Goal: Task Accomplishment & Management: Manage account settings

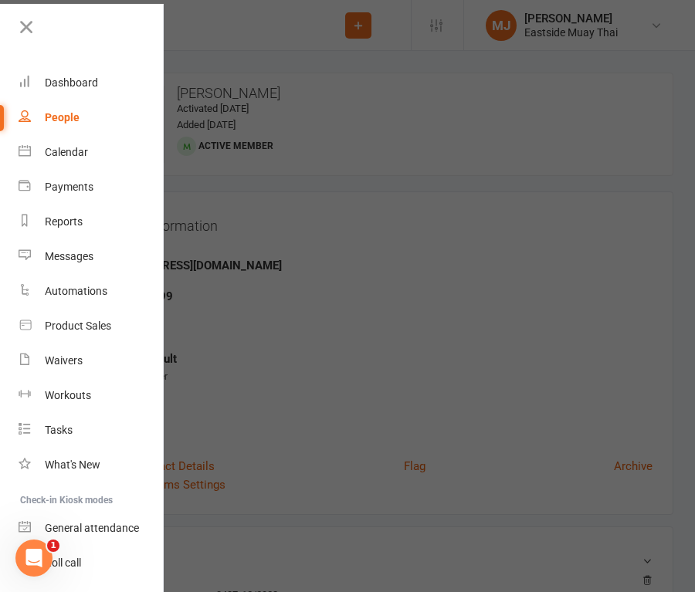
click at [248, 269] on div at bounding box center [347, 296] width 695 height 592
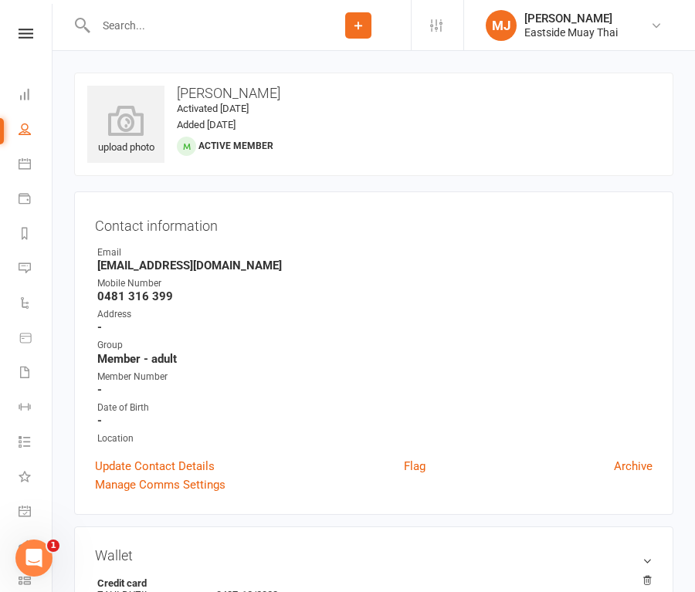
click at [170, 30] on input "text" at bounding box center [198, 26] width 215 height 22
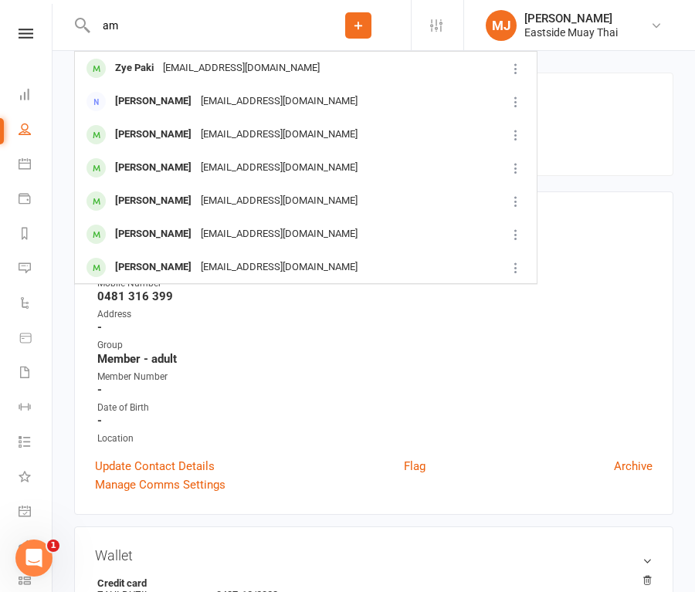
type input "a"
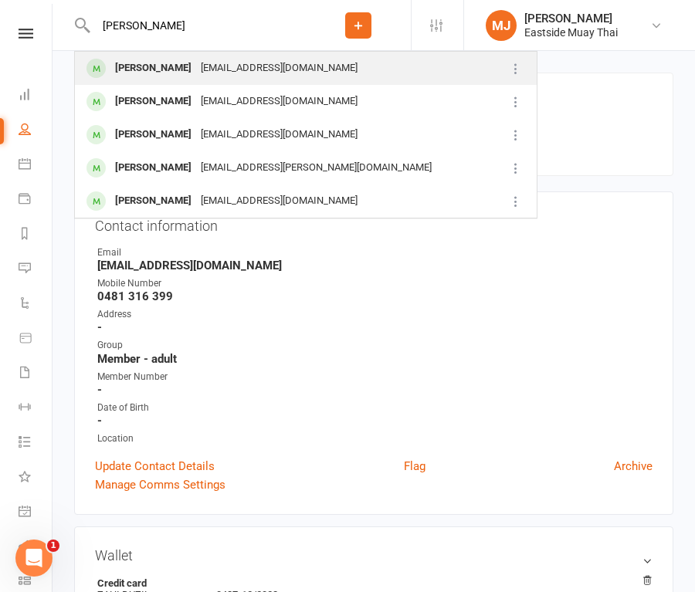
type input "[PERSON_NAME]"
click at [165, 66] on div "[PERSON_NAME]" at bounding box center [153, 68] width 86 height 22
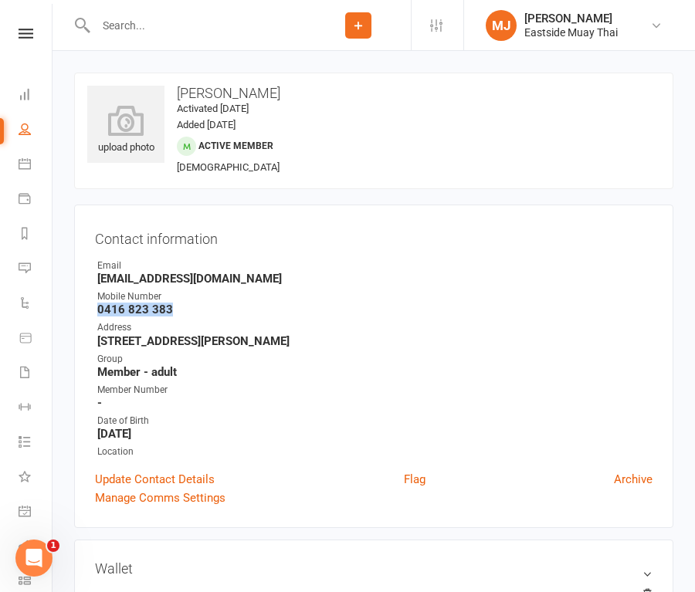
drag, startPoint x: 98, startPoint y: 311, endPoint x: 175, endPoint y: 311, distance: 77.2
click at [175, 311] on strong "0416 823 383" at bounding box center [374, 310] width 555 height 14
copy strong "0416 823 383"
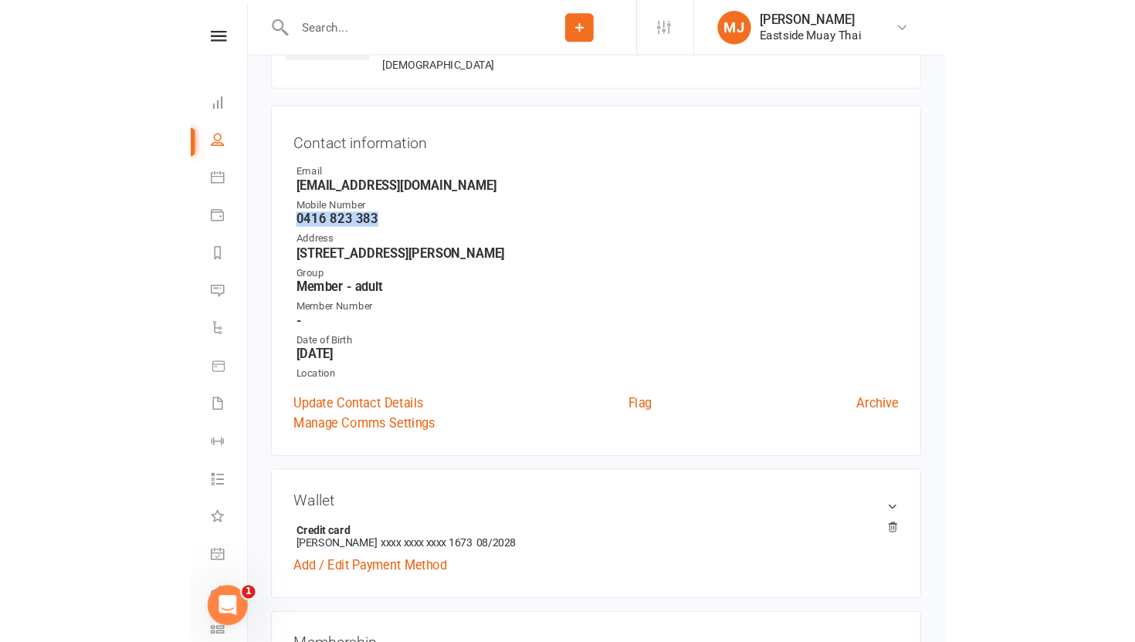
scroll to position [113, 0]
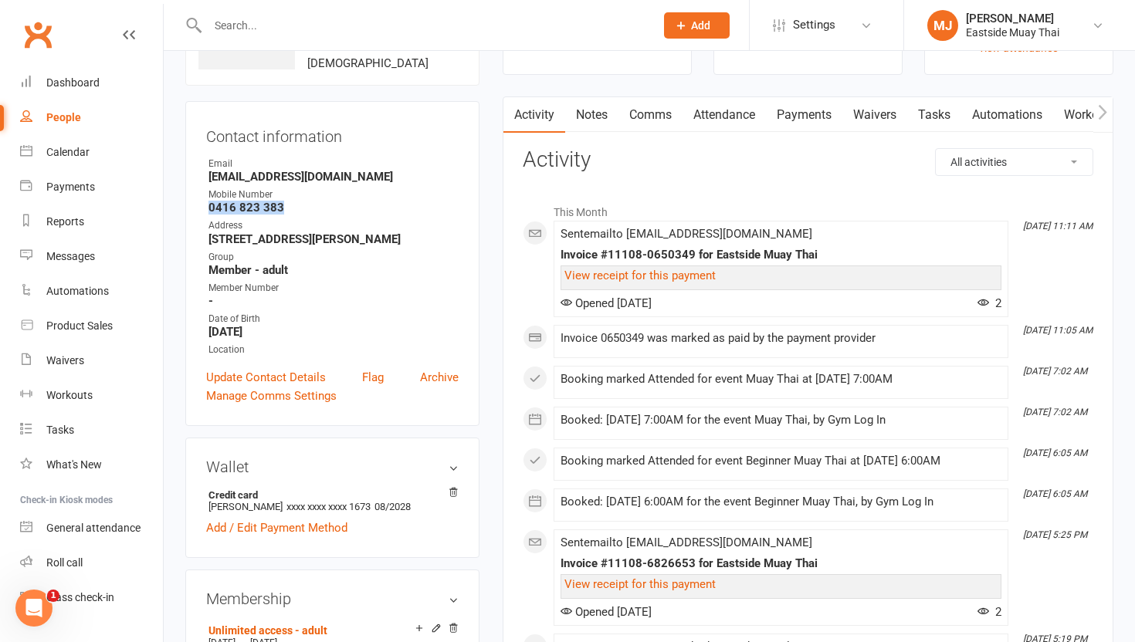
click at [694, 112] on link "Waivers" at bounding box center [874, 115] width 65 height 36
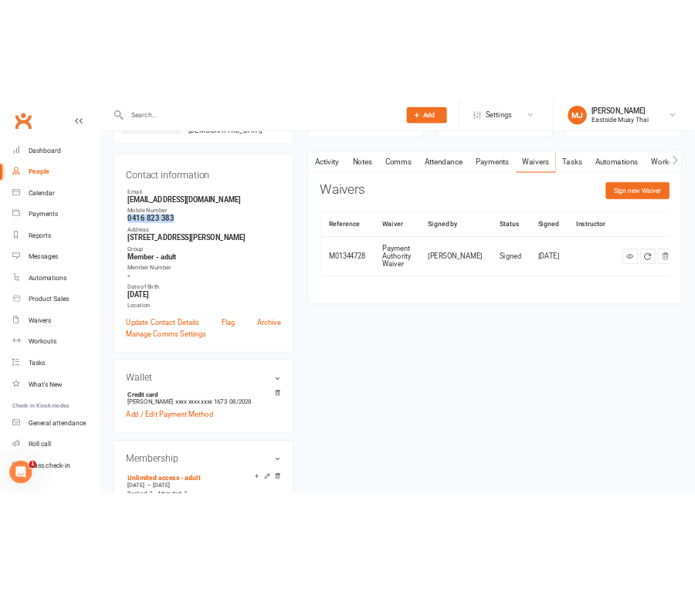
scroll to position [120, 0]
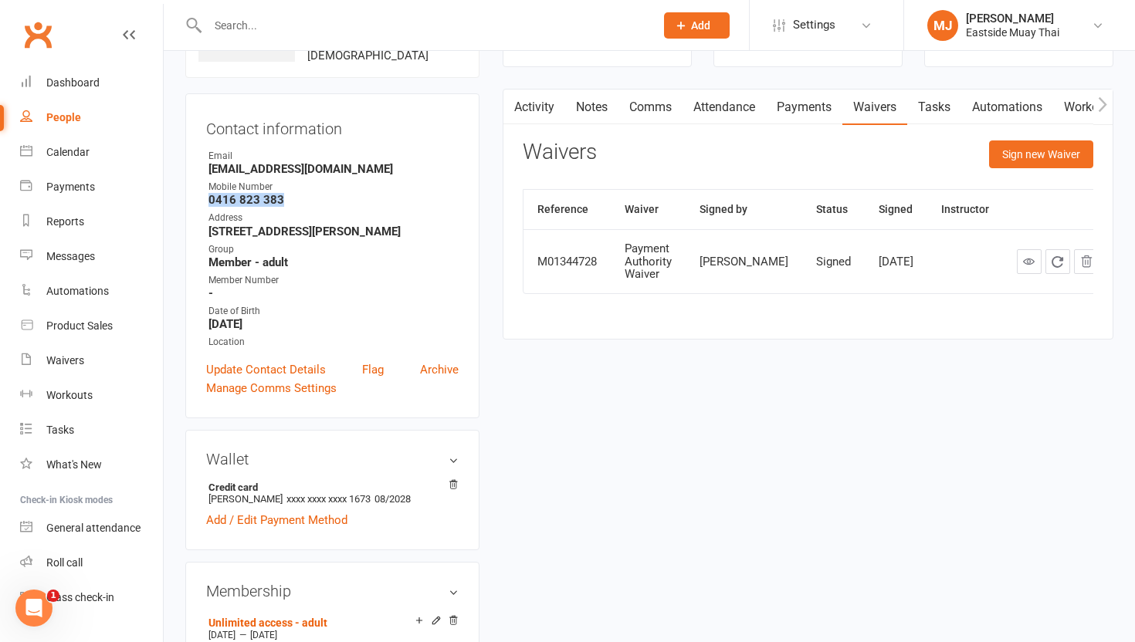
click at [694, 109] on link "Attendance" at bounding box center [723, 108] width 83 height 36
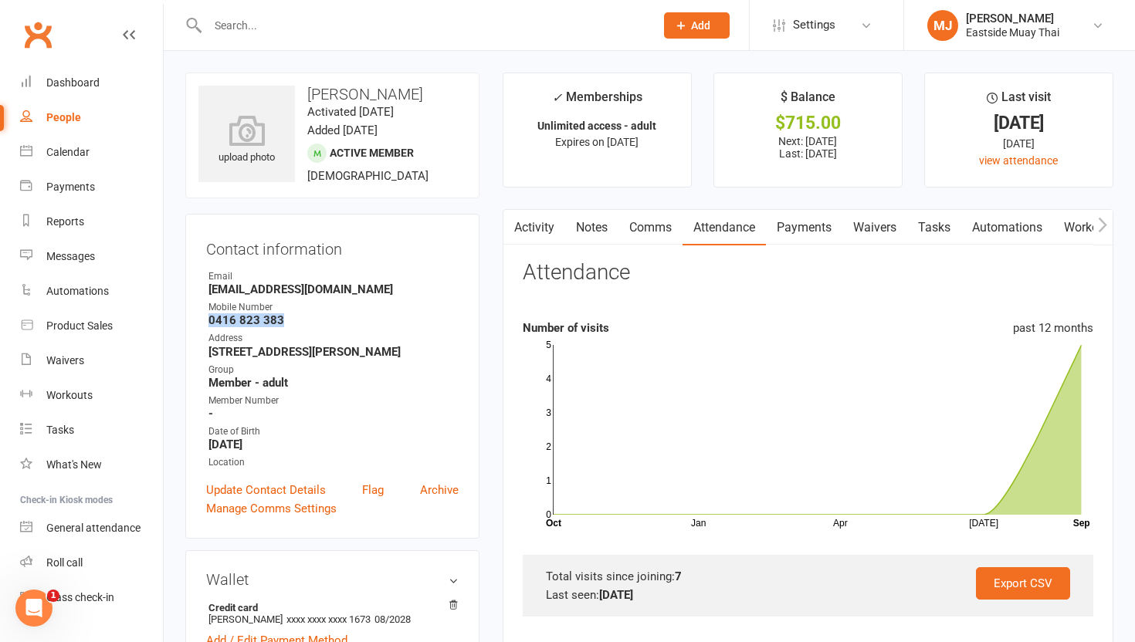
click at [694, 221] on link "Payments" at bounding box center [804, 228] width 76 height 36
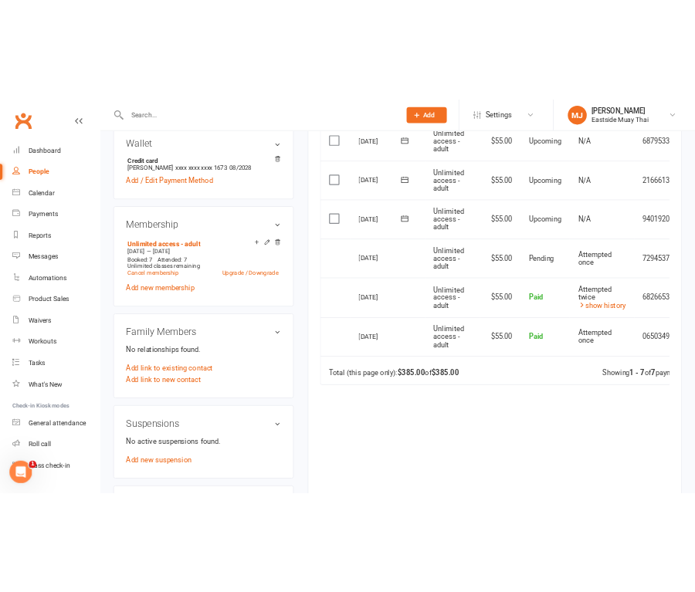
scroll to position [510, 0]
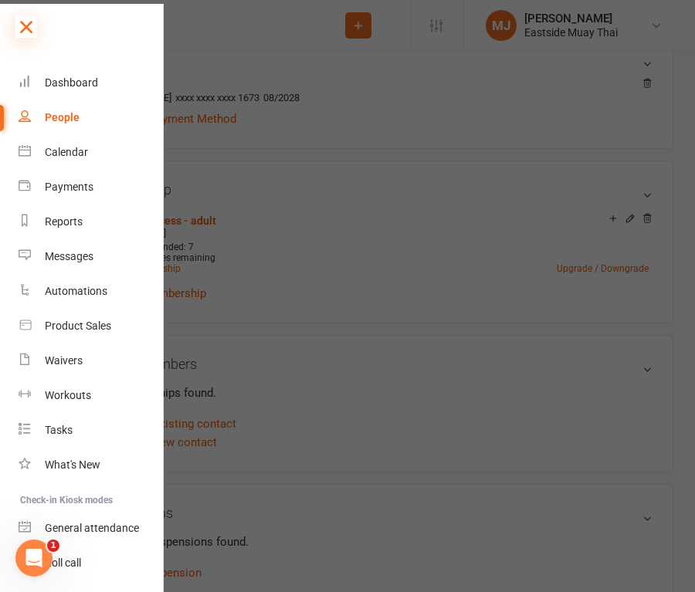
click at [22, 29] on icon at bounding box center [26, 27] width 22 height 22
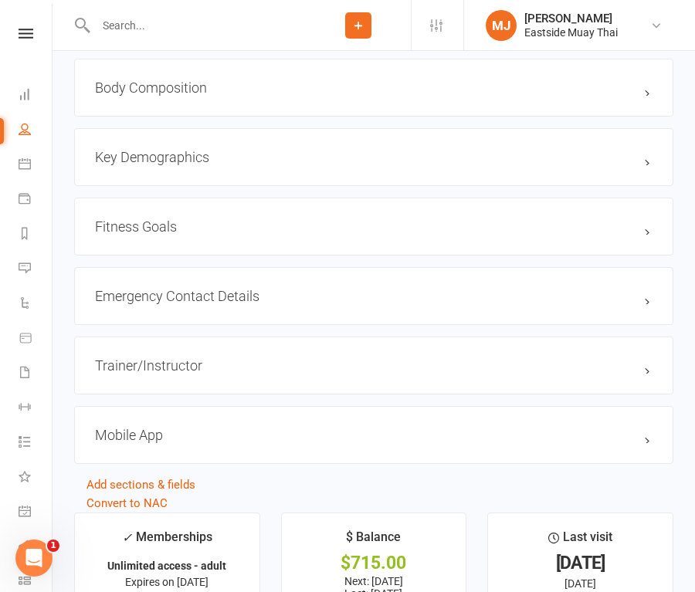
scroll to position [1192, 0]
click at [226, 292] on h3 "Emergency Contact Details edit" at bounding box center [373, 297] width 557 height 16
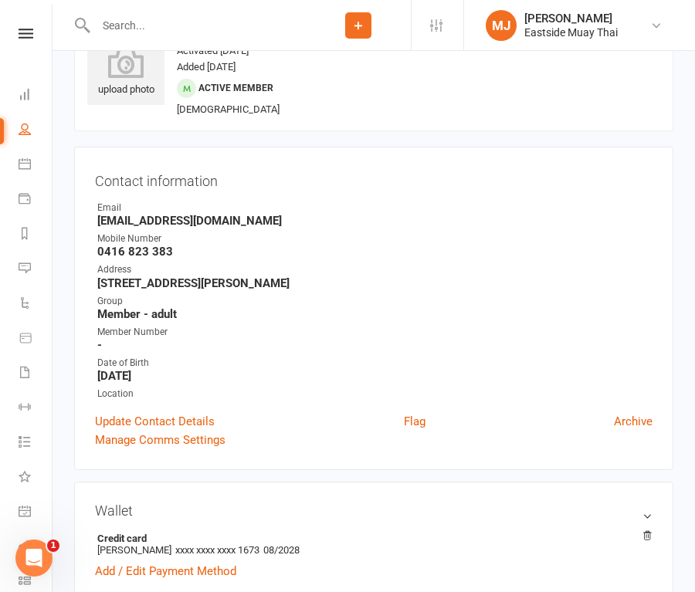
scroll to position [62, 0]
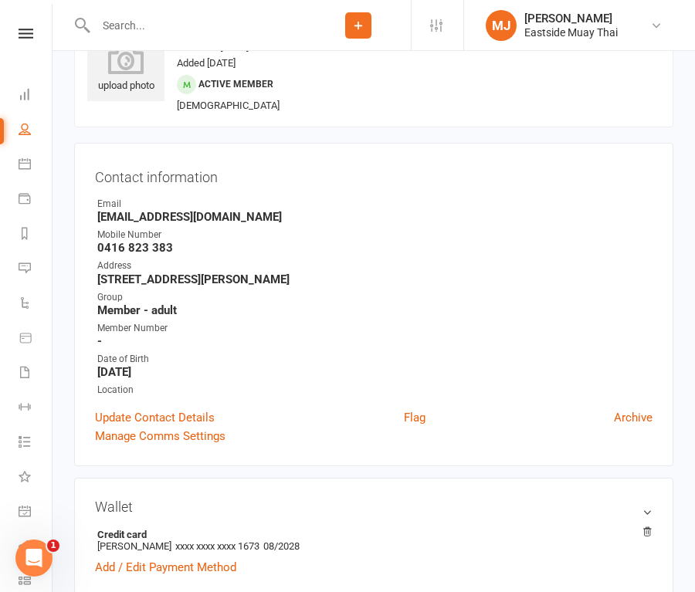
click at [231, 32] on input "text" at bounding box center [198, 26] width 215 height 22
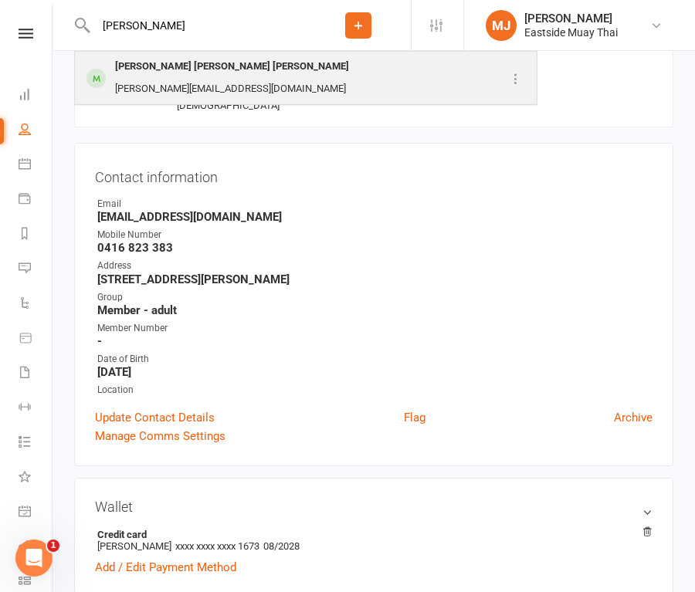
type input "[PERSON_NAME]"
click at [195, 66] on div "[PERSON_NAME] [PERSON_NAME] [PERSON_NAME]" at bounding box center [231, 67] width 243 height 22
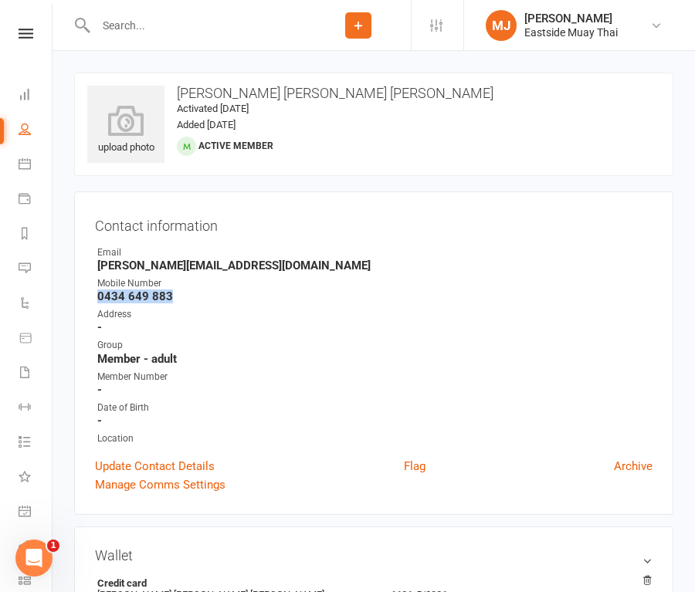
drag, startPoint x: 98, startPoint y: 295, endPoint x: 210, endPoint y: 292, distance: 112.0
click at [210, 293] on strong "0434 649 883" at bounding box center [374, 297] width 555 height 14
copy strong "0434 649 883"
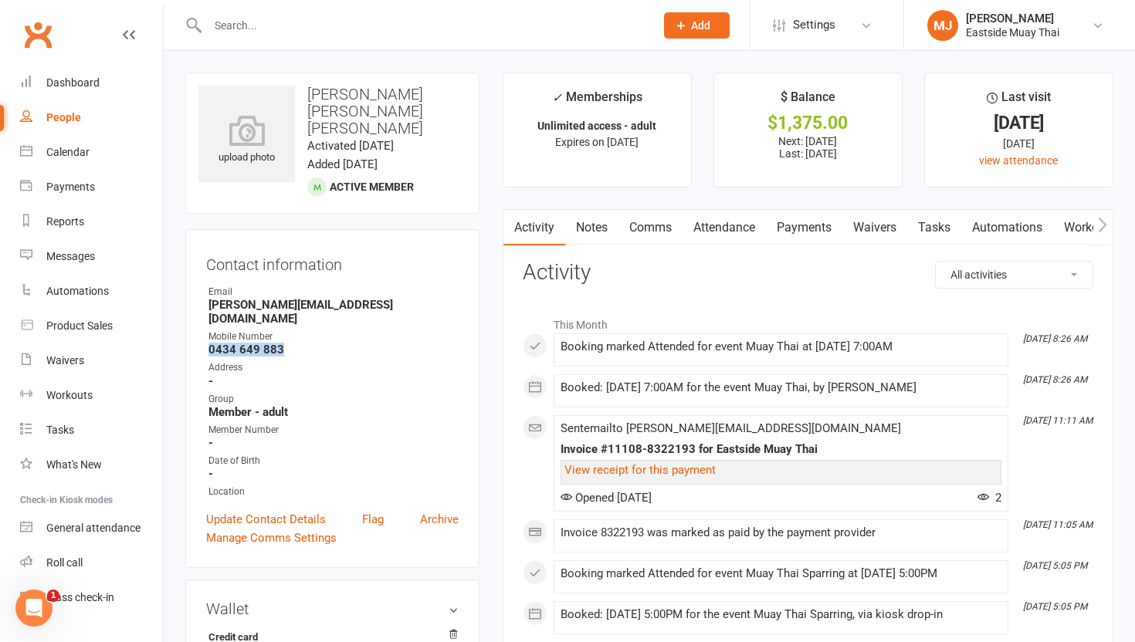
click at [694, 228] on link "Waivers" at bounding box center [874, 228] width 65 height 36
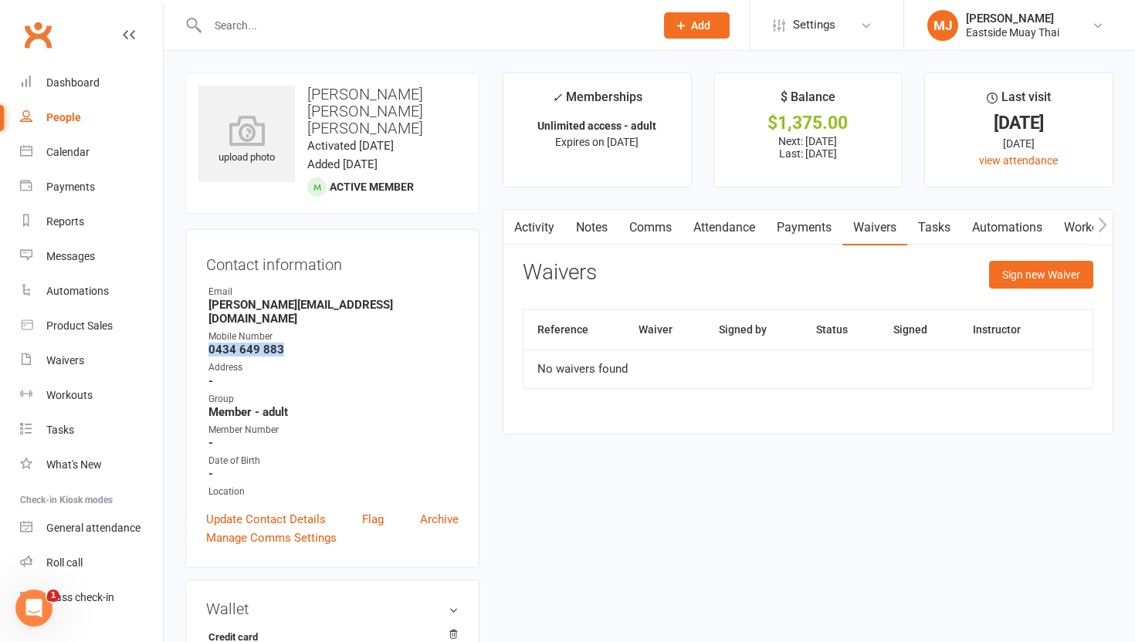
click at [694, 229] on link "Payments" at bounding box center [804, 228] width 76 height 36
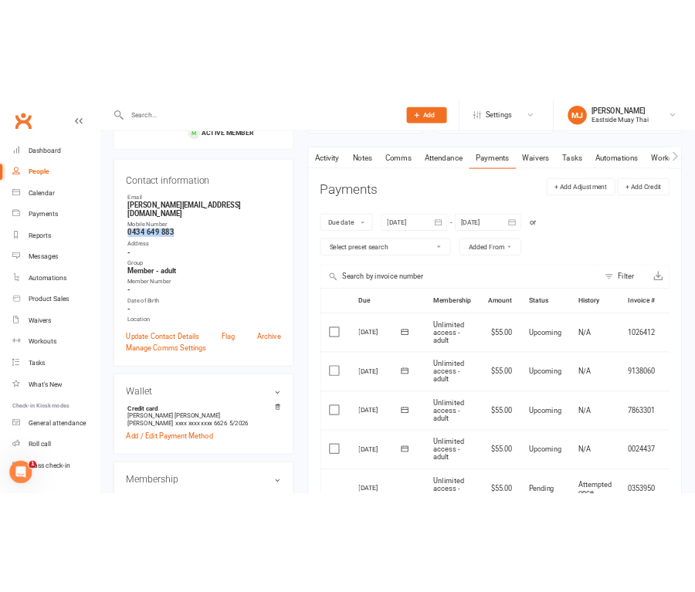
scroll to position [127, 0]
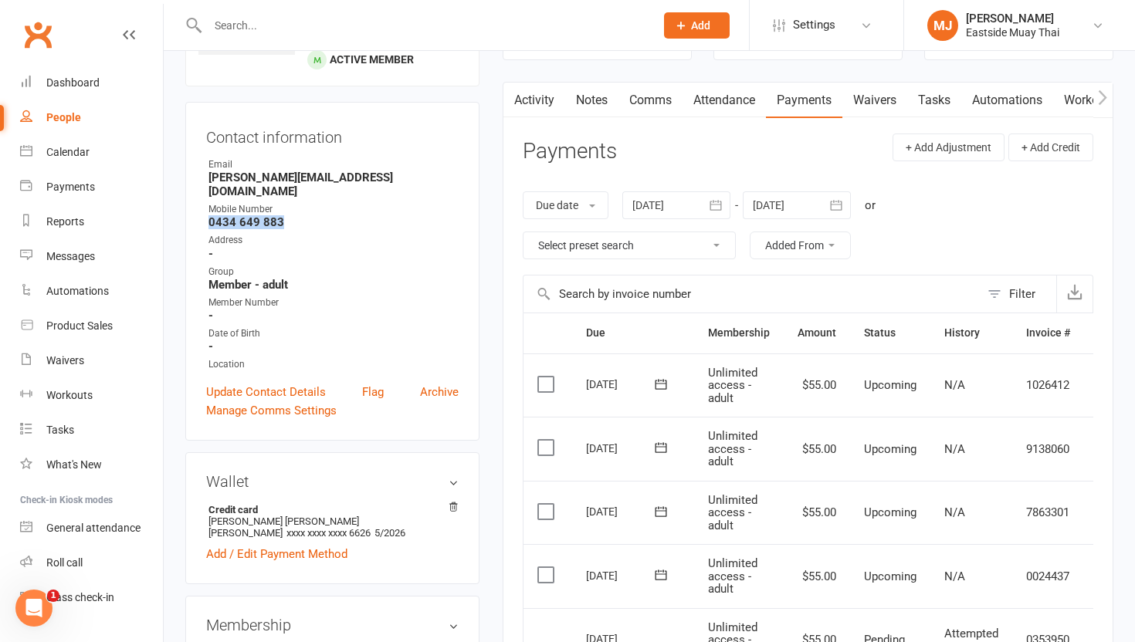
click at [694, 102] on link "Attendance" at bounding box center [723, 101] width 83 height 36
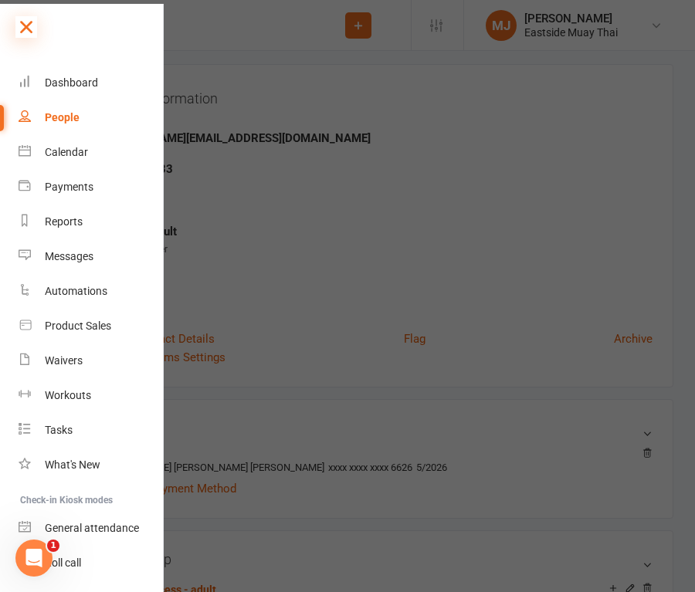
click at [25, 26] on icon at bounding box center [26, 27] width 22 height 22
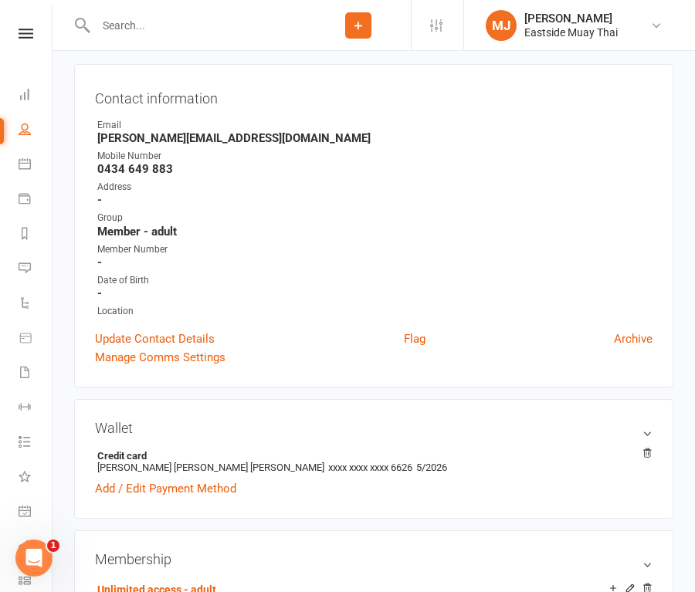
click at [161, 22] on input "text" at bounding box center [198, 26] width 215 height 22
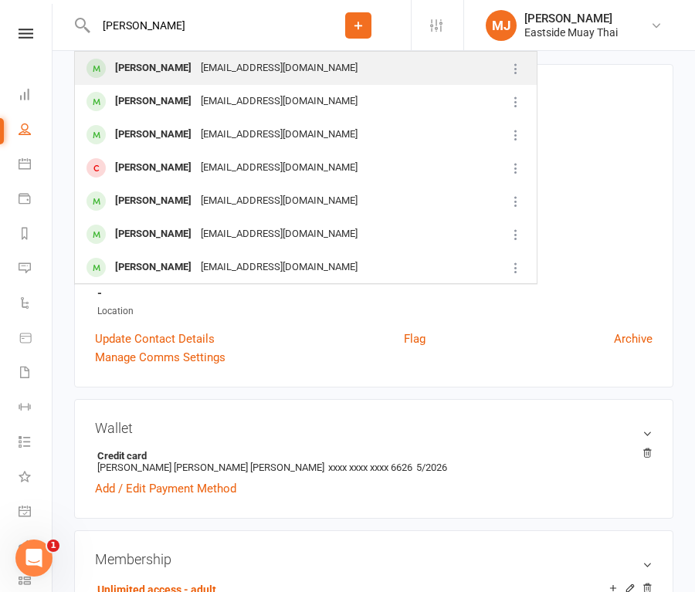
type input "[PERSON_NAME]"
click at [165, 70] on div "[PERSON_NAME]" at bounding box center [153, 68] width 86 height 22
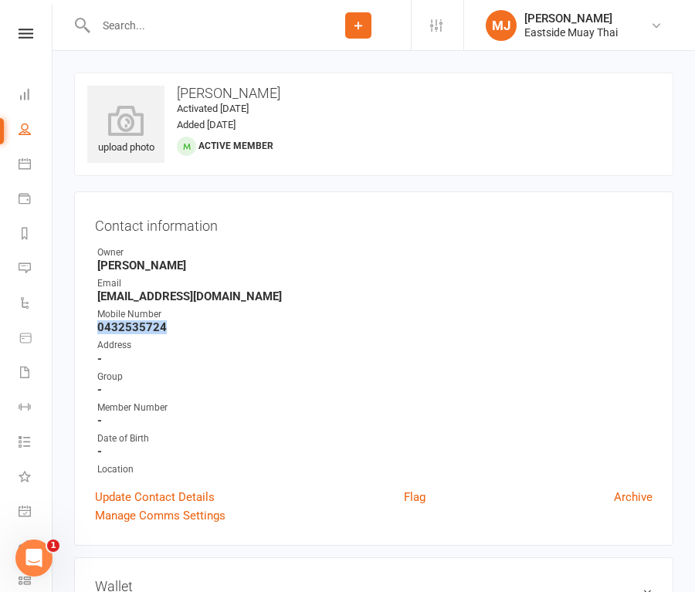
drag, startPoint x: 98, startPoint y: 325, endPoint x: 205, endPoint y: 323, distance: 106.6
click at [205, 323] on strong "0432535724" at bounding box center [374, 327] width 555 height 14
copy strong "0432535724"
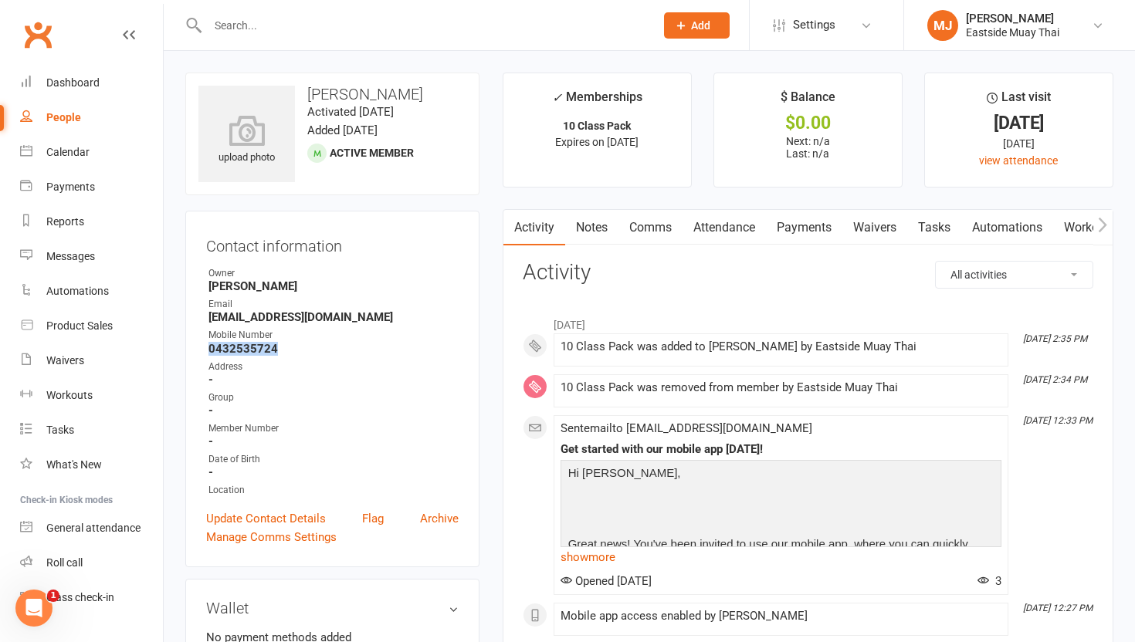
click at [694, 225] on link "Waivers" at bounding box center [874, 228] width 65 height 36
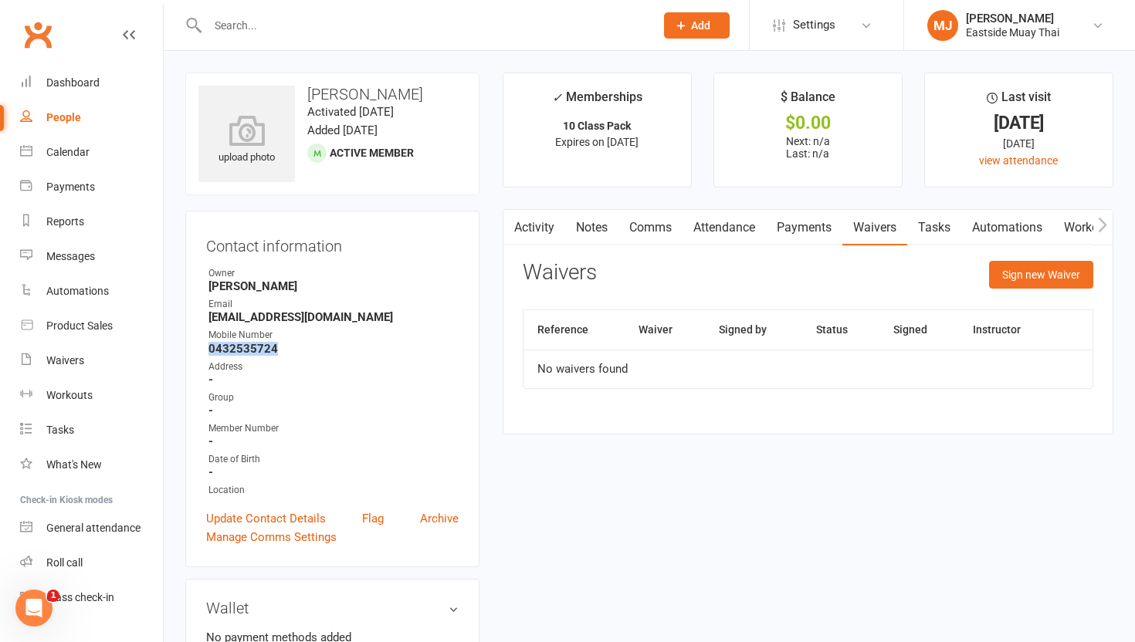
click at [694, 224] on link "Payments" at bounding box center [804, 228] width 76 height 36
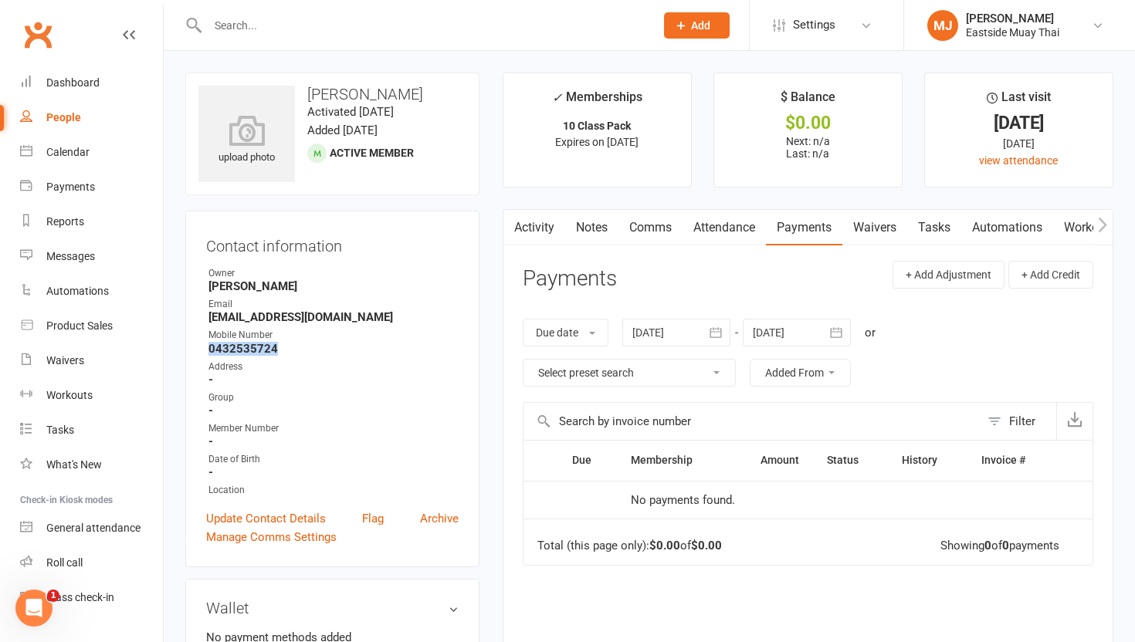
click at [694, 232] on link "Attendance" at bounding box center [723, 228] width 83 height 36
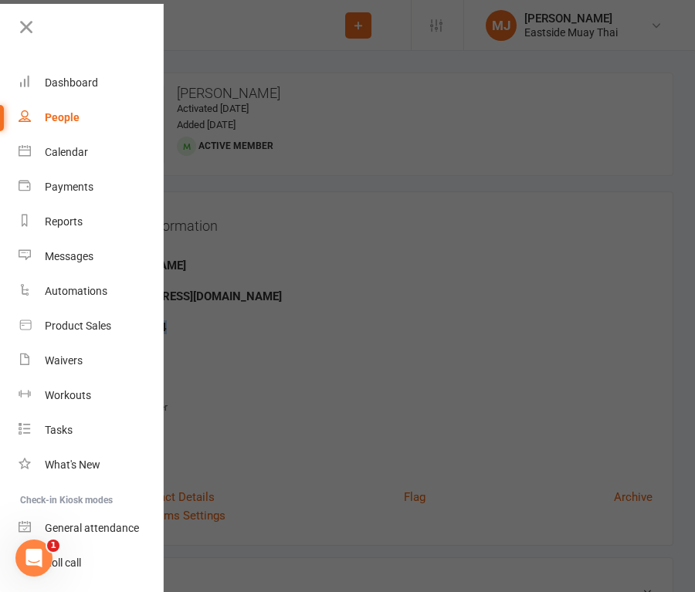
scroll to position [0, 31]
click at [24, 25] on icon at bounding box center [26, 27] width 22 height 22
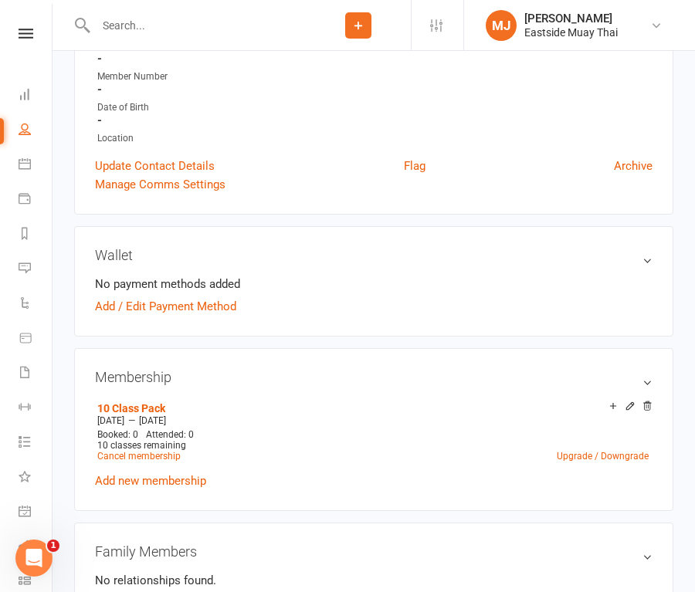
scroll to position [329, 0]
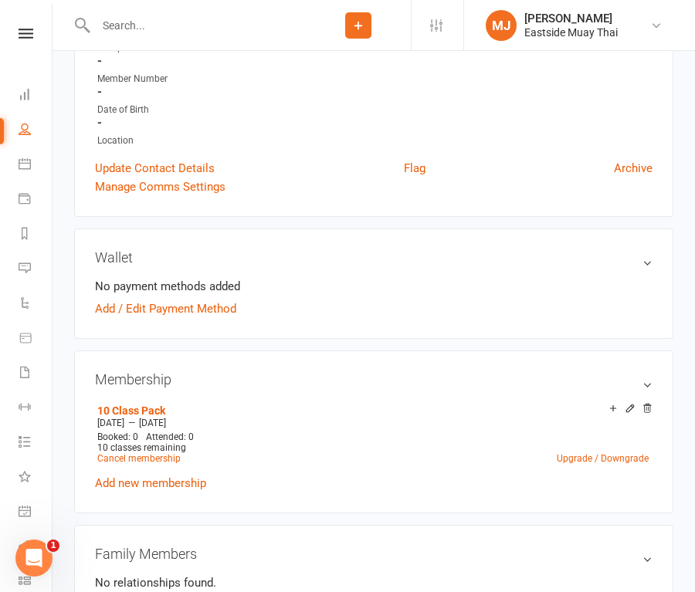
click at [189, 35] on input "text" at bounding box center [198, 26] width 215 height 22
type input "h"
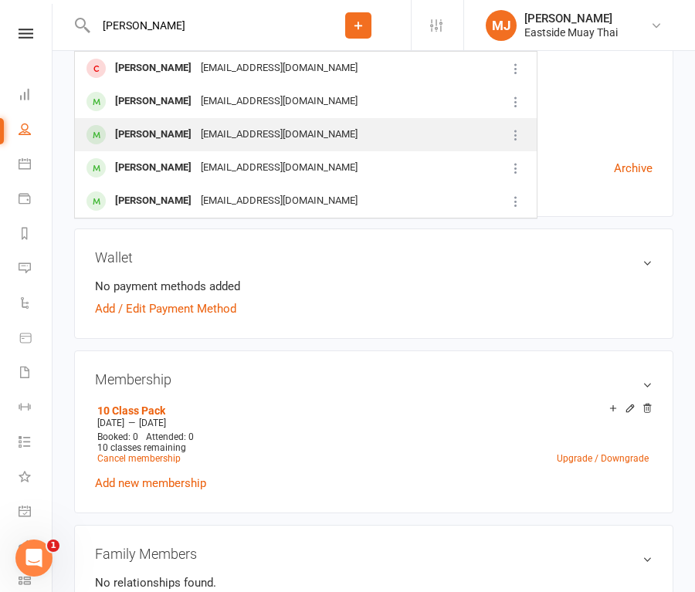
type input "[PERSON_NAME]"
click at [164, 144] on div "[PERSON_NAME]" at bounding box center [153, 135] width 86 height 22
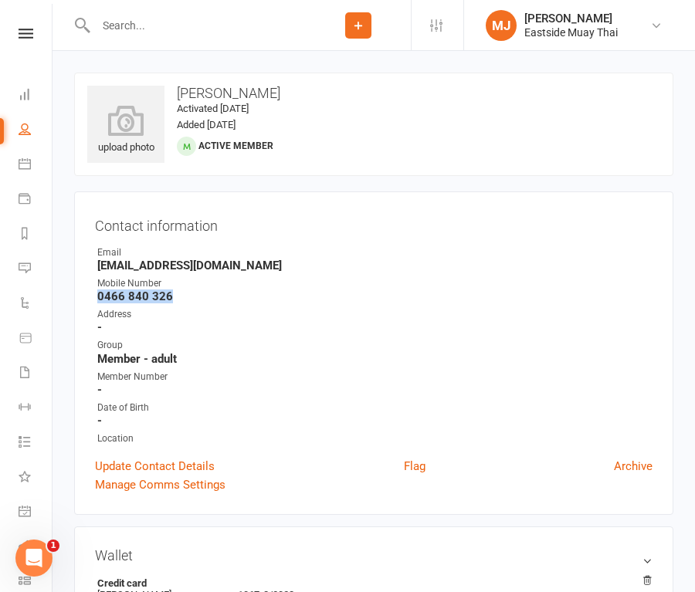
drag, startPoint x: 99, startPoint y: 290, endPoint x: 176, endPoint y: 289, distance: 77.2
click at [176, 290] on strong "0466 840 326" at bounding box center [374, 297] width 555 height 14
drag, startPoint x: 100, startPoint y: 295, endPoint x: 188, endPoint y: 294, distance: 88.0
click at [188, 294] on strong "0466 840 326" at bounding box center [374, 297] width 555 height 14
copy strong "0466 840 326"
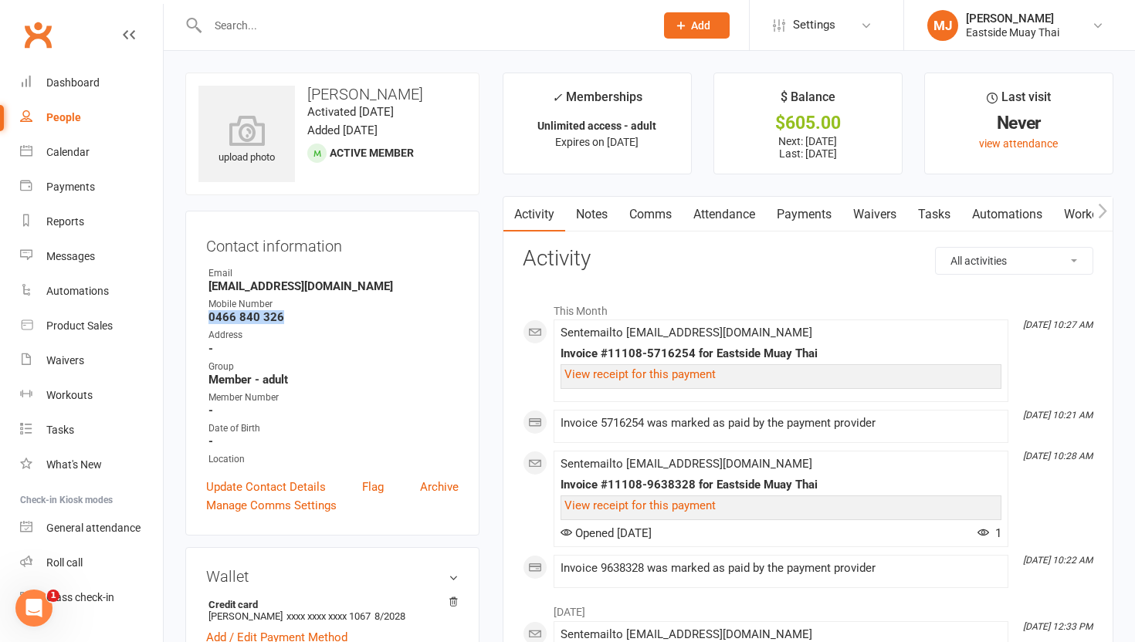
click at [694, 214] on link "Waivers" at bounding box center [874, 215] width 65 height 36
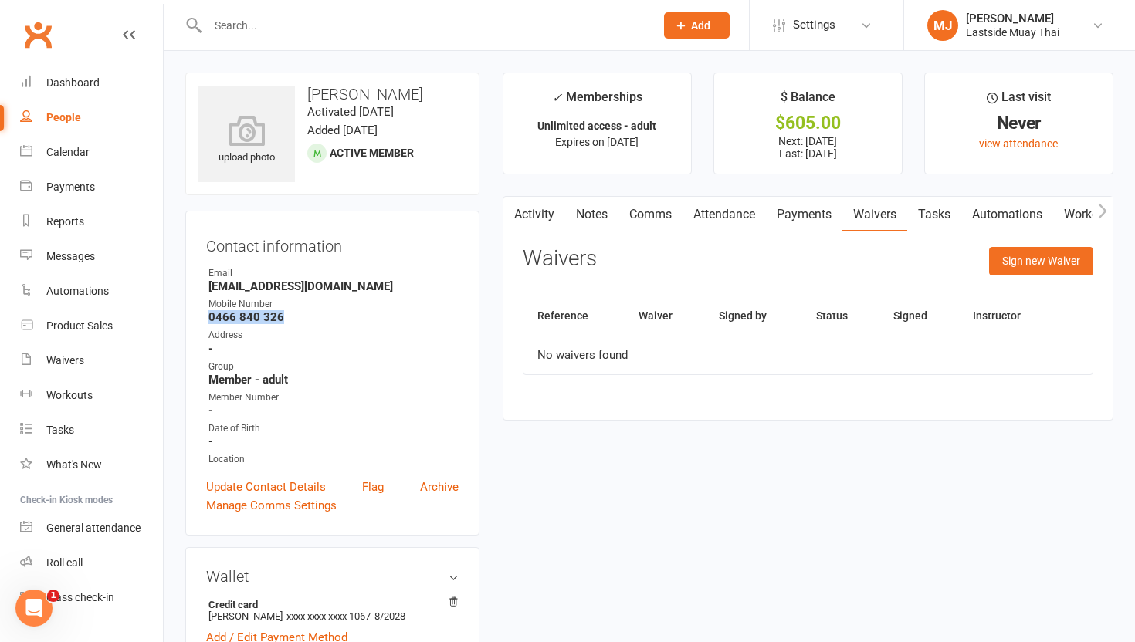
click at [694, 218] on link "Payments" at bounding box center [804, 215] width 76 height 36
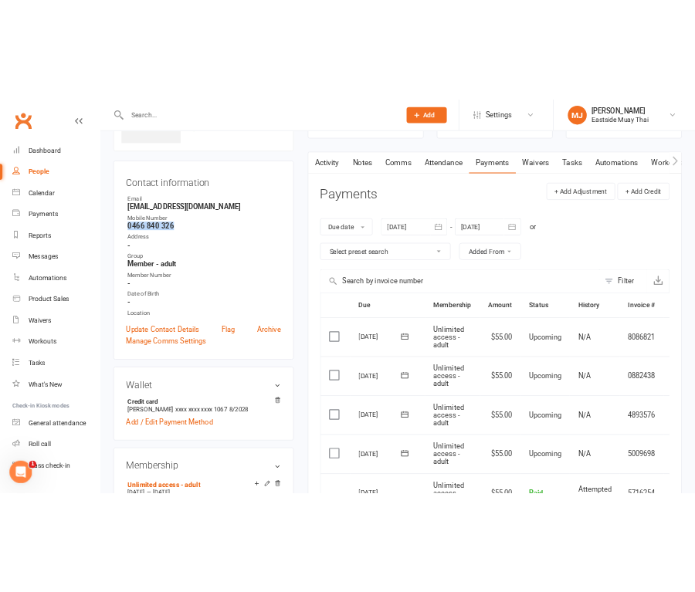
scroll to position [107, 0]
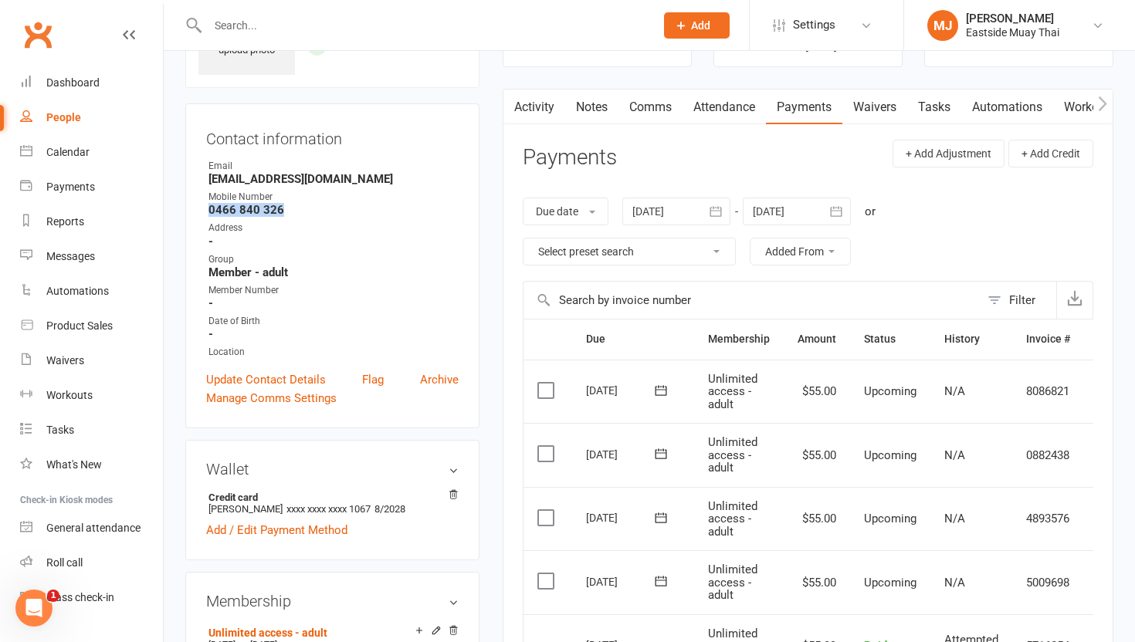
click at [694, 108] on link "Attendance" at bounding box center [723, 108] width 83 height 36
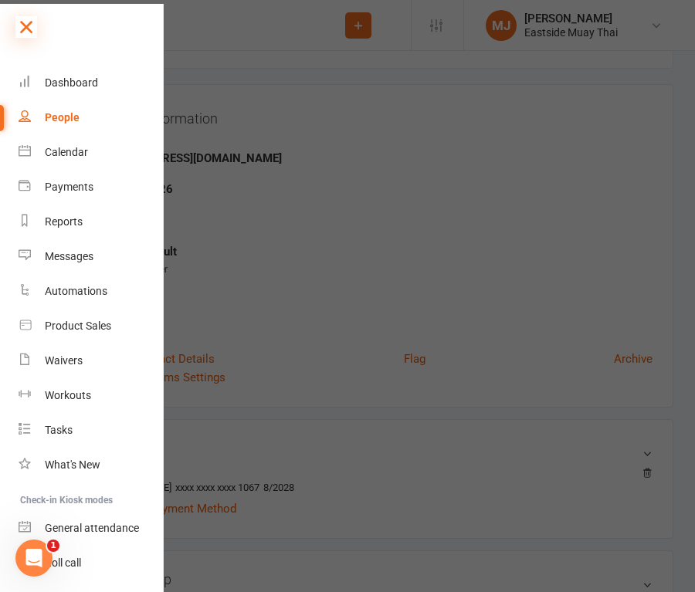
click at [32, 25] on icon at bounding box center [26, 27] width 22 height 22
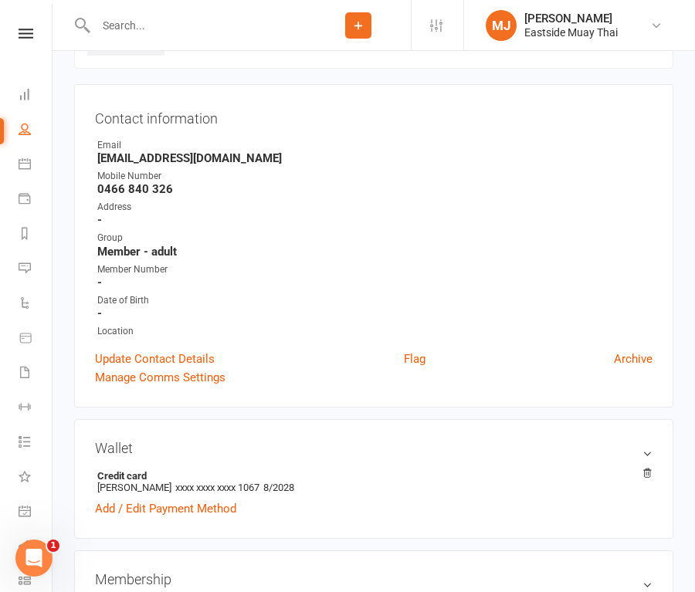
click at [129, 29] on input "text" at bounding box center [198, 26] width 215 height 22
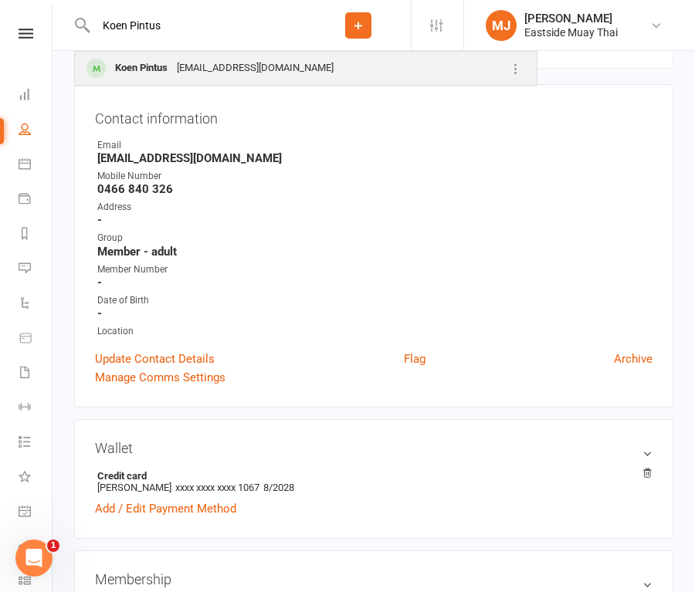
type input "Koen Pintus"
click at [122, 63] on div "Koen Pintus" at bounding box center [141, 68] width 62 height 22
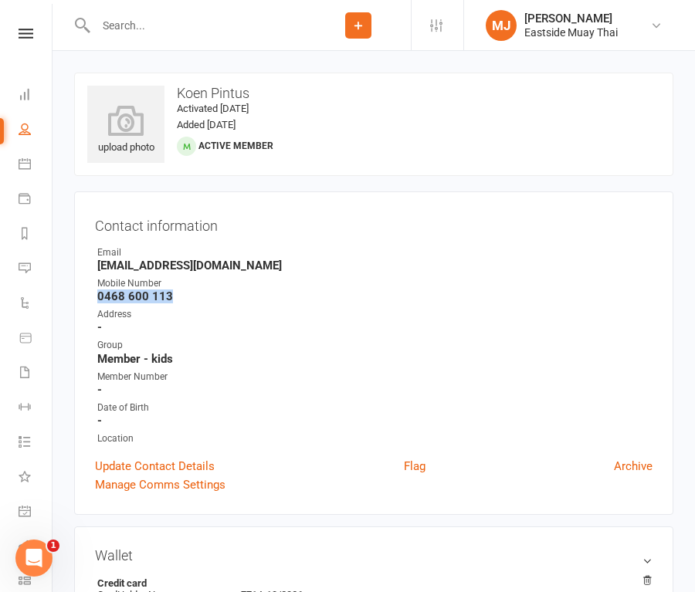
drag, startPoint x: 97, startPoint y: 296, endPoint x: 198, endPoint y: 294, distance: 101.2
click at [198, 294] on strong "0468 600 113" at bounding box center [374, 297] width 555 height 14
copy strong "0468 600 113"
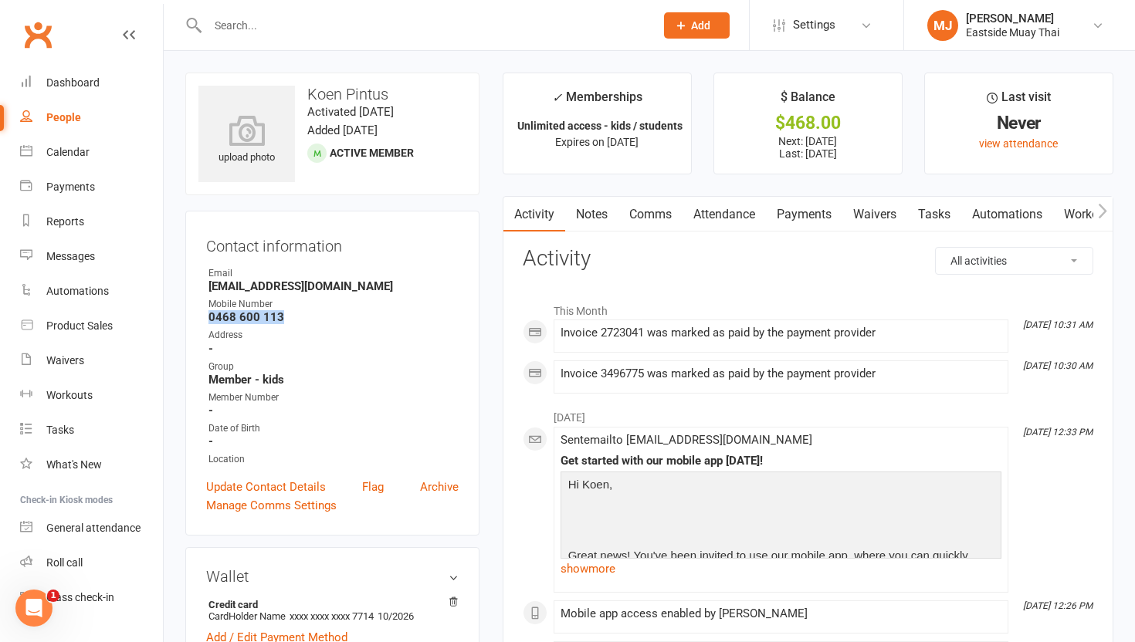
click at [694, 212] on link "Waivers" at bounding box center [874, 215] width 65 height 36
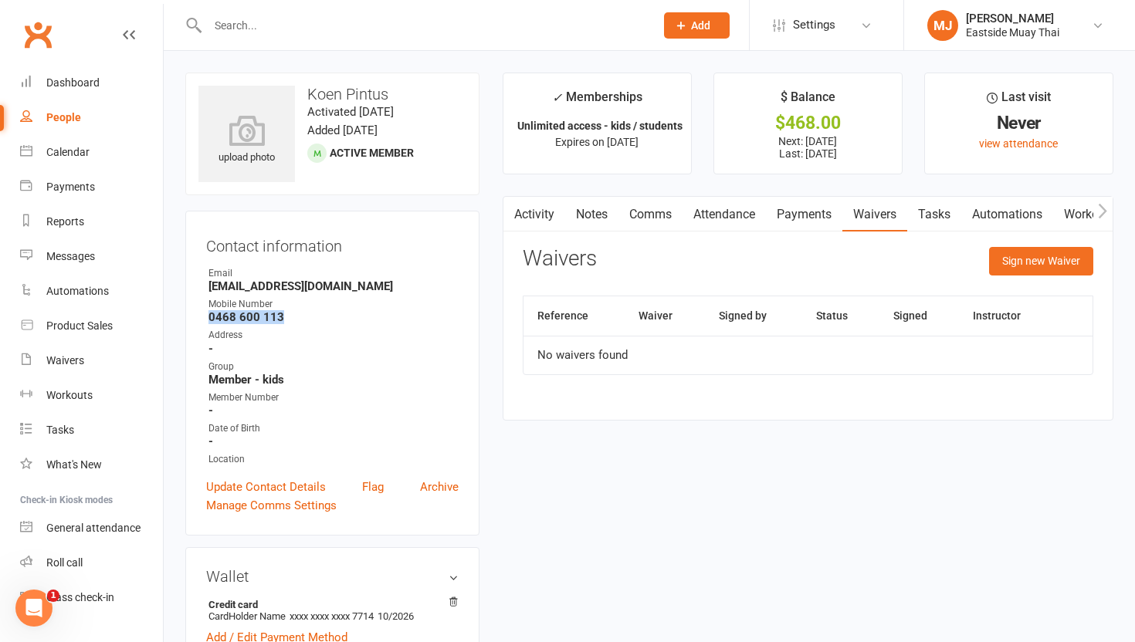
click at [694, 217] on link "Payments" at bounding box center [804, 215] width 76 height 36
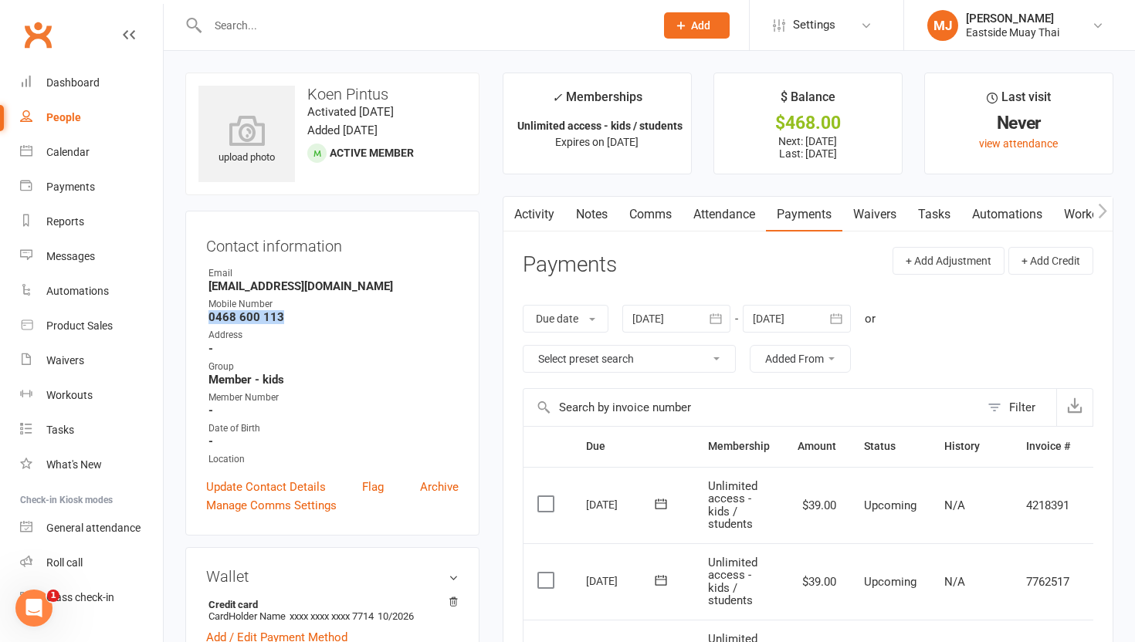
click at [694, 210] on link "Attendance" at bounding box center [723, 215] width 83 height 36
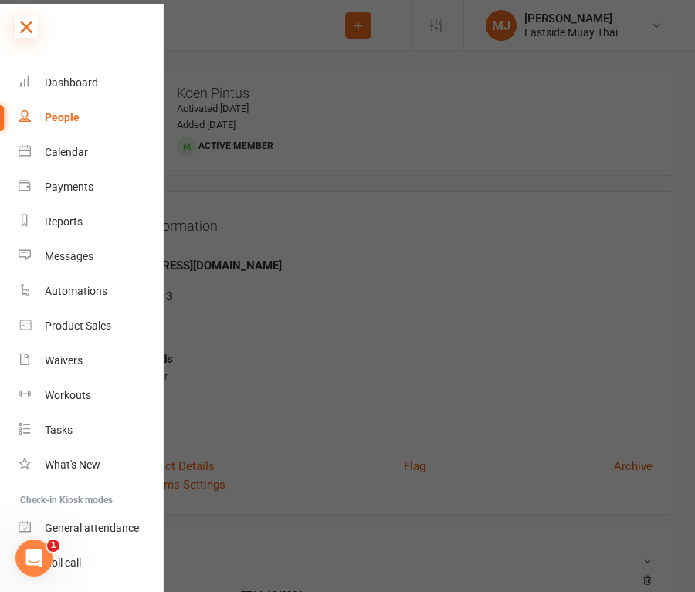
click at [16, 28] on icon at bounding box center [26, 27] width 22 height 22
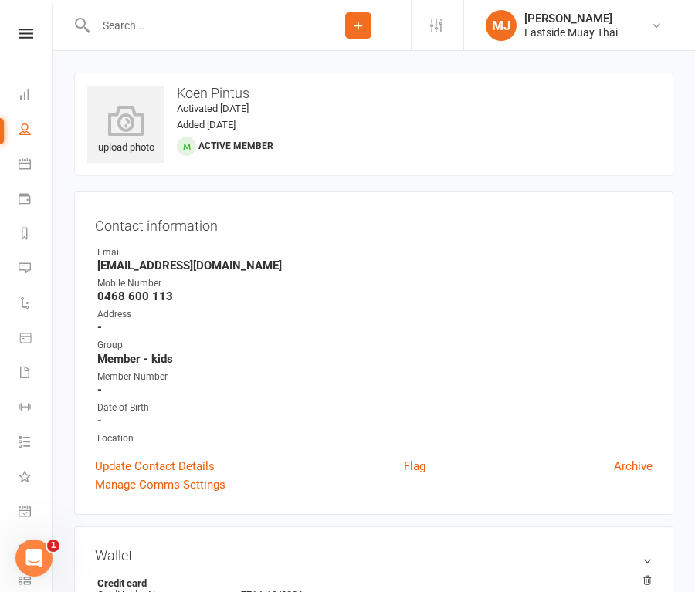
click at [150, 29] on input "text" at bounding box center [198, 26] width 215 height 22
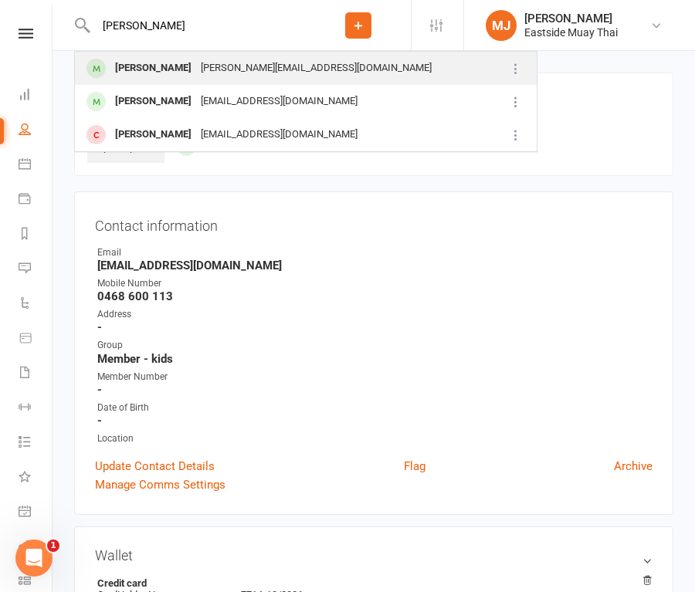
type input "[PERSON_NAME]"
click at [123, 66] on div "[PERSON_NAME]" at bounding box center [153, 68] width 86 height 22
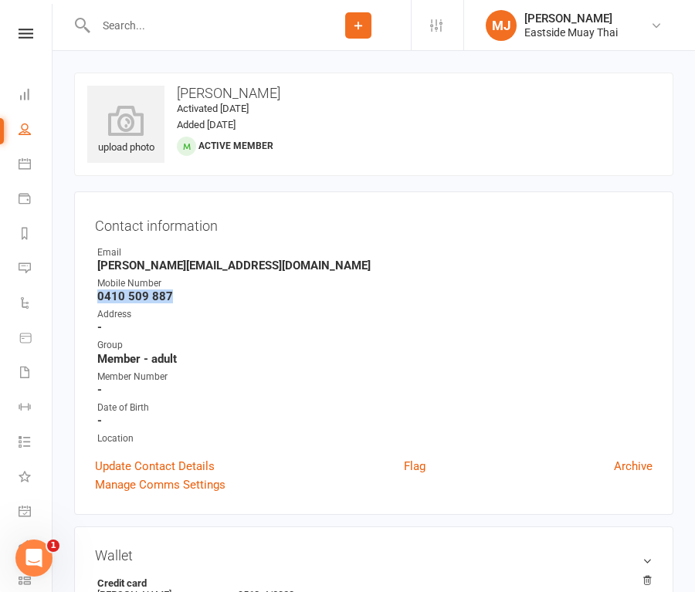
drag, startPoint x: 97, startPoint y: 296, endPoint x: 213, endPoint y: 299, distance: 116.6
click at [213, 299] on strong "0410 509 887" at bounding box center [374, 297] width 555 height 14
copy strong "0410 509 887"
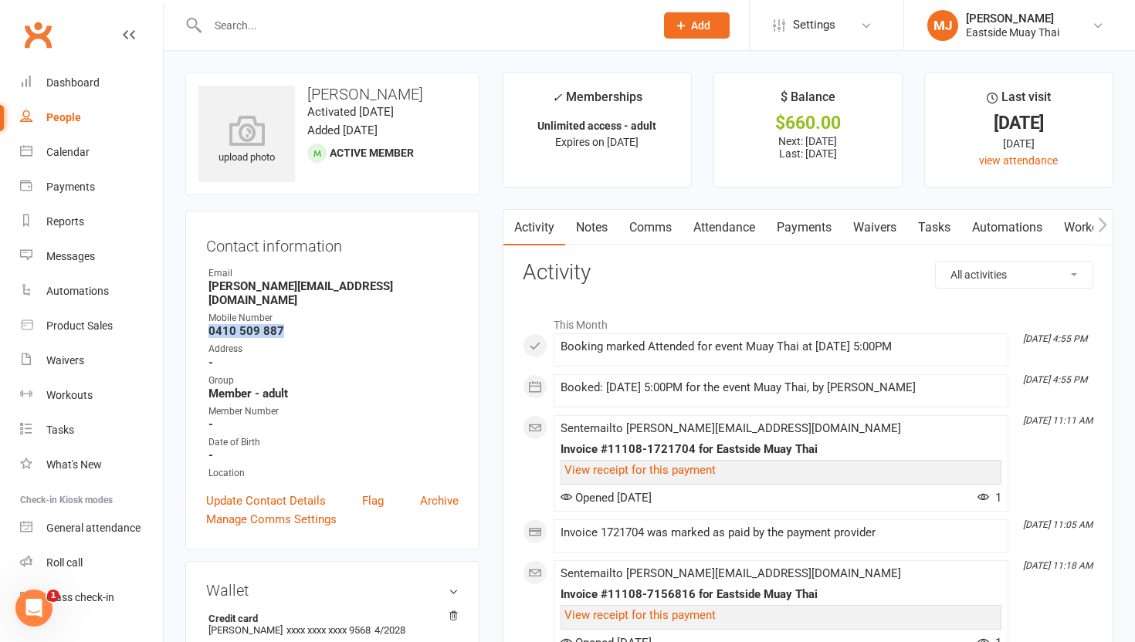
click at [694, 235] on link "Waivers" at bounding box center [874, 228] width 65 height 36
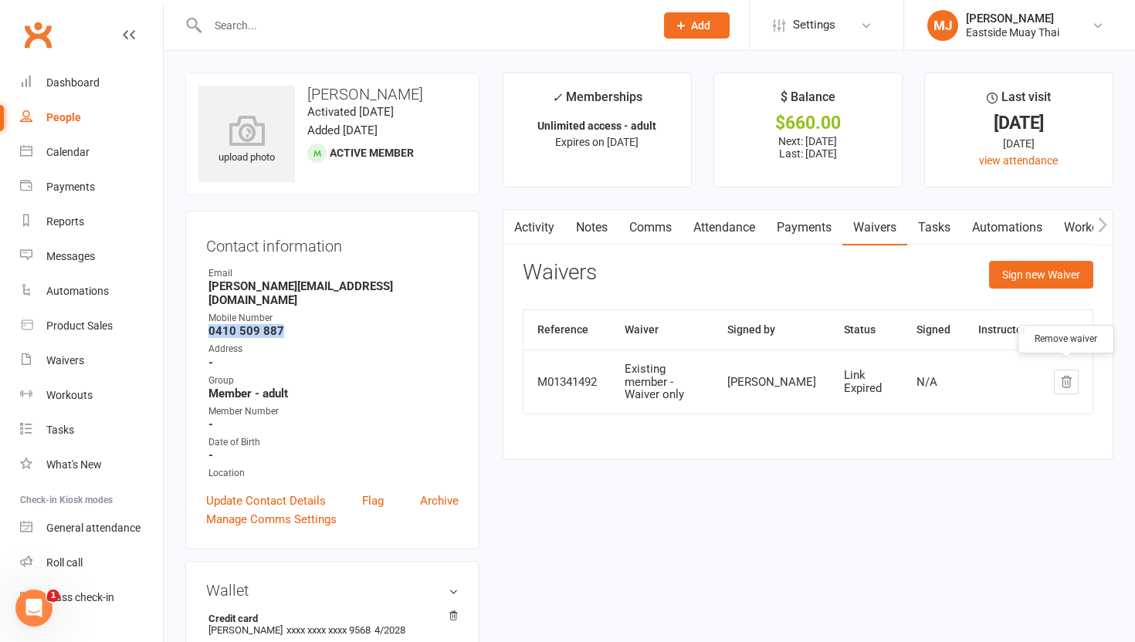
click at [694, 376] on button "button" at bounding box center [1066, 382] width 25 height 25
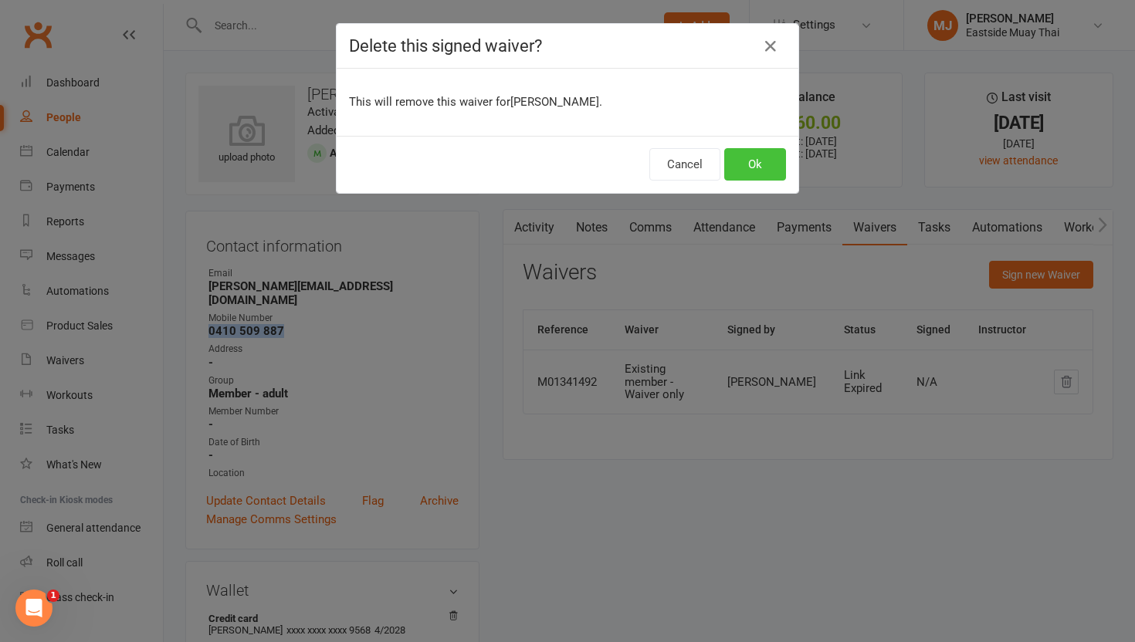
click at [694, 169] on button "Ok" at bounding box center [755, 164] width 62 height 32
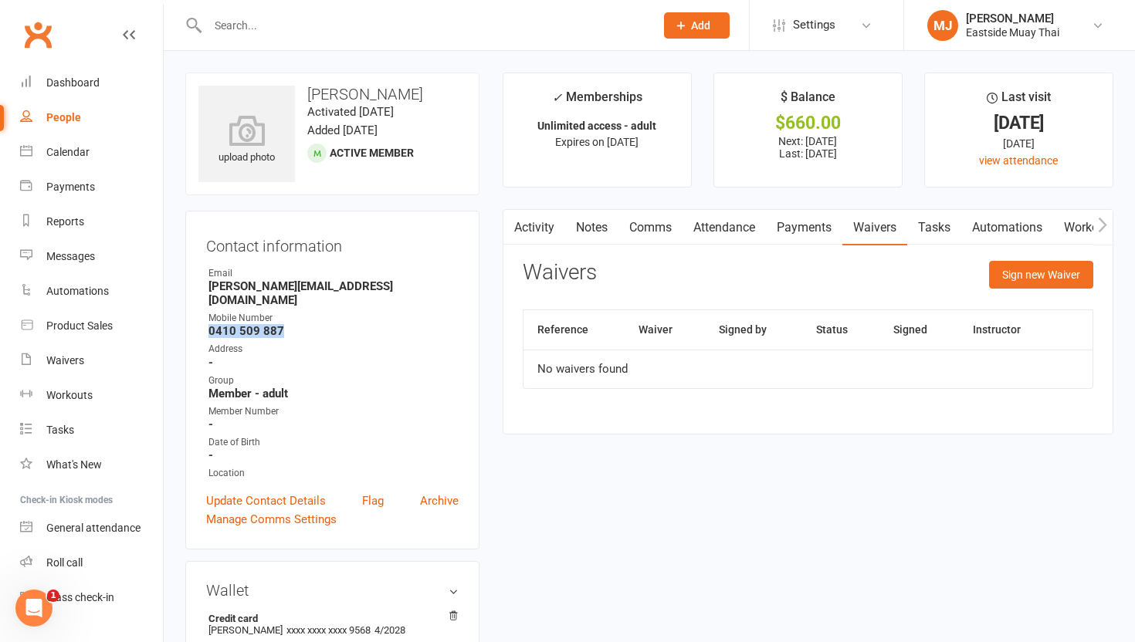
click at [694, 222] on link "Attendance" at bounding box center [723, 228] width 83 height 36
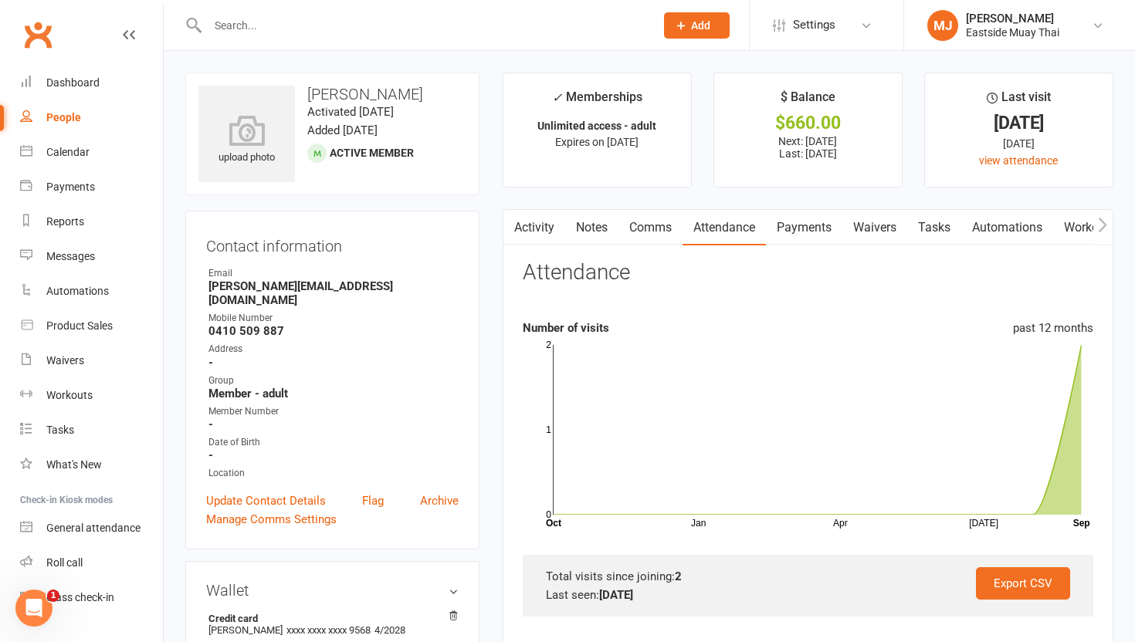
click at [694, 208] on main "✓ Memberships Unlimited access - adult Expires on [DATE] $ Balance $660.00 Next…" at bounding box center [808, 561] width 634 height 977
click at [694, 241] on link "Payments" at bounding box center [804, 228] width 76 height 36
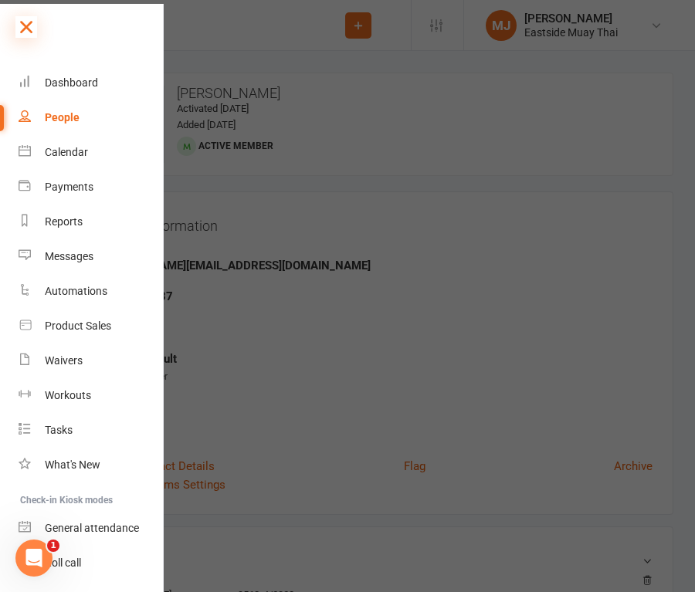
click at [28, 22] on icon at bounding box center [26, 27] width 22 height 22
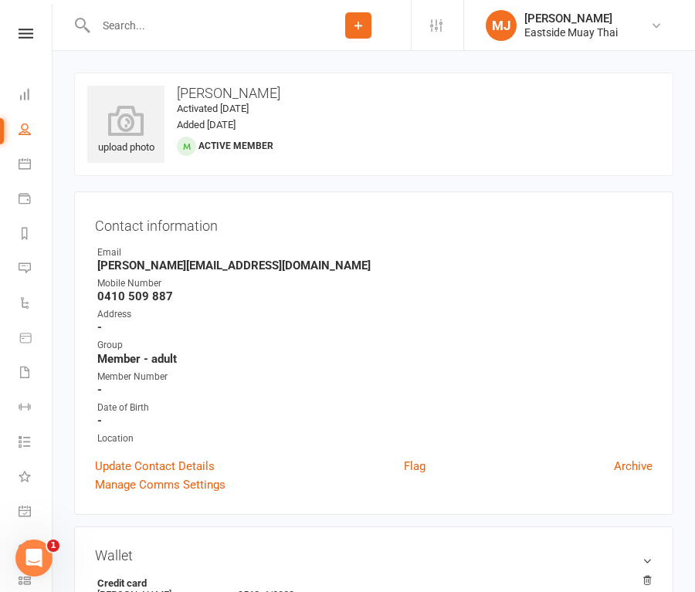
click at [199, 28] on input "text" at bounding box center [198, 26] width 215 height 22
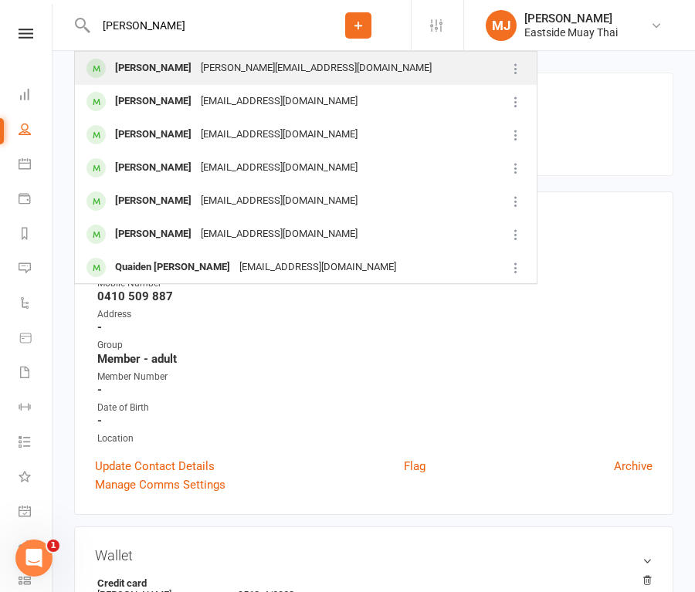
type input "[PERSON_NAME]"
click at [152, 59] on div "[PERSON_NAME]" at bounding box center [153, 68] width 86 height 22
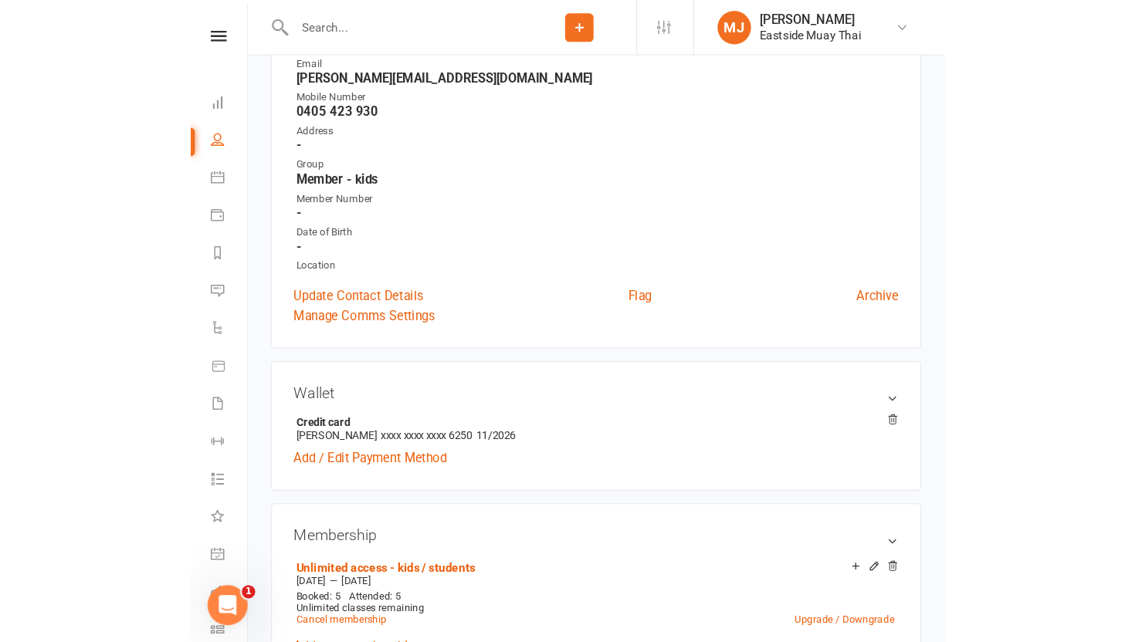
scroll to position [186, 0]
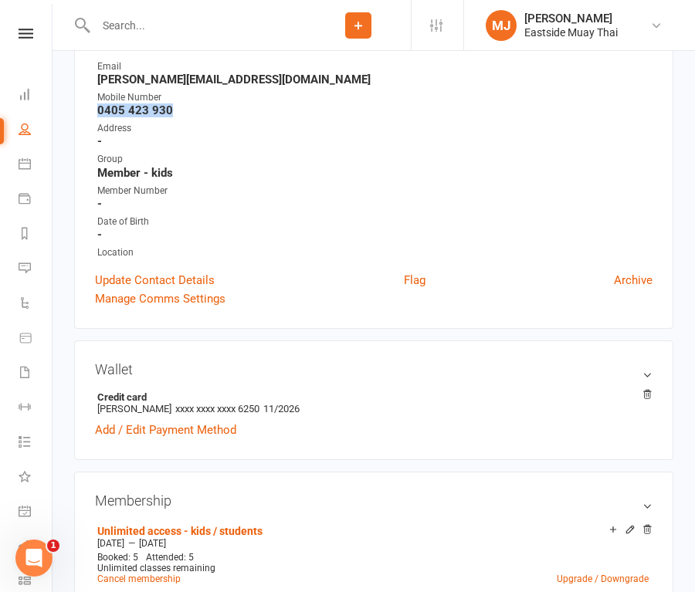
drag, startPoint x: 99, startPoint y: 111, endPoint x: 210, endPoint y: 111, distance: 111.2
click at [210, 111] on strong "0405 423 930" at bounding box center [374, 110] width 555 height 14
copy strong "0405 423 930"
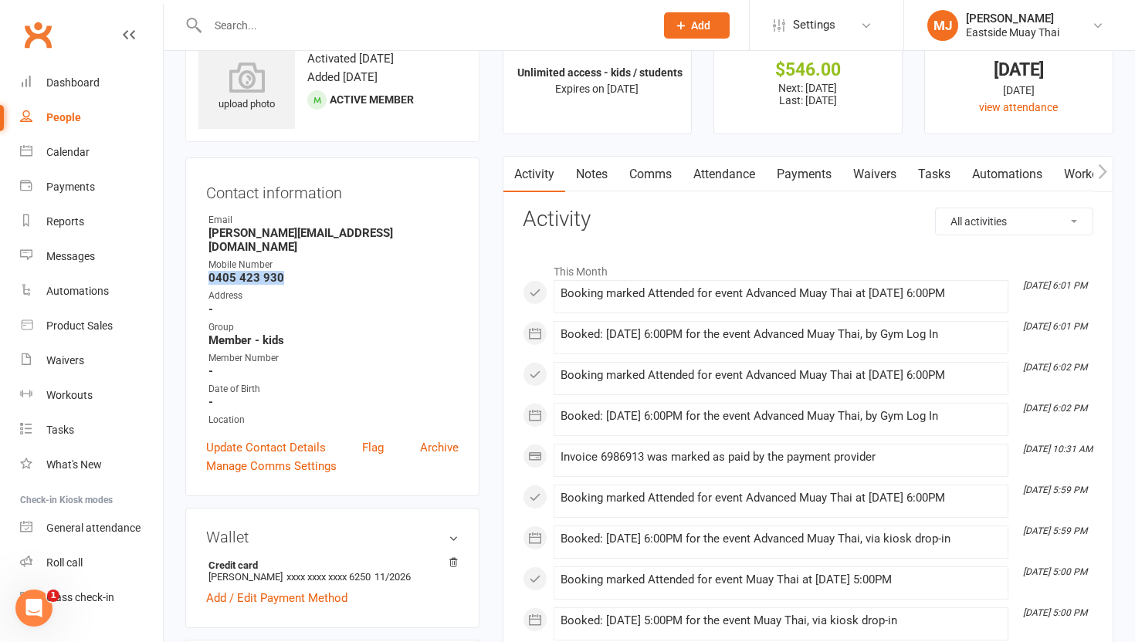
scroll to position [0, 0]
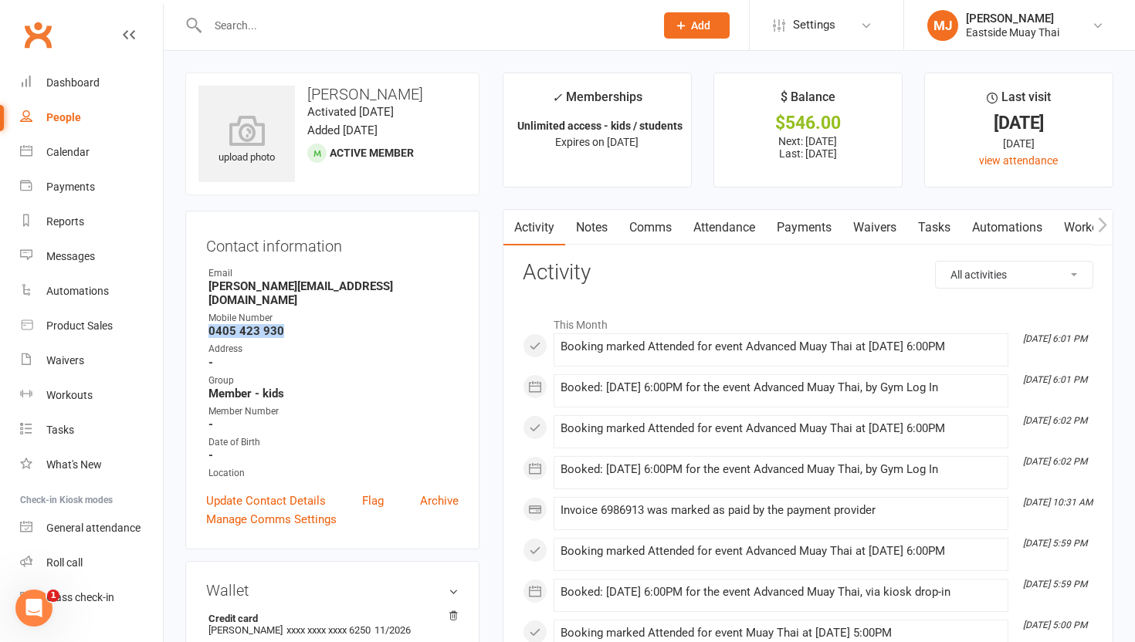
click at [694, 221] on link "Waivers" at bounding box center [874, 228] width 65 height 36
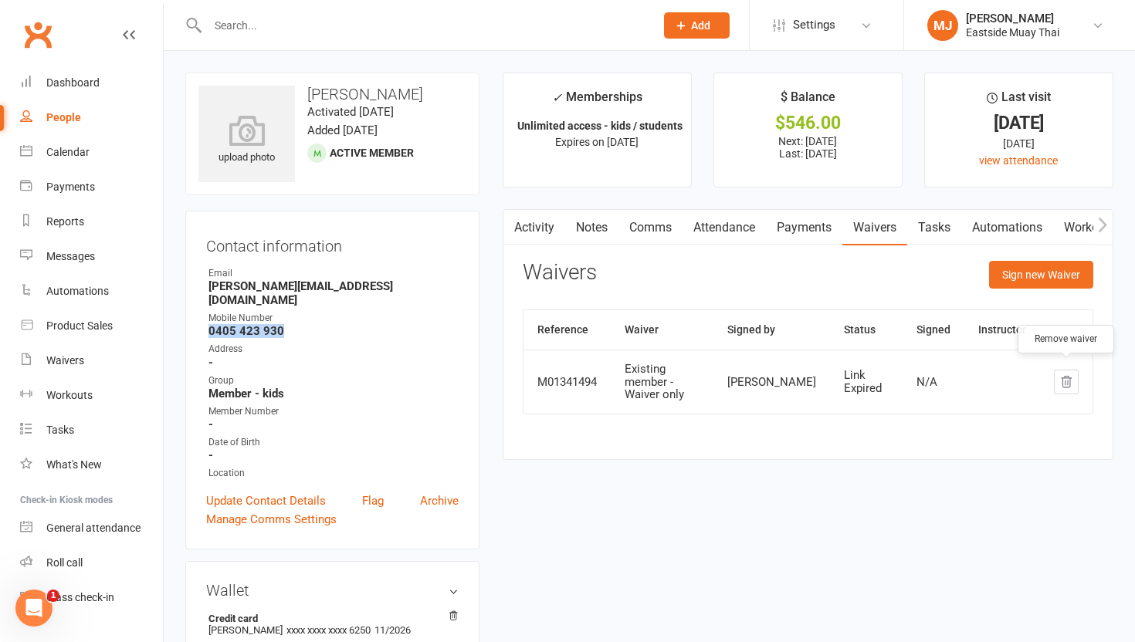
click at [694, 371] on button "button" at bounding box center [1066, 382] width 25 height 25
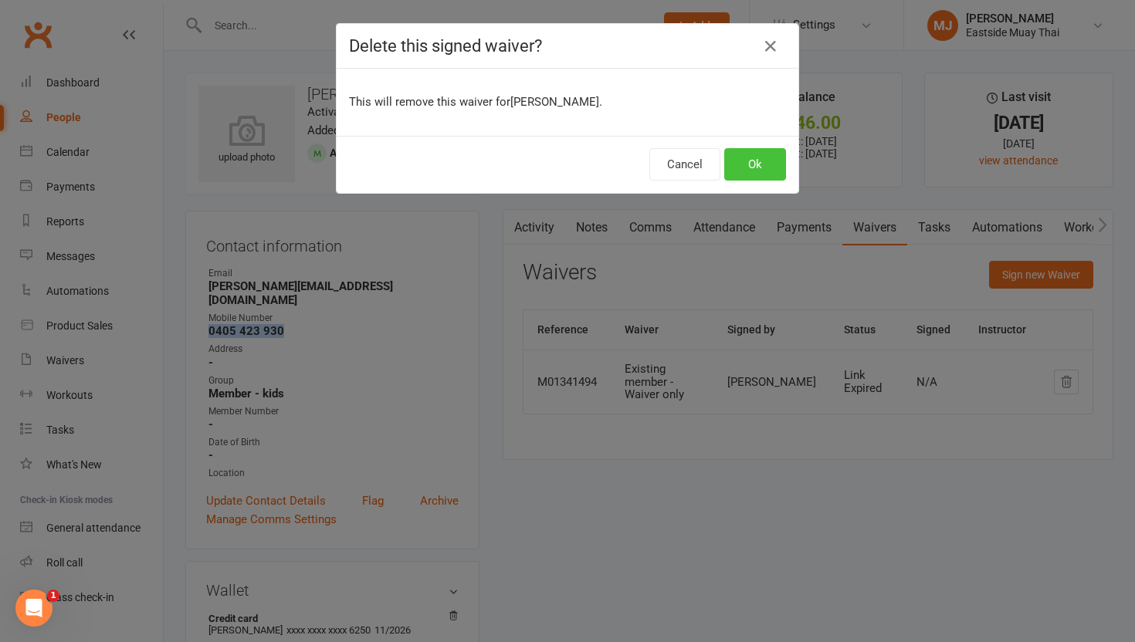
click at [694, 151] on button "Ok" at bounding box center [755, 164] width 62 height 32
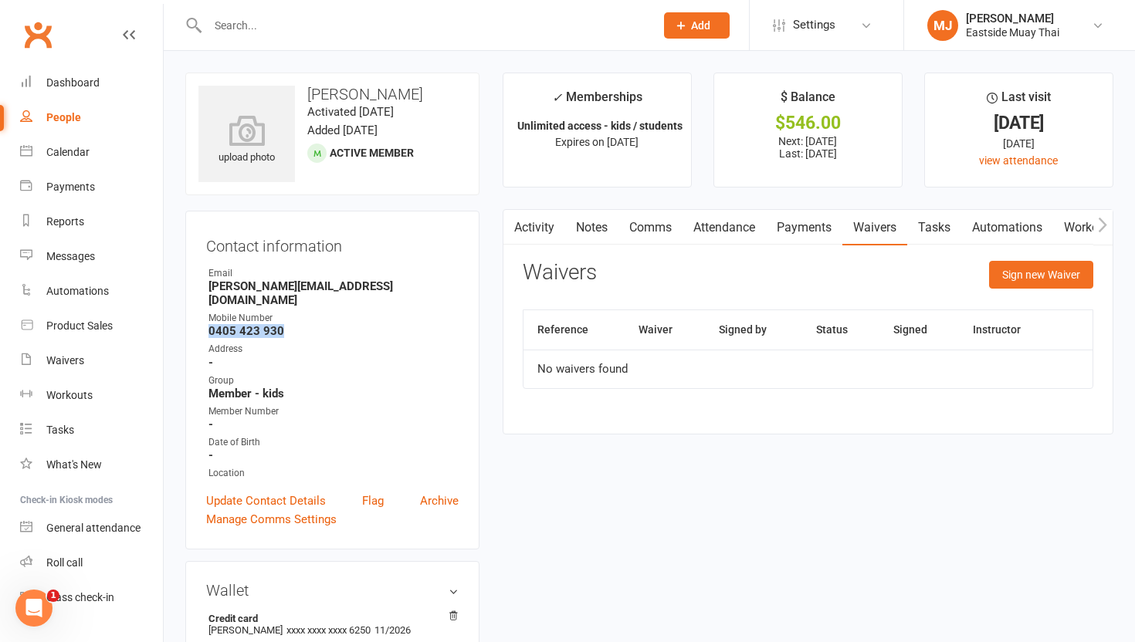
click at [694, 215] on link "Payments" at bounding box center [804, 228] width 76 height 36
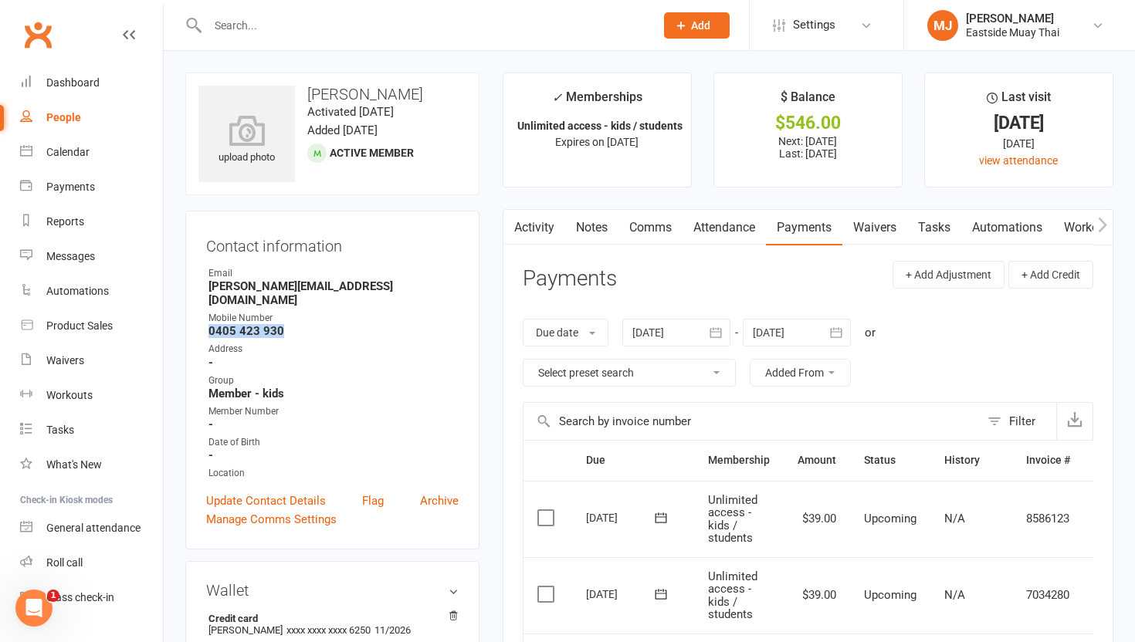
click at [694, 241] on link "Attendance" at bounding box center [723, 228] width 83 height 36
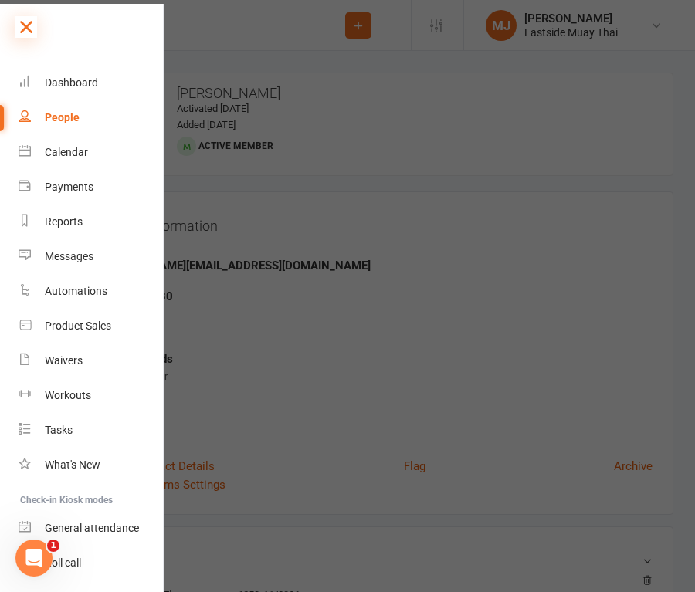
click at [29, 27] on icon at bounding box center [26, 27] width 22 height 22
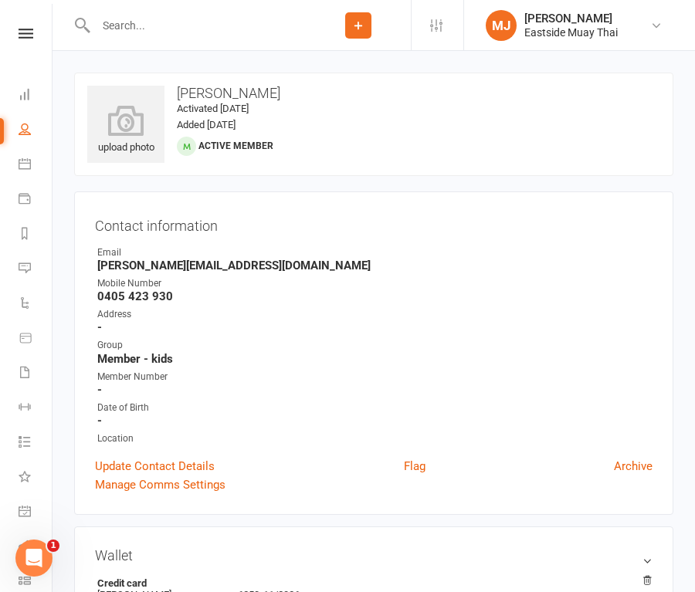
click at [167, 25] on input "text" at bounding box center [198, 26] width 215 height 22
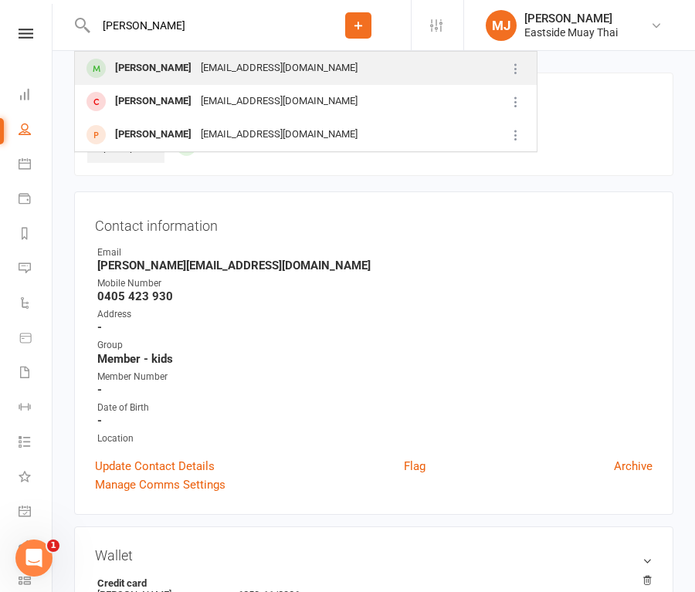
type input "[PERSON_NAME]"
click at [170, 67] on div "[PERSON_NAME]" at bounding box center [153, 68] width 86 height 22
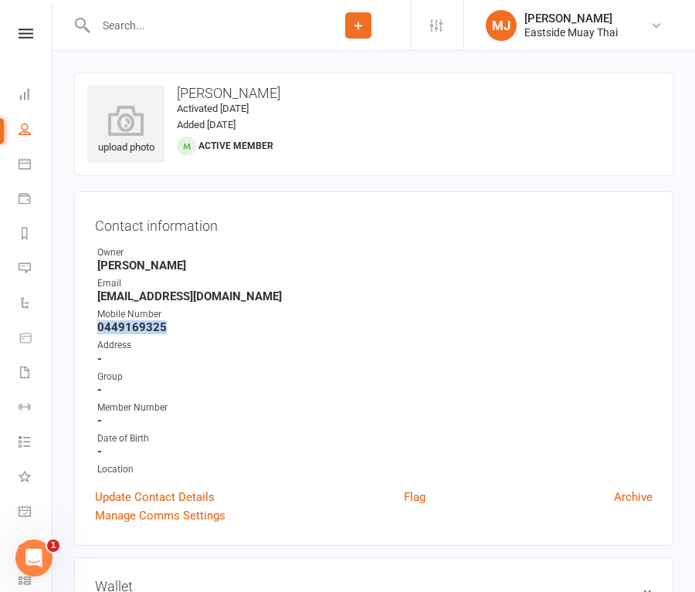
drag, startPoint x: 98, startPoint y: 326, endPoint x: 188, endPoint y: 326, distance: 90.3
click at [188, 326] on strong "0449169325" at bounding box center [374, 327] width 555 height 14
copy strong "0449169325"
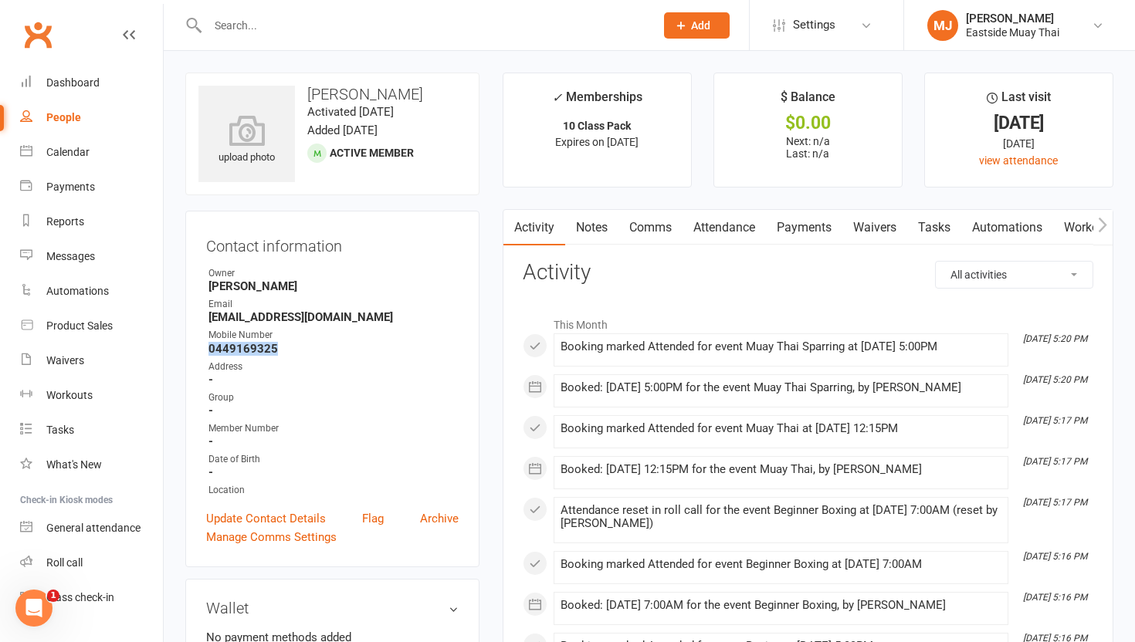
click at [694, 225] on link "Waivers" at bounding box center [874, 228] width 65 height 36
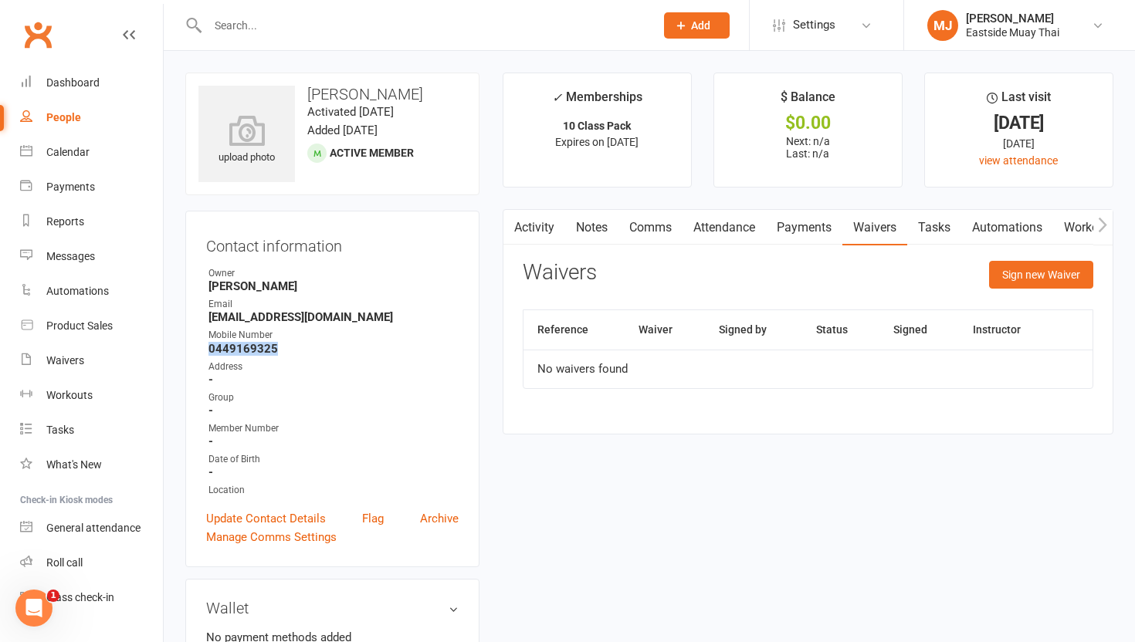
click at [694, 231] on link "Payments" at bounding box center [804, 228] width 76 height 36
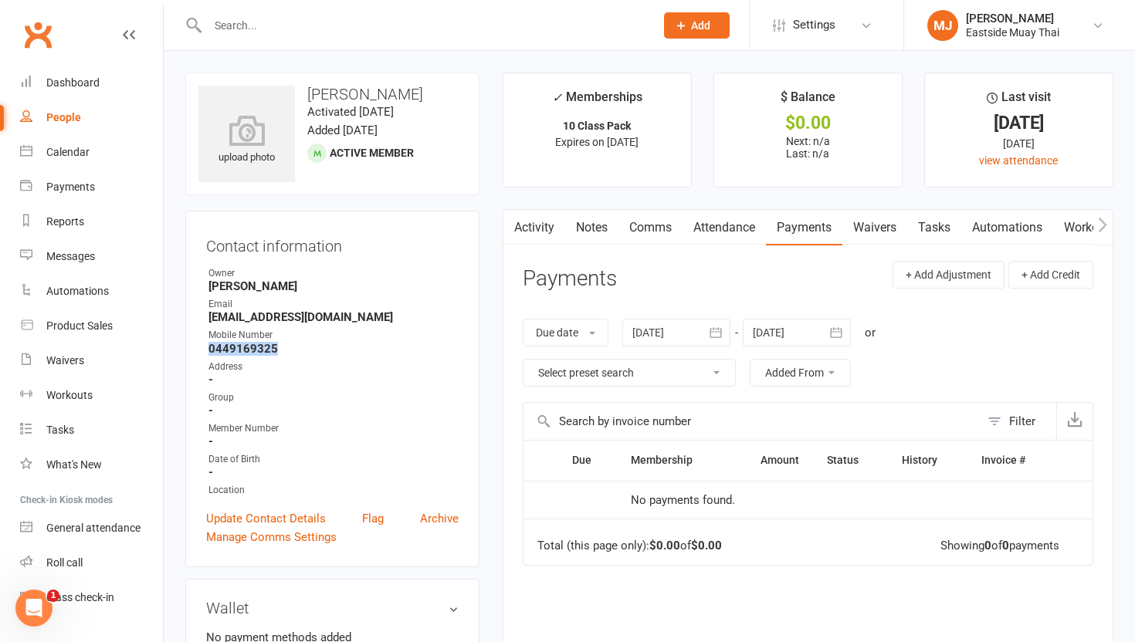
click at [694, 229] on link "Attendance" at bounding box center [723, 228] width 83 height 36
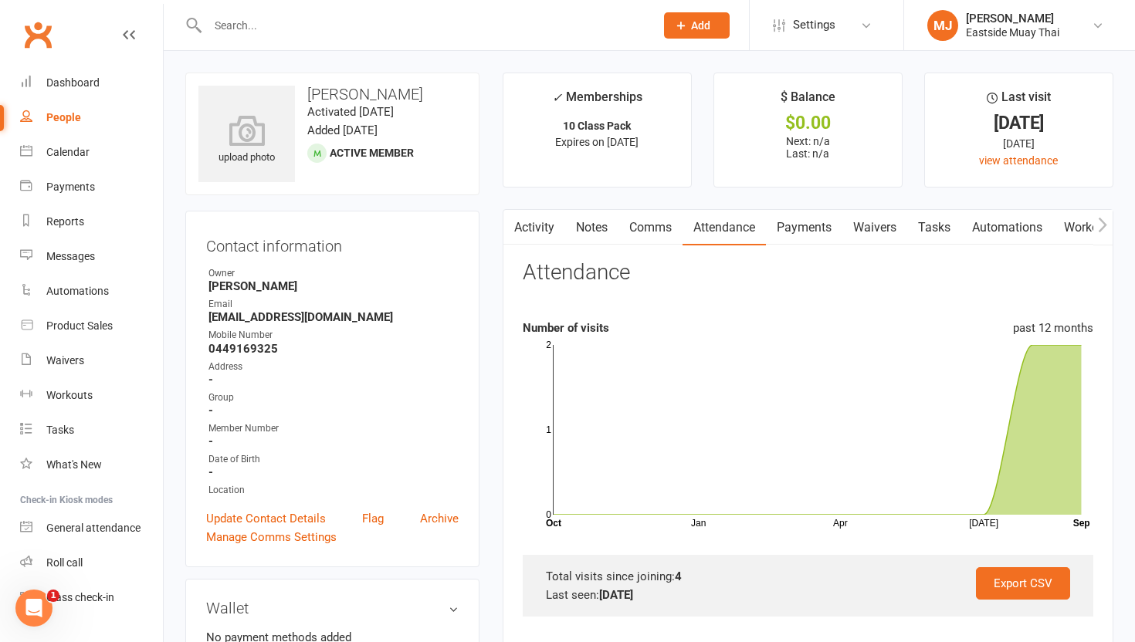
click at [257, 16] on input "text" at bounding box center [423, 26] width 441 height 22
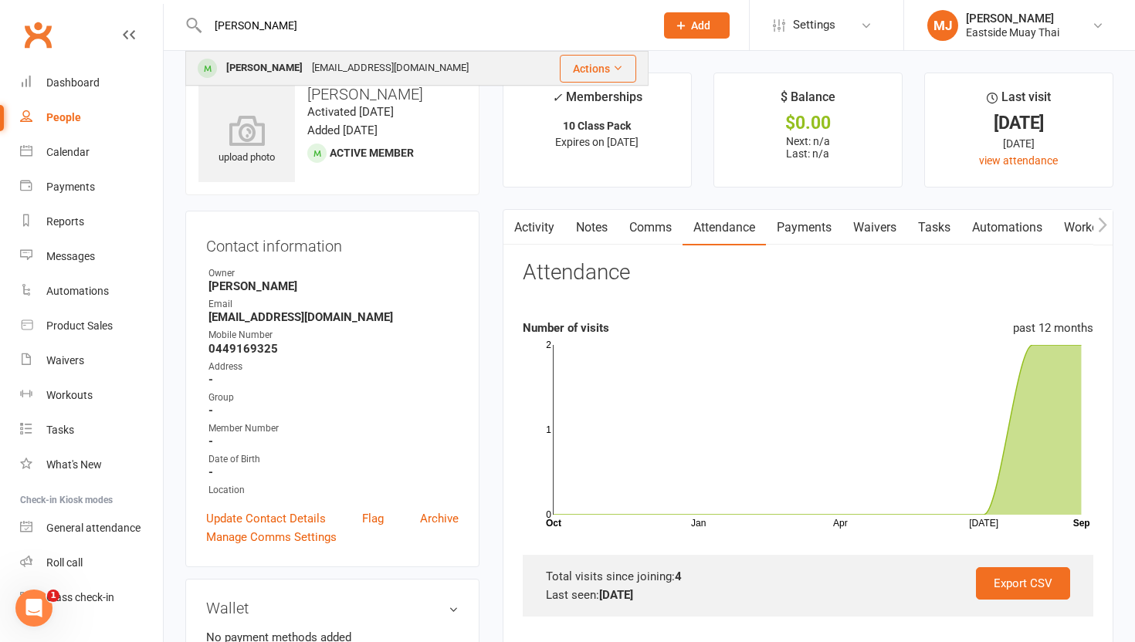
type input "[PERSON_NAME]"
click at [253, 61] on div "[PERSON_NAME]" at bounding box center [265, 68] width 86 height 22
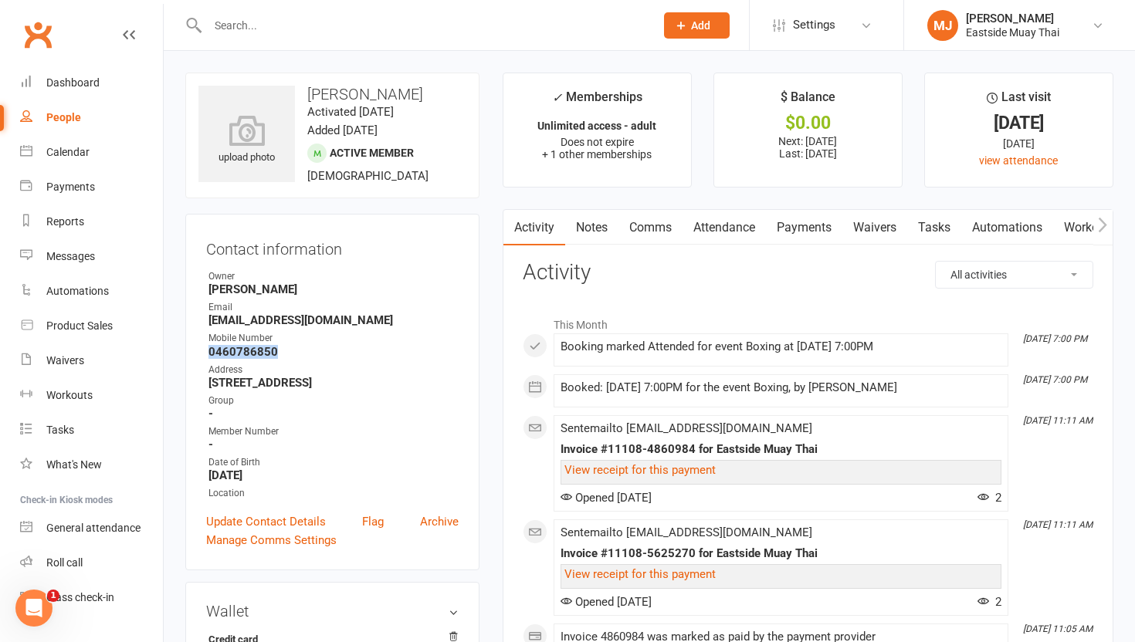
drag, startPoint x: 208, startPoint y: 350, endPoint x: 307, endPoint y: 350, distance: 99.6
click at [307, 350] on strong "0460786850" at bounding box center [333, 352] width 250 height 14
copy strong "0460786850"
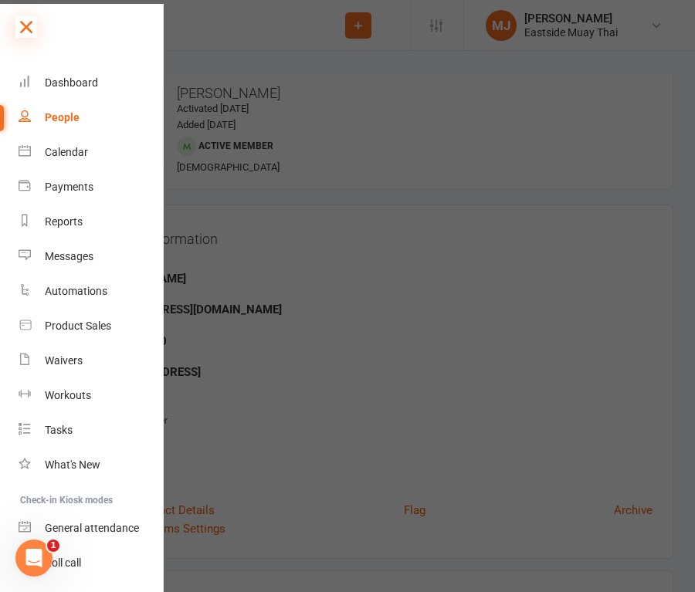
click at [29, 32] on icon at bounding box center [26, 27] width 22 height 22
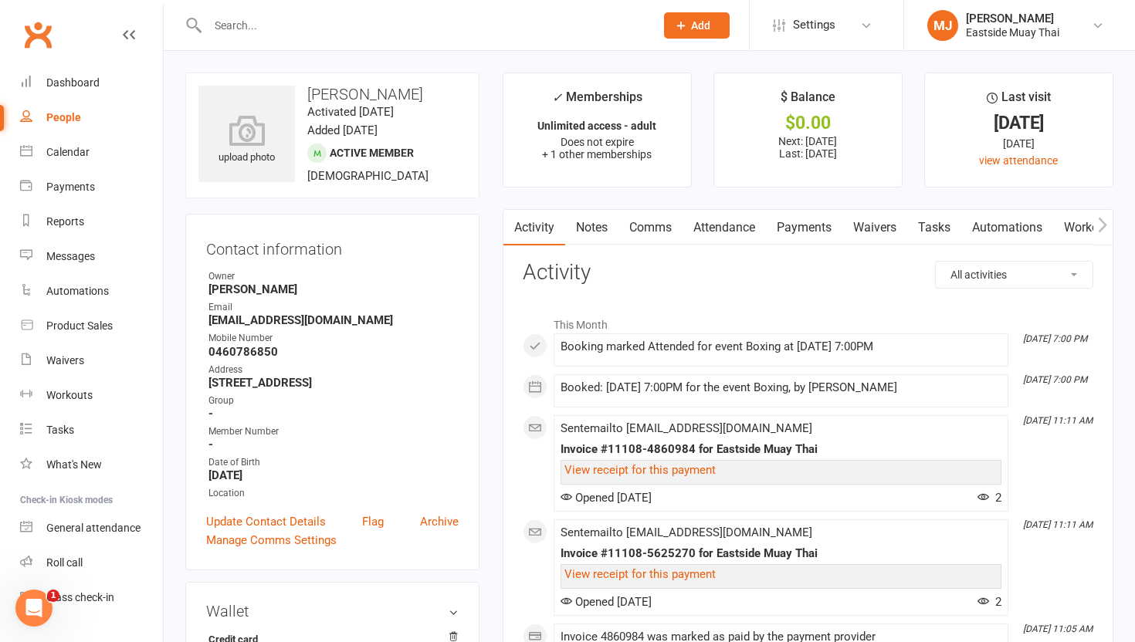
click at [694, 223] on link "Waivers" at bounding box center [874, 228] width 65 height 36
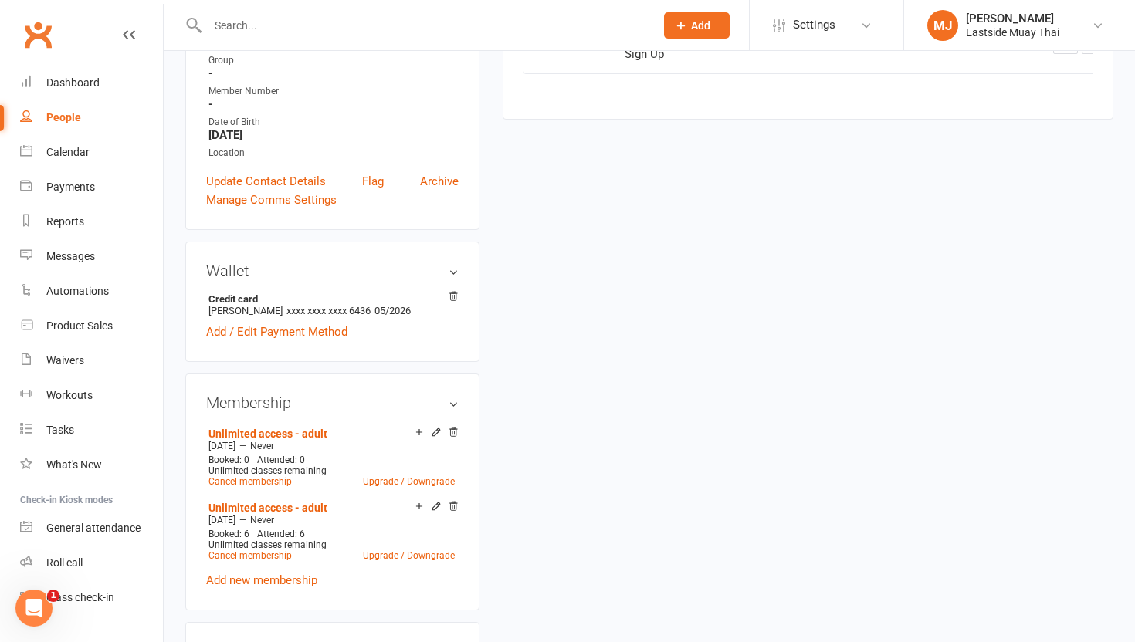
scroll to position [347, 0]
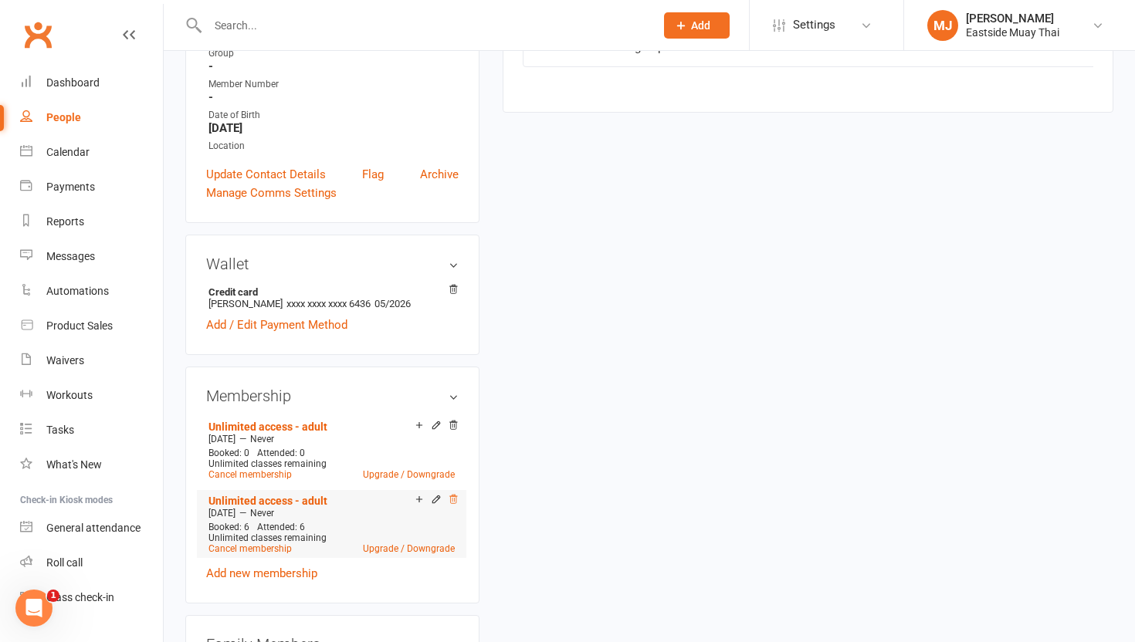
click at [453, 498] on icon at bounding box center [453, 499] width 11 height 11
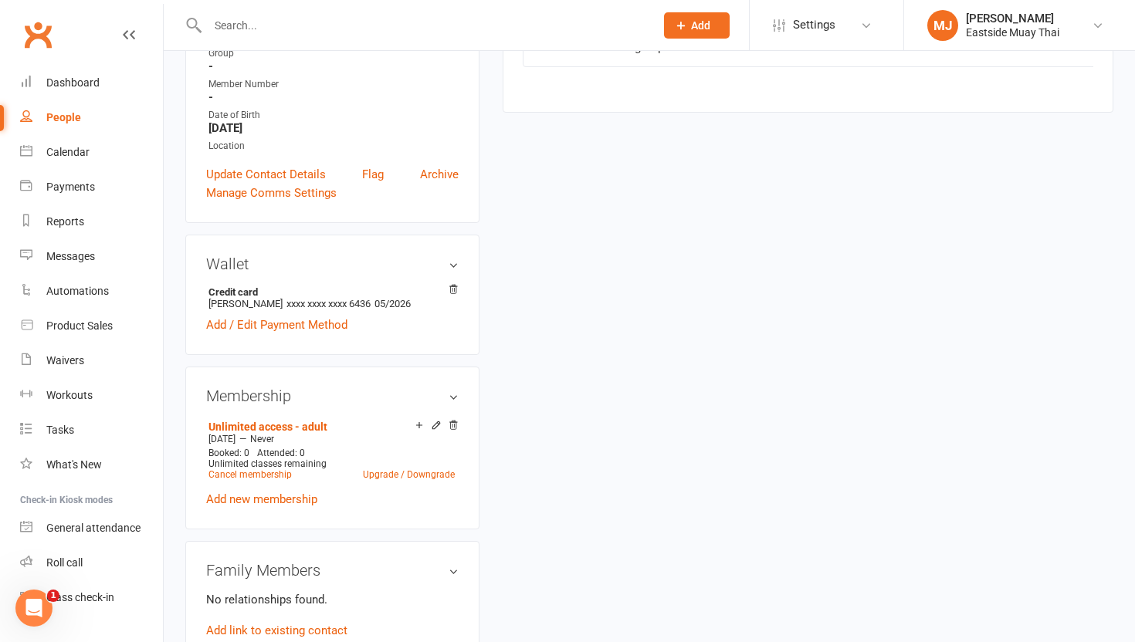
scroll to position [0, 0]
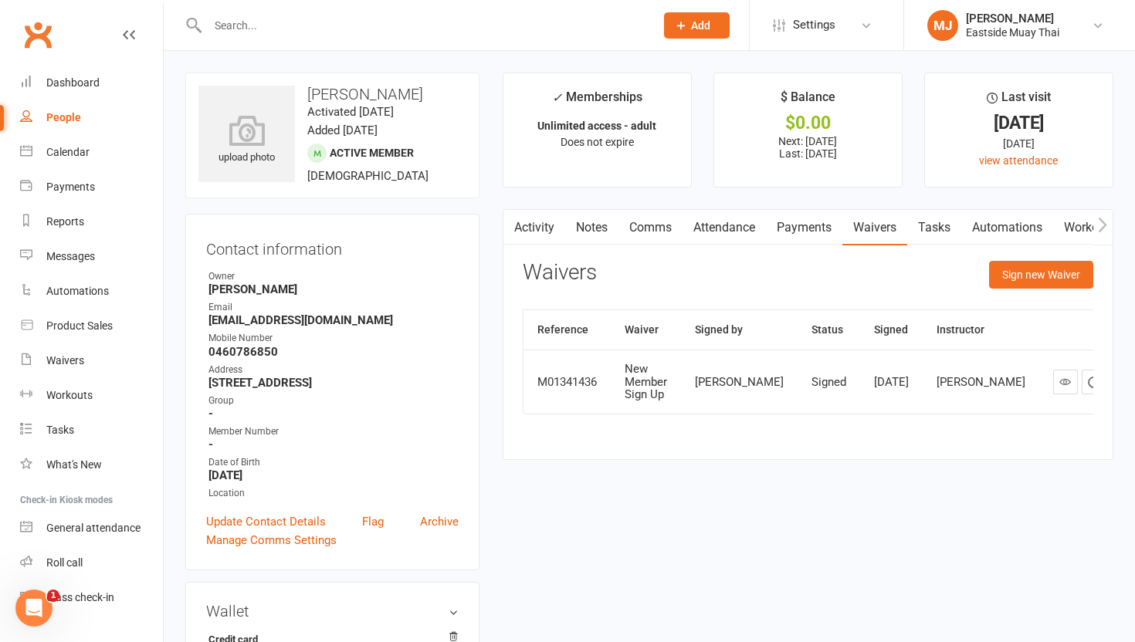
click at [694, 220] on link "Attendance" at bounding box center [723, 228] width 83 height 36
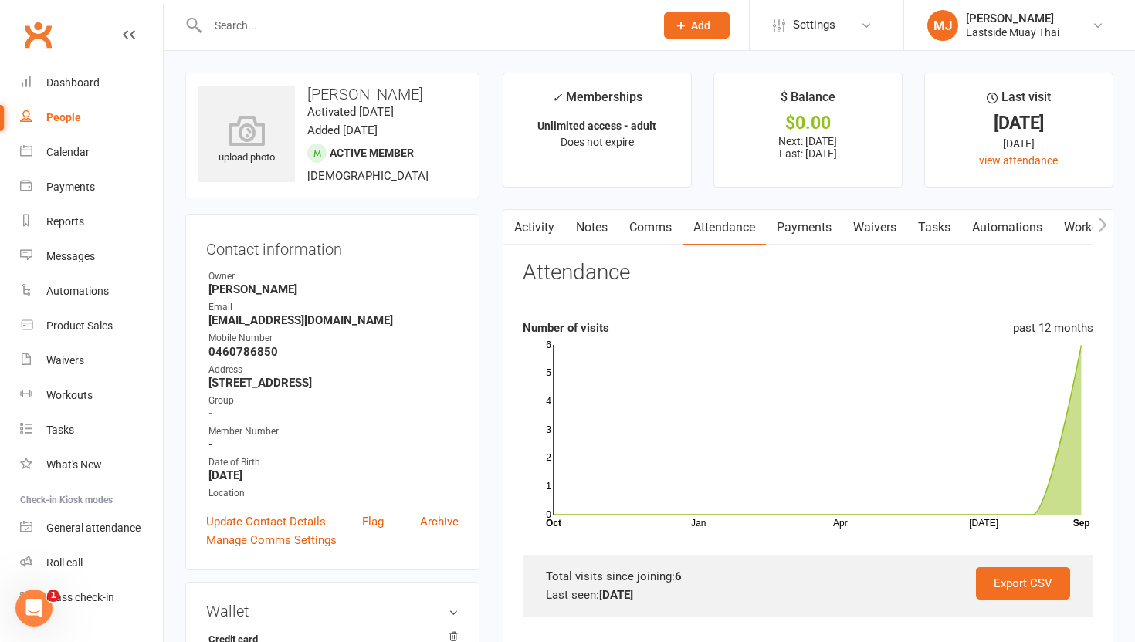
click at [694, 230] on link "Payments" at bounding box center [804, 228] width 76 height 36
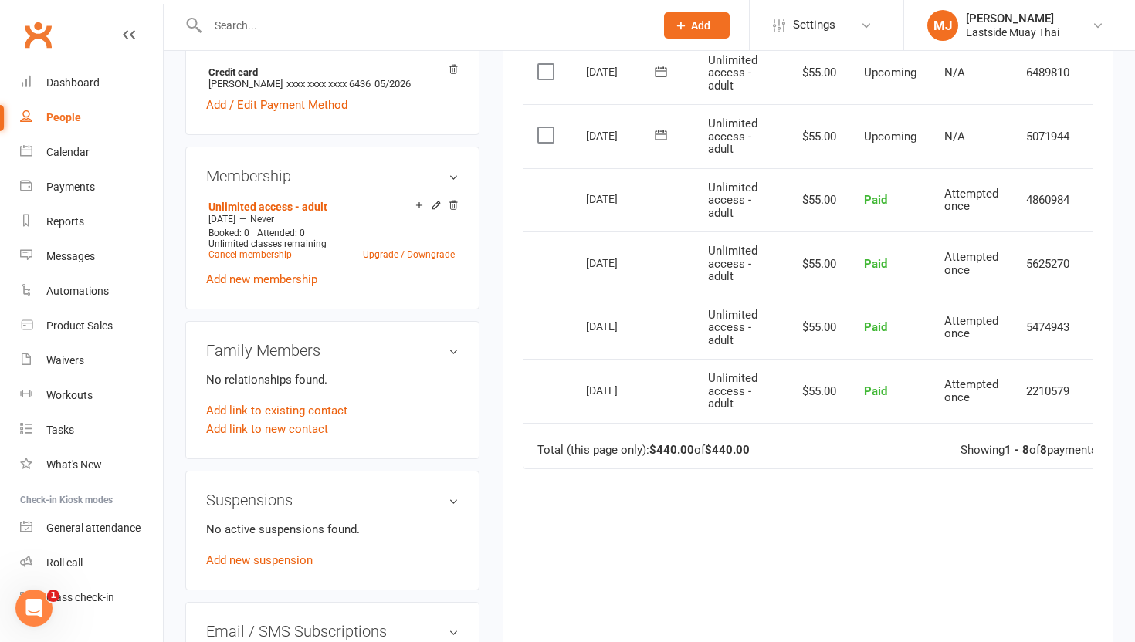
scroll to position [0, 38]
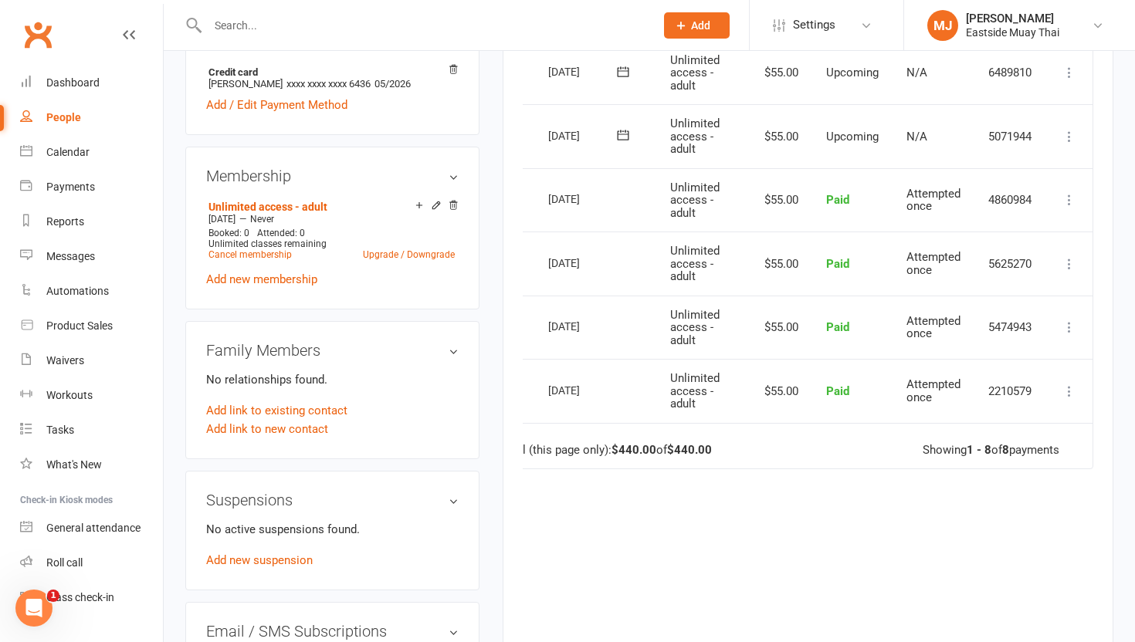
click at [694, 388] on icon at bounding box center [1069, 391] width 15 height 15
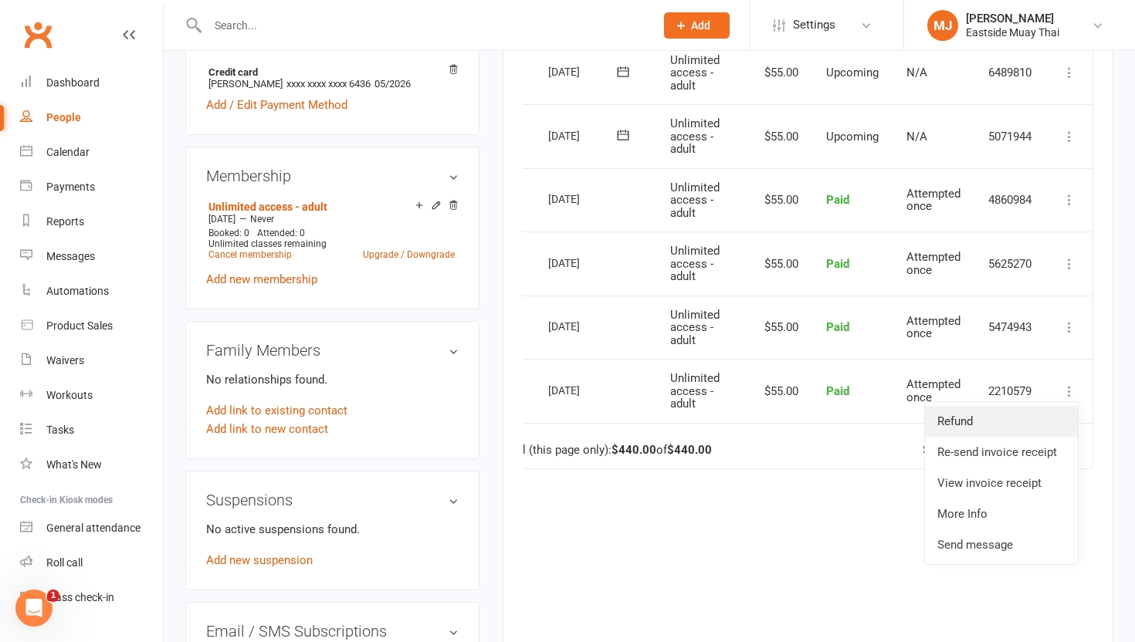
click at [694, 424] on link "Refund" at bounding box center [1001, 421] width 153 height 31
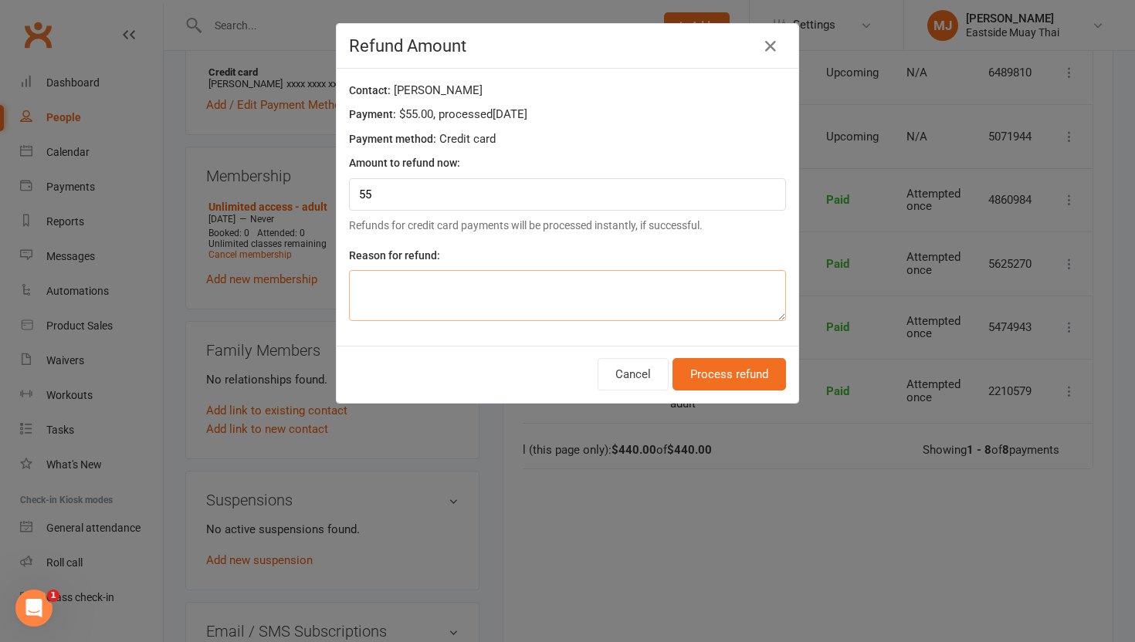
click at [585, 295] on textarea at bounding box center [567, 295] width 437 height 51
type textarea "Double charged"
click at [694, 374] on button "Process refund" at bounding box center [728, 374] width 113 height 32
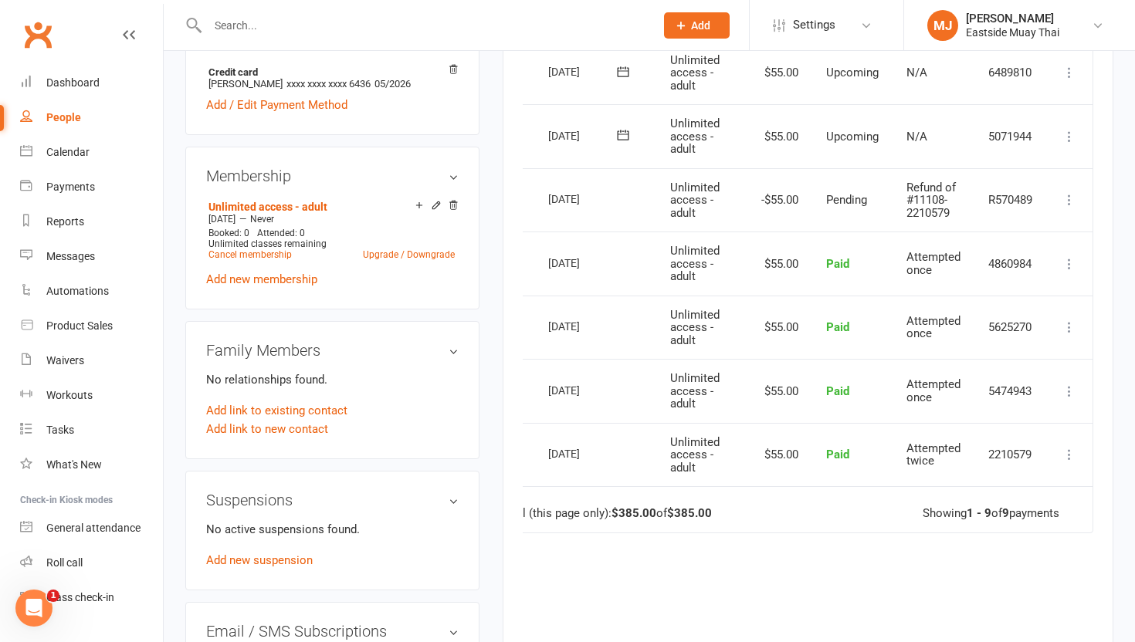
click at [694, 261] on icon at bounding box center [1069, 263] width 15 height 15
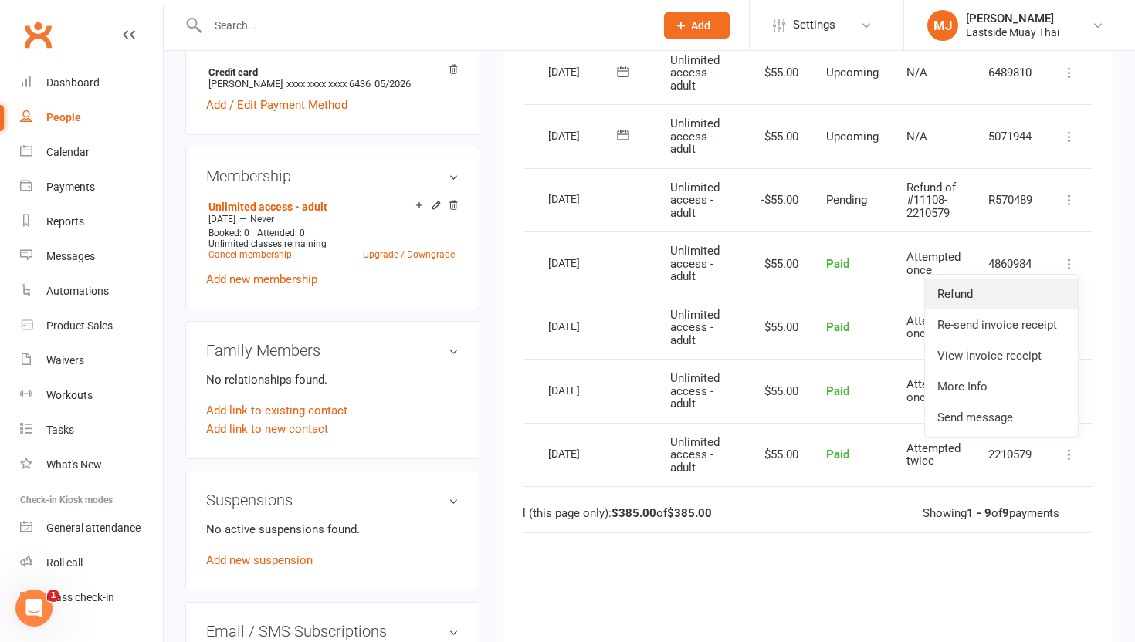
click at [694, 295] on link "Refund" at bounding box center [1001, 294] width 153 height 31
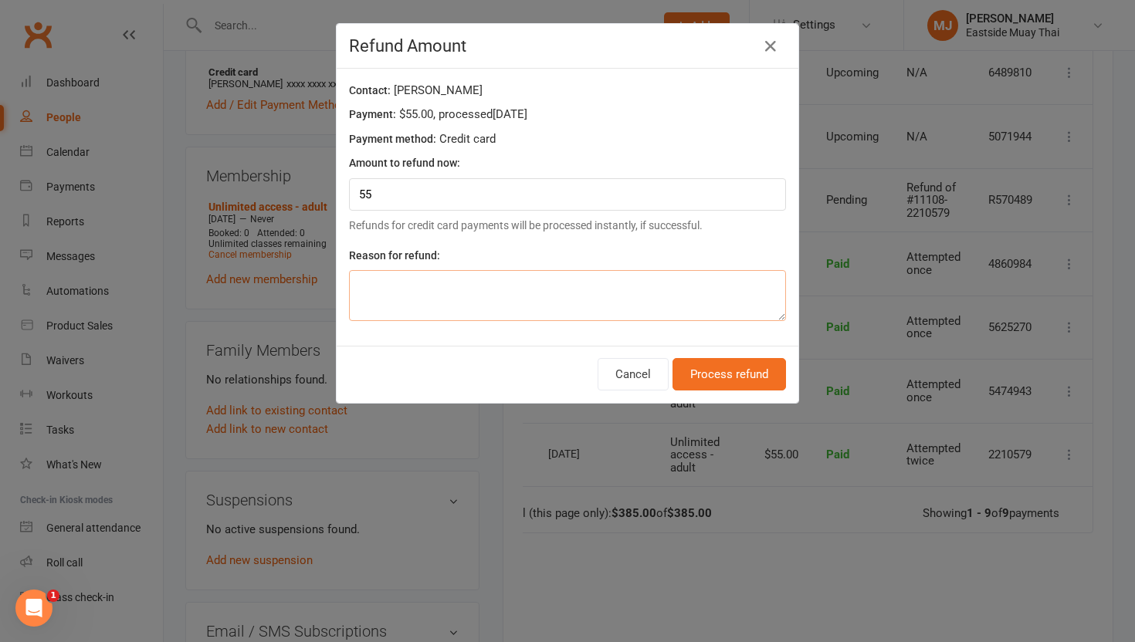
click at [660, 293] on textarea at bounding box center [567, 295] width 437 height 51
type textarea "Double charged"
click at [694, 371] on button "Process refund" at bounding box center [728, 374] width 113 height 32
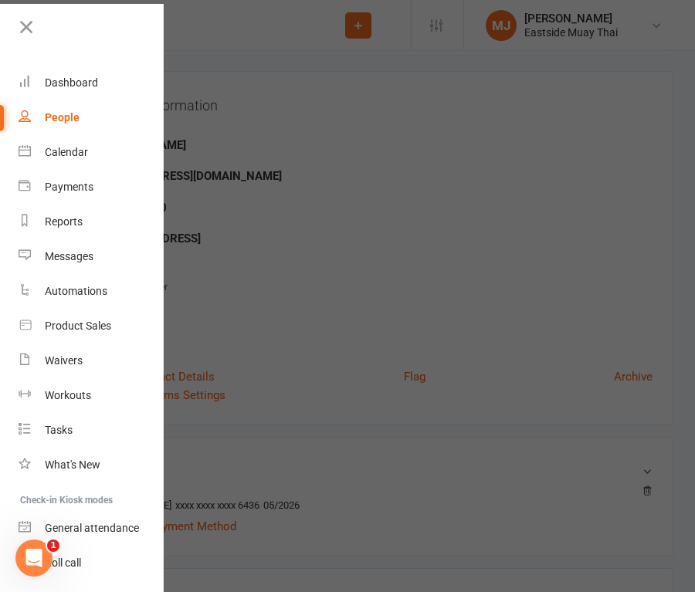
scroll to position [0, 0]
click at [31, 28] on icon at bounding box center [26, 27] width 22 height 22
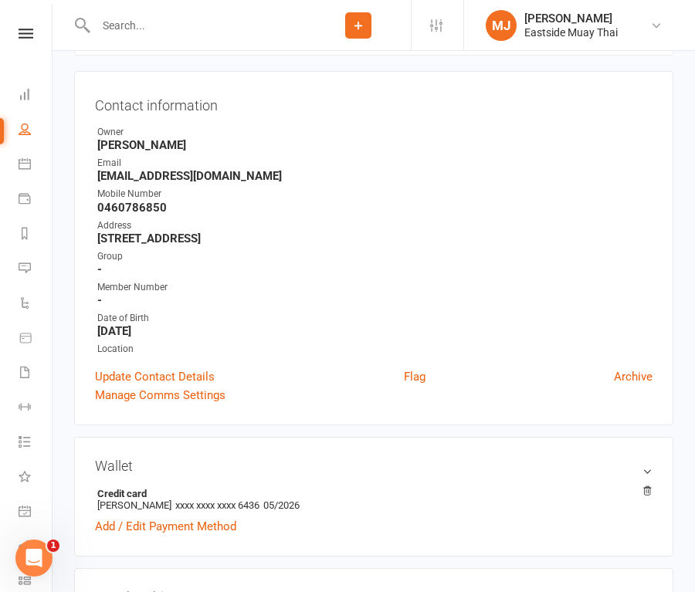
click at [150, 41] on div at bounding box center [190, 25] width 232 height 50
click at [160, 27] on input "text" at bounding box center [198, 26] width 215 height 22
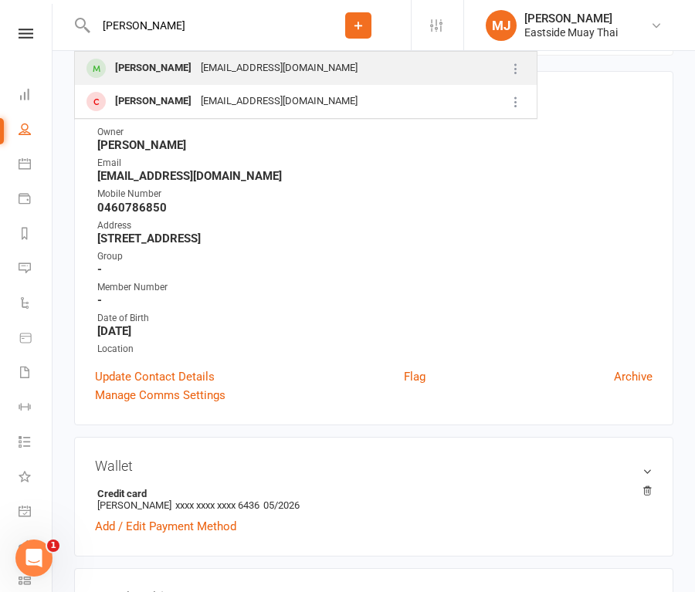
type input "[PERSON_NAME]"
click at [196, 63] on div "[EMAIL_ADDRESS][DOMAIN_NAME]" at bounding box center [279, 68] width 166 height 22
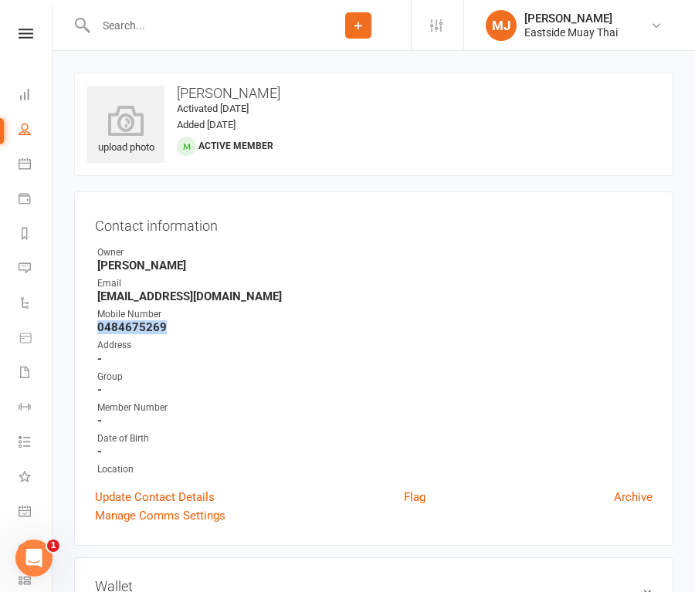
drag, startPoint x: 96, startPoint y: 327, endPoint x: 174, endPoint y: 328, distance: 78.8
click at [174, 328] on li "Mobile Number [PHONE_NUMBER]" at bounding box center [373, 320] width 557 height 27
copy strong "0484675269"
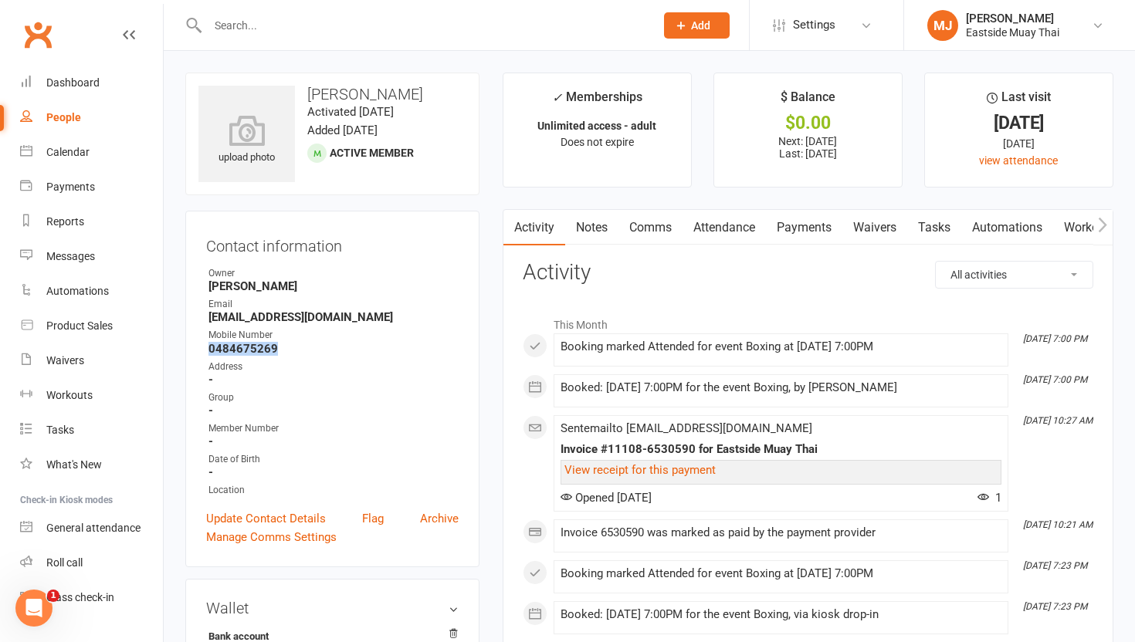
scroll to position [5, 0]
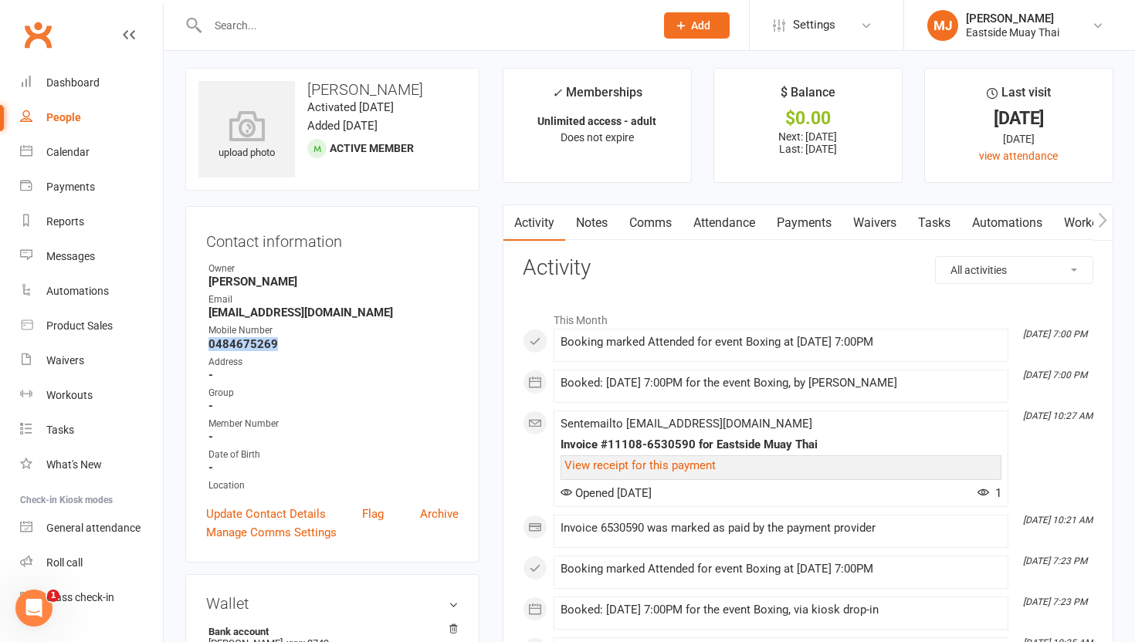
click at [694, 219] on link "Waivers" at bounding box center [874, 223] width 65 height 36
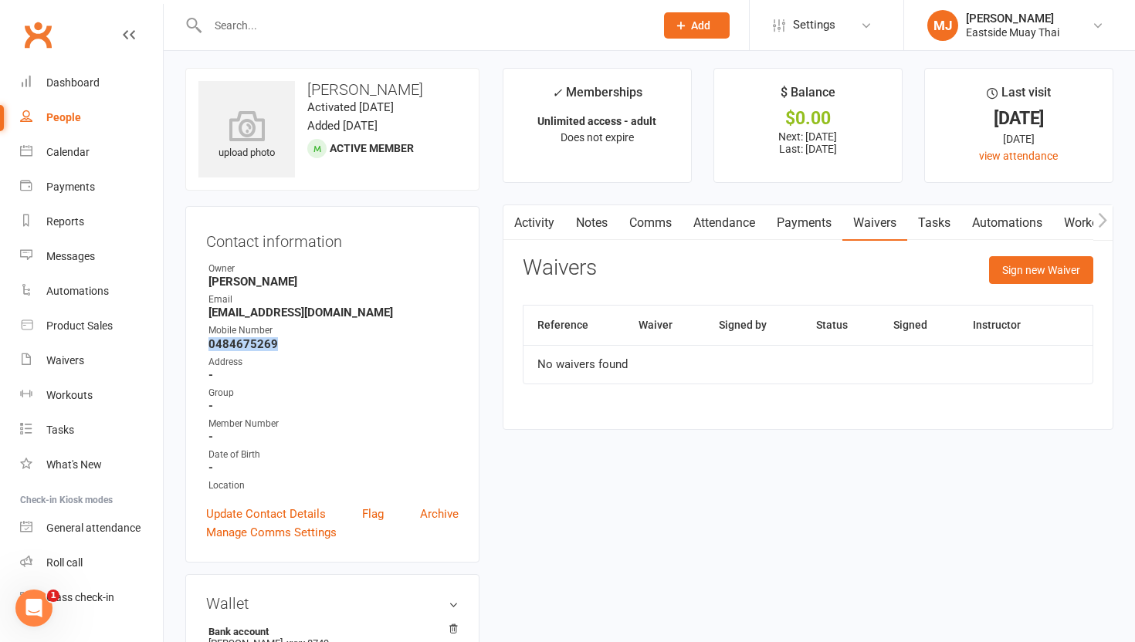
click at [694, 225] on link "Attendance" at bounding box center [723, 223] width 83 height 36
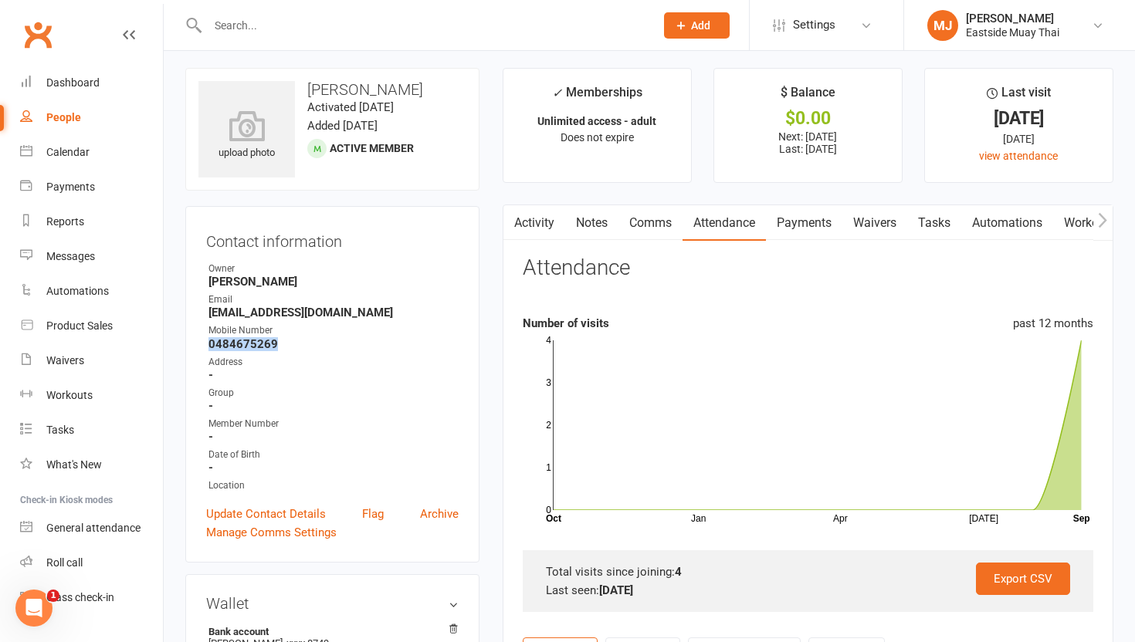
click at [694, 222] on link "Payments" at bounding box center [804, 223] width 76 height 36
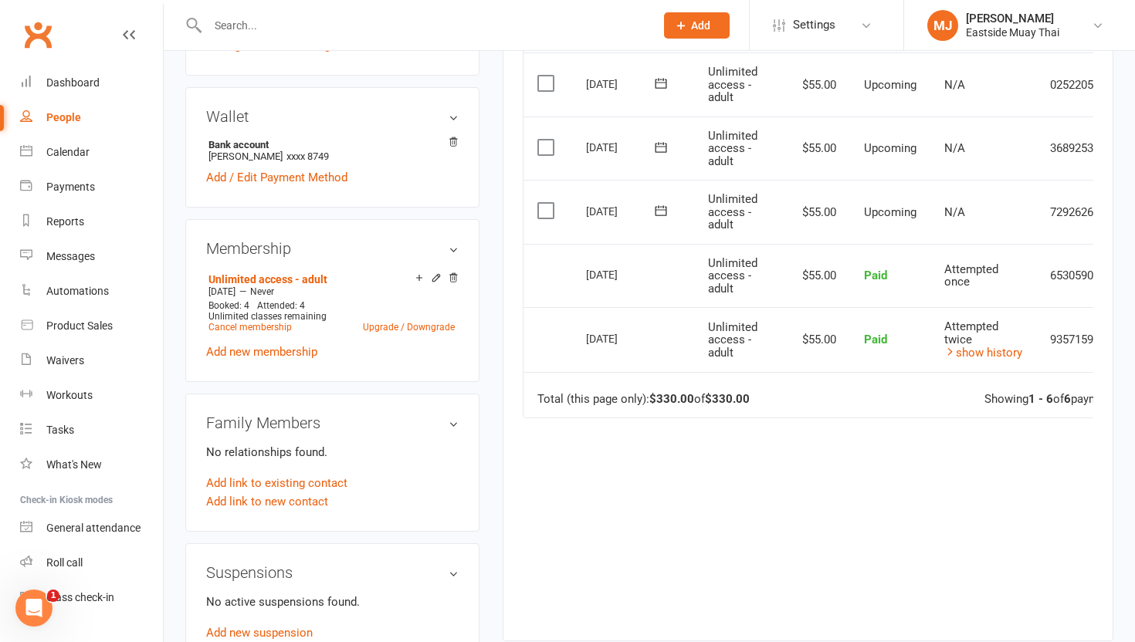
scroll to position [479, 0]
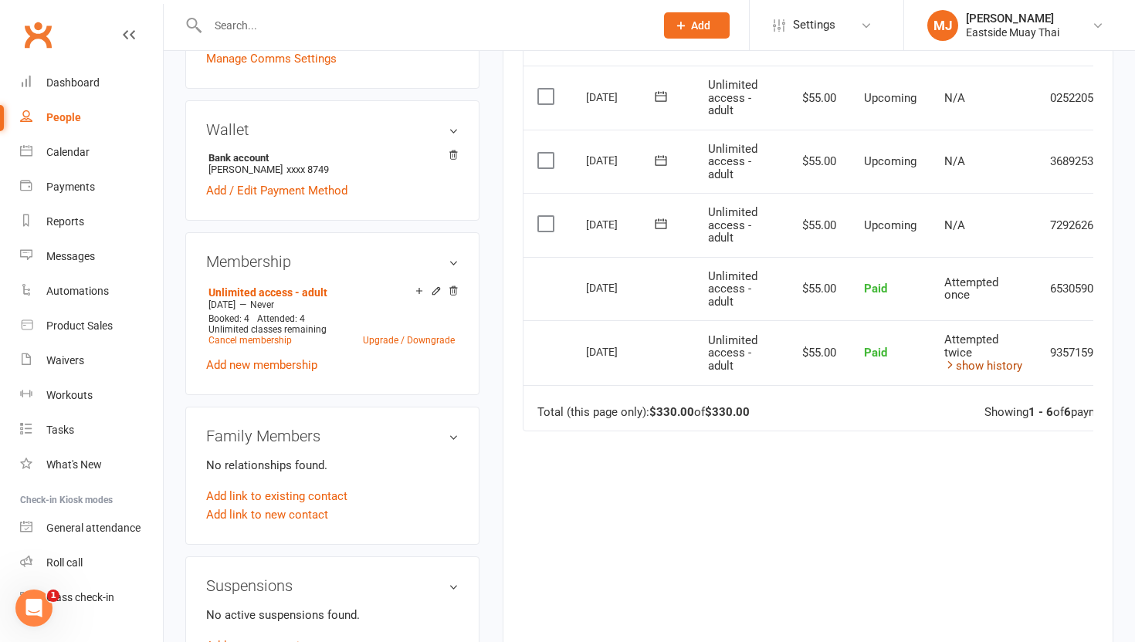
click at [694, 359] on link "show history" at bounding box center [983, 366] width 78 height 14
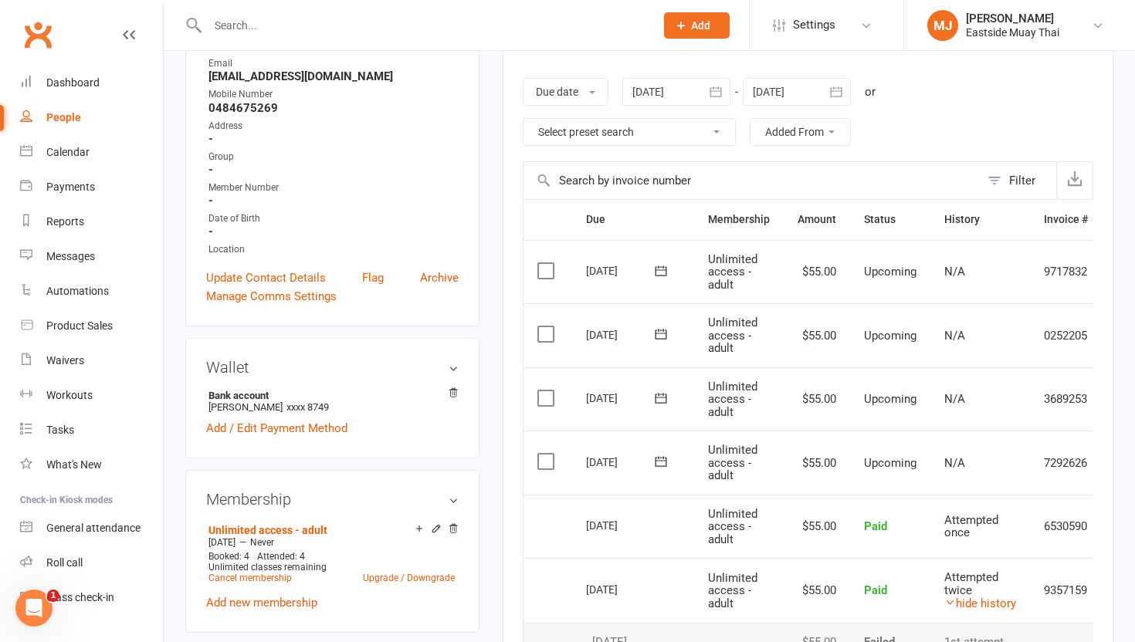
scroll to position [4, 0]
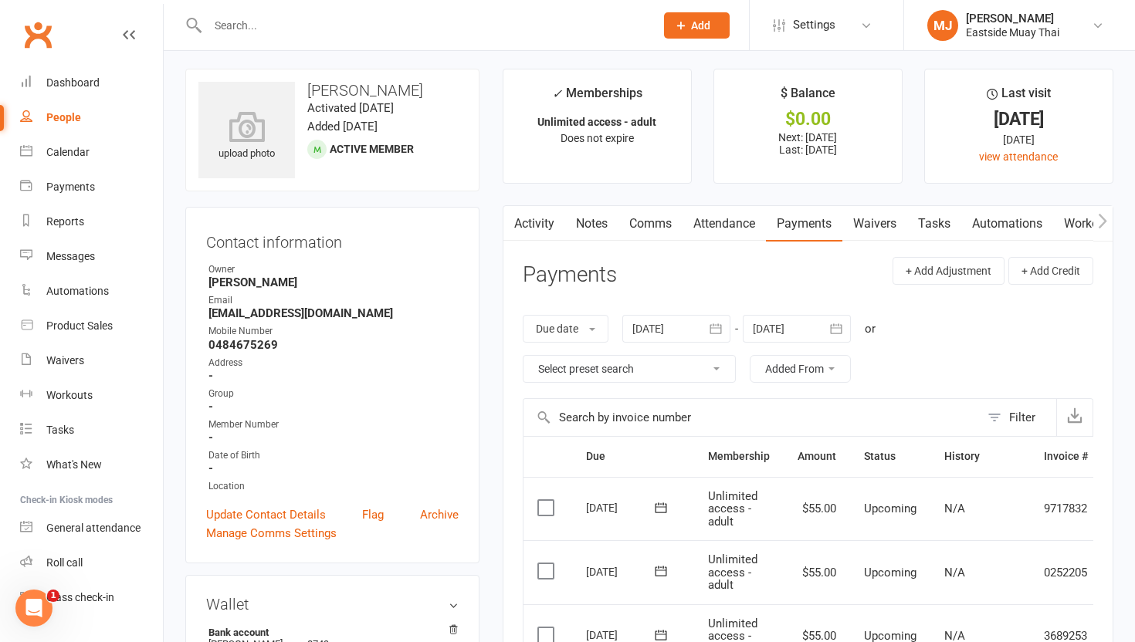
click at [694, 223] on link "Waivers" at bounding box center [874, 224] width 65 height 36
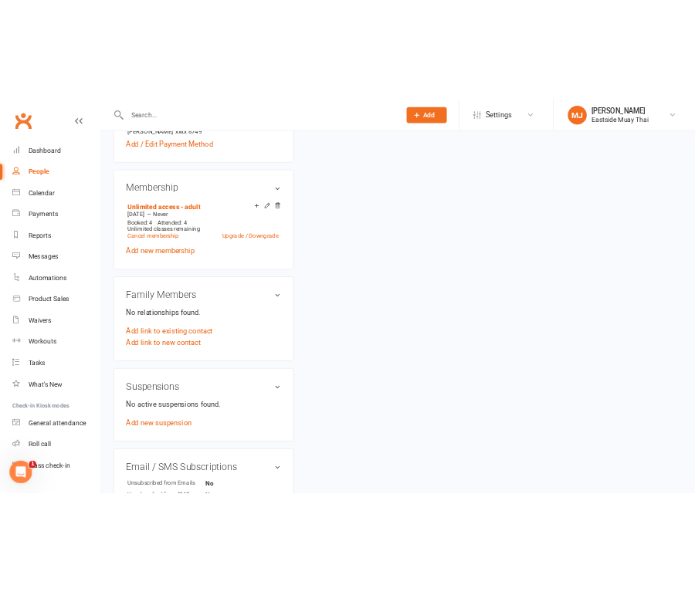
scroll to position [593, 0]
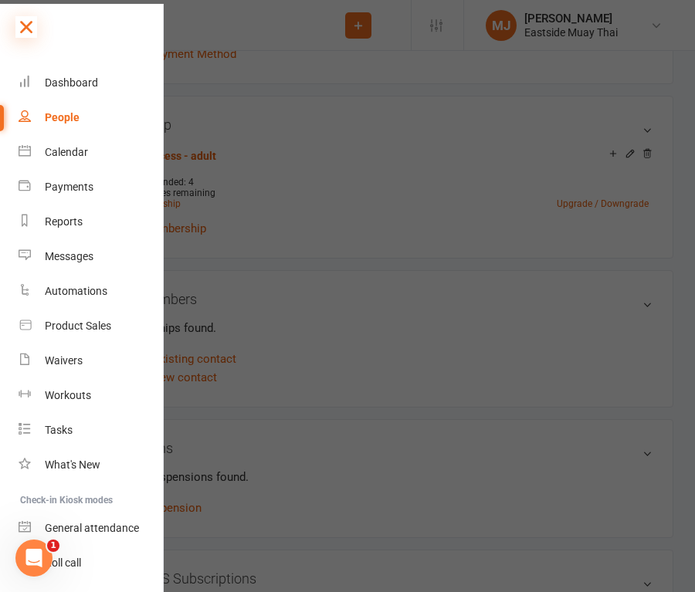
click at [22, 23] on icon at bounding box center [26, 27] width 22 height 22
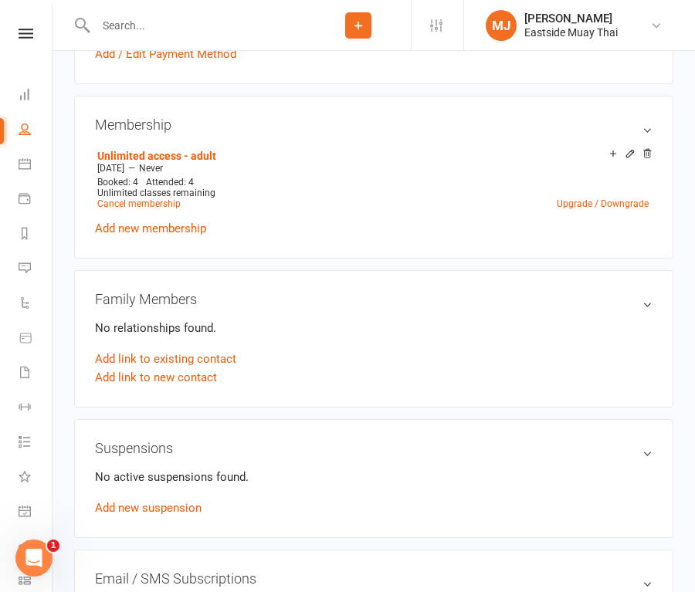
click at [151, 25] on input "text" at bounding box center [198, 26] width 215 height 22
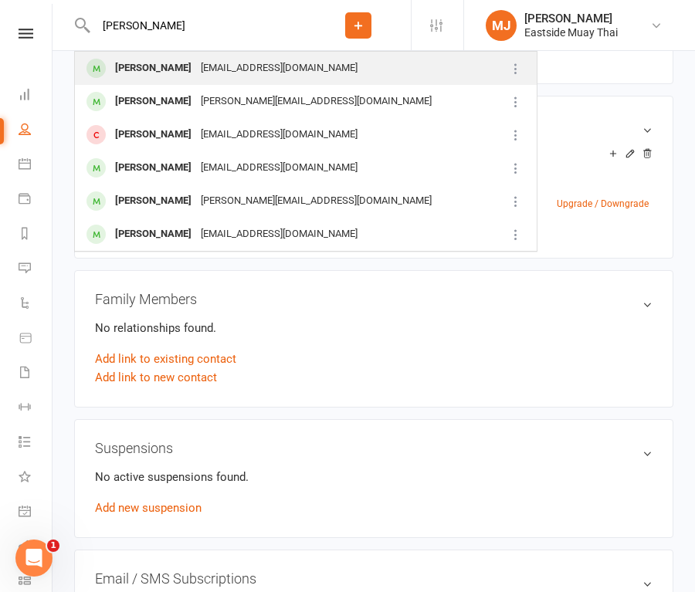
type input "[PERSON_NAME]"
click at [166, 66] on div "[PERSON_NAME]" at bounding box center [153, 68] width 86 height 22
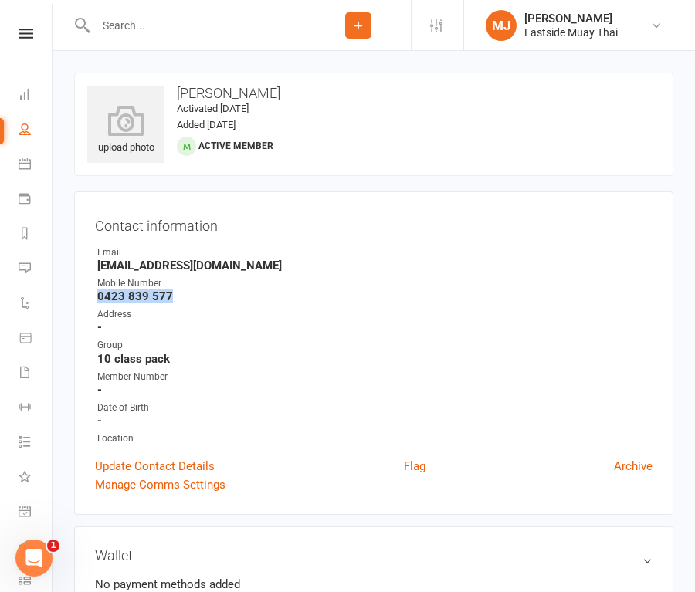
drag, startPoint x: 97, startPoint y: 297, endPoint x: 192, endPoint y: 296, distance: 95.0
click at [192, 296] on strong "0423 839 577" at bounding box center [374, 297] width 555 height 14
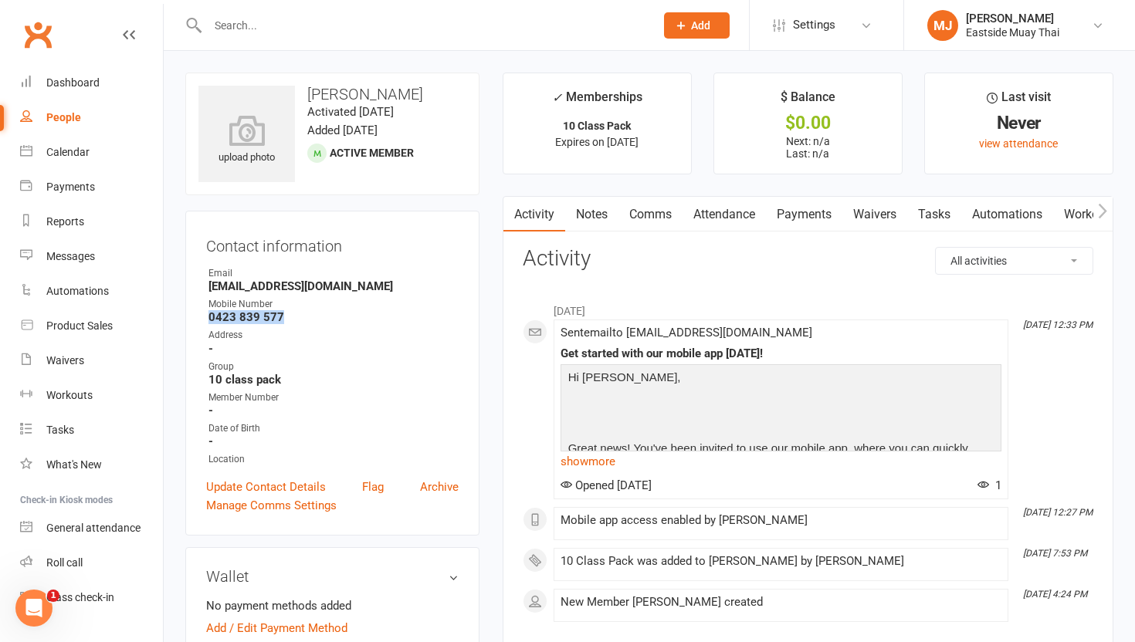
click at [694, 204] on link "Waivers" at bounding box center [874, 215] width 65 height 36
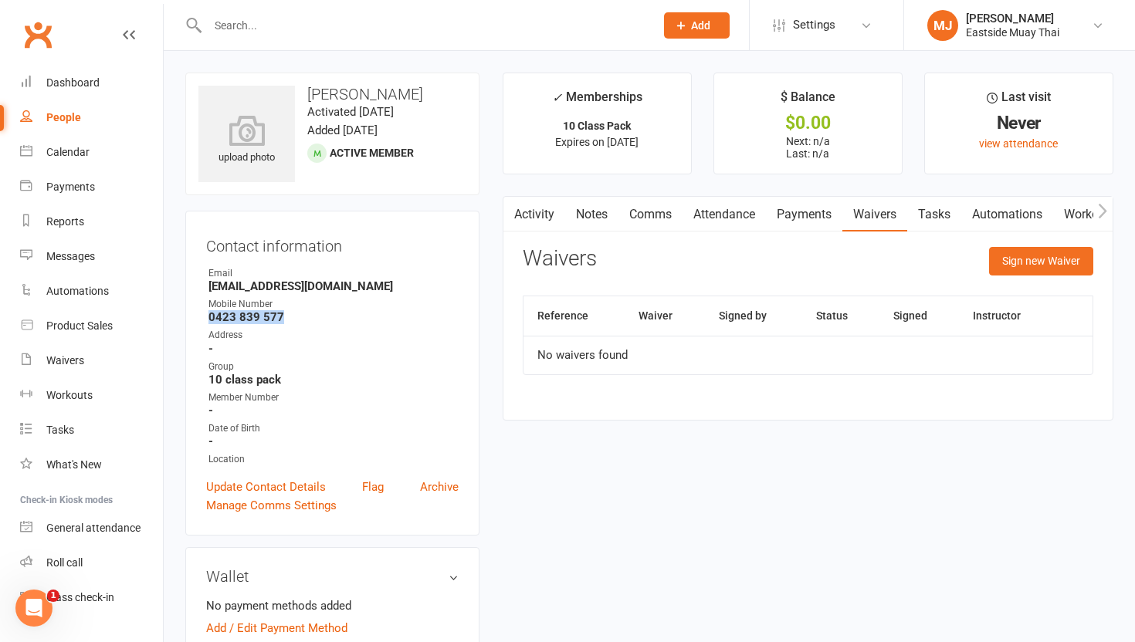
click at [694, 217] on link "Payments" at bounding box center [804, 215] width 76 height 36
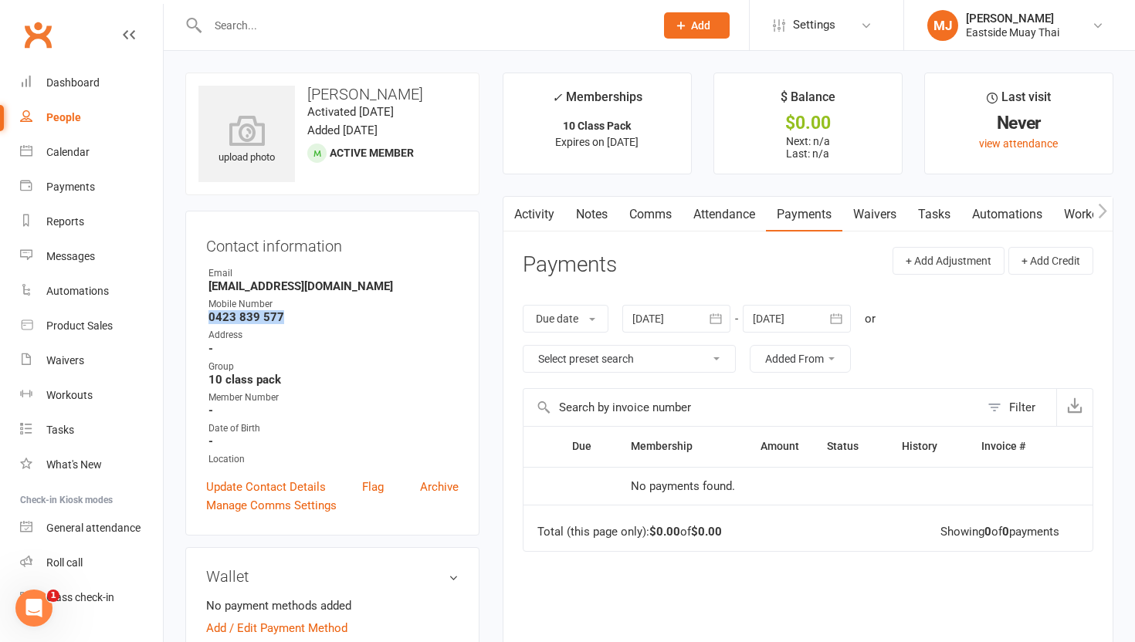
click at [694, 216] on link "Attendance" at bounding box center [723, 215] width 83 height 36
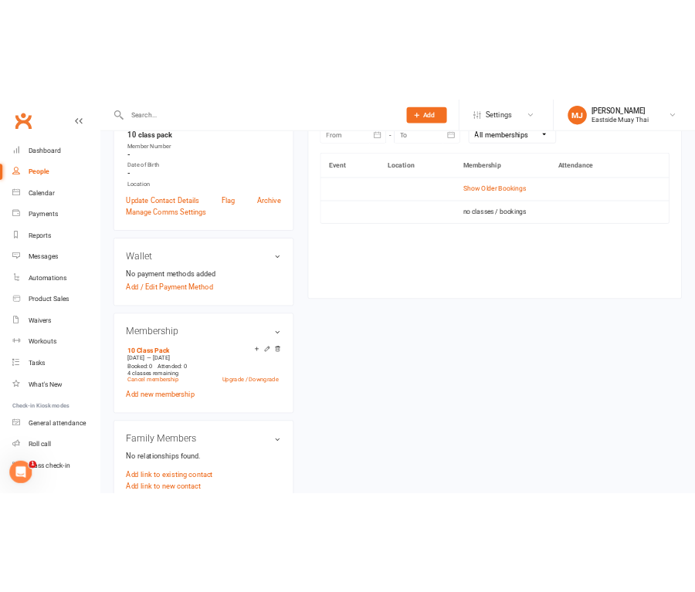
scroll to position [326, 0]
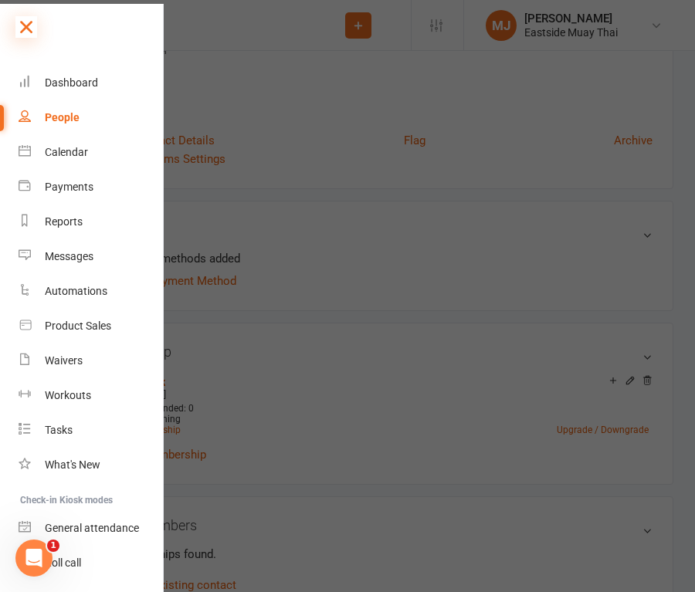
click at [26, 24] on icon at bounding box center [26, 27] width 22 height 22
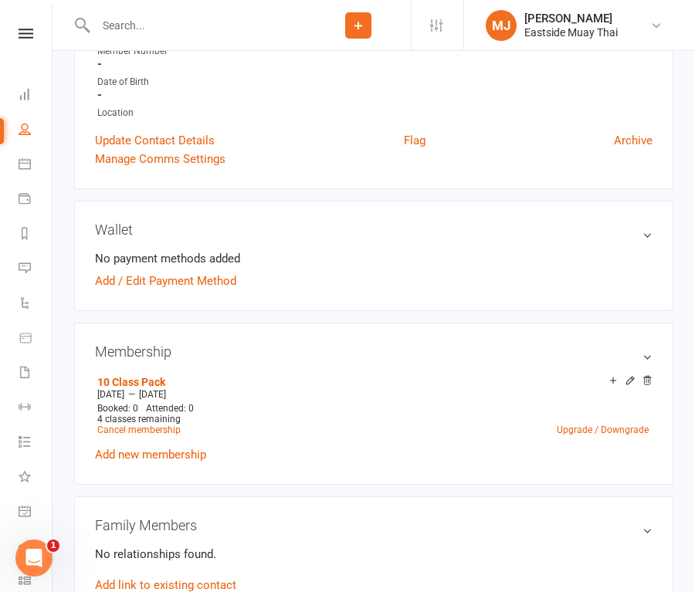
click at [155, 31] on input "text" at bounding box center [198, 26] width 215 height 22
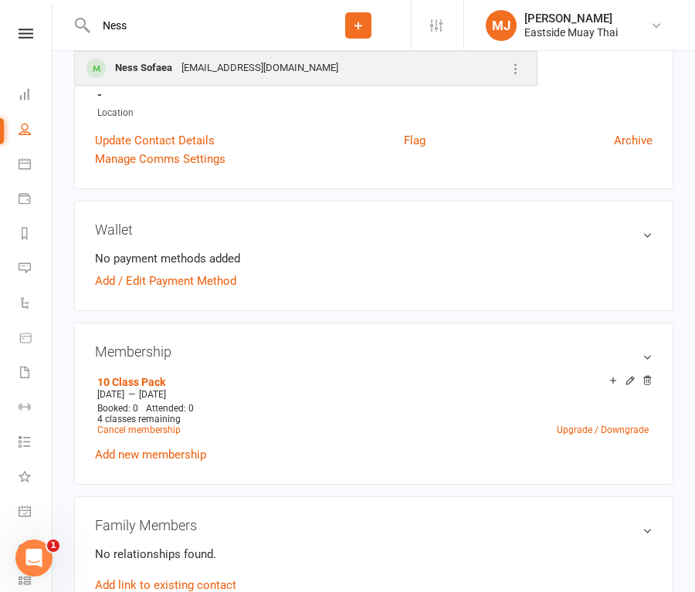
type input "Ness"
click at [178, 69] on div "[EMAIL_ADDRESS][DOMAIN_NAME]" at bounding box center [260, 68] width 166 height 22
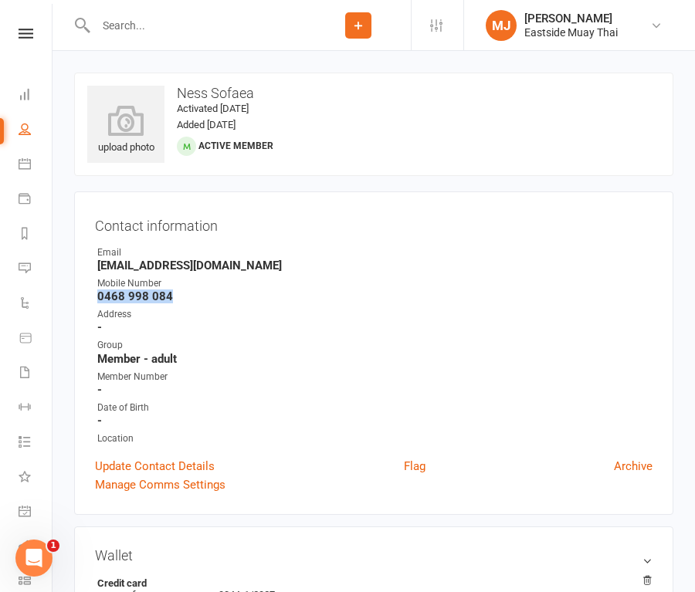
drag, startPoint x: 98, startPoint y: 293, endPoint x: 193, endPoint y: 291, distance: 95.0
click at [193, 291] on strong "0468 998 084" at bounding box center [374, 297] width 555 height 14
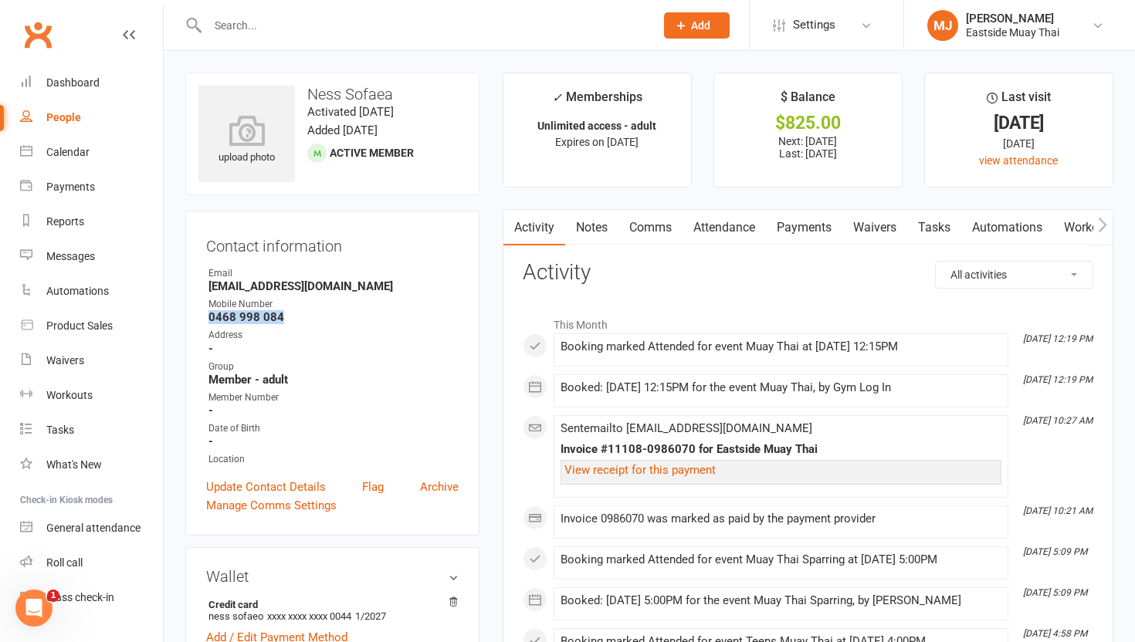
click at [694, 220] on link "Waivers" at bounding box center [874, 228] width 65 height 36
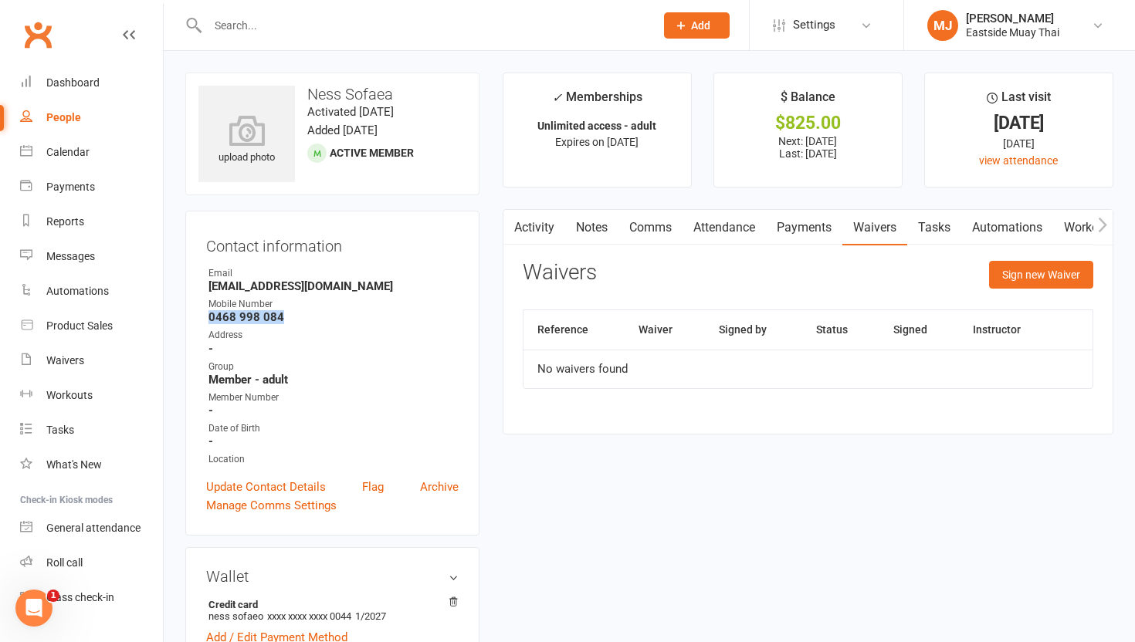
click at [694, 231] on link "Payments" at bounding box center [804, 228] width 76 height 36
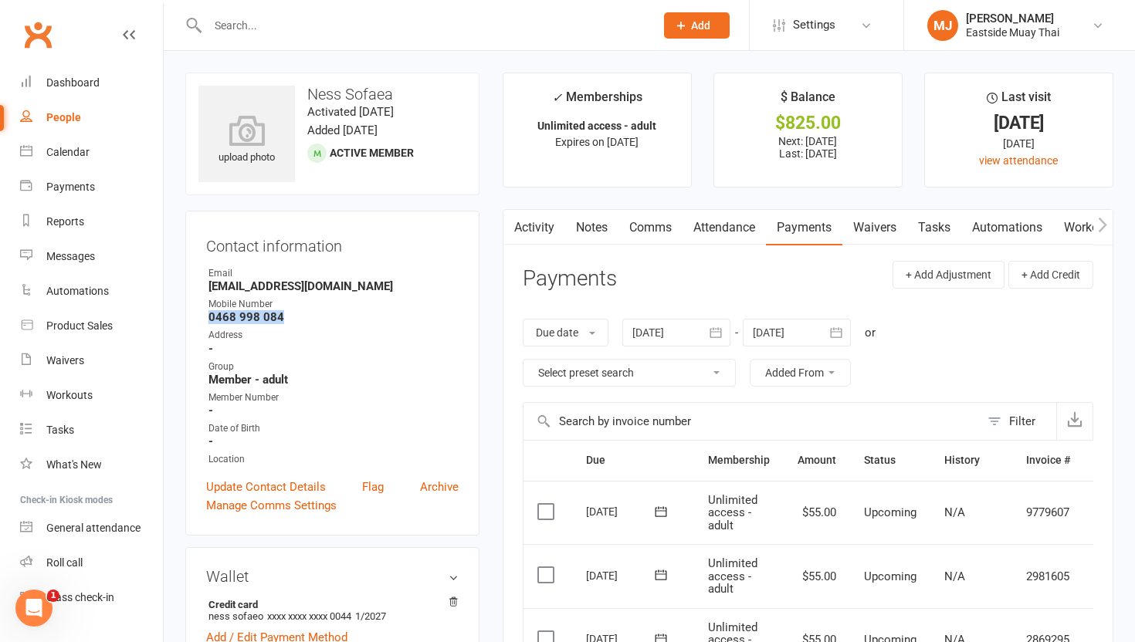
click at [694, 225] on link "Attendance" at bounding box center [723, 228] width 83 height 36
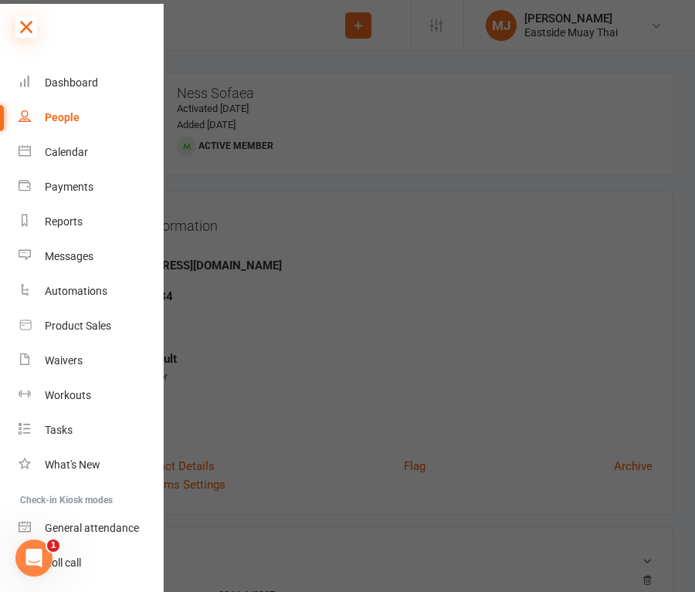
click at [21, 26] on icon at bounding box center [26, 27] width 22 height 22
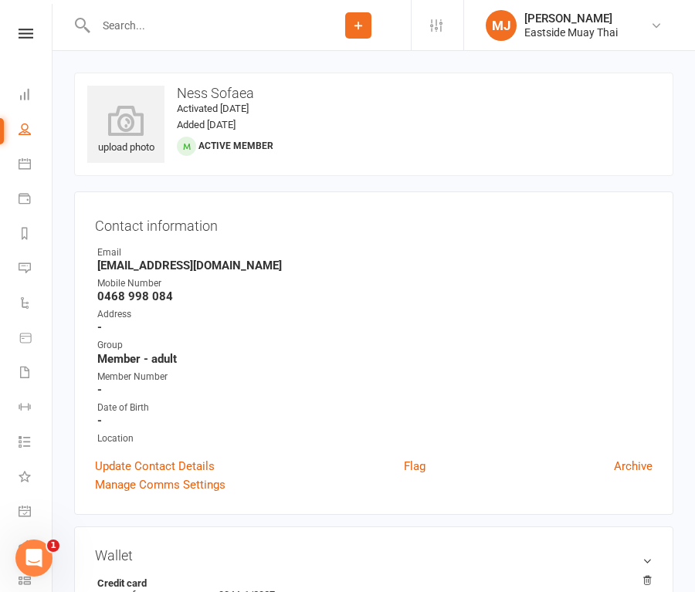
click at [159, 35] on input "text" at bounding box center [198, 26] width 215 height 22
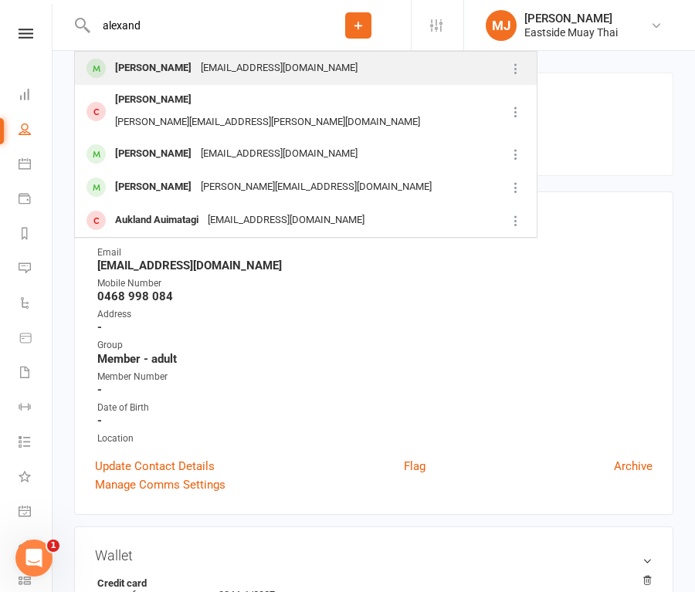
type input "alexand"
click at [151, 70] on div "[PERSON_NAME]" at bounding box center [153, 68] width 86 height 22
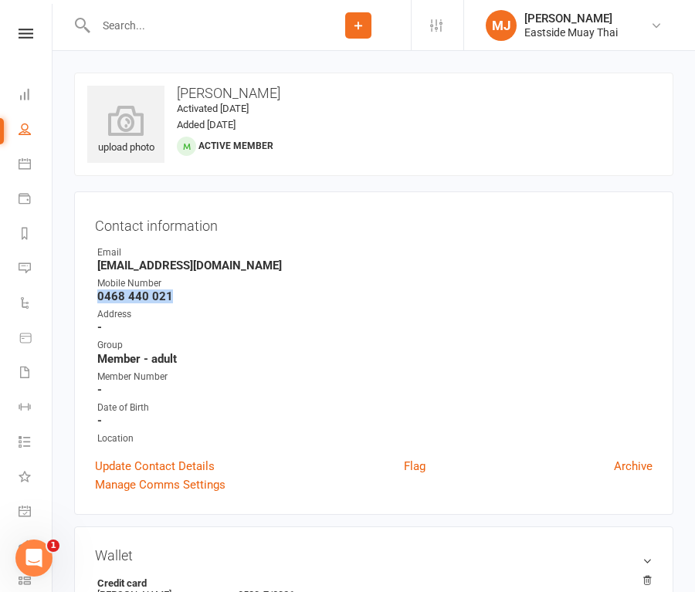
drag, startPoint x: 97, startPoint y: 300, endPoint x: 191, endPoint y: 300, distance: 93.4
click at [191, 300] on strong "0468 440 021" at bounding box center [374, 297] width 555 height 14
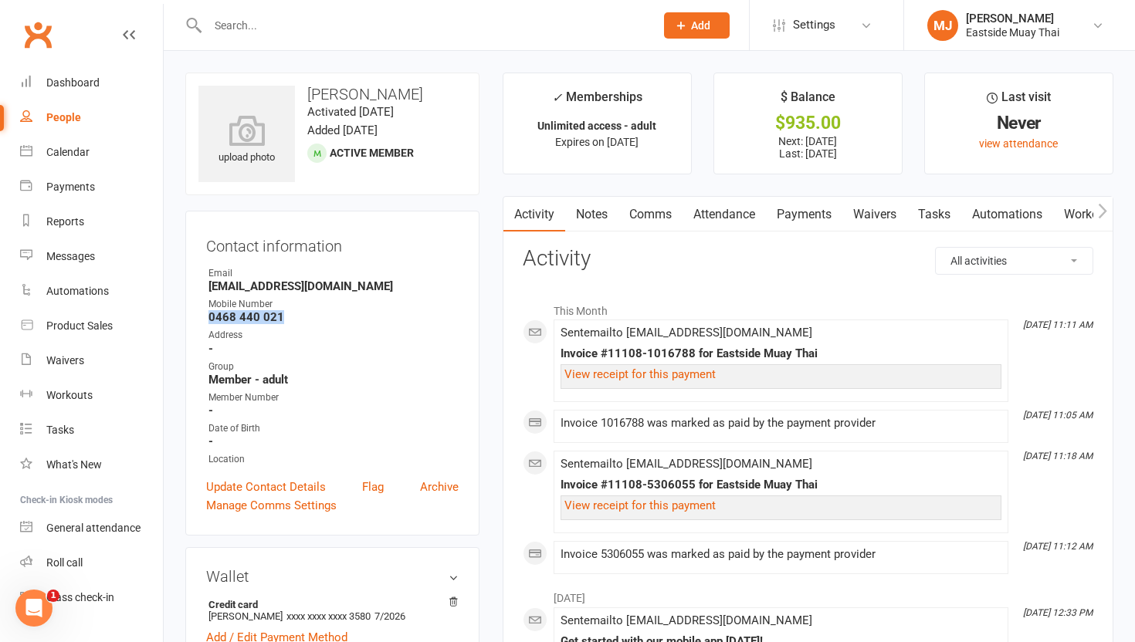
click at [694, 207] on link "Waivers" at bounding box center [874, 215] width 65 height 36
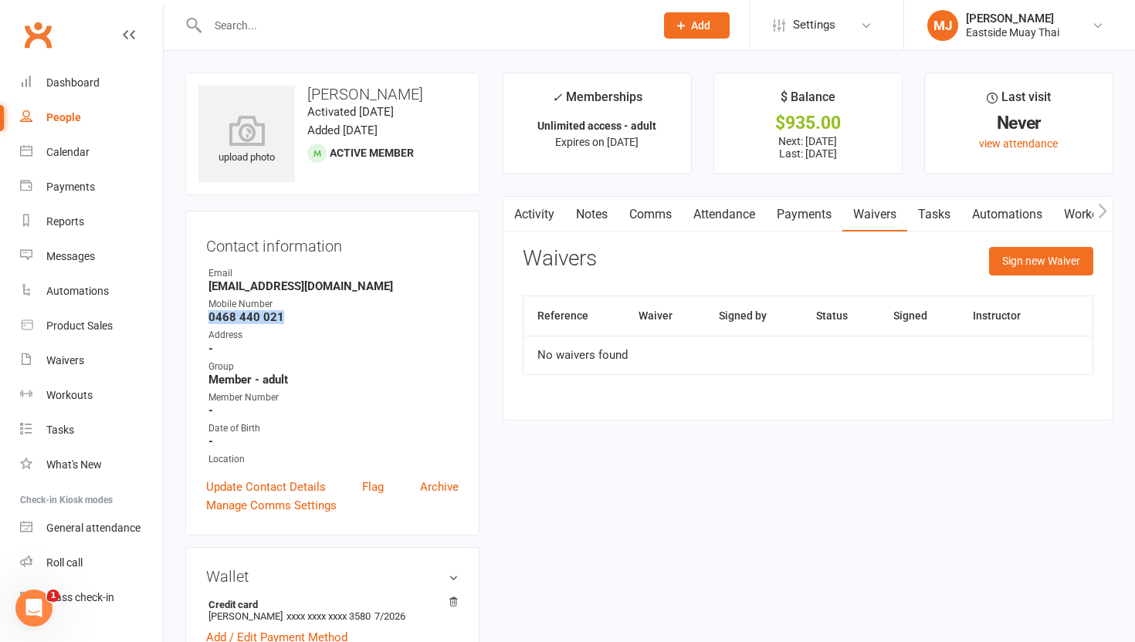
click at [694, 208] on link "Payments" at bounding box center [804, 215] width 76 height 36
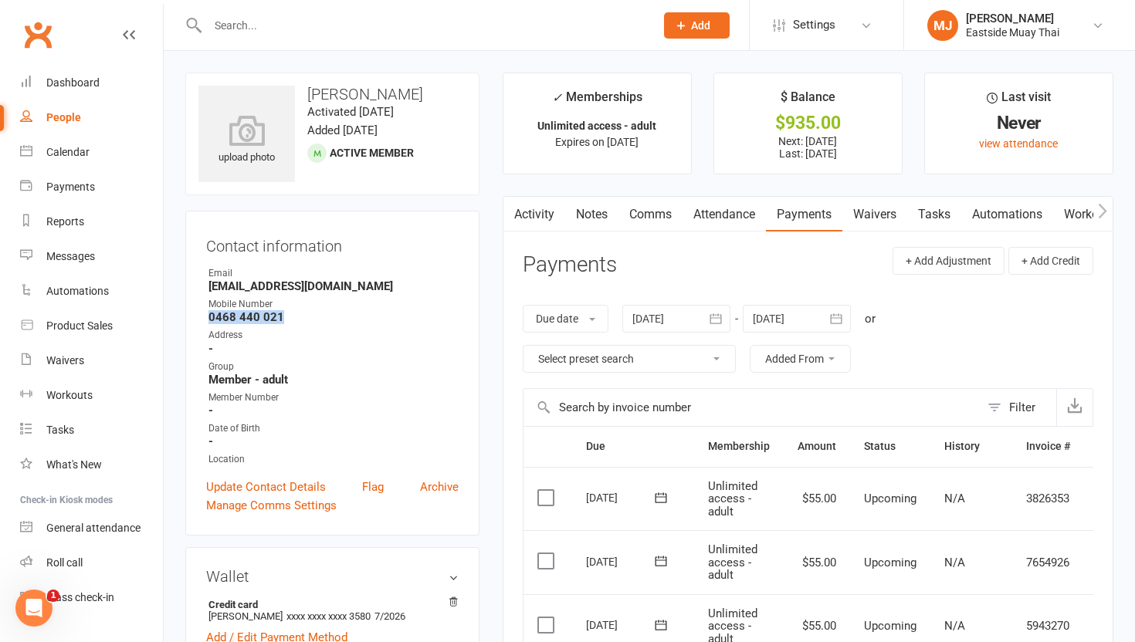
click at [694, 210] on link "Attendance" at bounding box center [723, 215] width 83 height 36
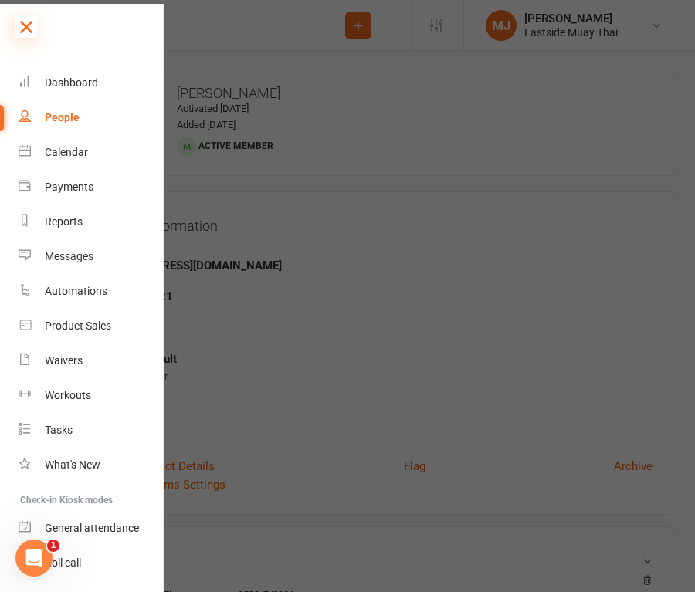
click at [27, 19] on icon at bounding box center [26, 27] width 22 height 22
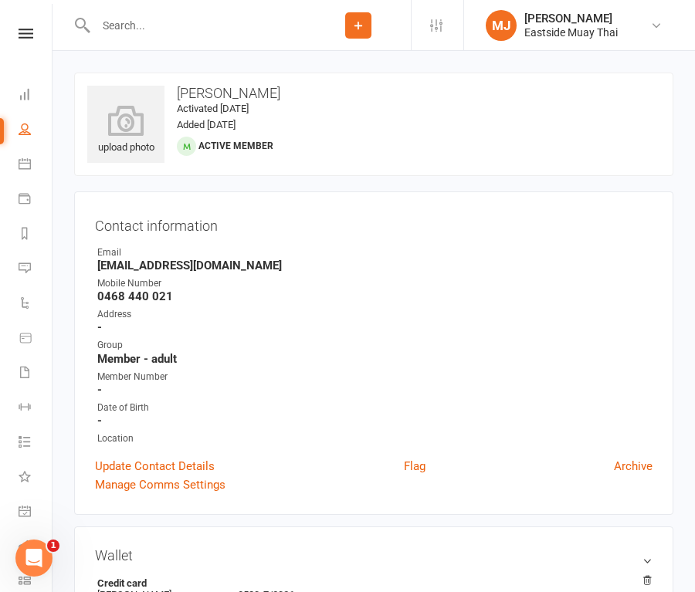
click at [165, 28] on input "text" at bounding box center [198, 26] width 215 height 22
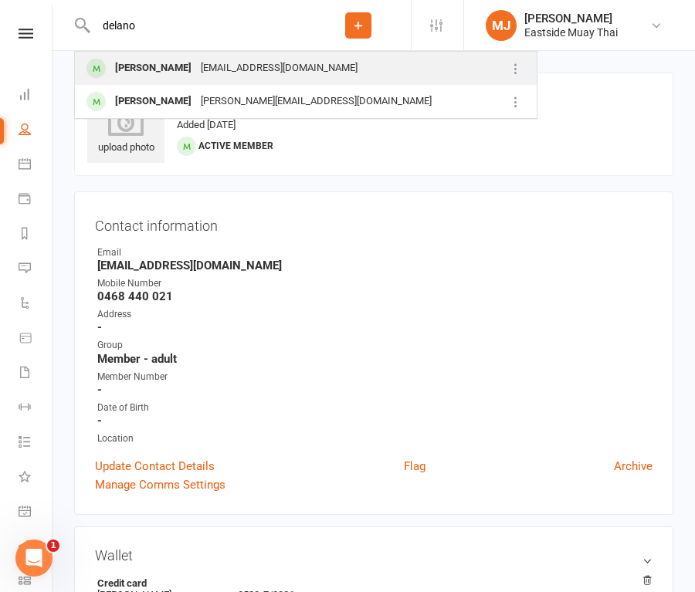
type input "delano"
click at [166, 71] on div "[PERSON_NAME]" at bounding box center [153, 68] width 86 height 22
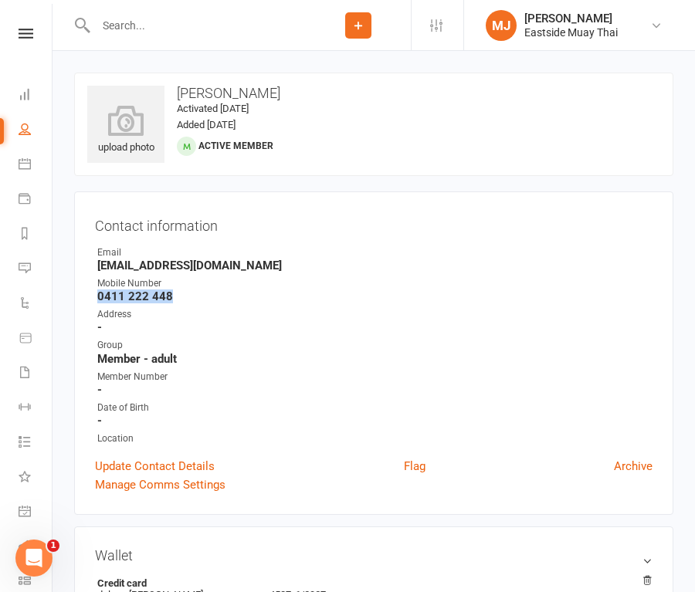
drag, startPoint x: 98, startPoint y: 294, endPoint x: 235, endPoint y: 293, distance: 136.7
click at [235, 293] on strong "0411 222 448" at bounding box center [374, 297] width 555 height 14
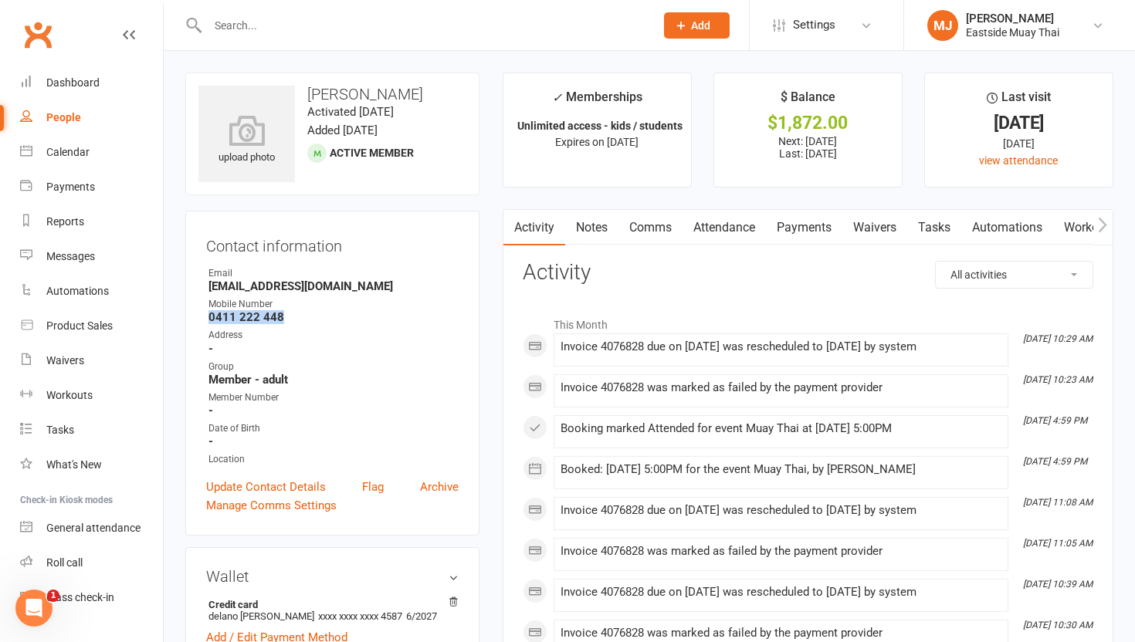
click at [694, 217] on link "Waivers" at bounding box center [874, 228] width 65 height 36
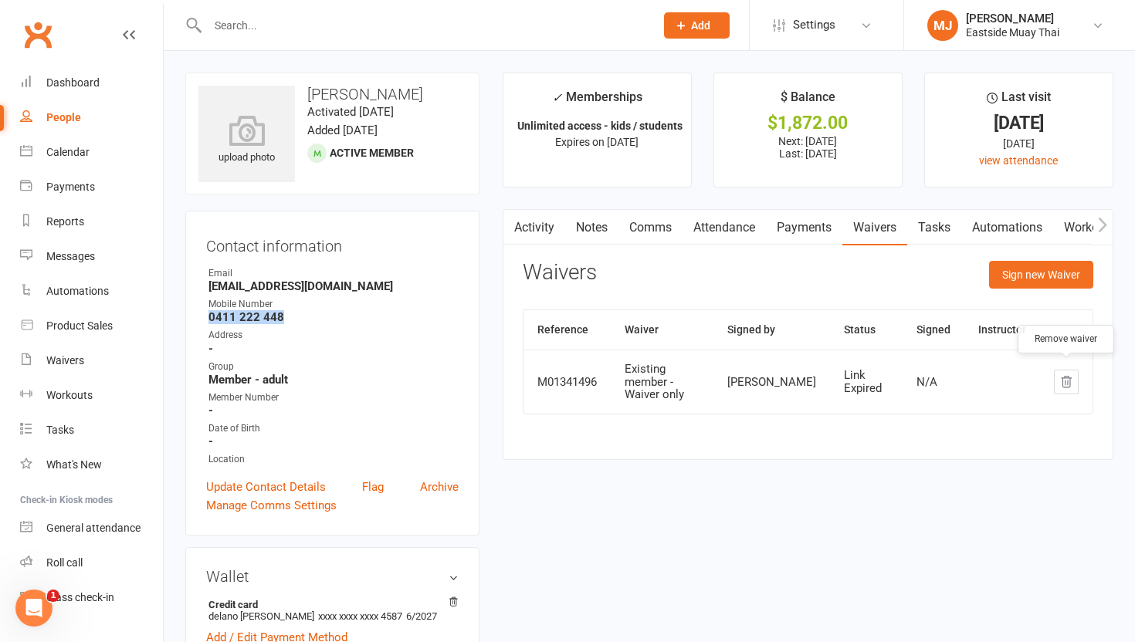
click at [694, 375] on icon "button" at bounding box center [1066, 382] width 14 height 14
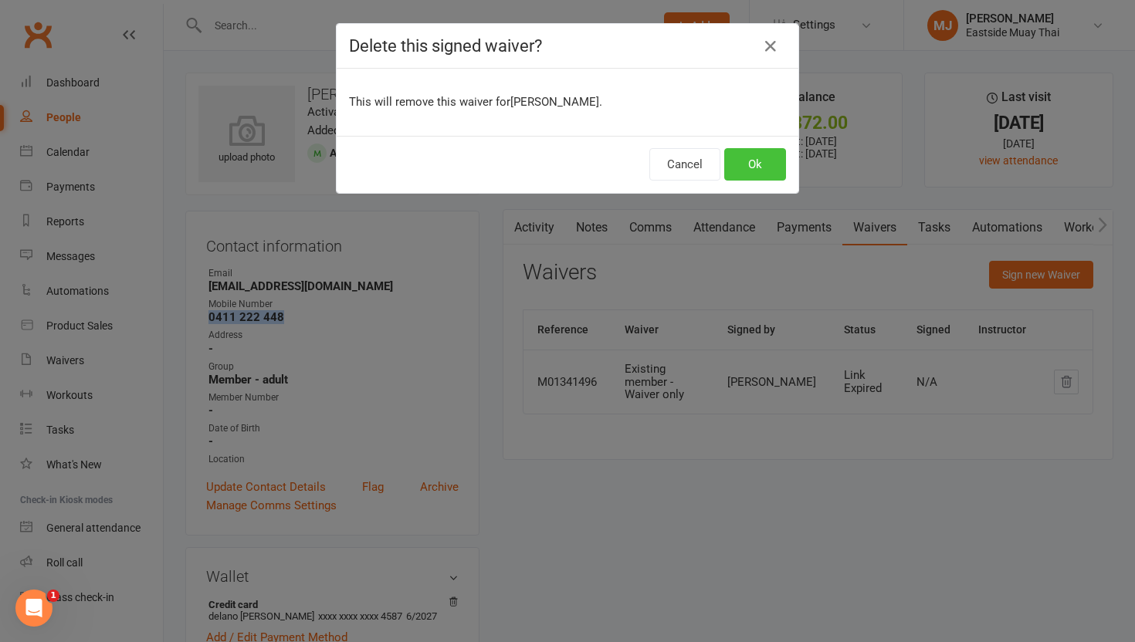
click at [694, 151] on button "Ok" at bounding box center [755, 164] width 62 height 32
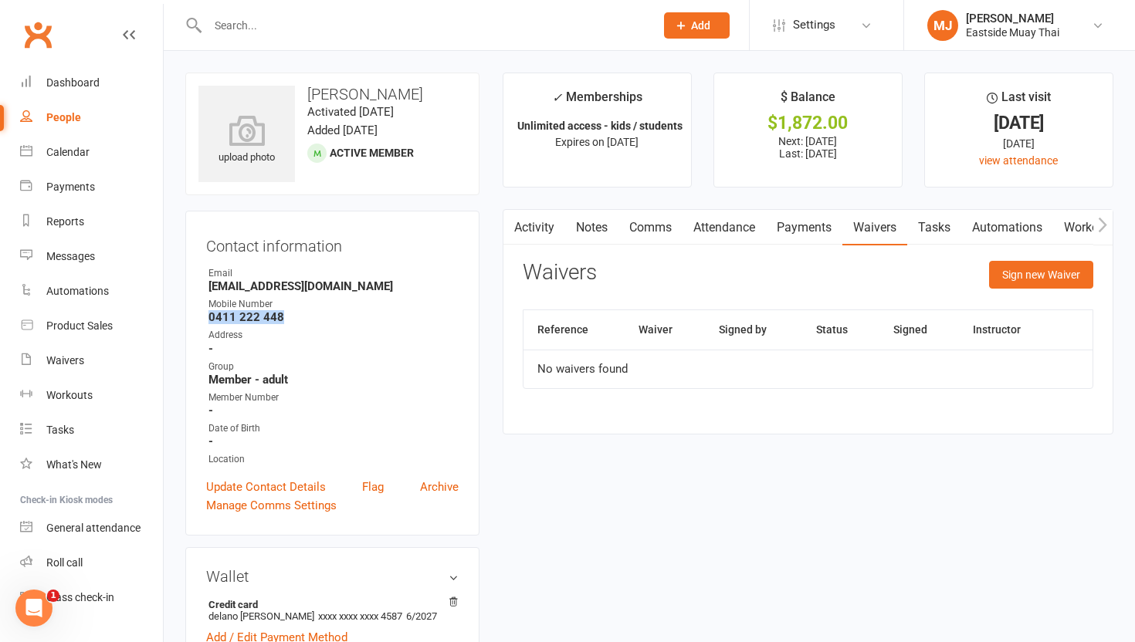
click at [694, 228] on link "Payments" at bounding box center [804, 228] width 76 height 36
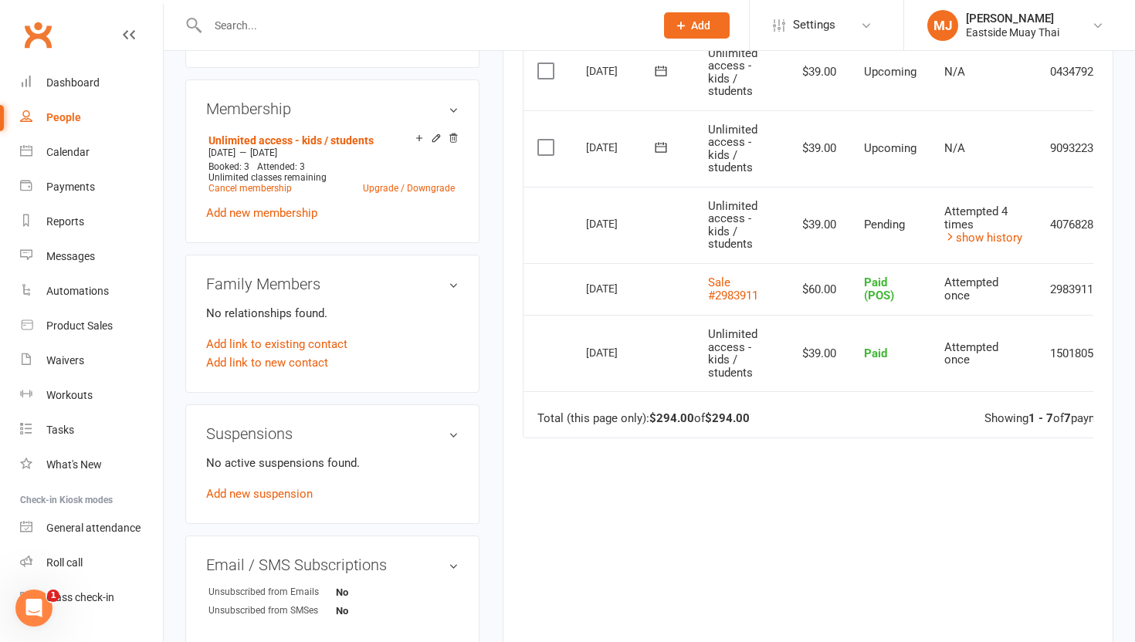
scroll to position [630, 0]
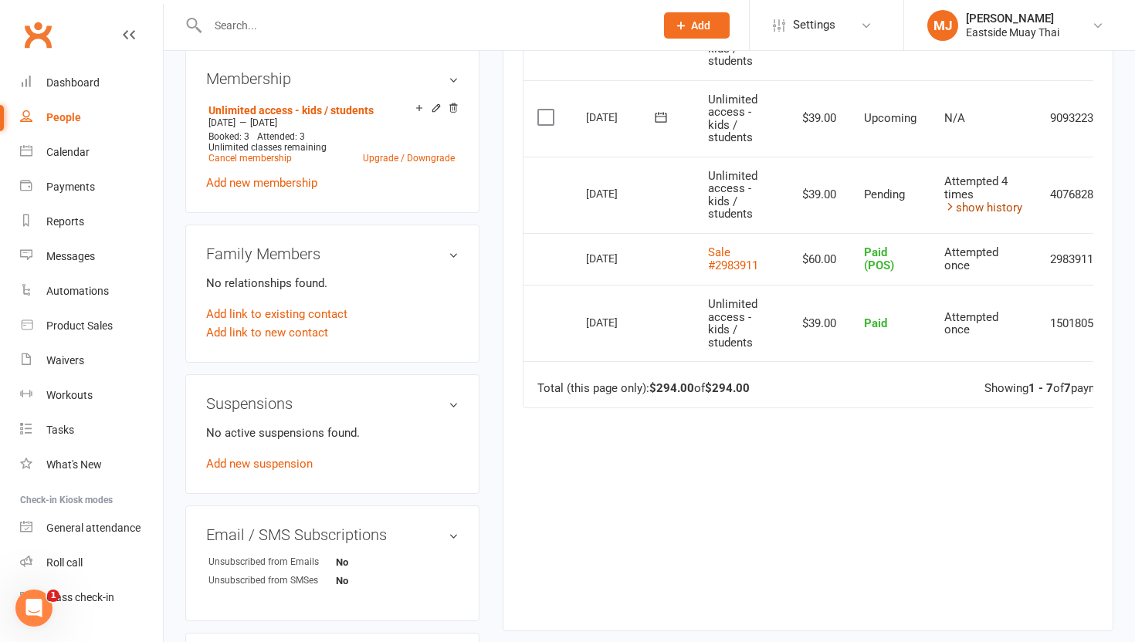
click at [694, 205] on link "show history" at bounding box center [983, 208] width 78 height 14
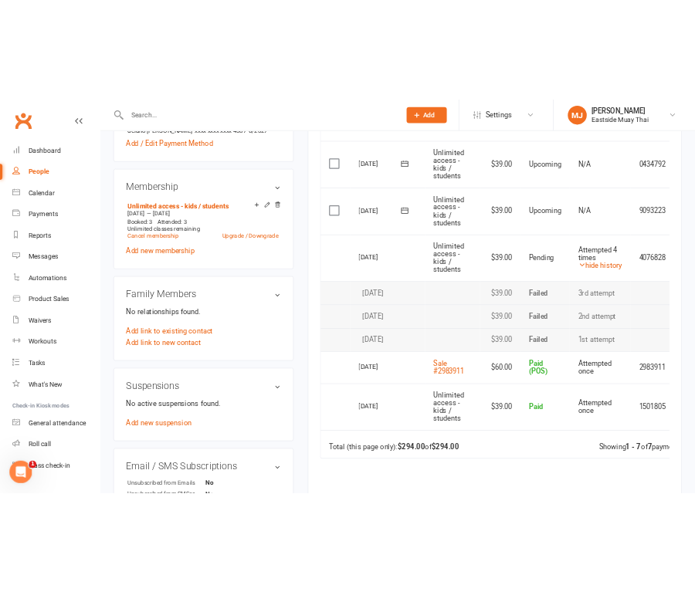
scroll to position [568, 0]
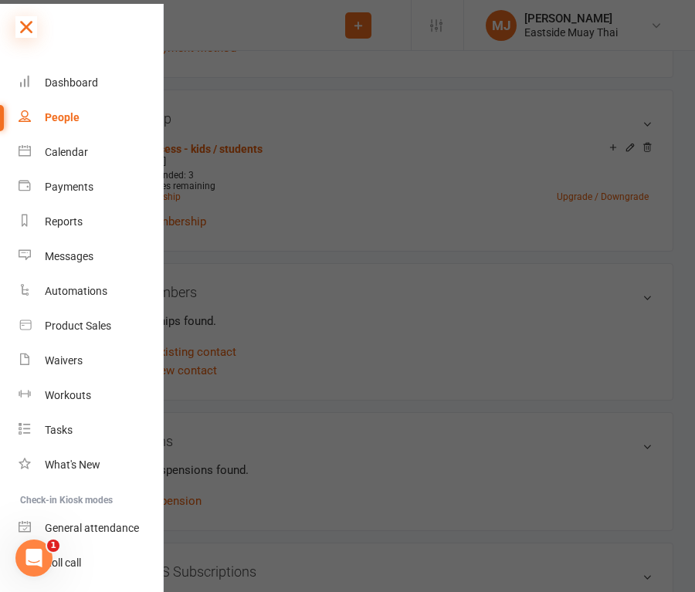
click at [29, 32] on icon at bounding box center [26, 27] width 22 height 22
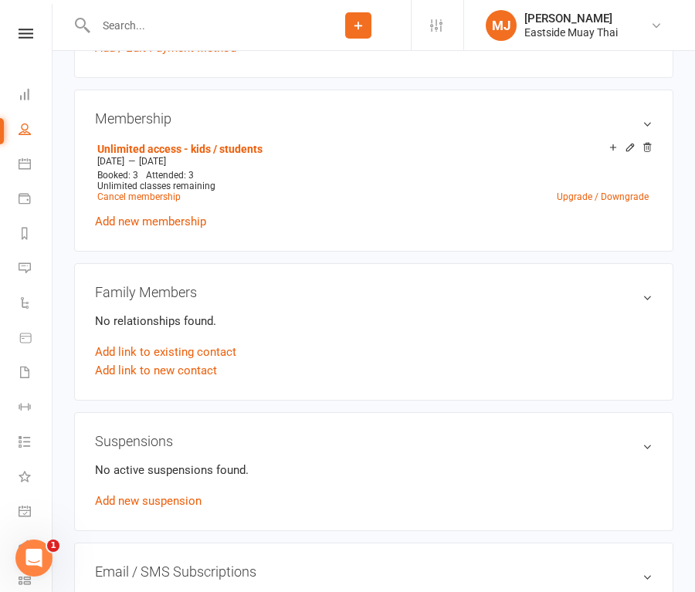
click at [147, 26] on input "text" at bounding box center [198, 26] width 215 height 22
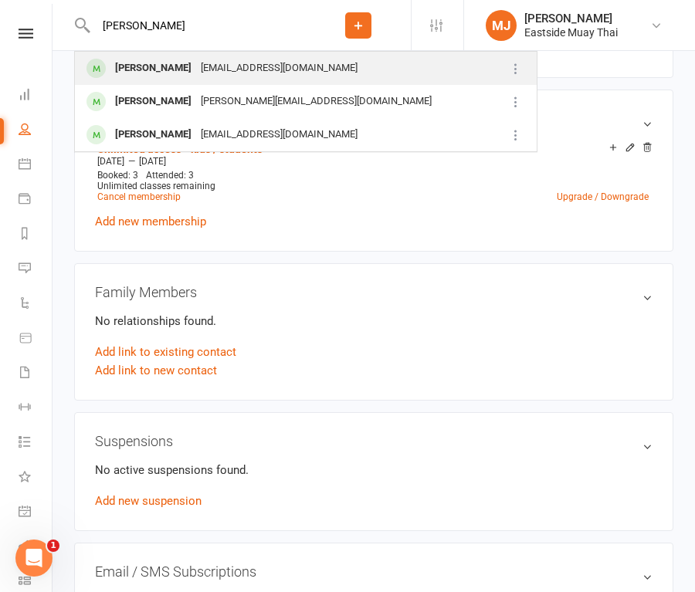
type input "[PERSON_NAME]"
click at [141, 67] on div "[PERSON_NAME]" at bounding box center [153, 68] width 86 height 22
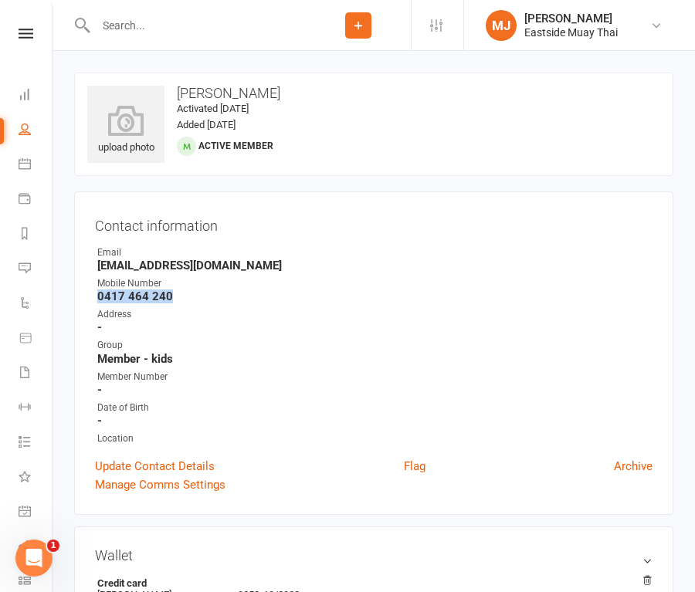
drag, startPoint x: 100, startPoint y: 295, endPoint x: 223, endPoint y: 296, distance: 122.8
click at [223, 296] on strong "0417 464 240" at bounding box center [374, 297] width 555 height 14
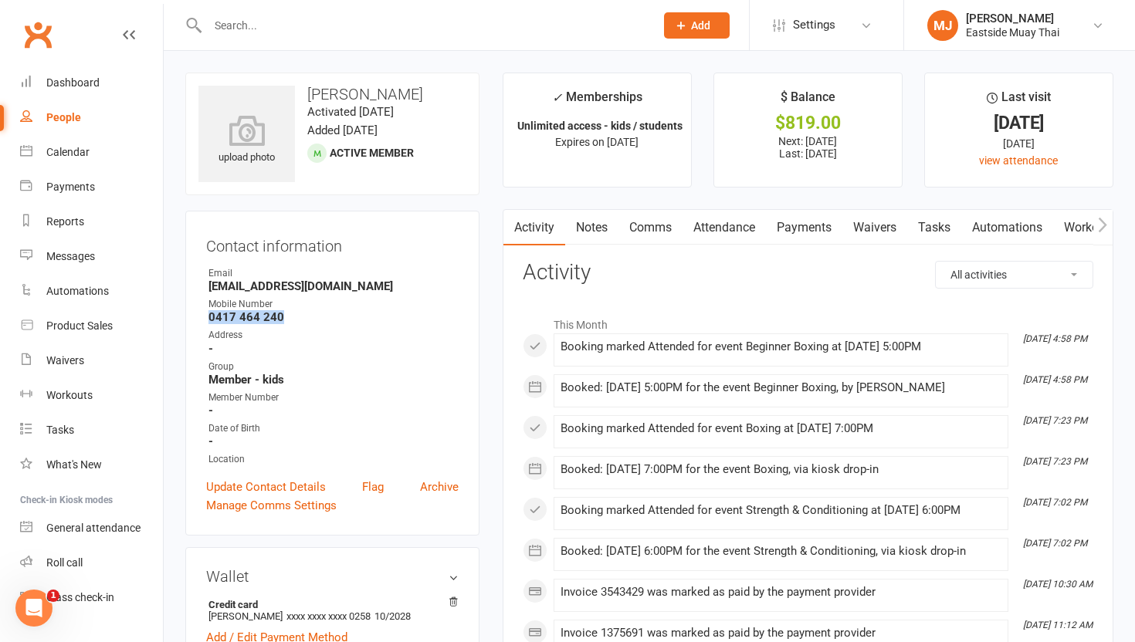
click at [694, 232] on link "Payments" at bounding box center [804, 228] width 76 height 36
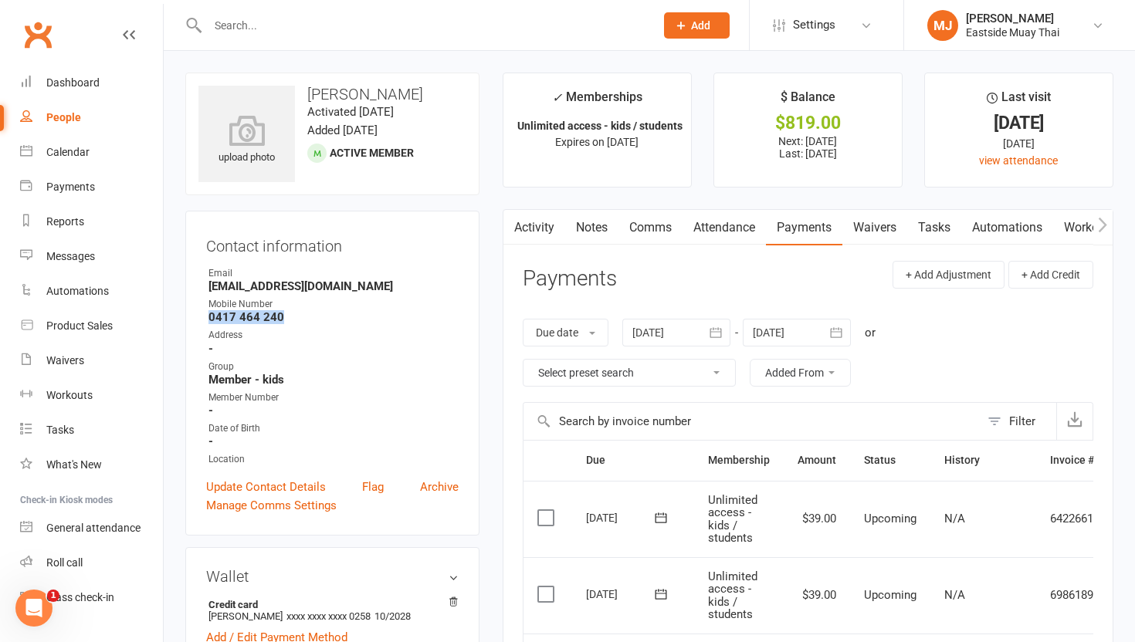
click at [694, 229] on link "Waivers" at bounding box center [874, 228] width 65 height 36
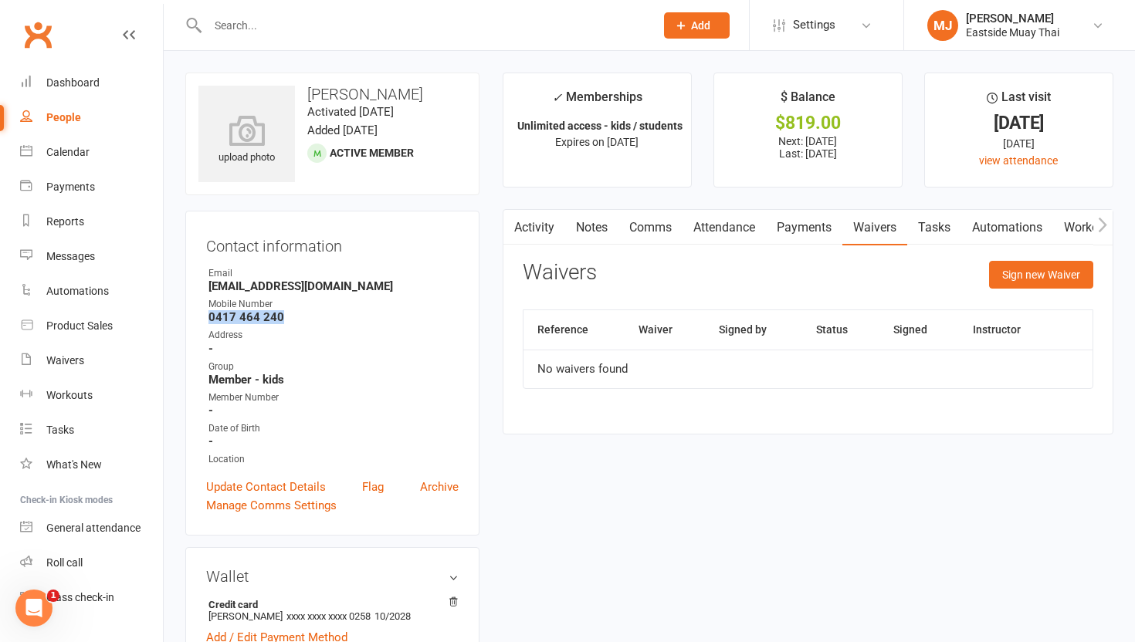
click at [694, 230] on link "Payments" at bounding box center [804, 228] width 76 height 36
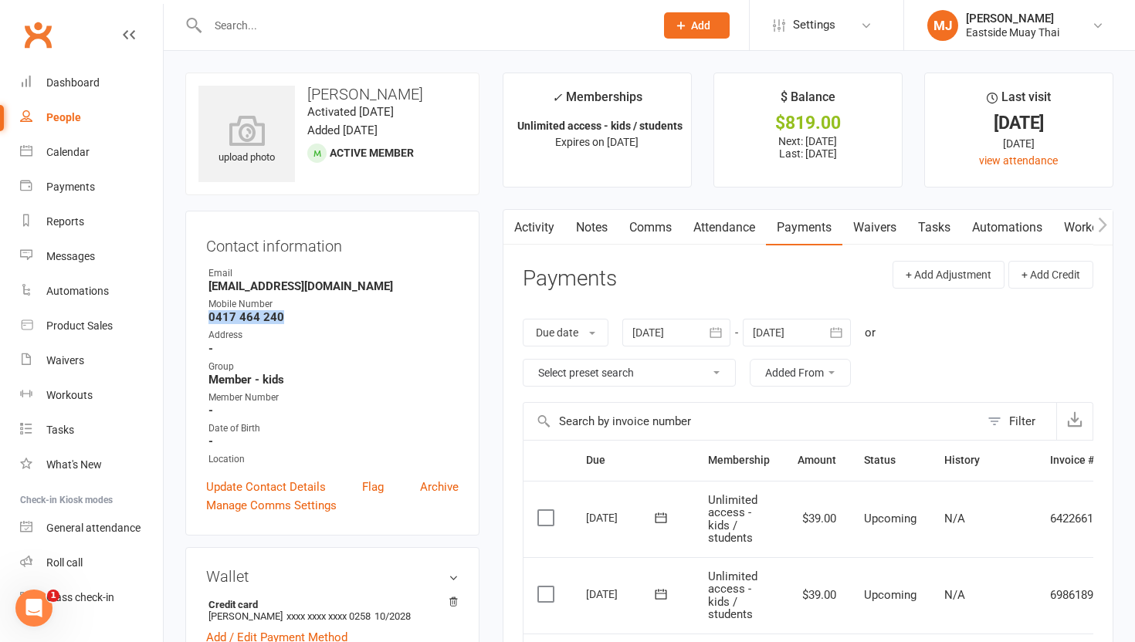
click at [694, 226] on link "Attendance" at bounding box center [723, 228] width 83 height 36
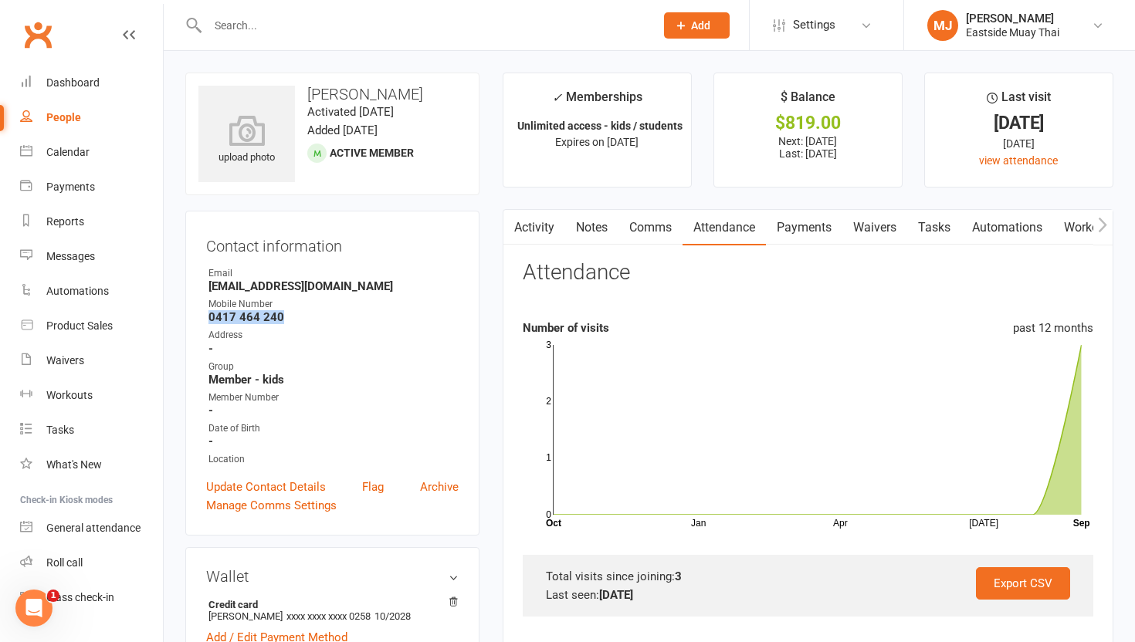
click at [694, 228] on link "Payments" at bounding box center [804, 228] width 76 height 36
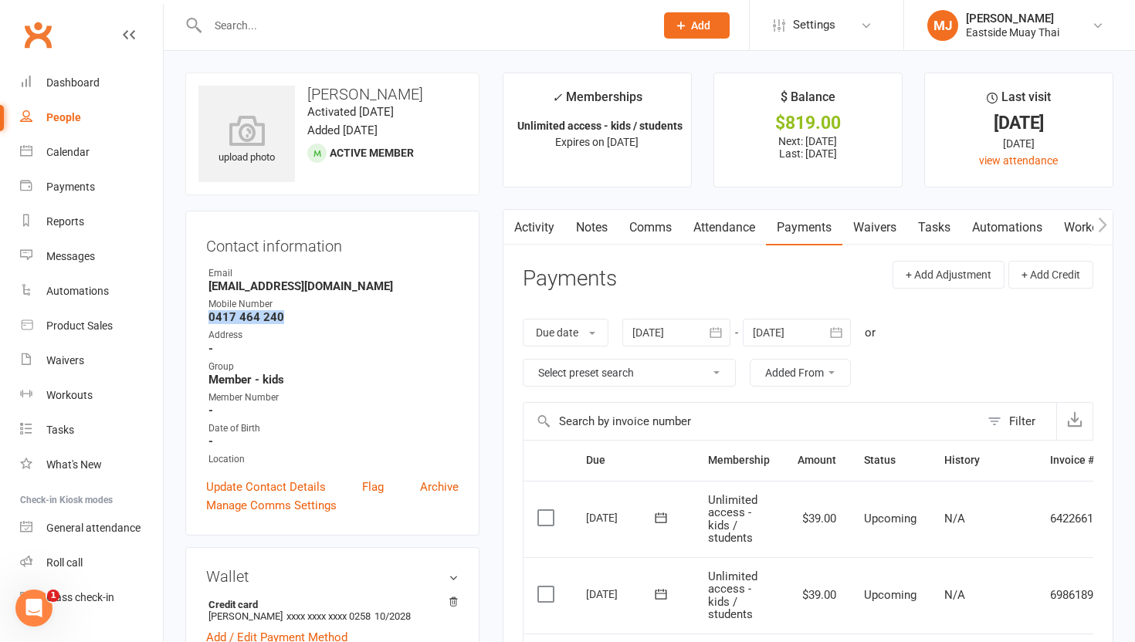
click at [694, 229] on link "Attendance" at bounding box center [723, 228] width 83 height 36
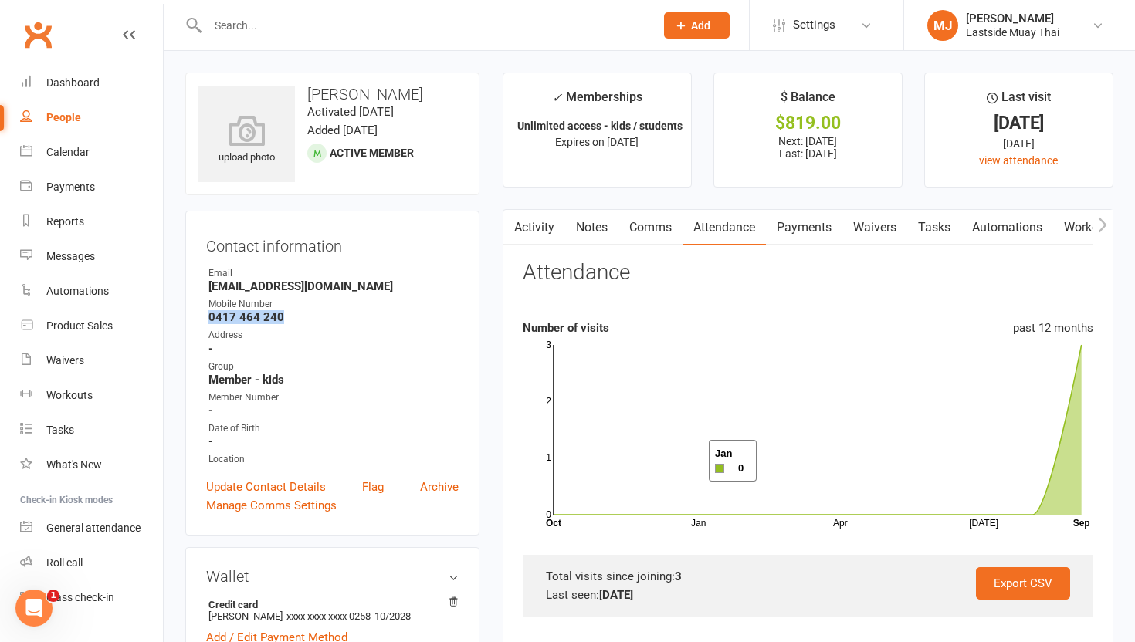
click at [694, 232] on link "Waivers" at bounding box center [874, 228] width 65 height 36
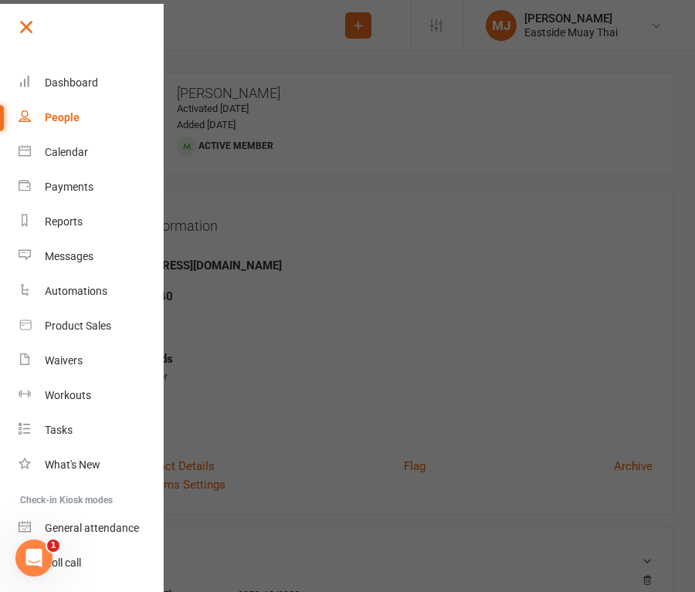
click at [39, 25] on link at bounding box center [89, 32] width 149 height 35
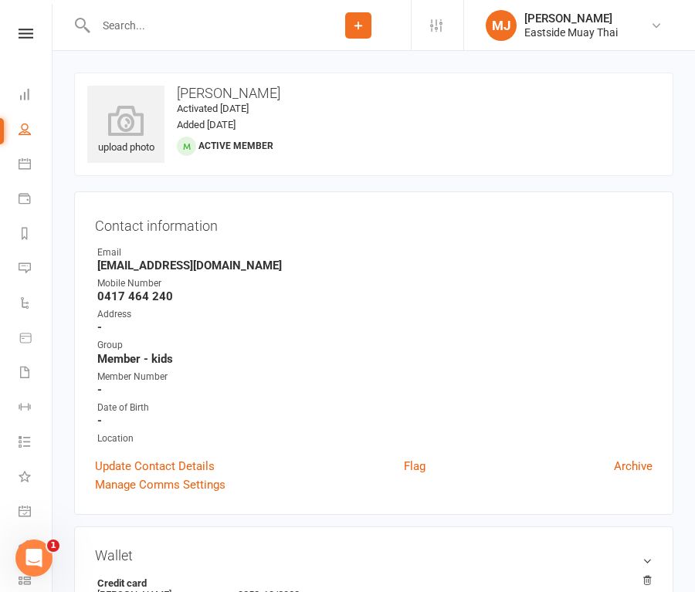
click at [211, 42] on div at bounding box center [190, 25] width 232 height 50
click at [218, 28] on input "text" at bounding box center [198, 26] width 215 height 22
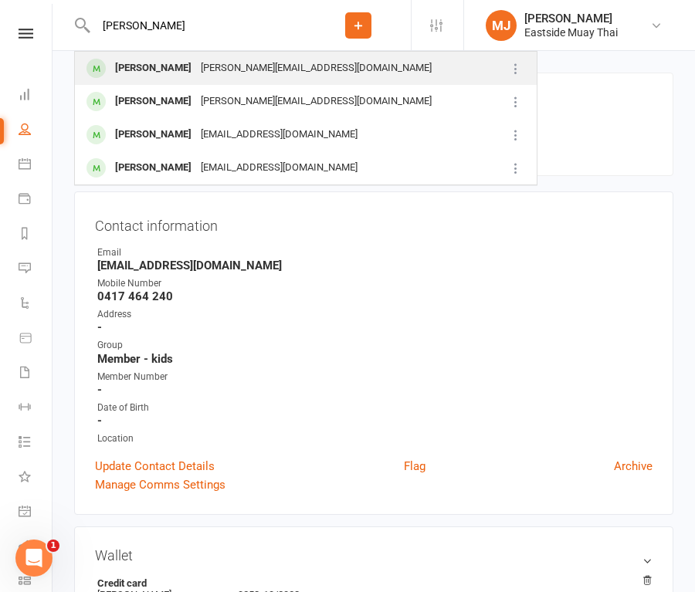
type input "[PERSON_NAME]"
click at [180, 63] on div "[PERSON_NAME]" at bounding box center [153, 68] width 86 height 22
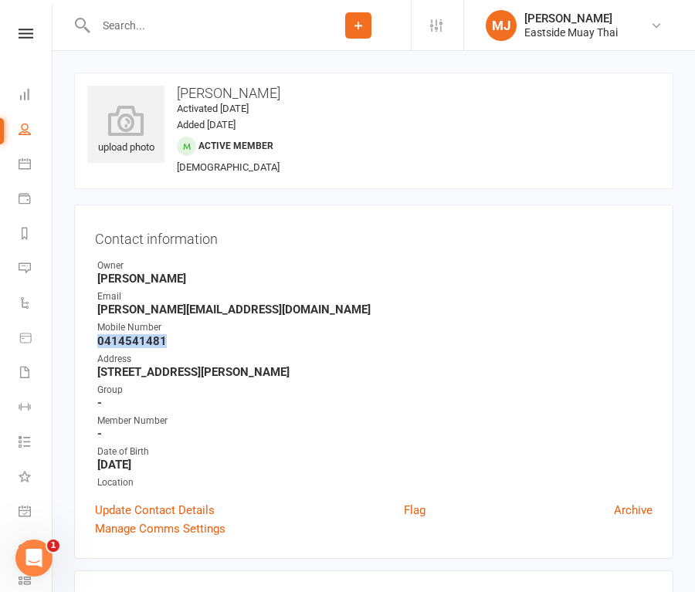
drag, startPoint x: 97, startPoint y: 336, endPoint x: 218, endPoint y: 335, distance: 122.0
click at [218, 336] on strong "0414541481" at bounding box center [374, 341] width 555 height 14
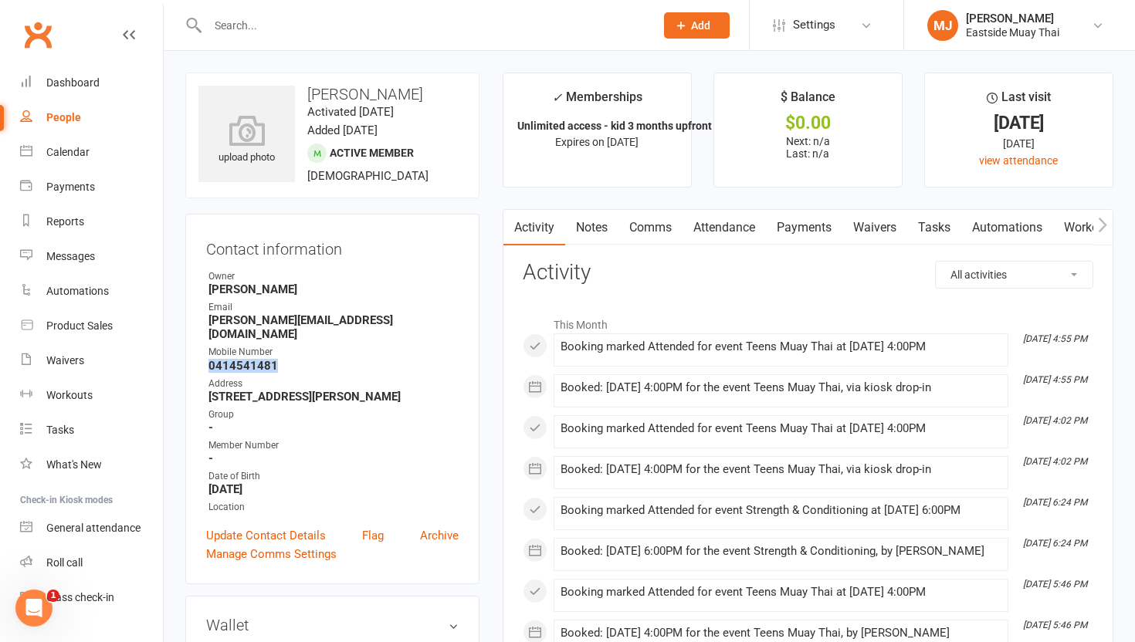
click at [694, 239] on link "Waivers" at bounding box center [874, 228] width 65 height 36
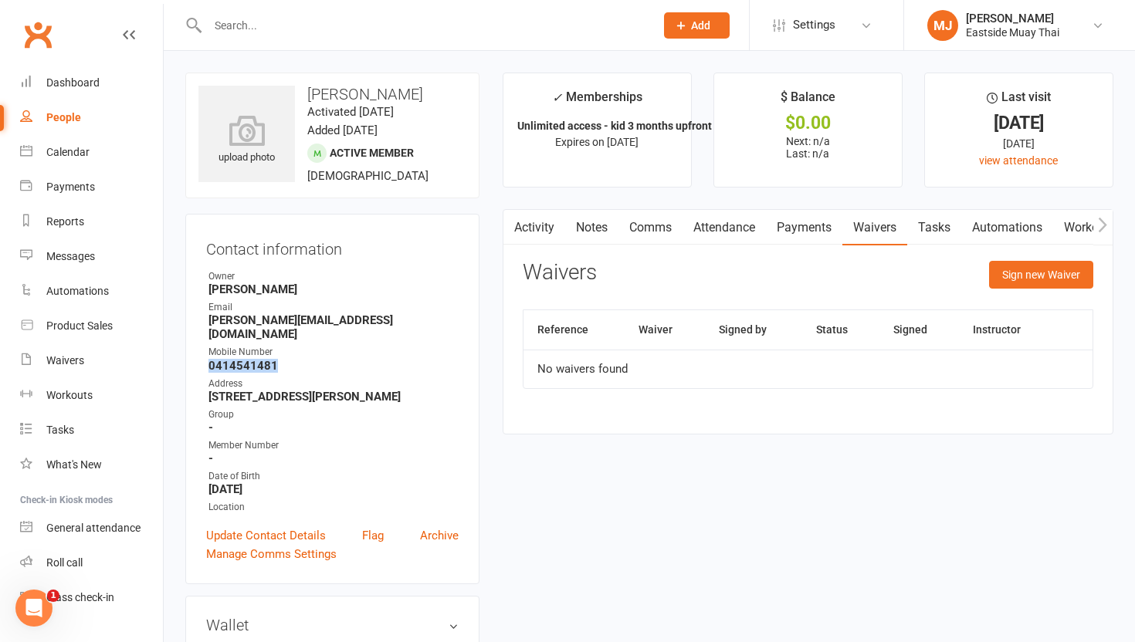
click at [694, 229] on link "Payments" at bounding box center [804, 228] width 76 height 36
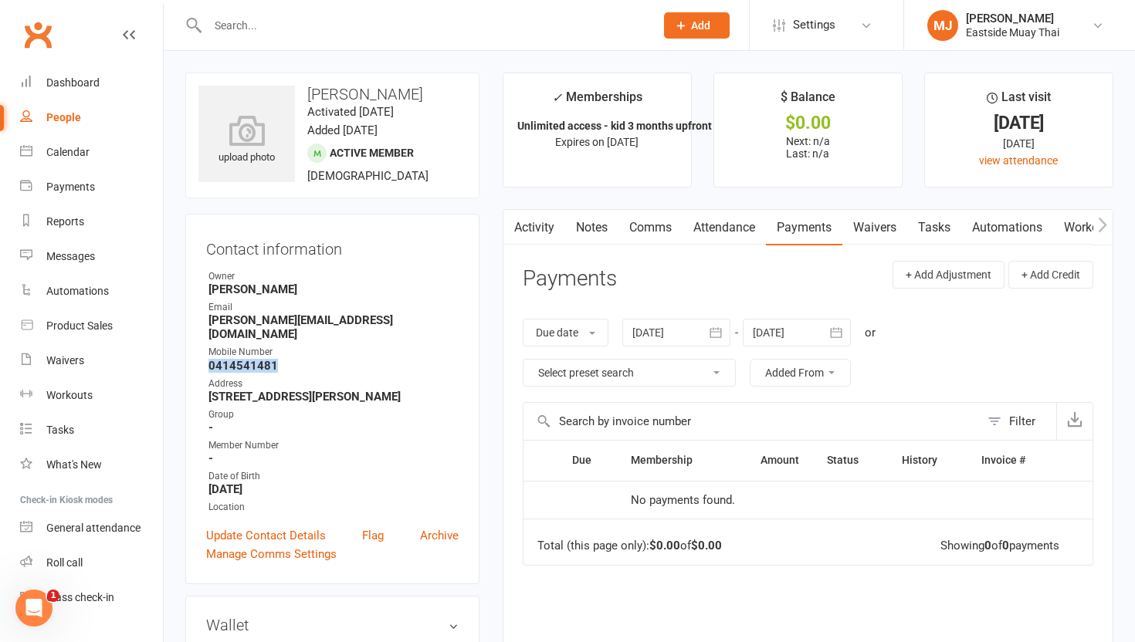
click at [694, 221] on link "Attendance" at bounding box center [723, 228] width 83 height 36
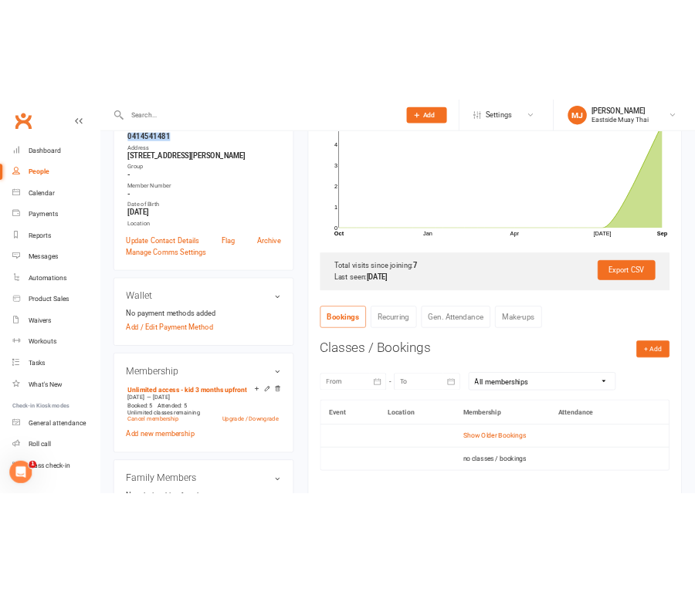
scroll to position [308, 0]
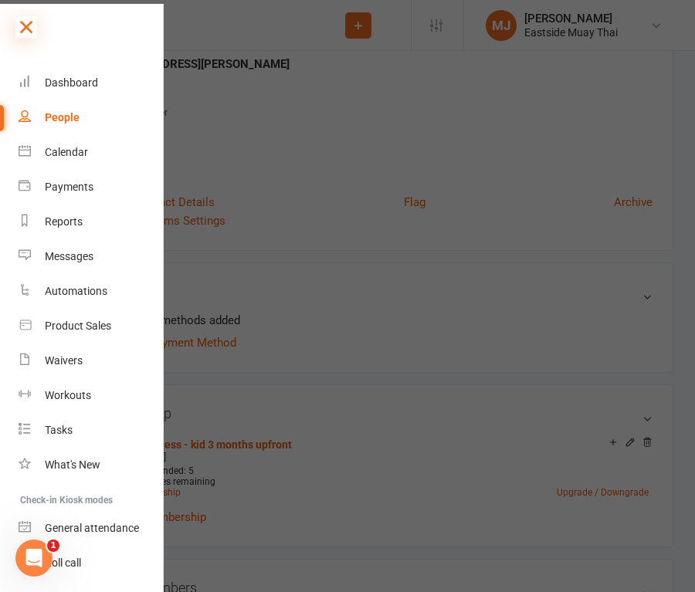
click at [33, 26] on icon at bounding box center [26, 27] width 22 height 22
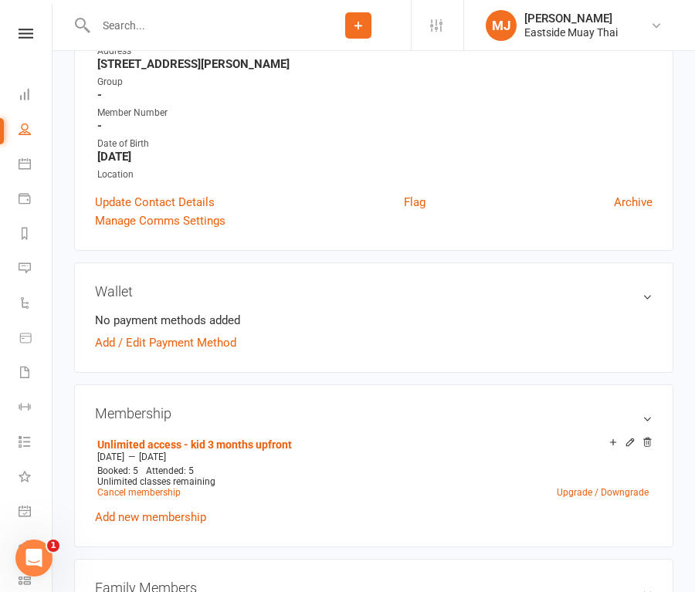
click at [127, 36] on div at bounding box center [190, 25] width 232 height 50
click at [136, 34] on input "text" at bounding box center [198, 26] width 215 height 22
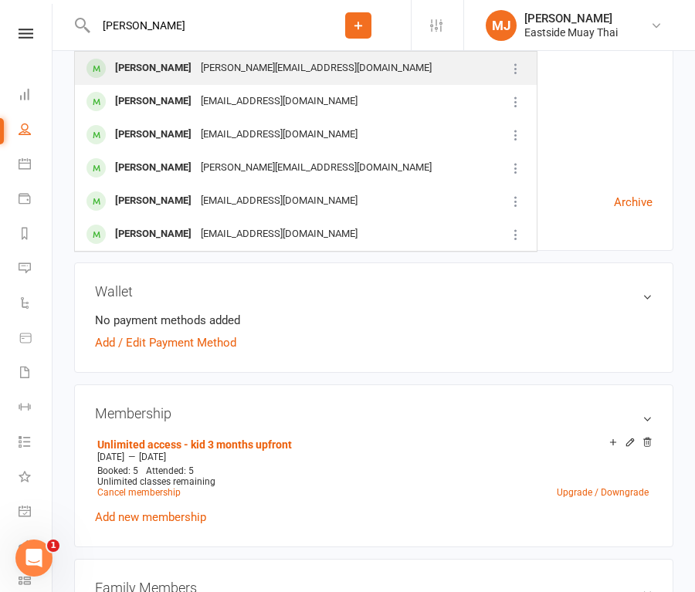
type input "[PERSON_NAME]"
click at [144, 76] on div "[PERSON_NAME]" at bounding box center [153, 68] width 86 height 22
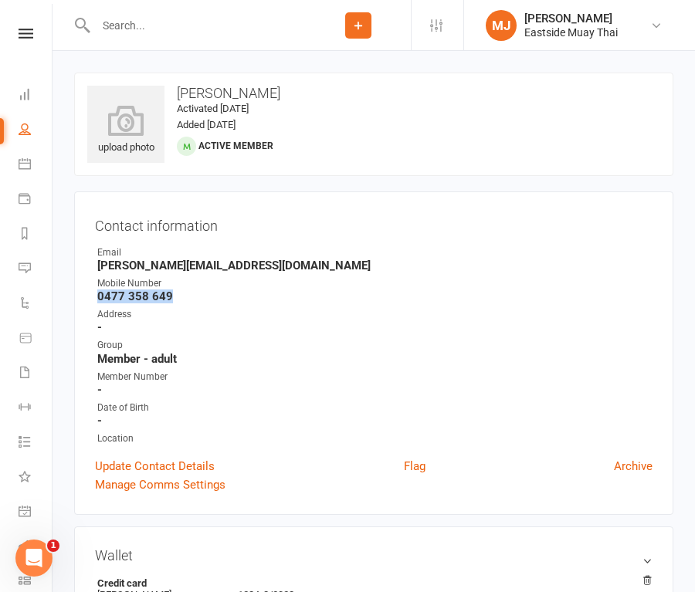
drag, startPoint x: 97, startPoint y: 295, endPoint x: 191, endPoint y: 296, distance: 93.4
click at [191, 296] on strong "0477 358 649" at bounding box center [374, 297] width 555 height 14
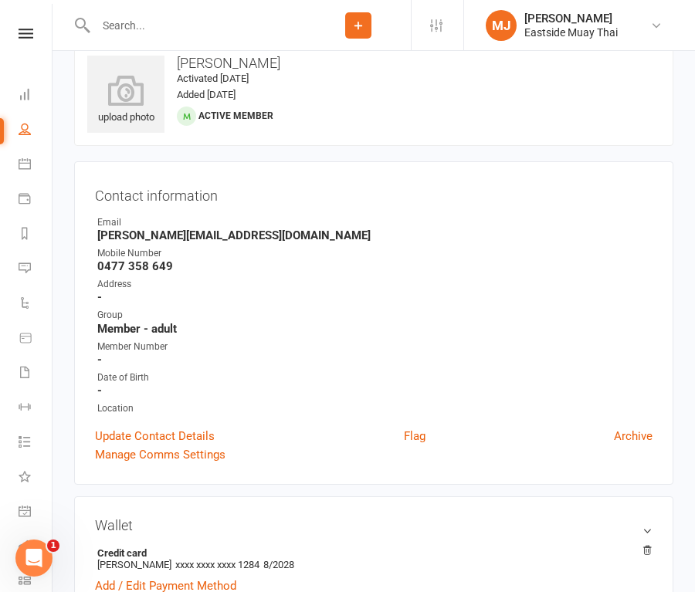
click at [227, 540] on div "Wallet Credit card [PERSON_NAME] xxxx xxxx xxxx 1284 8/2028 Add / Edit Payment …" at bounding box center [373, 556] width 599 height 120
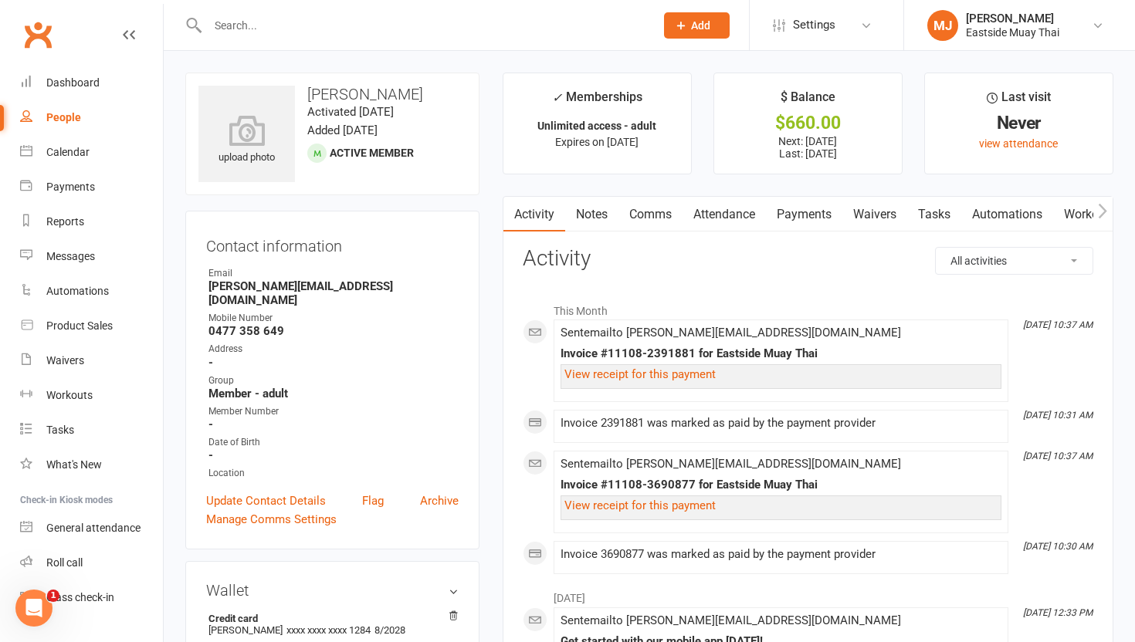
click at [694, 213] on link "Waivers" at bounding box center [874, 215] width 65 height 36
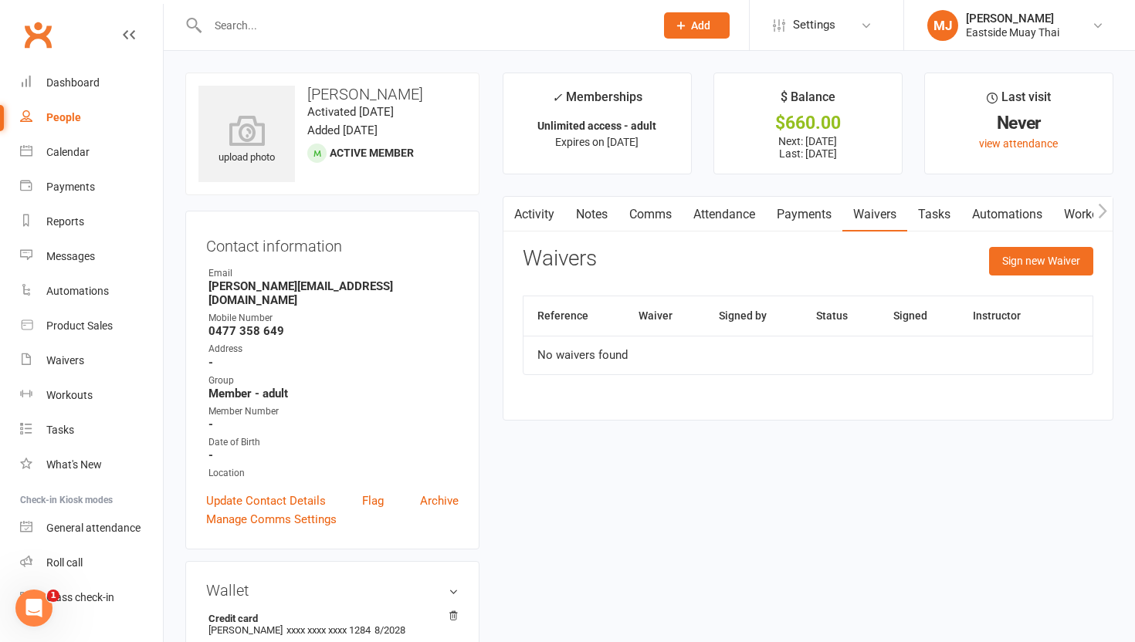
click at [694, 211] on link "Payments" at bounding box center [804, 215] width 76 height 36
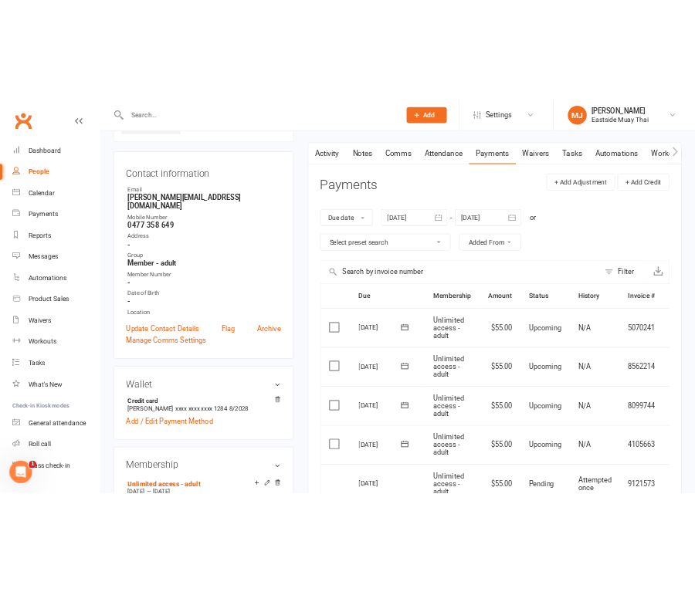
scroll to position [117, 0]
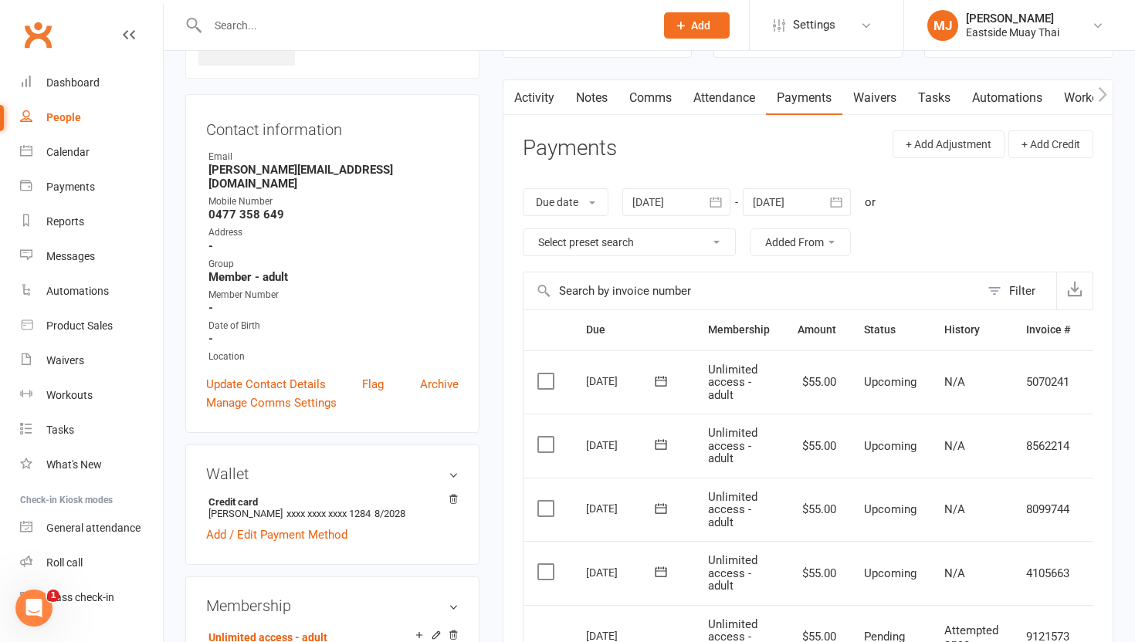
click at [694, 93] on link "Attendance" at bounding box center [723, 98] width 83 height 36
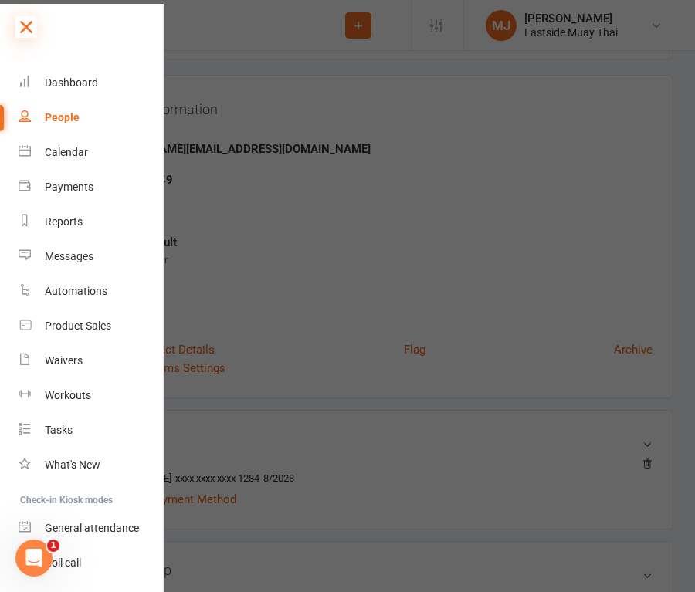
click at [29, 20] on icon at bounding box center [26, 27] width 22 height 22
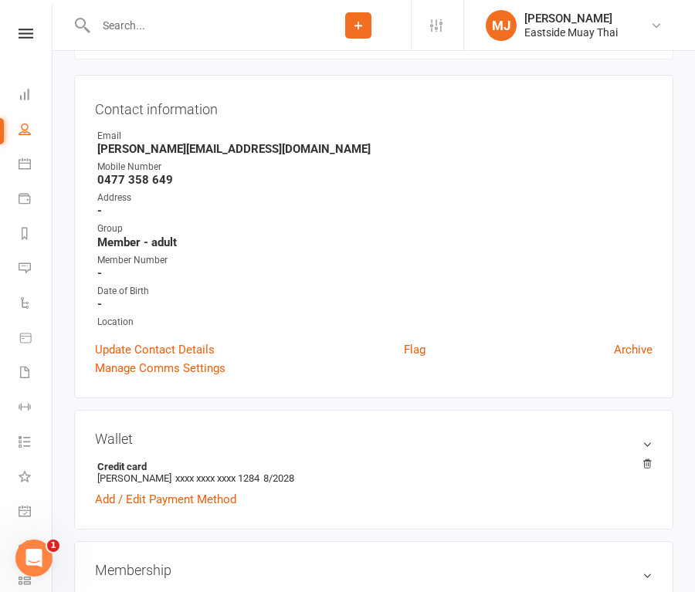
click at [169, 32] on input "text" at bounding box center [198, 26] width 215 height 22
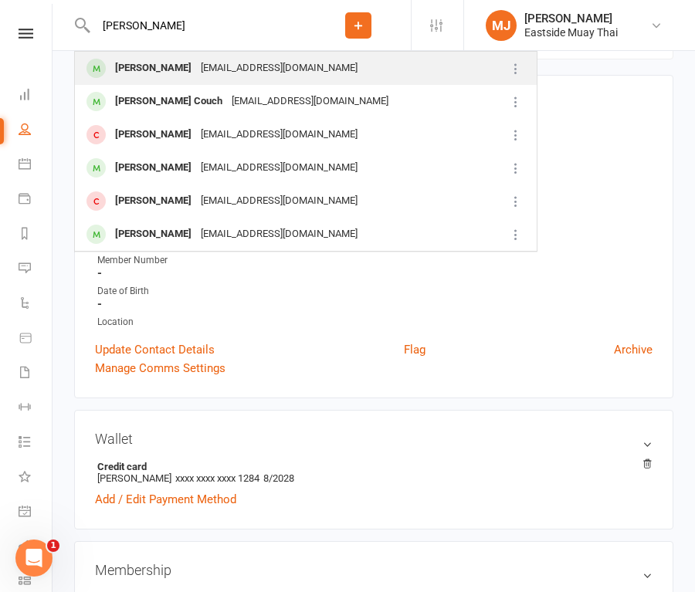
type input "[PERSON_NAME]"
click at [155, 66] on div "[PERSON_NAME]" at bounding box center [153, 68] width 86 height 22
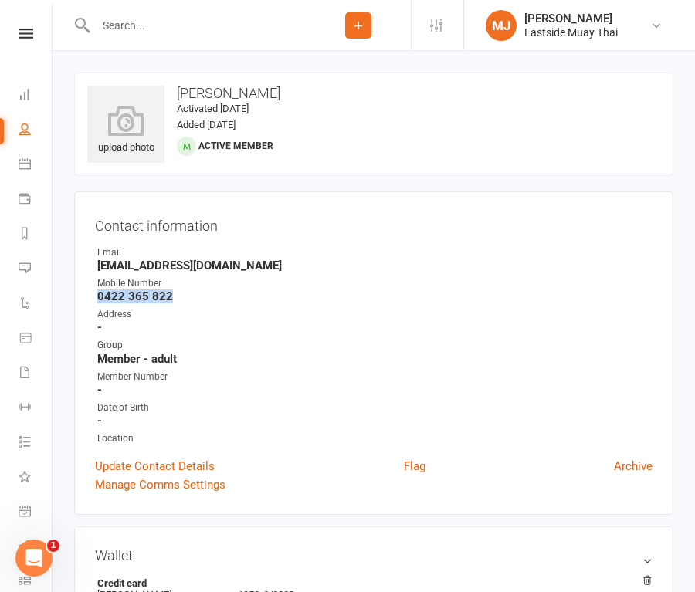
drag, startPoint x: 99, startPoint y: 297, endPoint x: 193, endPoint y: 300, distance: 94.2
click at [193, 300] on strong "0422 365 822" at bounding box center [374, 297] width 555 height 14
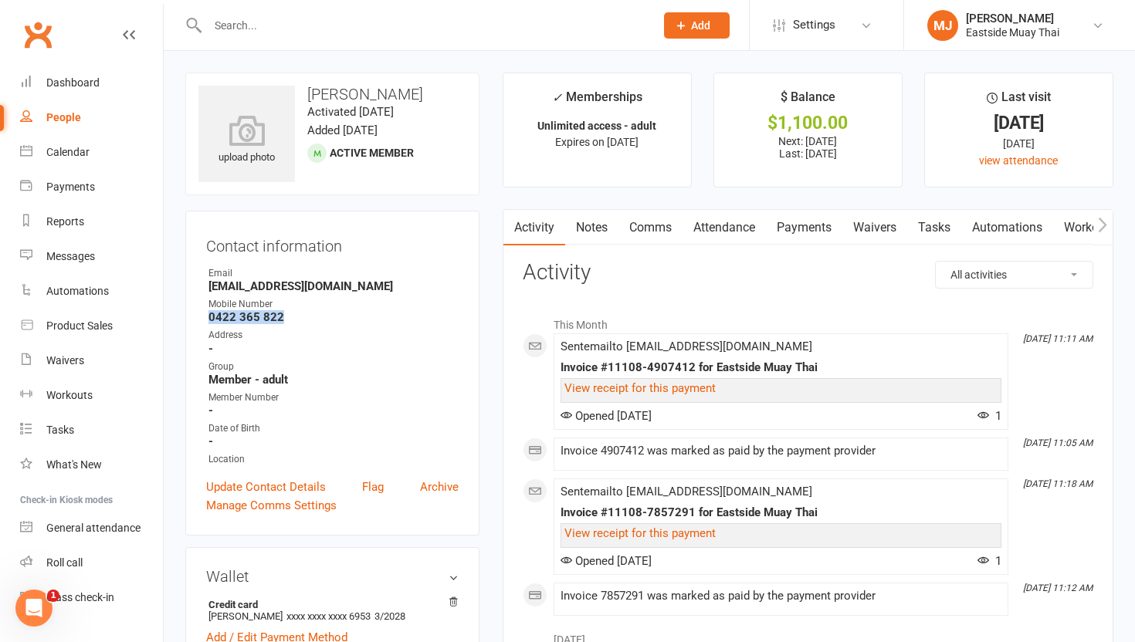
click at [694, 225] on link "Payments" at bounding box center [804, 228] width 76 height 36
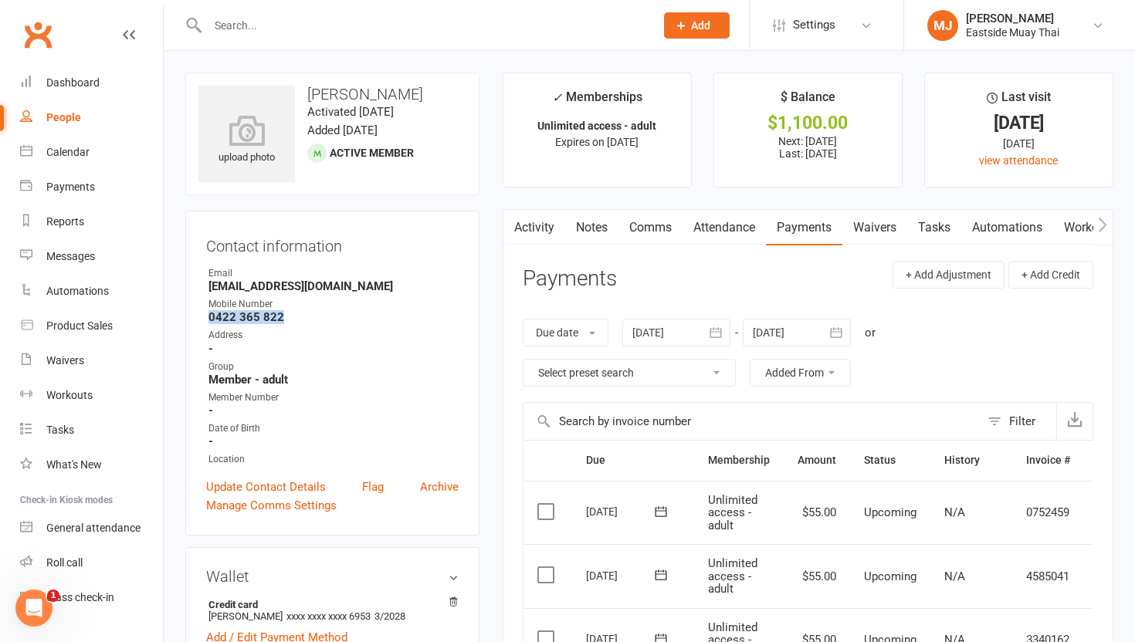
click at [694, 225] on link "Waivers" at bounding box center [874, 228] width 65 height 36
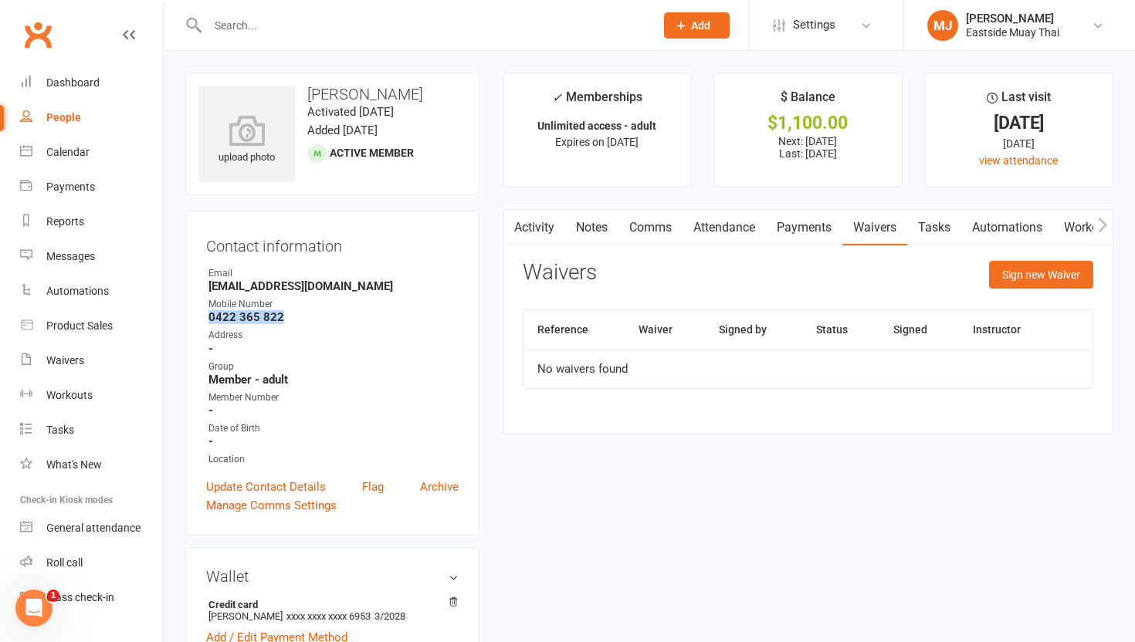
click at [694, 232] on link "Payments" at bounding box center [804, 228] width 76 height 36
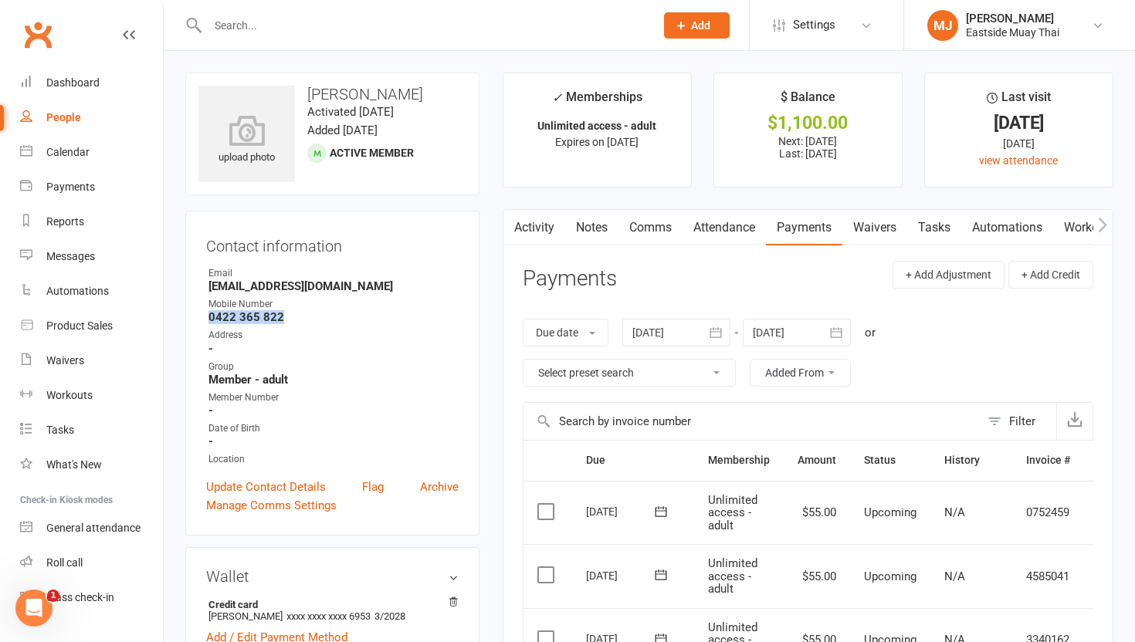
click at [694, 224] on link "Attendance" at bounding box center [723, 228] width 83 height 36
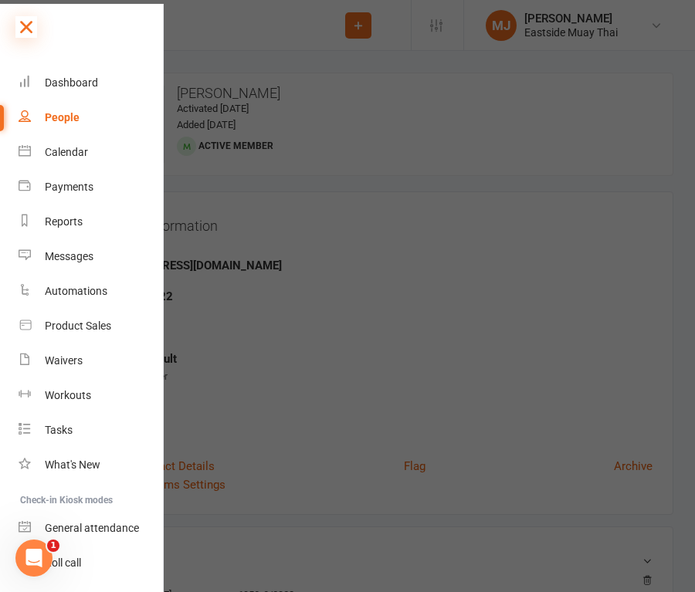
click at [28, 24] on icon at bounding box center [26, 27] width 22 height 22
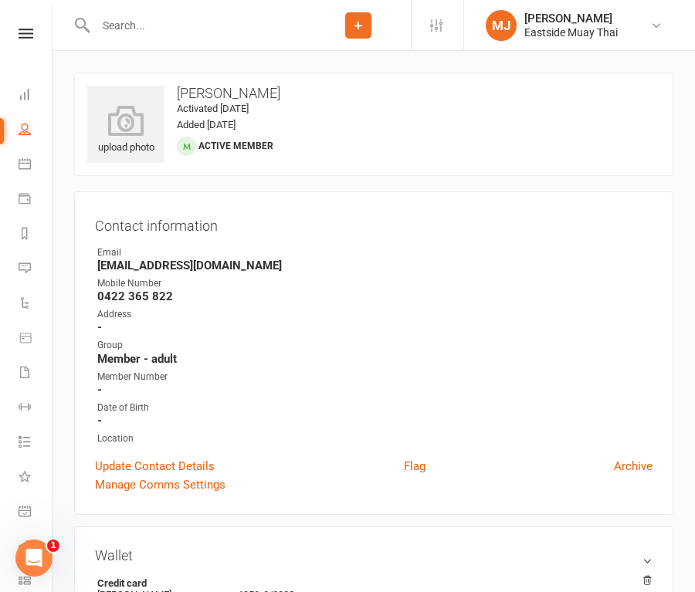
click at [173, 23] on input "text" at bounding box center [198, 26] width 215 height 22
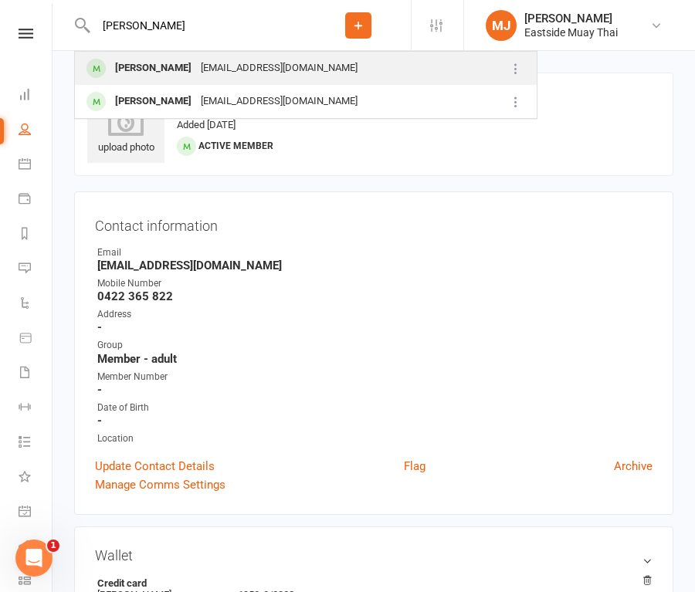
type input "[PERSON_NAME]"
click at [166, 66] on div "[PERSON_NAME]" at bounding box center [153, 68] width 86 height 22
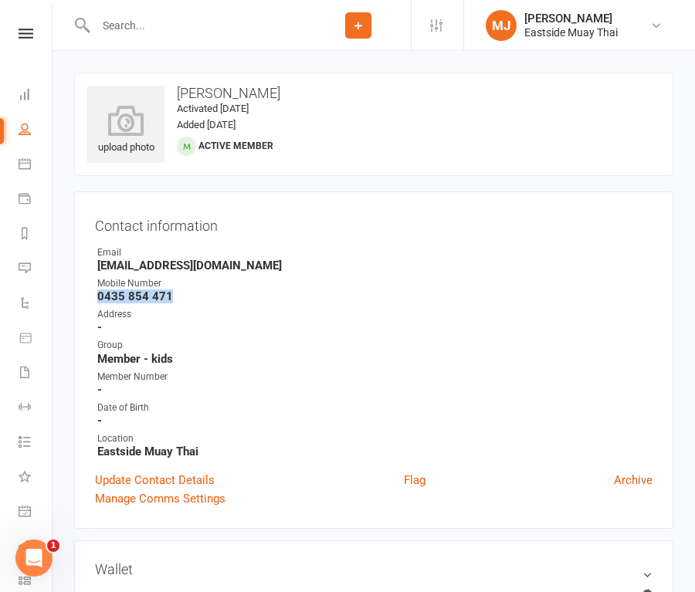
drag, startPoint x: 98, startPoint y: 294, endPoint x: 175, endPoint y: 292, distance: 77.2
click at [175, 292] on strong "0435 854 471" at bounding box center [374, 297] width 555 height 14
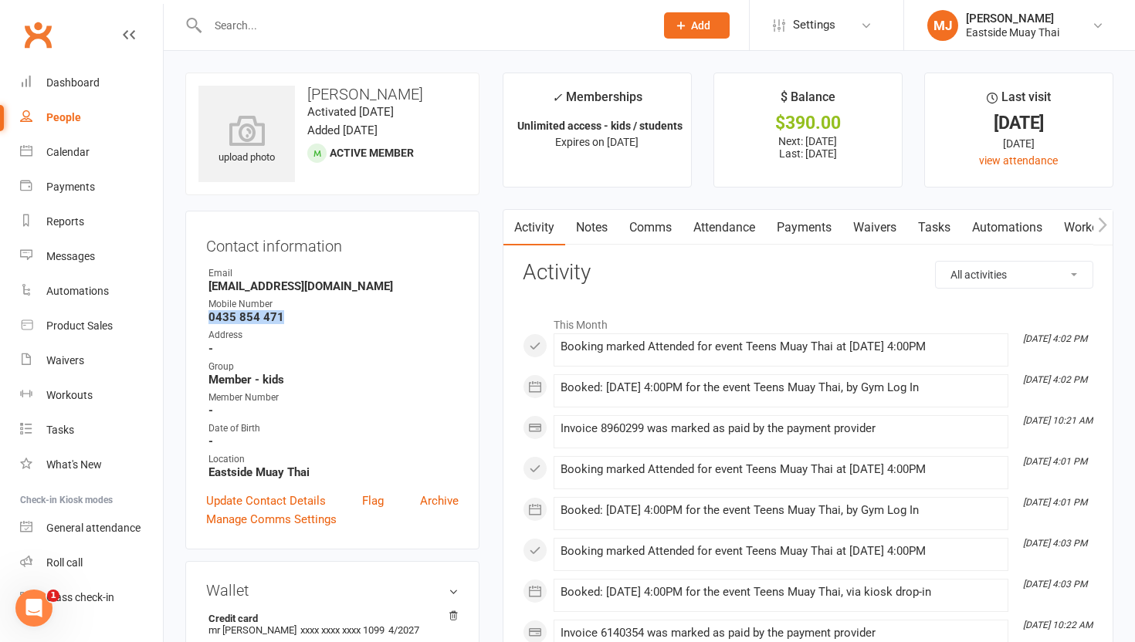
click at [694, 229] on link "Waivers" at bounding box center [874, 228] width 65 height 36
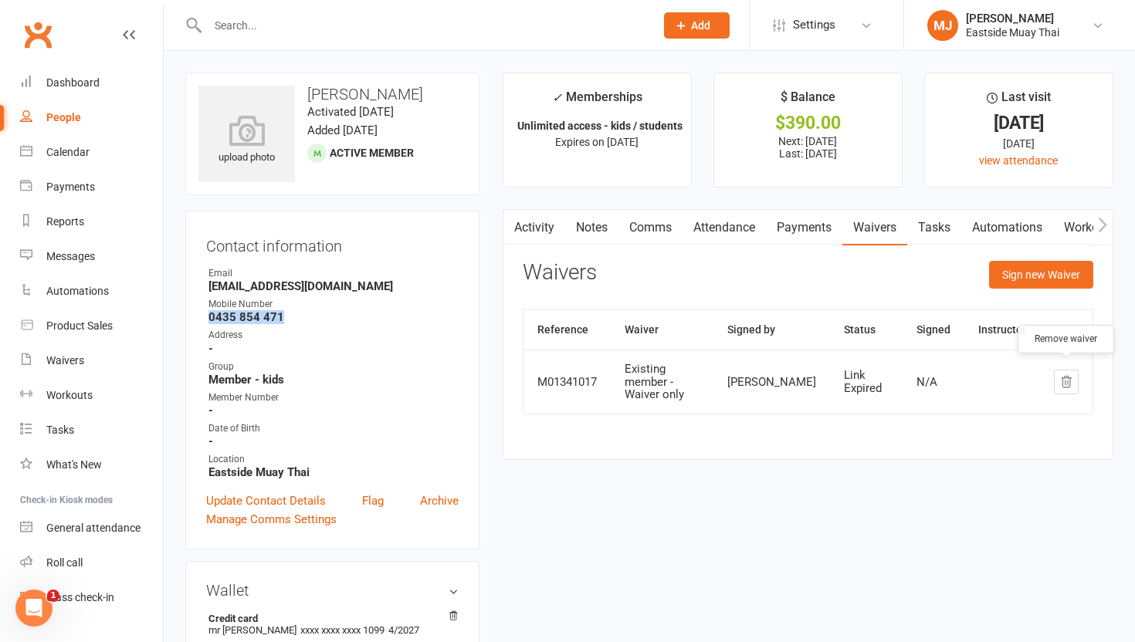
click at [694, 375] on icon "button" at bounding box center [1066, 382] width 14 height 14
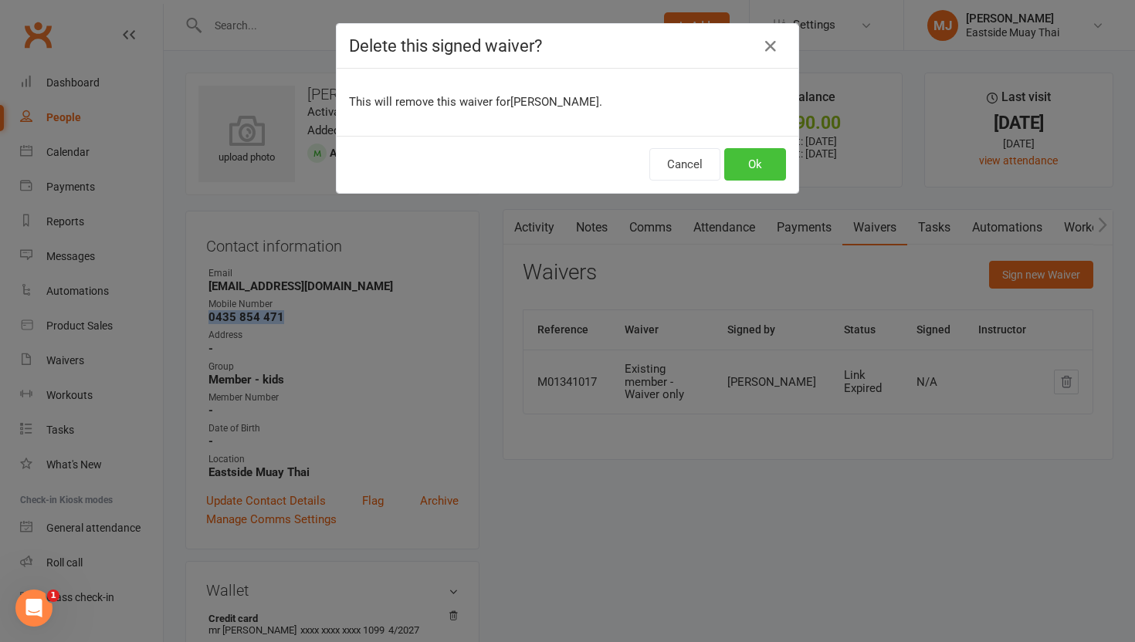
click at [694, 152] on button "Ok" at bounding box center [755, 164] width 62 height 32
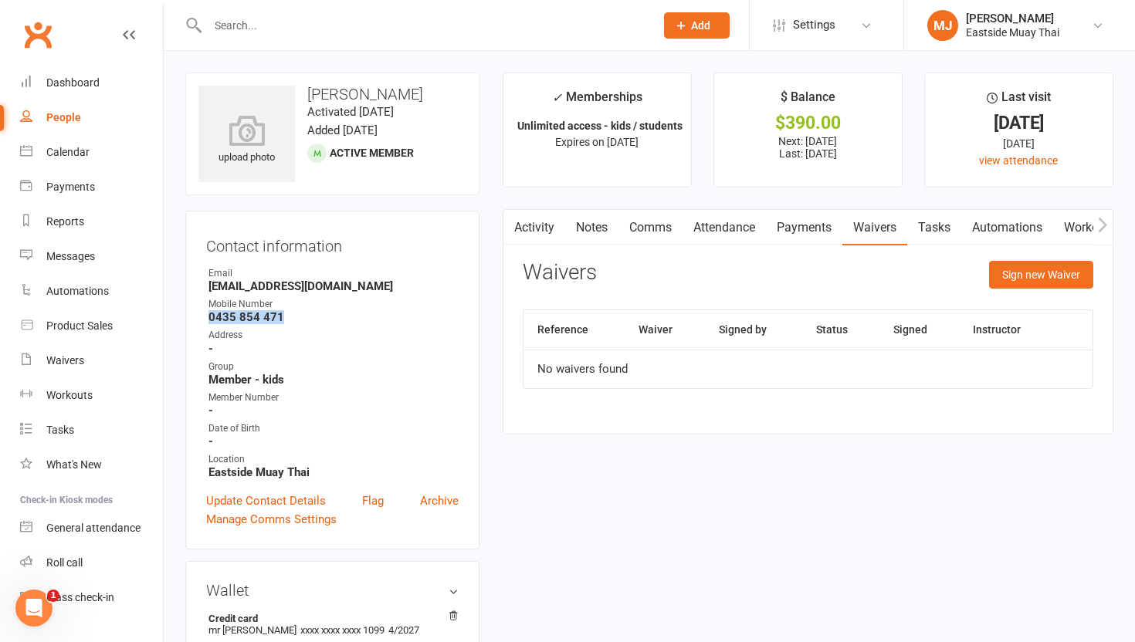
click at [694, 223] on link "Payments" at bounding box center [804, 228] width 76 height 36
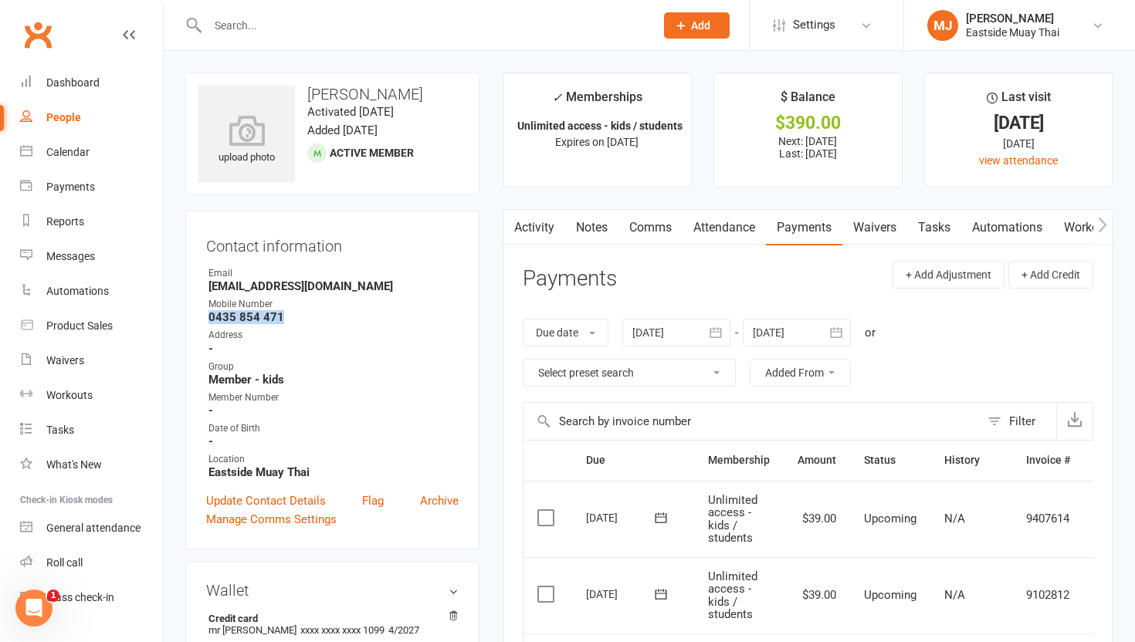
click at [694, 238] on link "Attendance" at bounding box center [723, 228] width 83 height 36
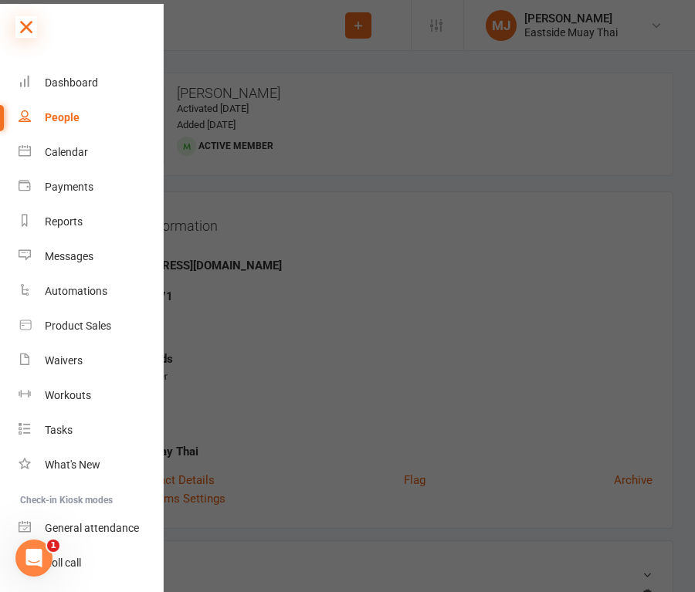
click at [25, 36] on icon at bounding box center [26, 27] width 22 height 22
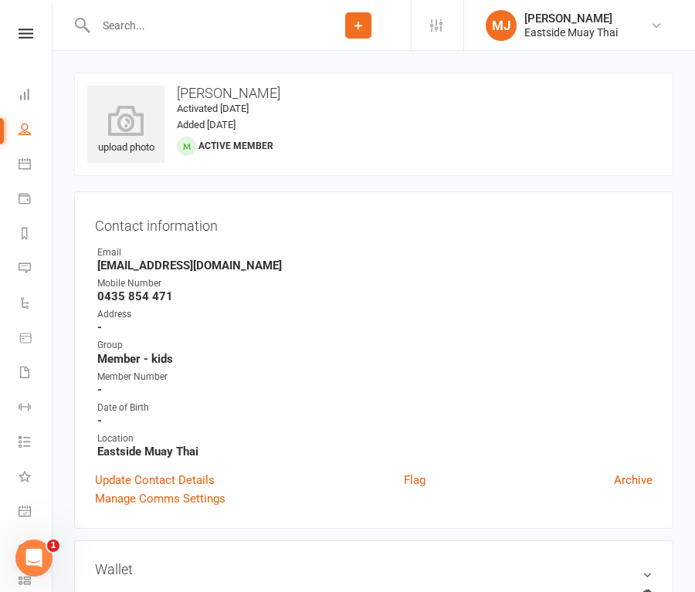
click at [151, 22] on input "text" at bounding box center [198, 26] width 215 height 22
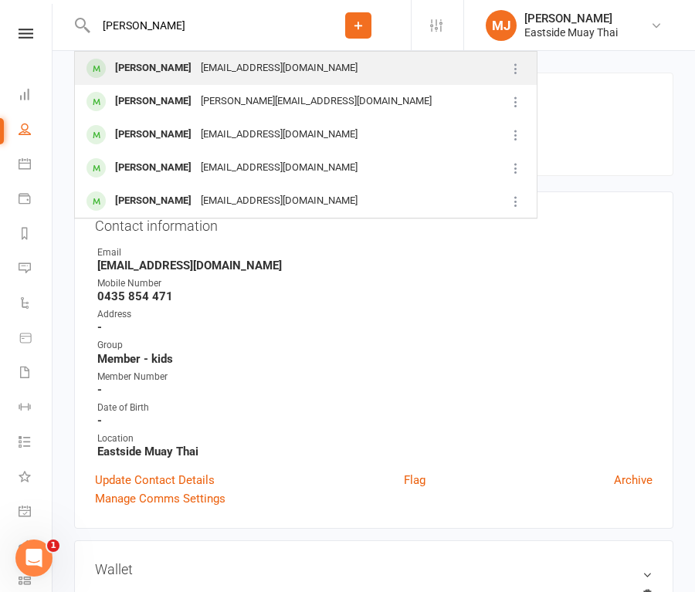
type input "[PERSON_NAME]"
click at [196, 73] on div "[EMAIL_ADDRESS][DOMAIN_NAME]" at bounding box center [279, 68] width 166 height 22
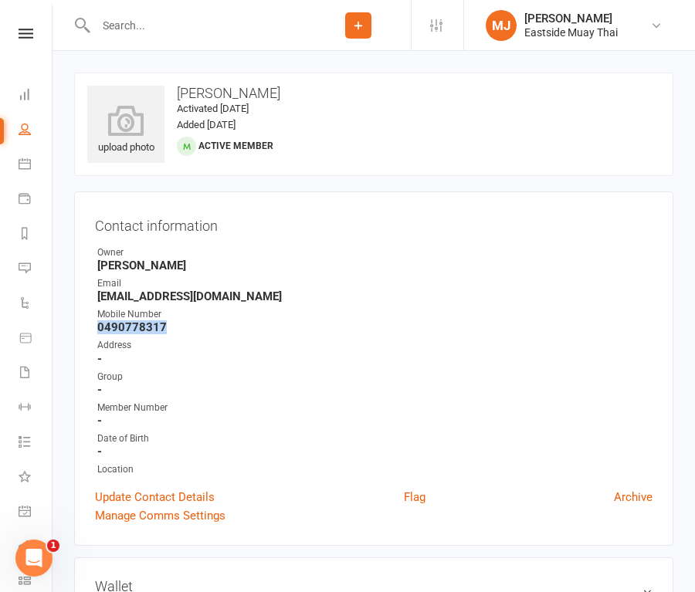
drag, startPoint x: 98, startPoint y: 325, endPoint x: 198, endPoint y: 325, distance: 99.6
click at [198, 325] on strong "0490778317" at bounding box center [374, 327] width 555 height 14
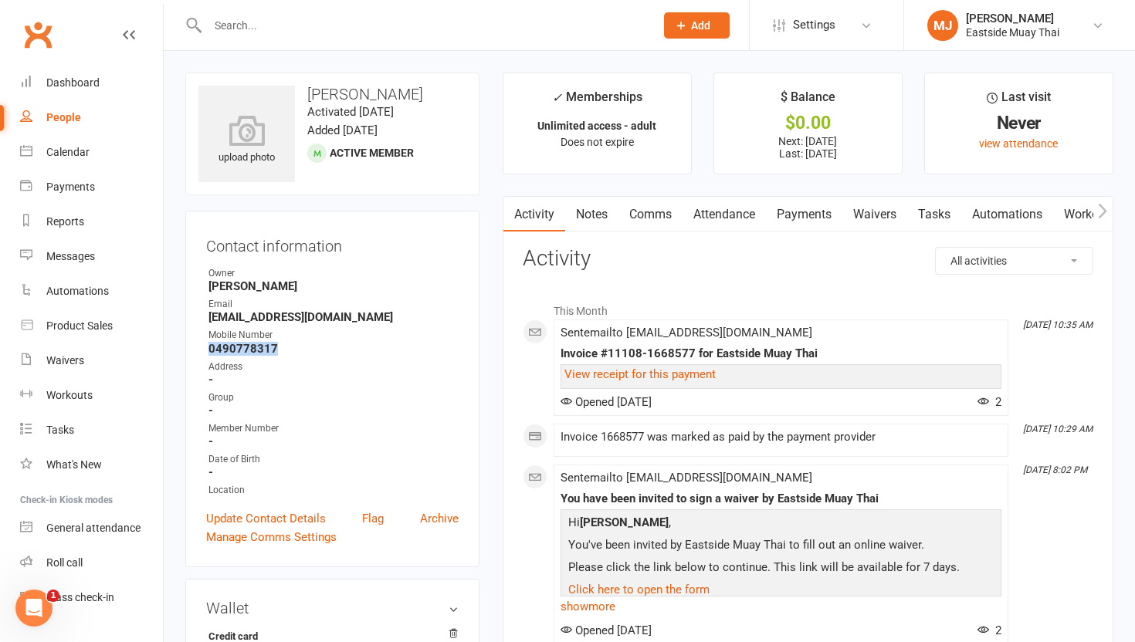
click at [694, 208] on link "Waivers" at bounding box center [874, 215] width 65 height 36
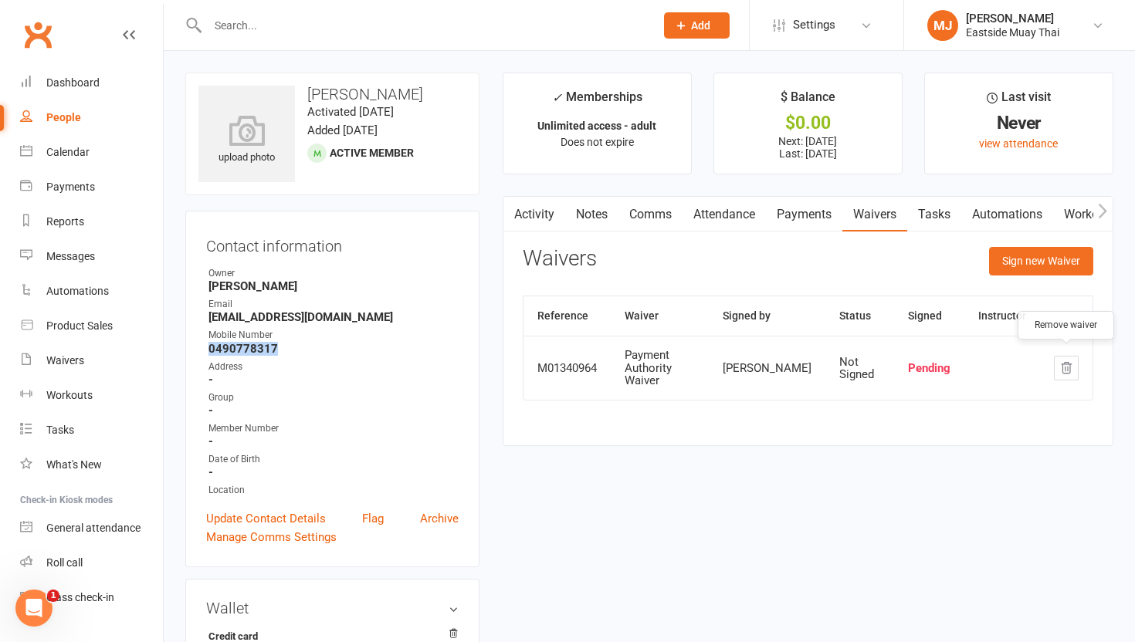
click at [694, 364] on icon "button" at bounding box center [1066, 368] width 14 height 14
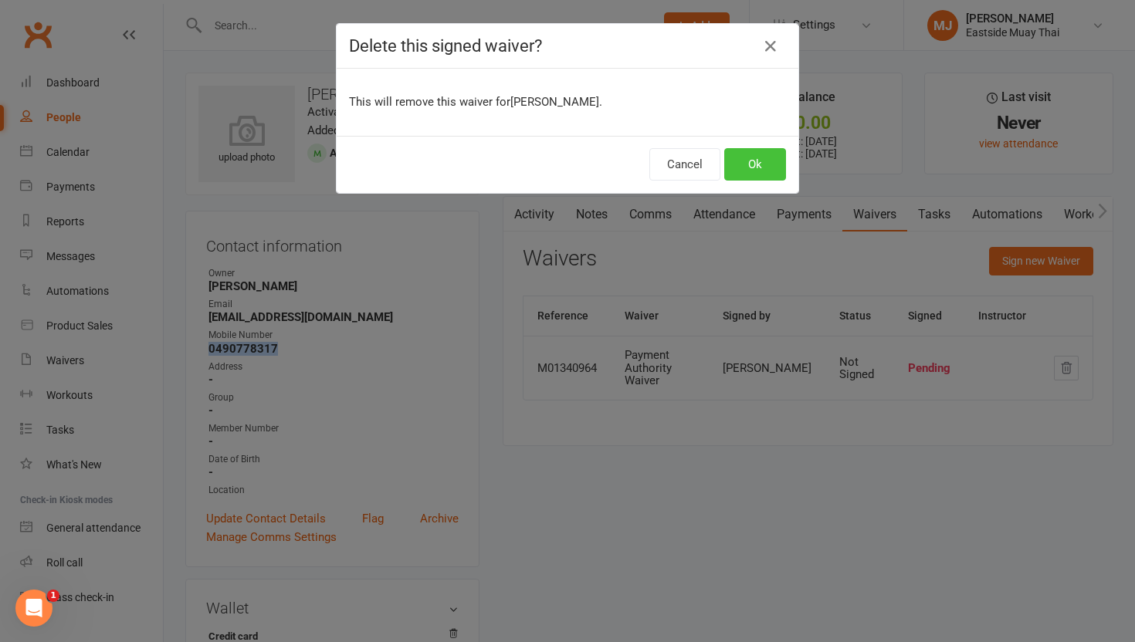
click at [694, 164] on button "Ok" at bounding box center [755, 164] width 62 height 32
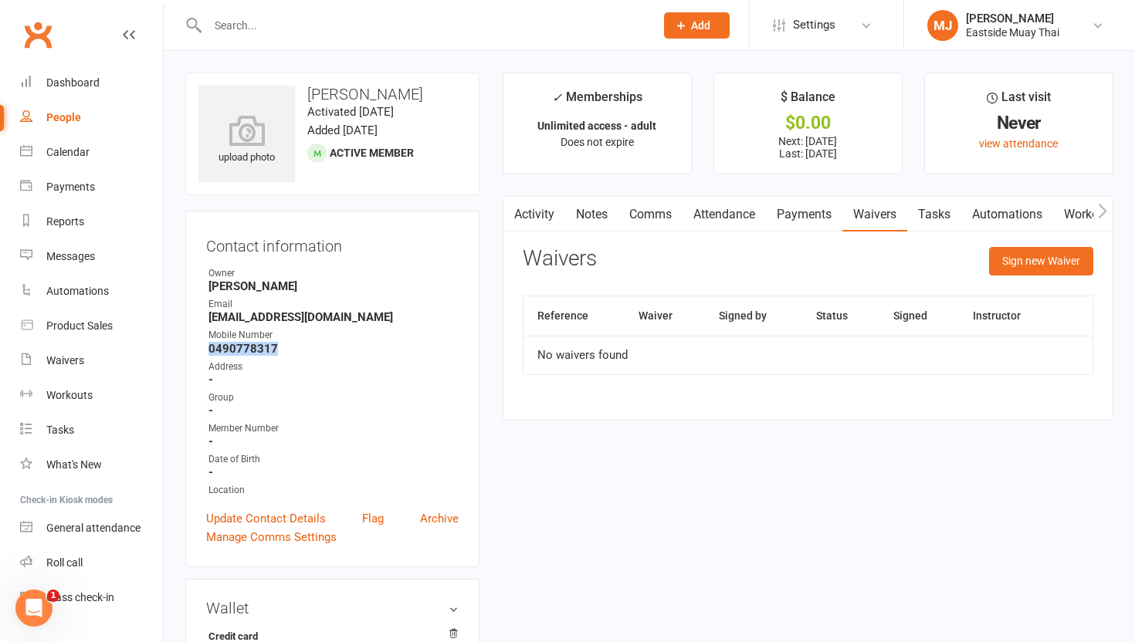
click at [694, 213] on link "Payments" at bounding box center [804, 215] width 76 height 36
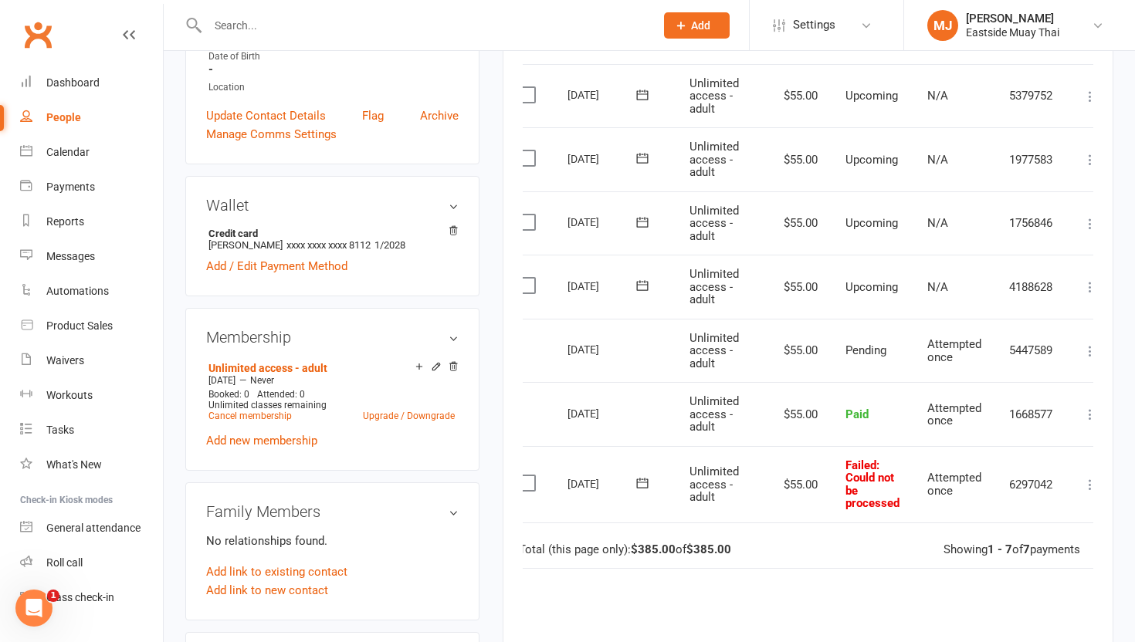
scroll to position [0, 39]
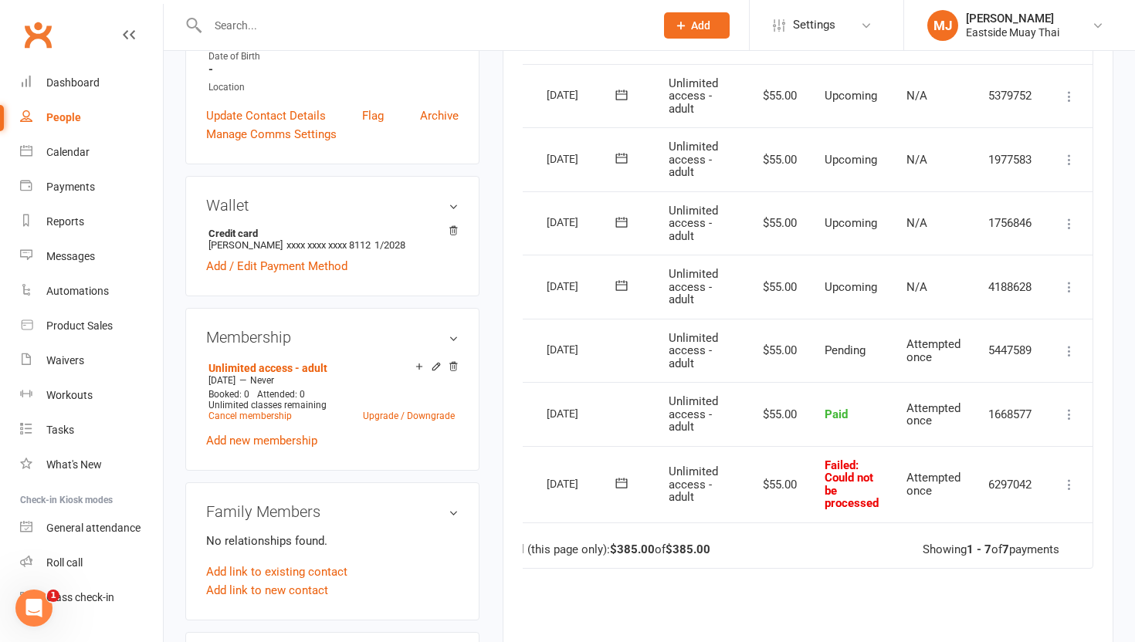
click at [694, 482] on icon at bounding box center [1069, 484] width 15 height 15
click at [694, 555] on td "Total (this page only): $385.00 of $385.00 Showing 1 - 7 of 7 payments" at bounding box center [788, 546] width 608 height 46
click at [694, 482] on icon at bounding box center [1069, 484] width 15 height 15
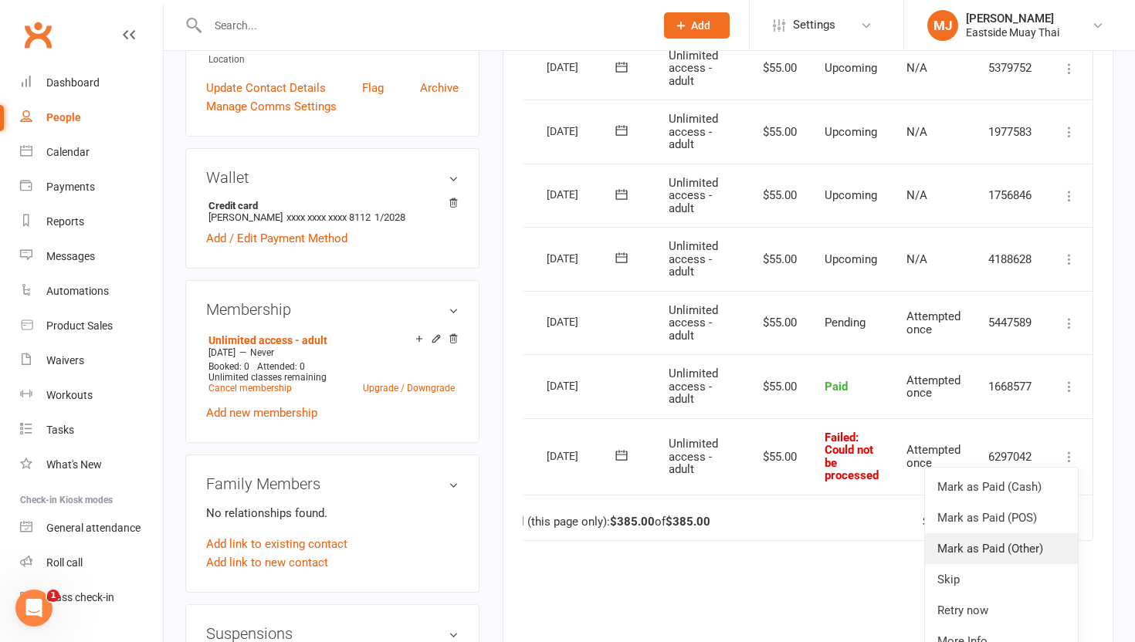
scroll to position [432, 0]
click at [694, 591] on link "Retry now" at bounding box center [1001, 609] width 153 height 31
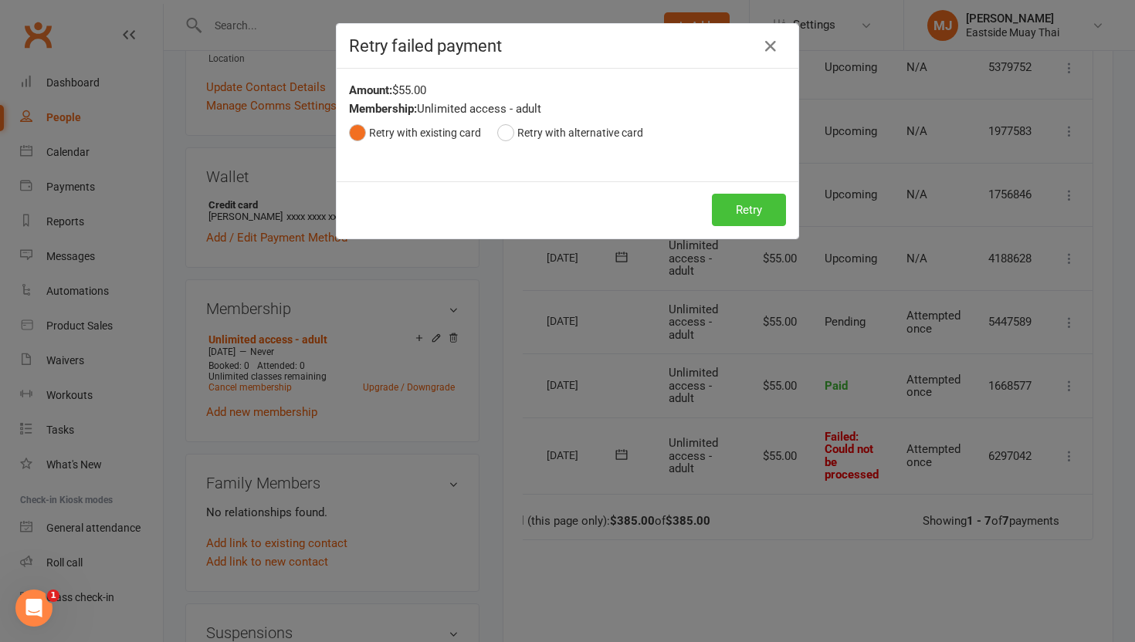
click at [694, 211] on button "Retry" at bounding box center [749, 210] width 74 height 32
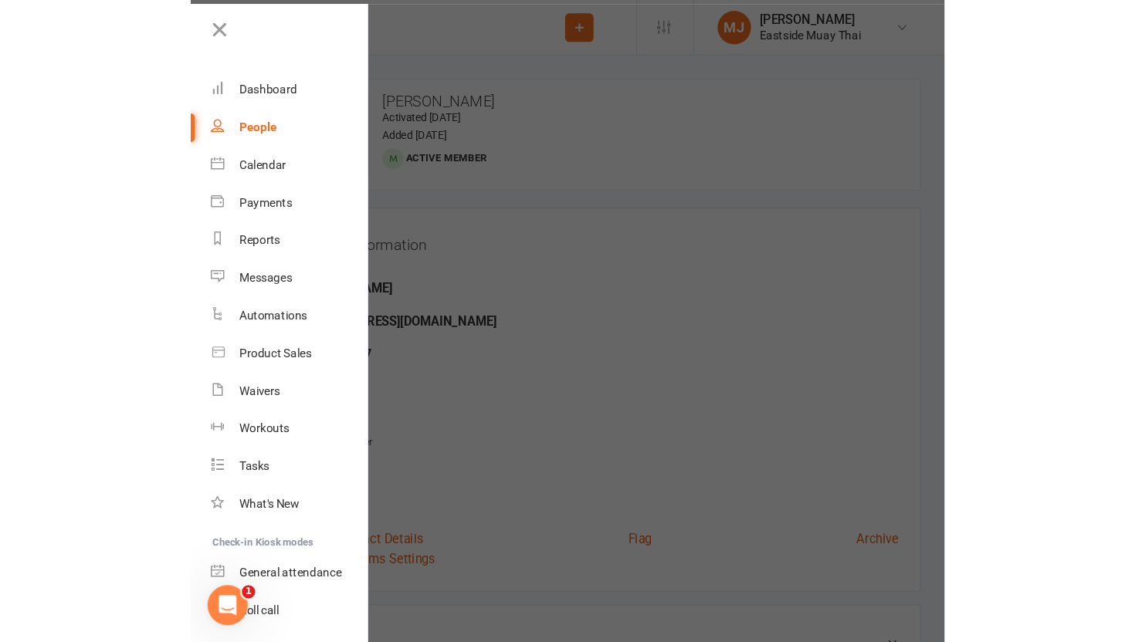
scroll to position [0, 0]
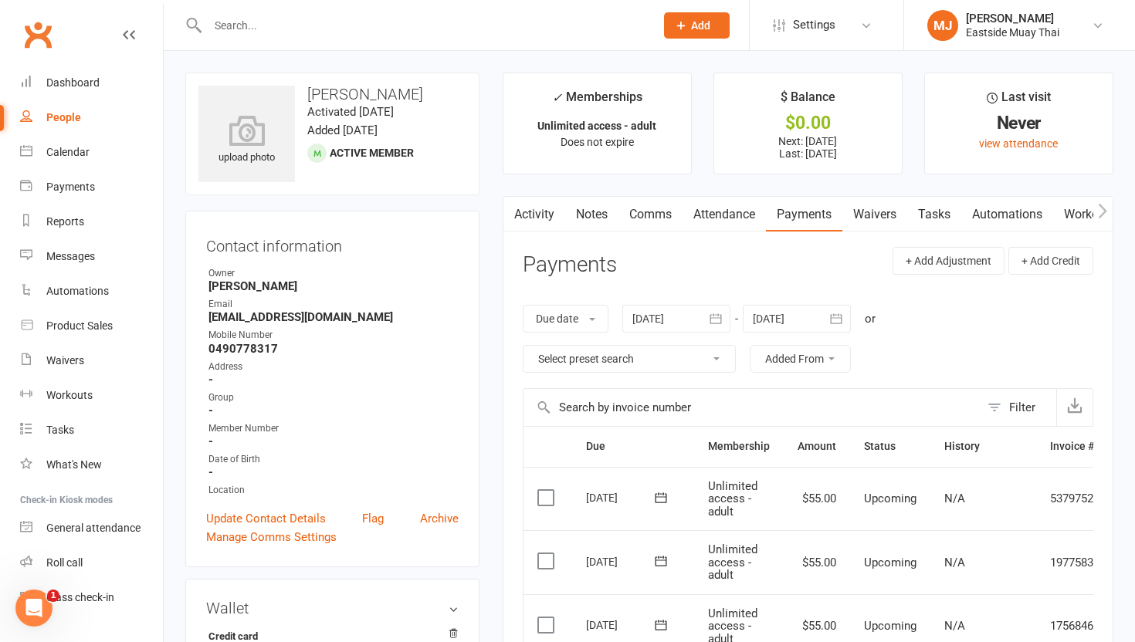
click at [694, 215] on link "Waivers" at bounding box center [874, 215] width 65 height 36
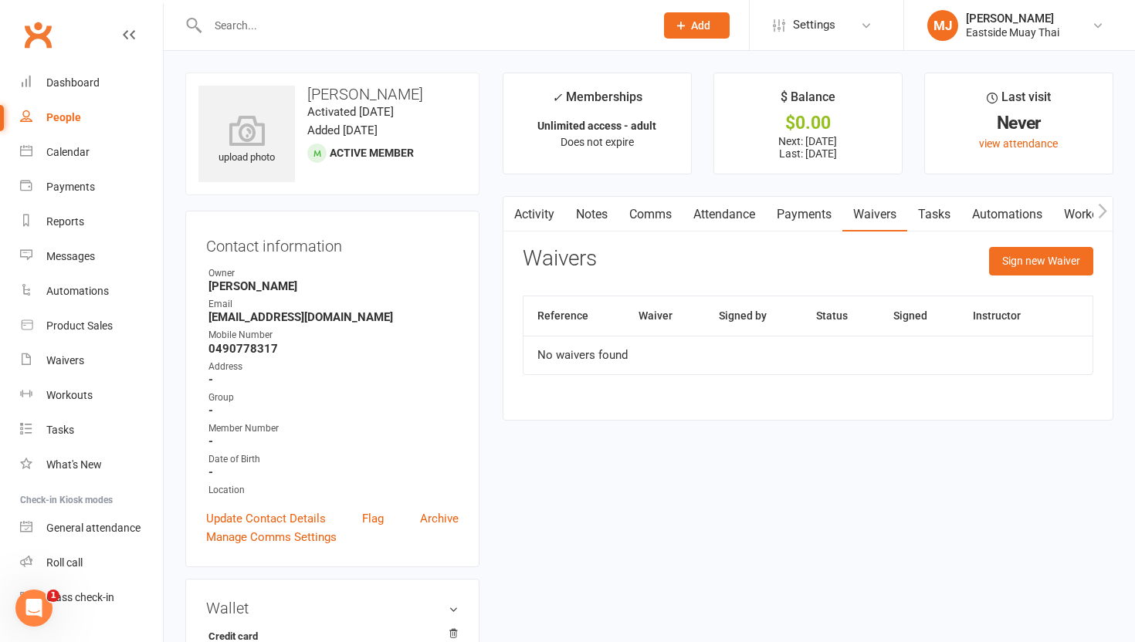
click at [694, 211] on link "Payments" at bounding box center [804, 215] width 76 height 36
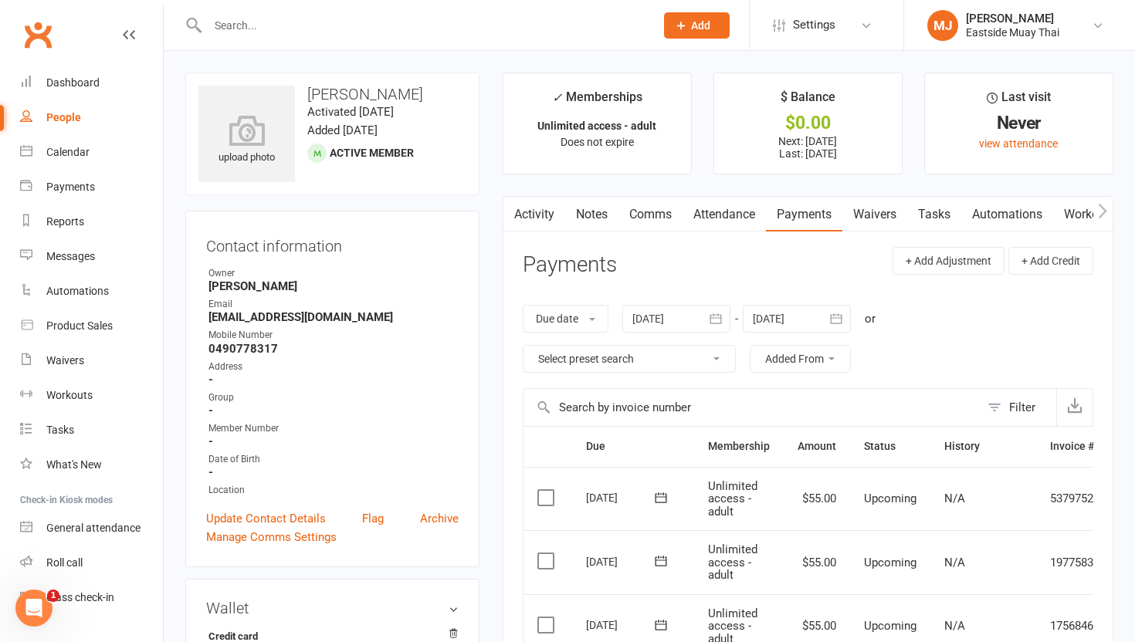
click at [694, 217] on link "Attendance" at bounding box center [723, 215] width 83 height 36
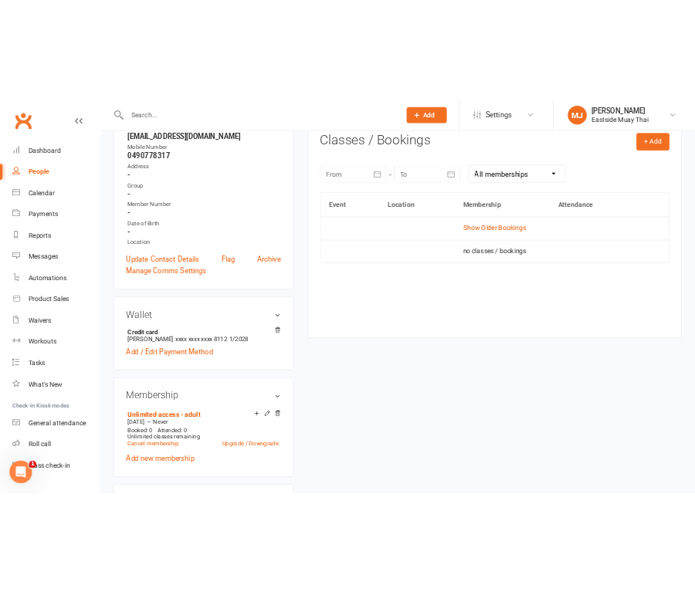
scroll to position [258, 0]
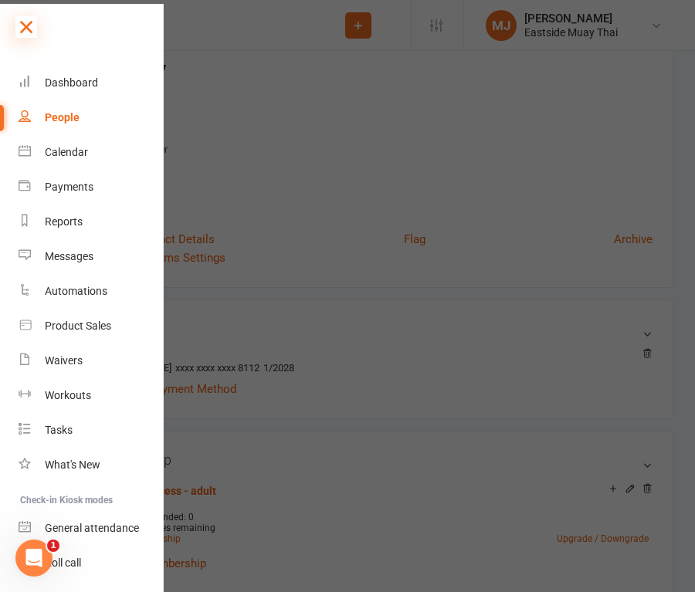
click at [27, 23] on icon at bounding box center [26, 27] width 22 height 22
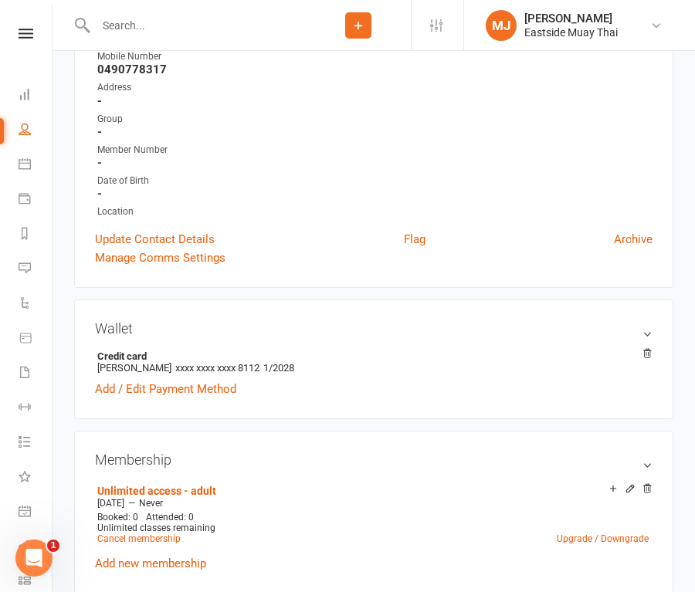
click at [147, 22] on input "text" at bounding box center [198, 26] width 215 height 22
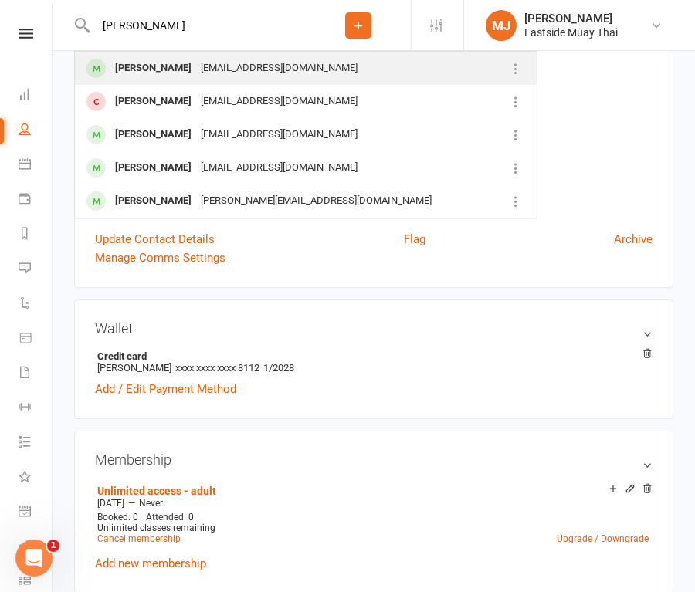
type input "[PERSON_NAME]"
click at [136, 67] on div "[PERSON_NAME]" at bounding box center [153, 68] width 86 height 22
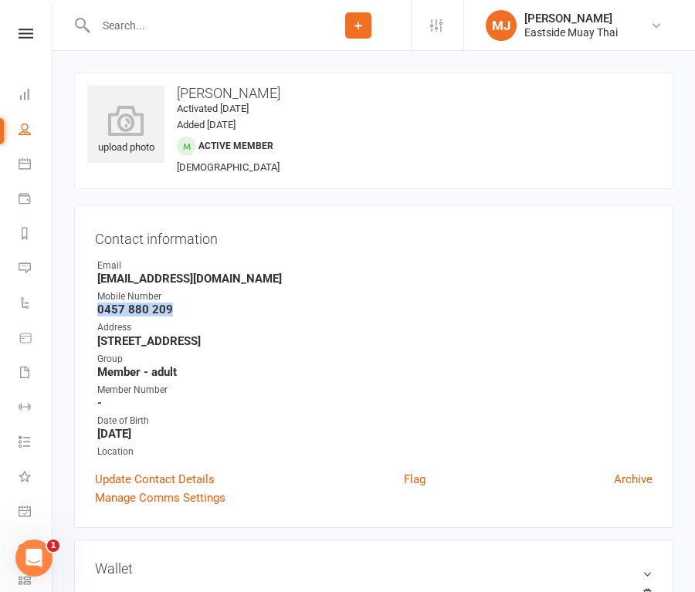
drag, startPoint x: 97, startPoint y: 306, endPoint x: 185, endPoint y: 301, distance: 88.1
click at [185, 301] on li "Mobile Number [PHONE_NUMBER]" at bounding box center [373, 303] width 557 height 27
drag, startPoint x: 172, startPoint y: 303, endPoint x: 93, endPoint y: 312, distance: 80.0
click at [93, 312] on div "Contact information Owner Email [EMAIL_ADDRESS][DOMAIN_NAME] Mobile Number [PHO…" at bounding box center [373, 366] width 599 height 323
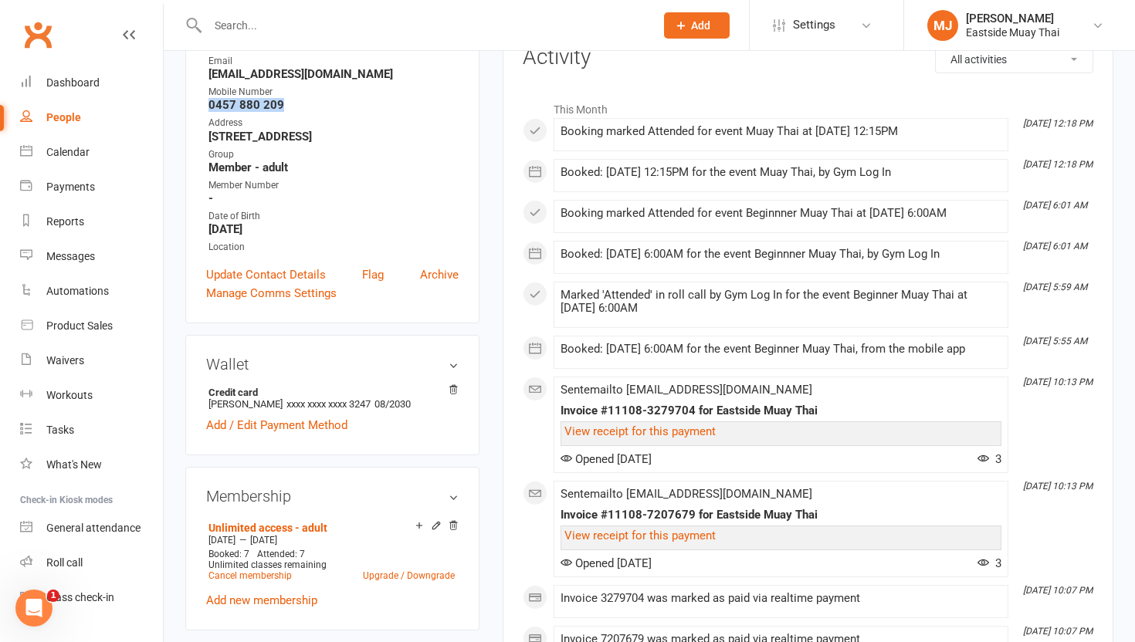
scroll to position [57, 0]
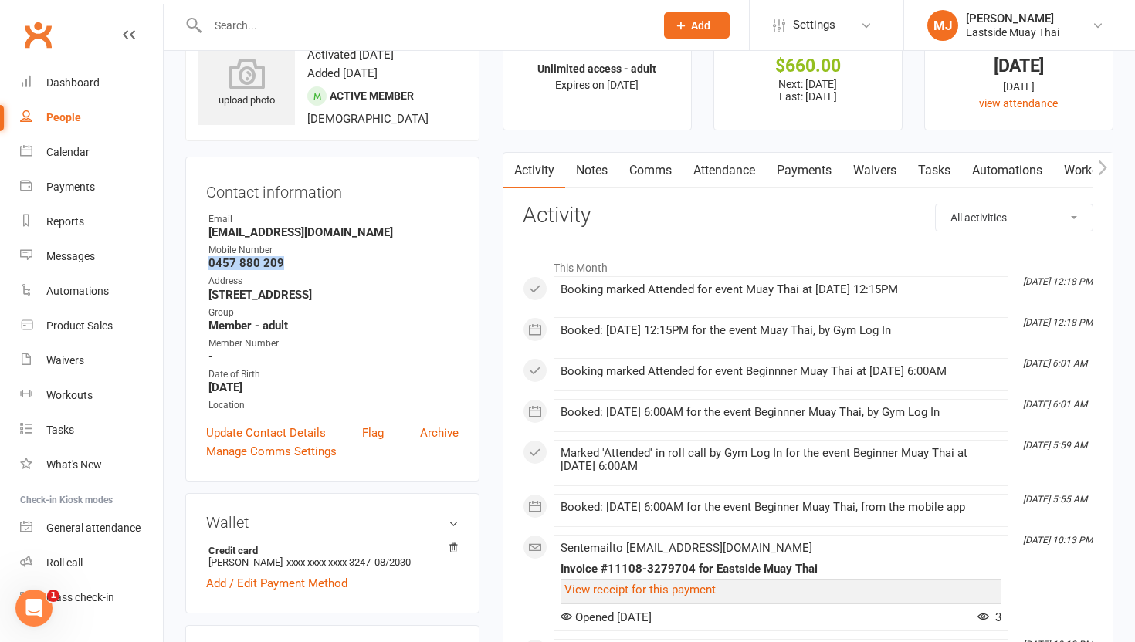
click at [694, 164] on link "Waivers" at bounding box center [874, 171] width 65 height 36
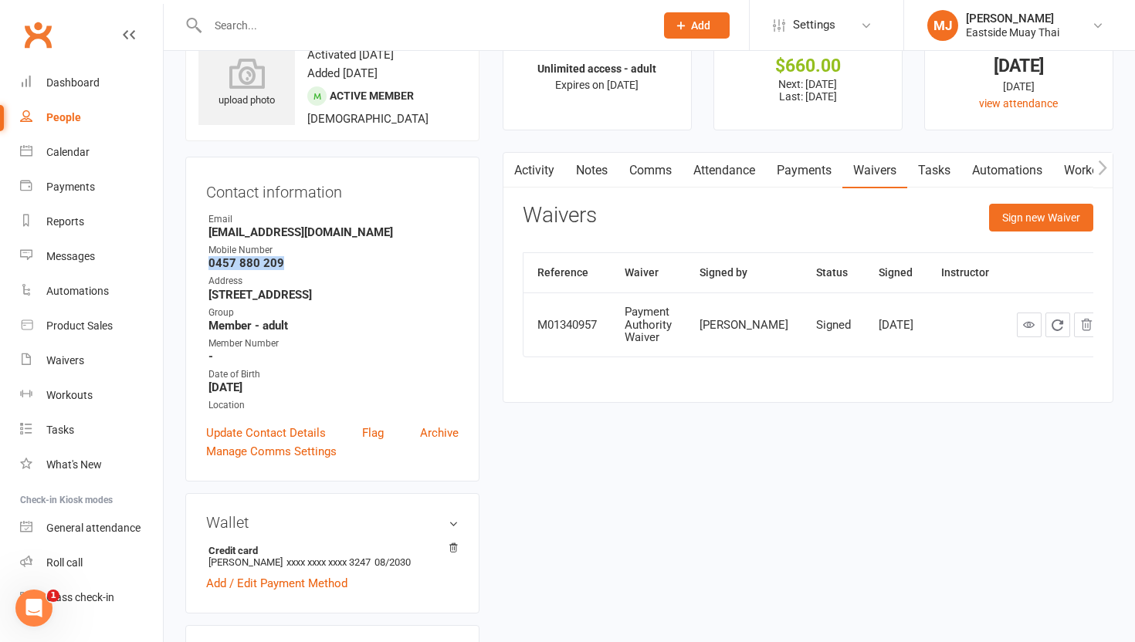
click at [694, 165] on link "Payments" at bounding box center [804, 171] width 76 height 36
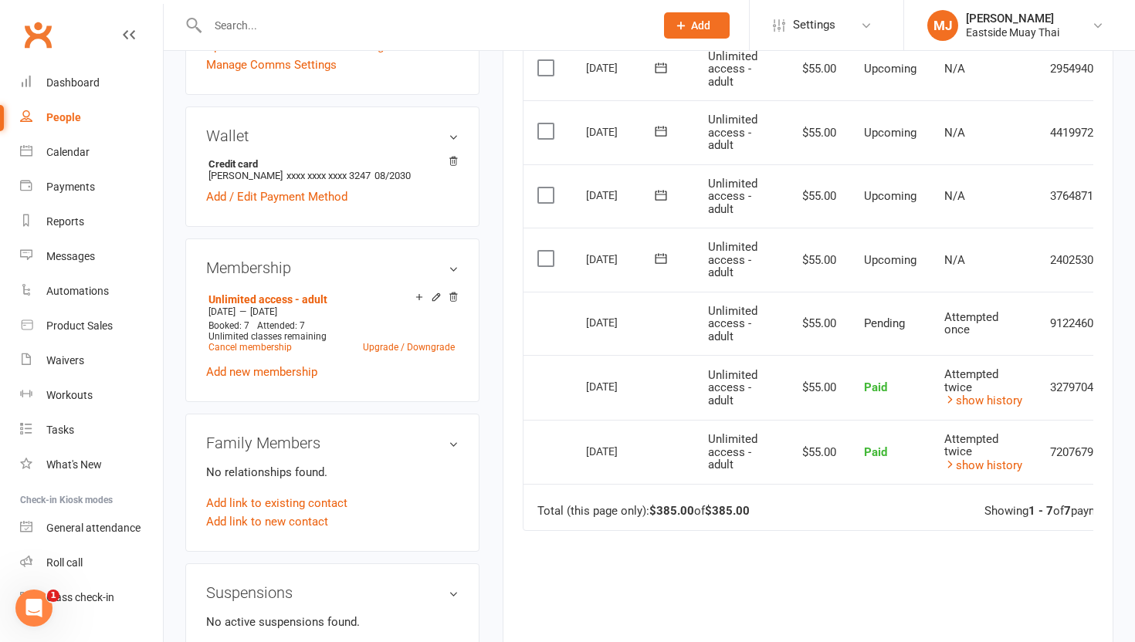
scroll to position [445, 0]
click at [694, 462] on link "show history" at bounding box center [983, 465] width 78 height 14
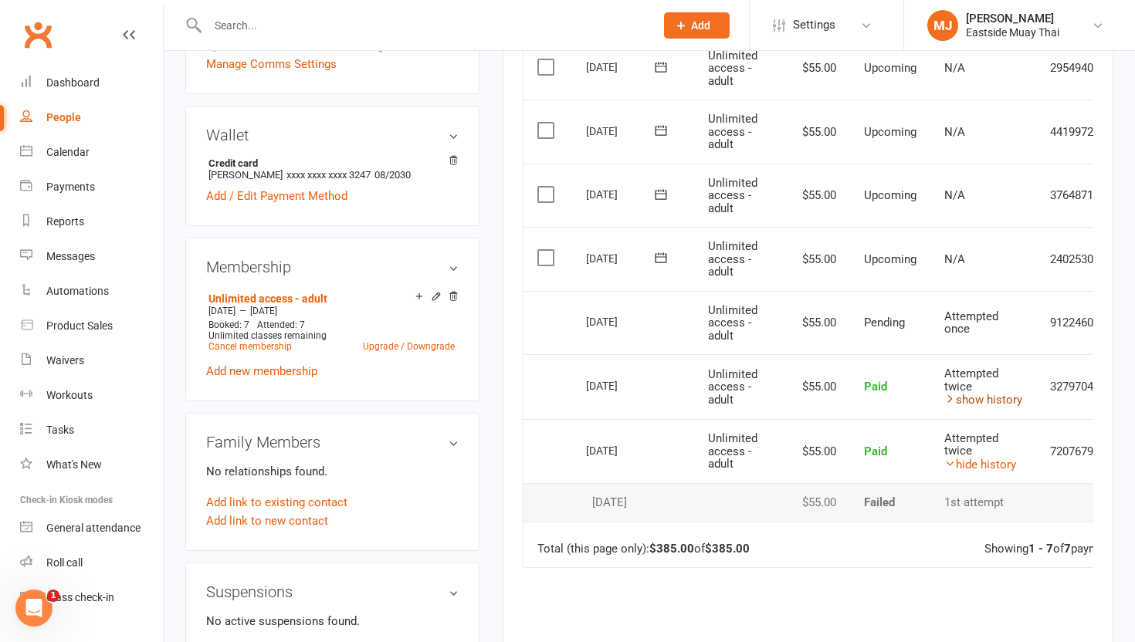
click at [694, 395] on link "show history" at bounding box center [983, 400] width 78 height 14
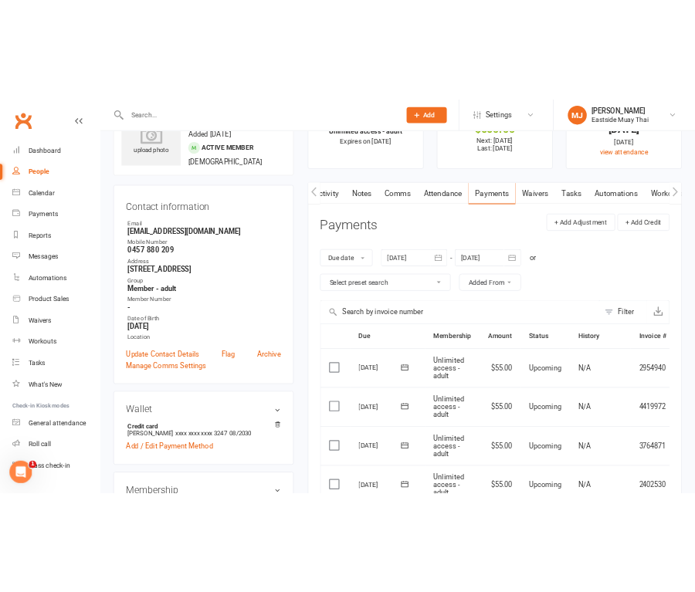
scroll to position [69, 0]
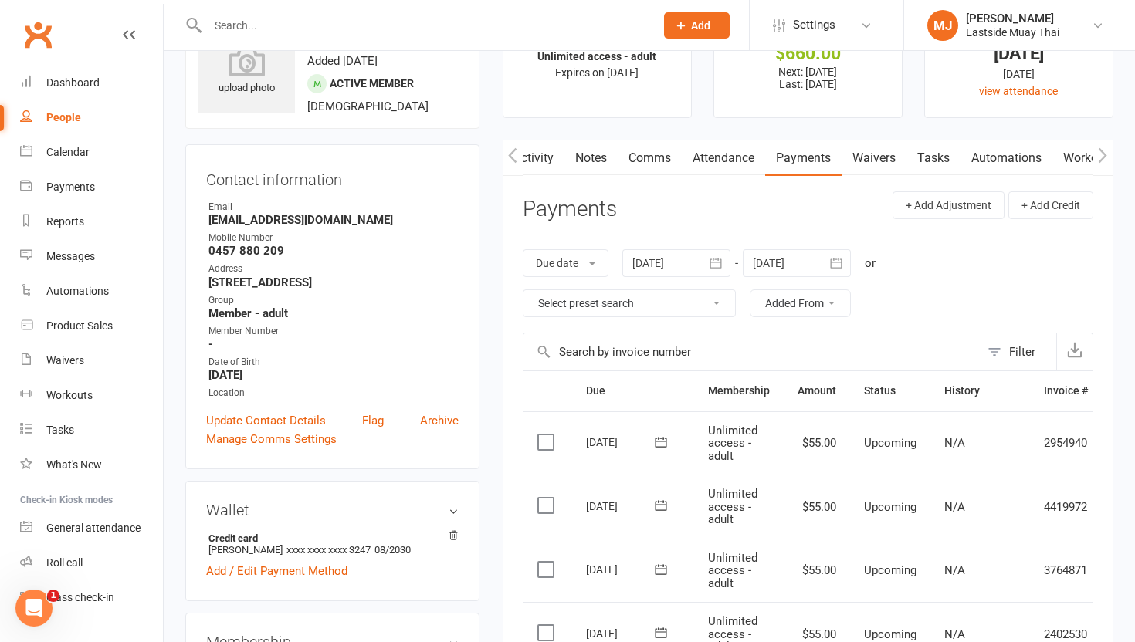
click at [694, 158] on link "Attendance" at bounding box center [723, 159] width 83 height 36
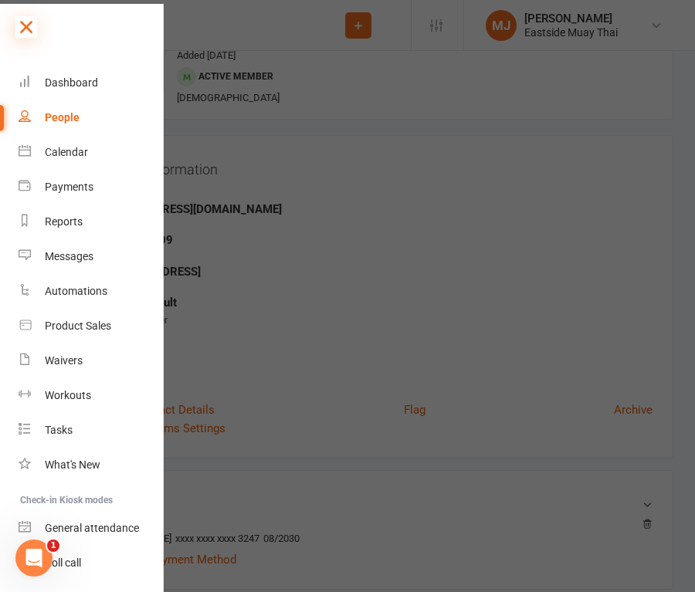
click at [25, 22] on icon at bounding box center [26, 27] width 22 height 22
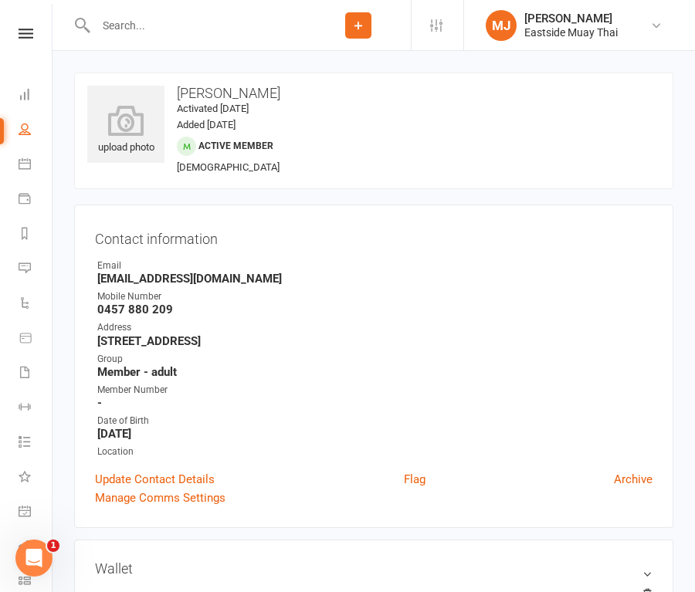
click at [180, 32] on input "text" at bounding box center [198, 26] width 215 height 22
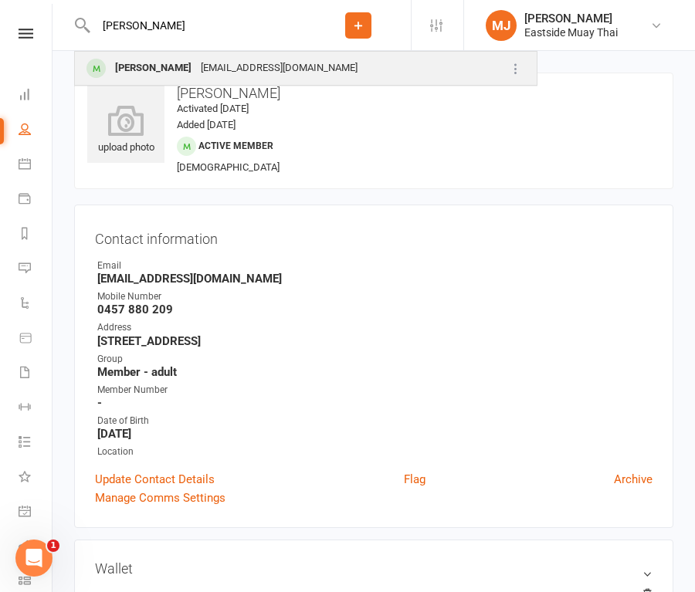
type input "[PERSON_NAME]"
click at [148, 63] on div "[PERSON_NAME]" at bounding box center [153, 68] width 86 height 22
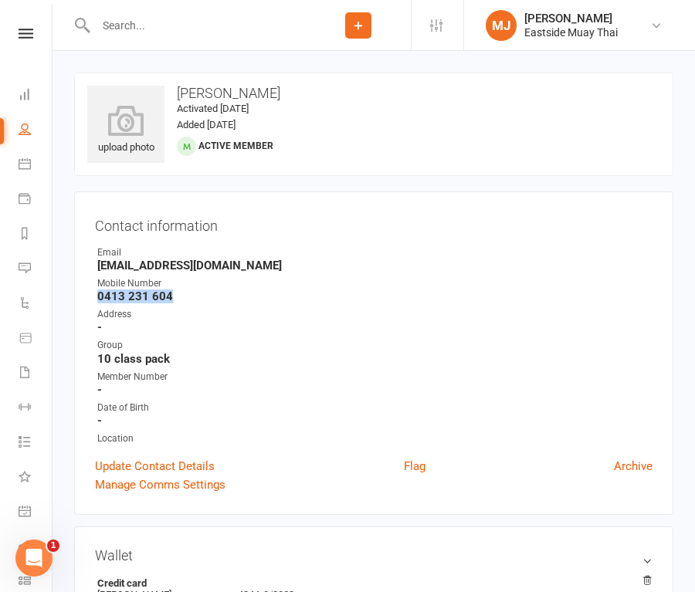
drag, startPoint x: 97, startPoint y: 291, endPoint x: 227, endPoint y: 289, distance: 130.5
click at [227, 290] on strong "0413 231 604" at bounding box center [374, 297] width 555 height 14
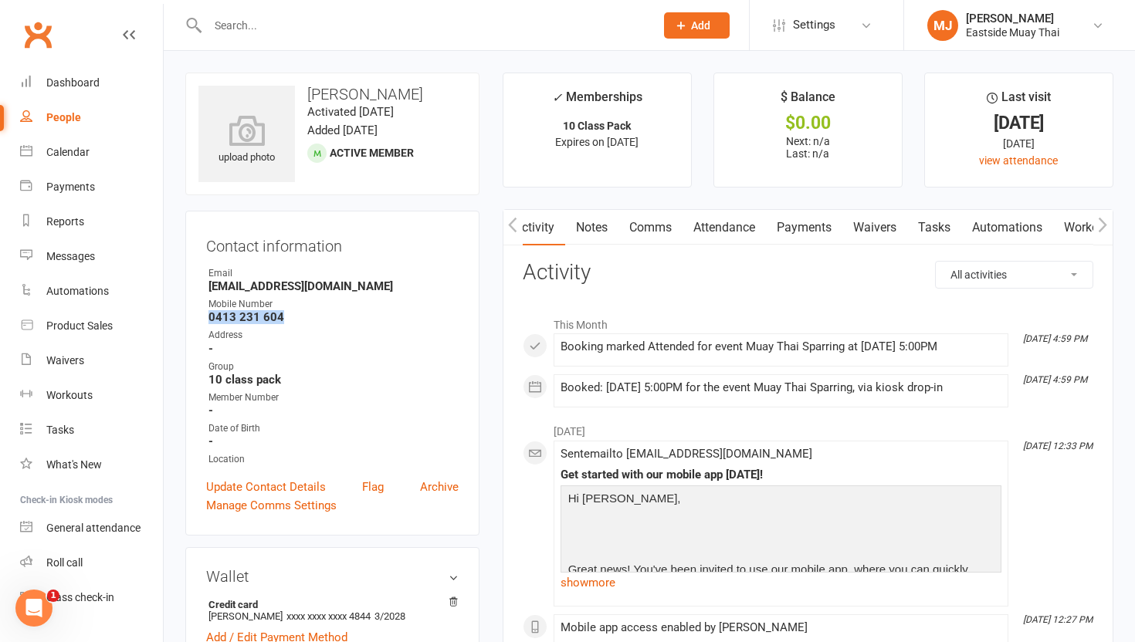
click at [694, 218] on link "Waivers" at bounding box center [874, 228] width 65 height 36
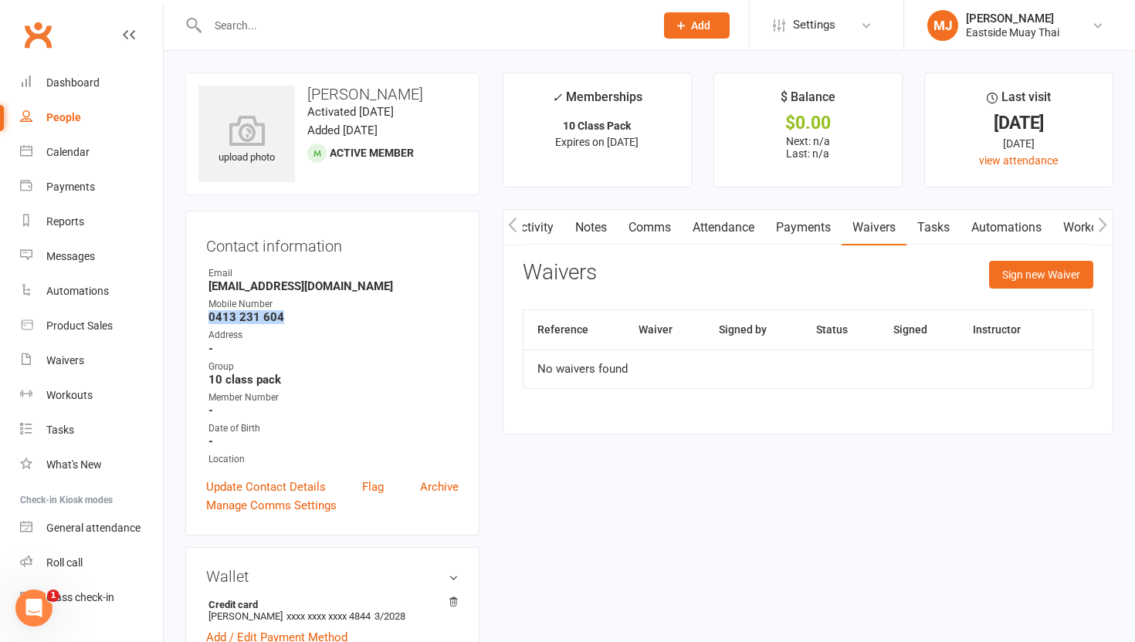
click at [694, 233] on link "Payments" at bounding box center [803, 228] width 76 height 36
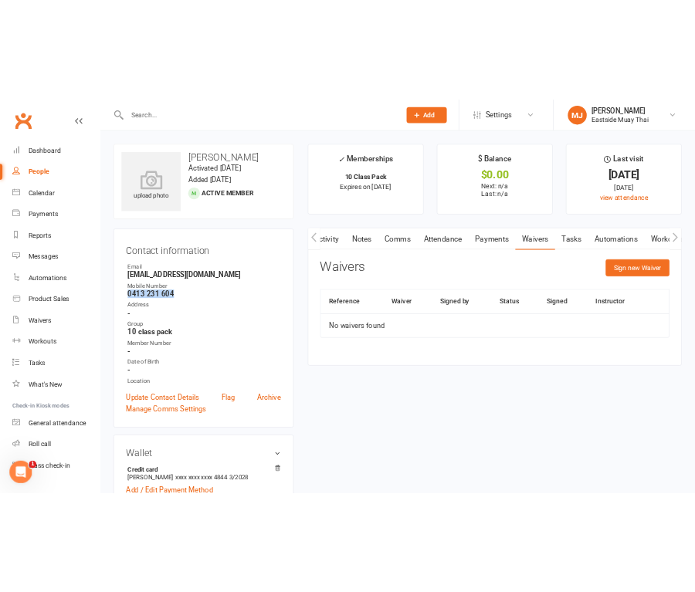
scroll to position [0, 2]
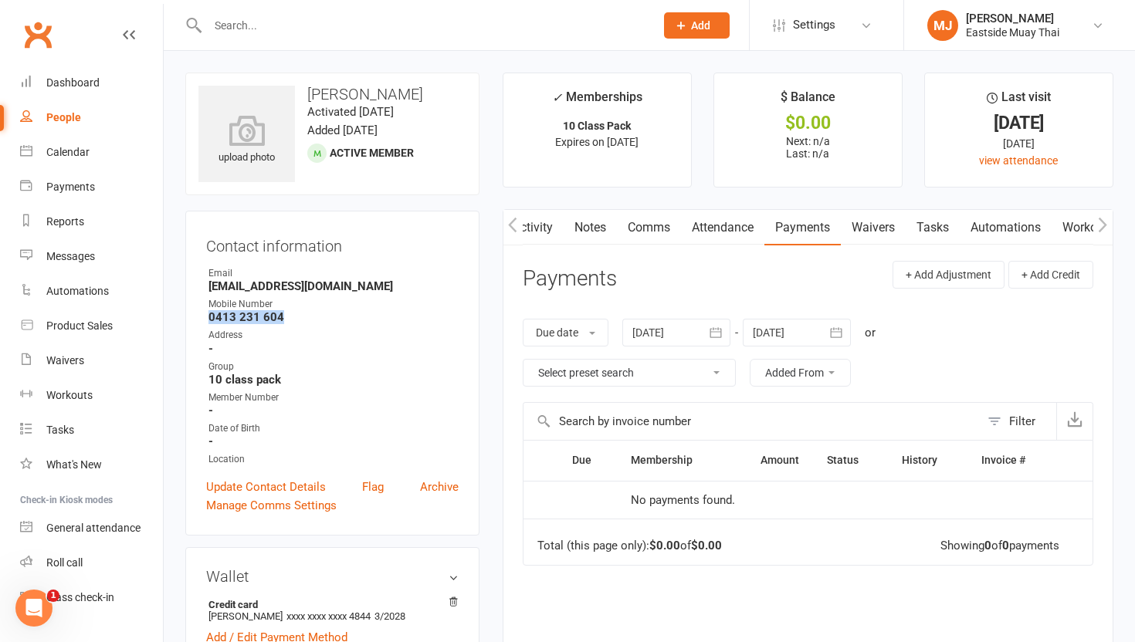
click at [694, 231] on link "Attendance" at bounding box center [722, 228] width 83 height 36
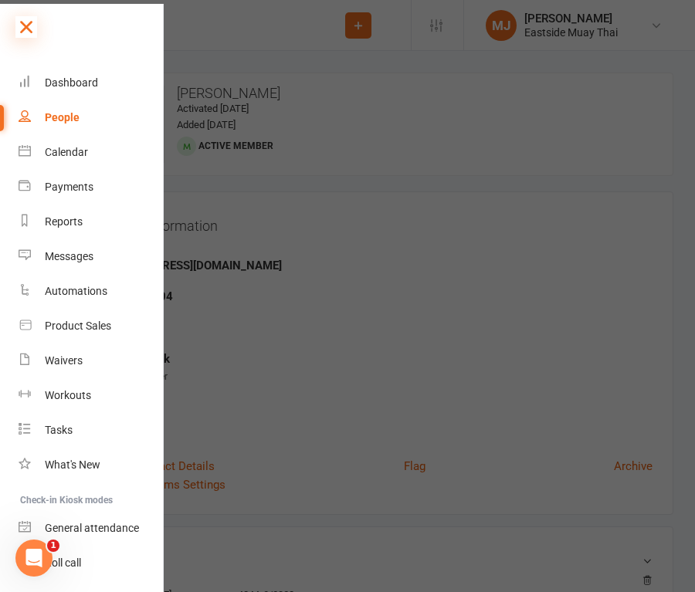
click at [21, 20] on icon at bounding box center [26, 27] width 22 height 22
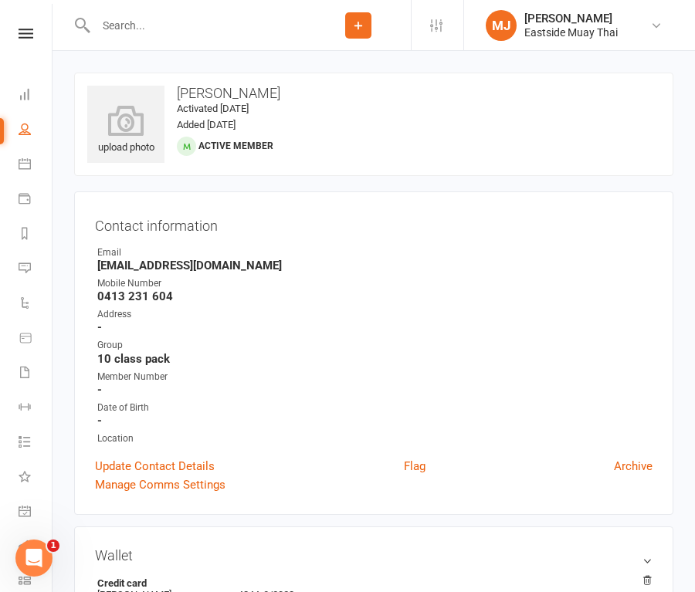
click at [140, 12] on div at bounding box center [190, 25] width 232 height 50
click at [140, 23] on input "text" at bounding box center [198, 26] width 215 height 22
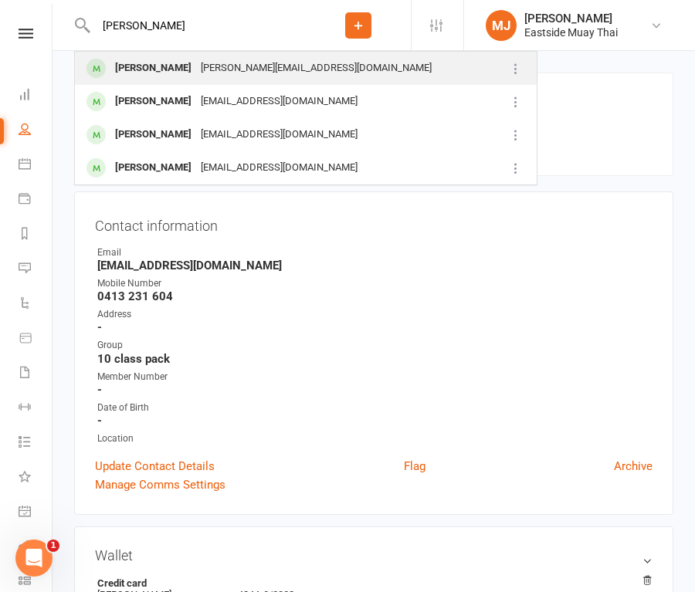
type input "[PERSON_NAME]"
click at [173, 67] on div "[PERSON_NAME]" at bounding box center [153, 68] width 86 height 22
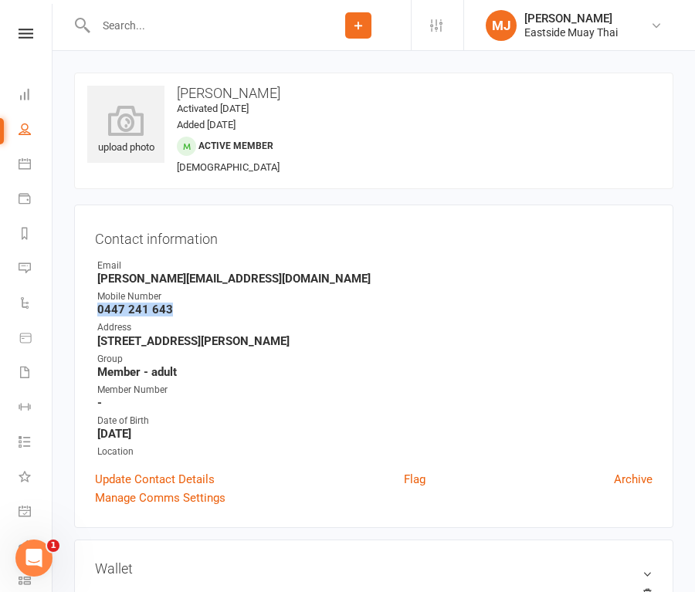
drag, startPoint x: 97, startPoint y: 307, endPoint x: 191, endPoint y: 307, distance: 95.0
click at [191, 307] on strong "0447 241 643" at bounding box center [374, 310] width 555 height 14
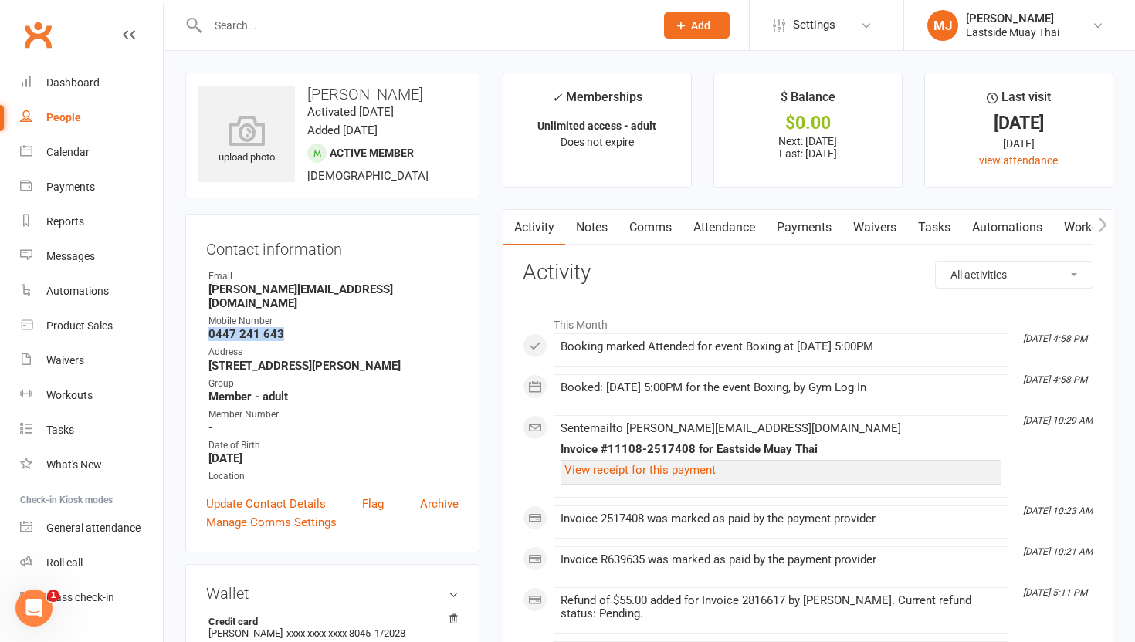
click at [694, 242] on link "Waivers" at bounding box center [874, 228] width 65 height 36
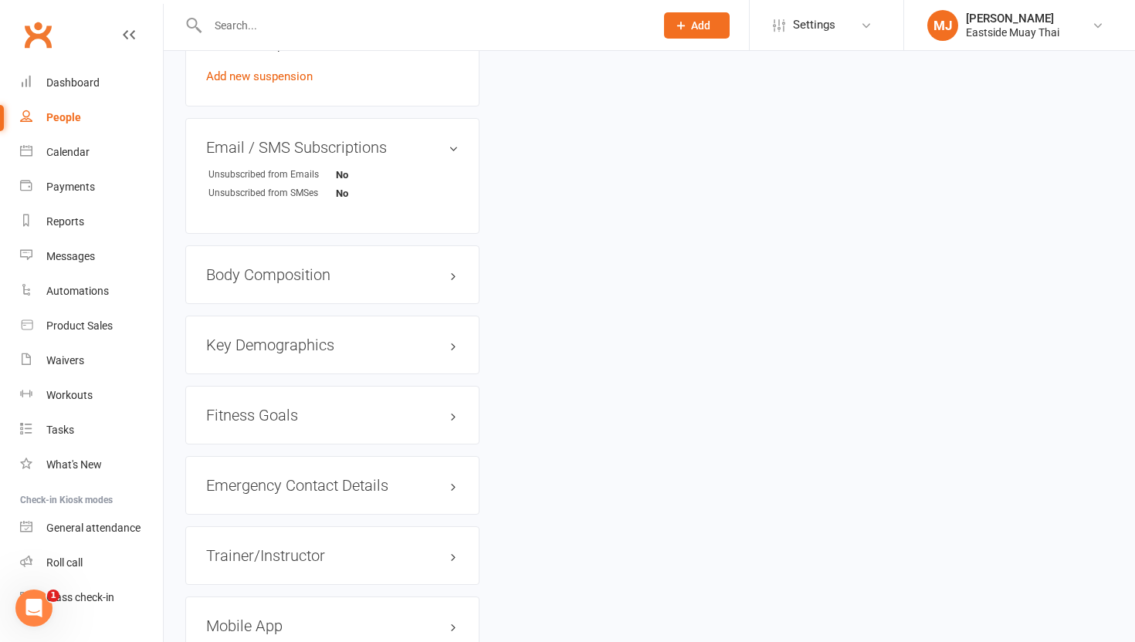
scroll to position [1041, 0]
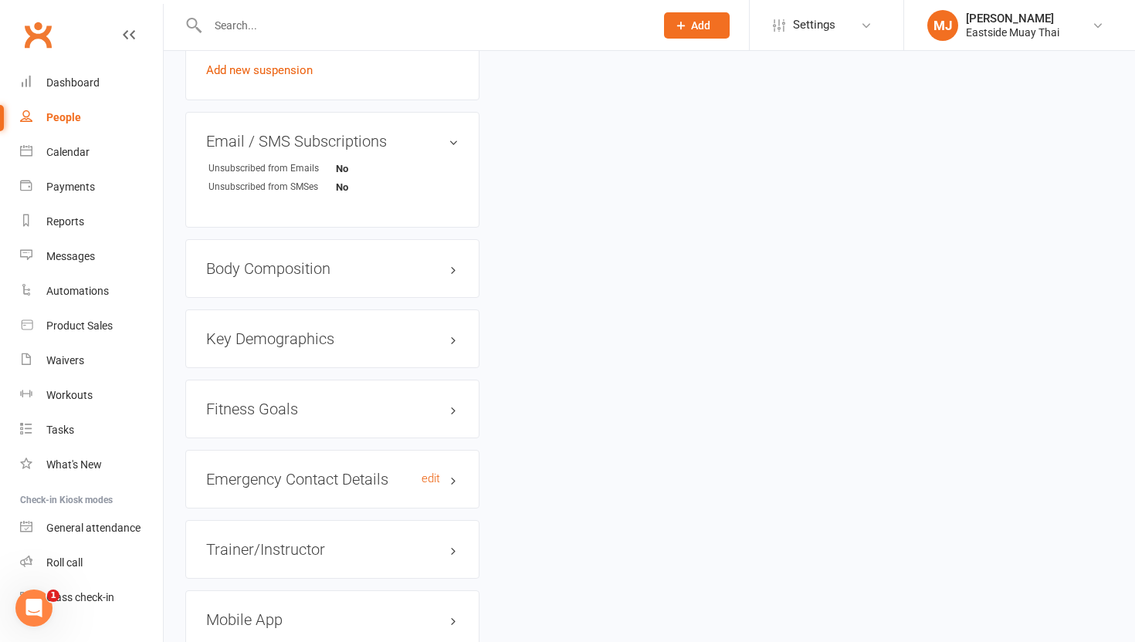
click at [368, 471] on h3 "Emergency Contact Details edit" at bounding box center [332, 479] width 252 height 17
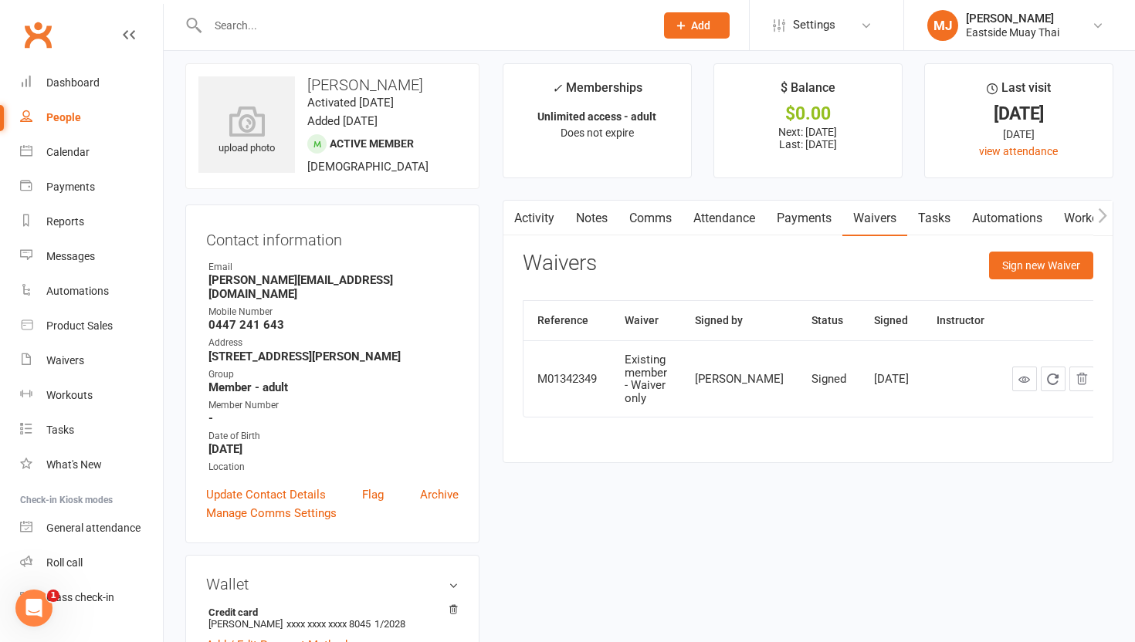
scroll to position [0, 0]
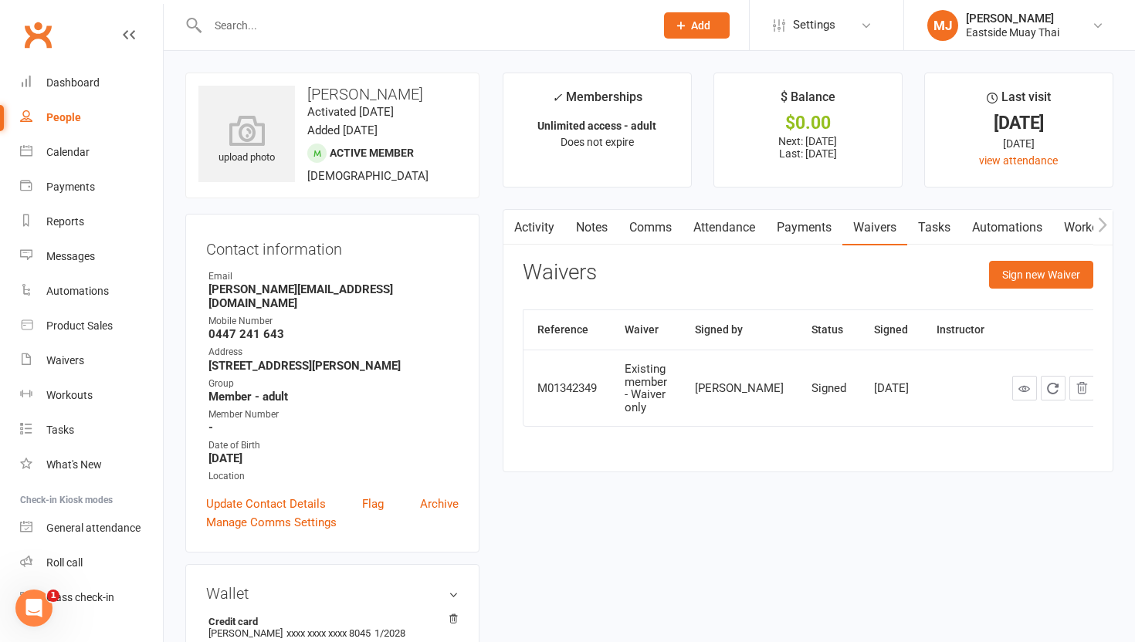
click at [694, 223] on link "Payments" at bounding box center [804, 228] width 76 height 36
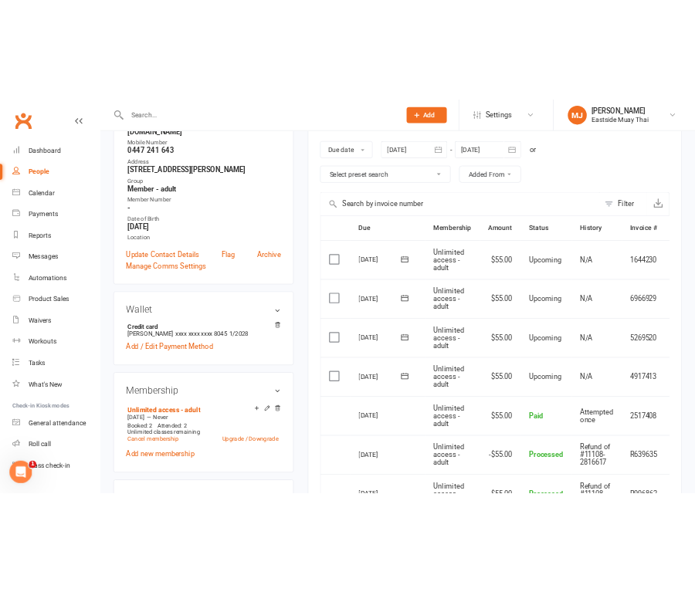
scroll to position [160, 0]
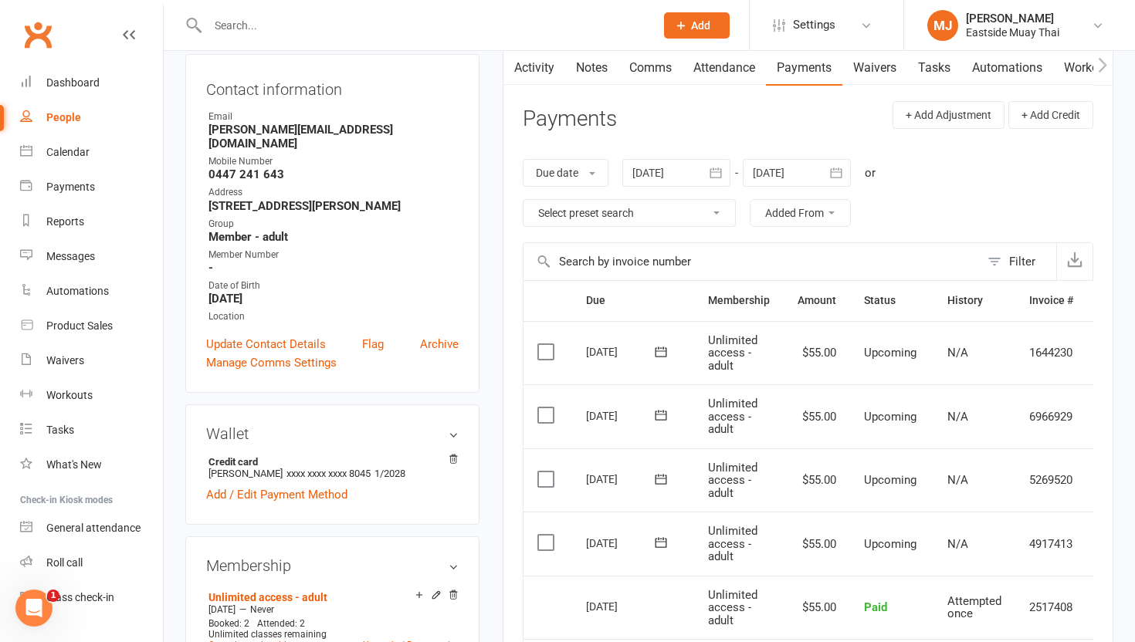
click at [694, 52] on link "Attendance" at bounding box center [723, 68] width 83 height 36
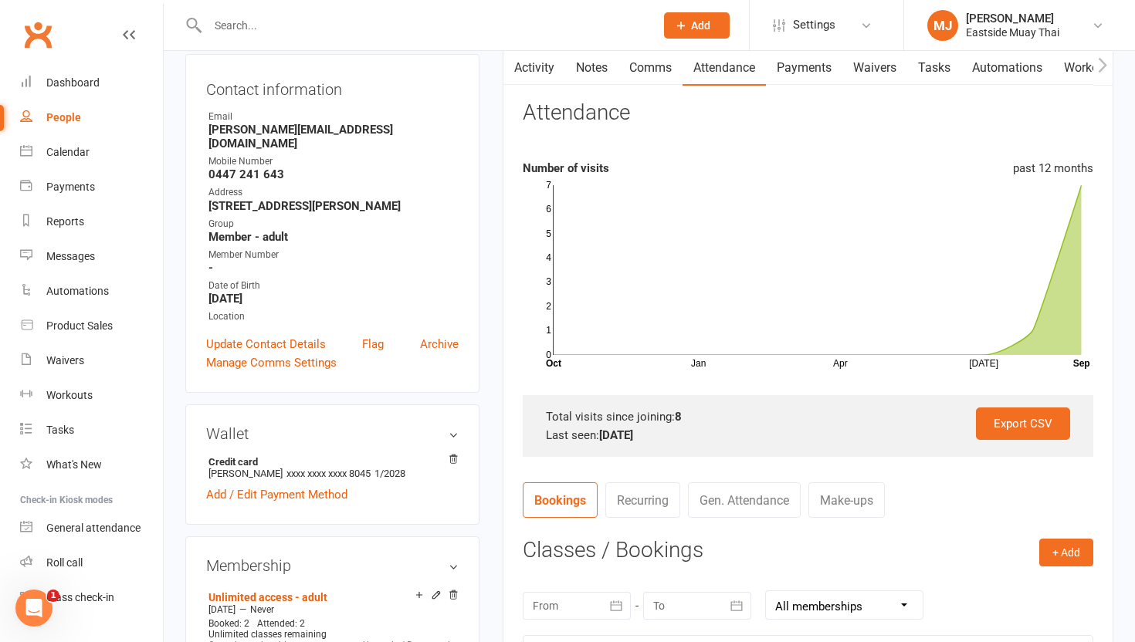
click at [694, 73] on link "Attendance" at bounding box center [723, 68] width 83 height 36
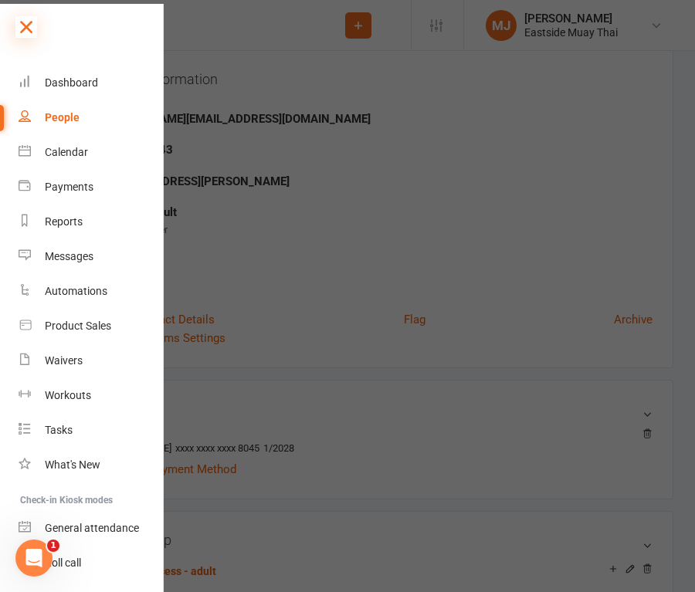
click at [30, 27] on icon at bounding box center [26, 27] width 22 height 22
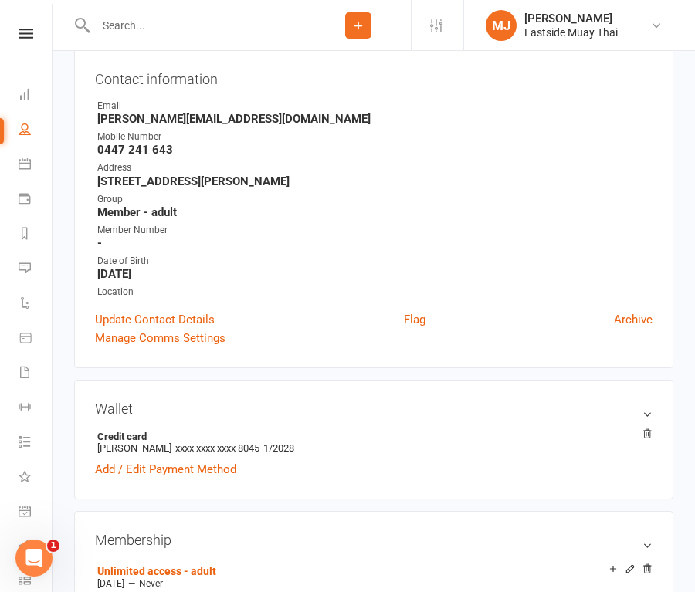
click at [188, 27] on input "text" at bounding box center [198, 26] width 215 height 22
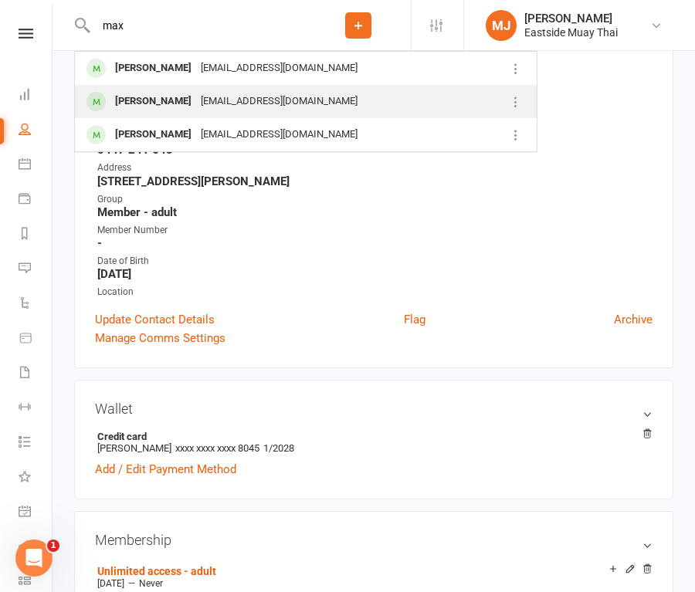
type input "max"
click at [168, 103] on div "[PERSON_NAME]" at bounding box center [153, 101] width 86 height 22
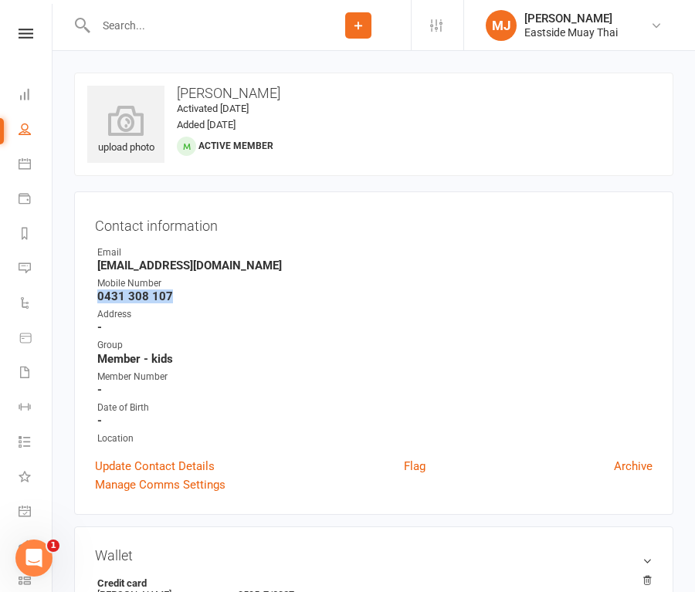
drag, startPoint x: 97, startPoint y: 298, endPoint x: 198, endPoint y: 295, distance: 101.2
click at [198, 295] on strong "0431 308 107" at bounding box center [374, 297] width 555 height 14
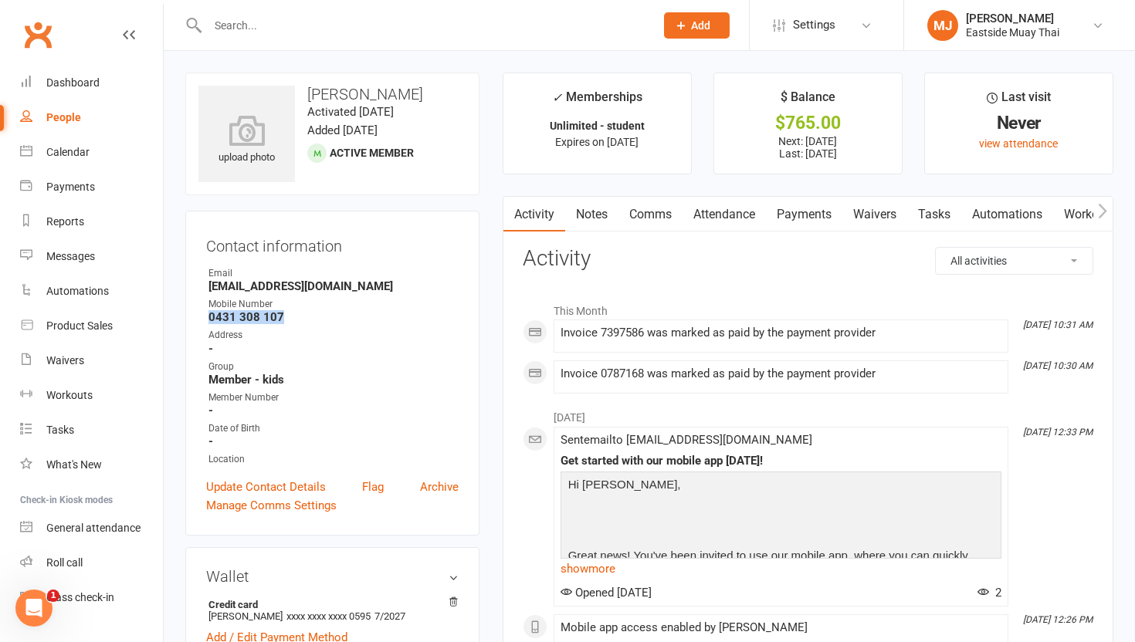
click at [694, 216] on link "Waivers" at bounding box center [874, 215] width 65 height 36
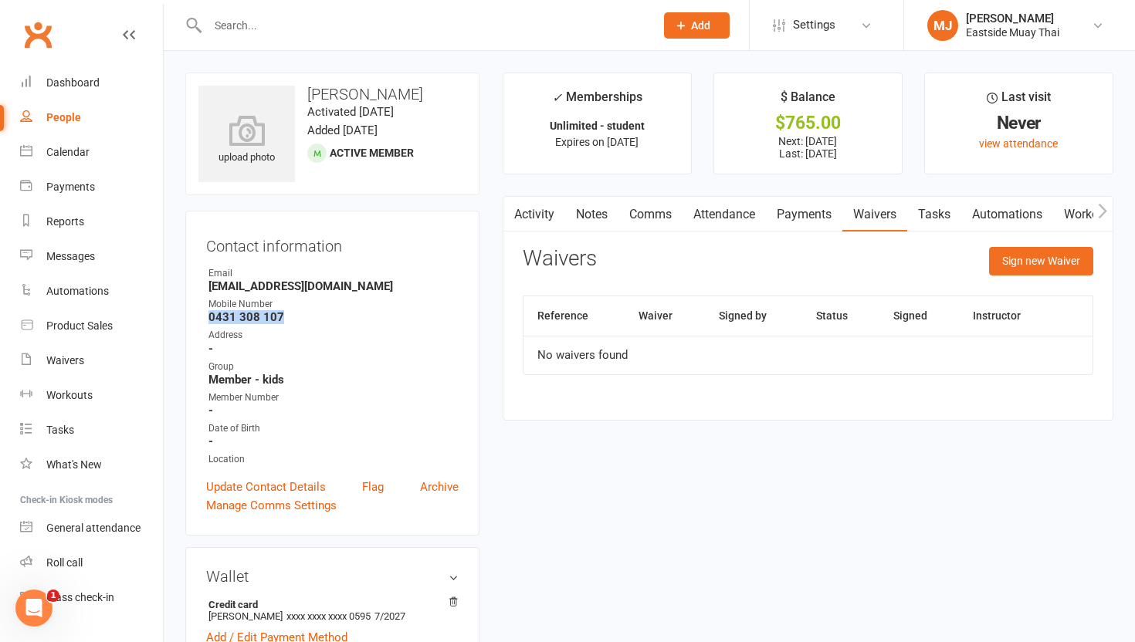
click at [694, 212] on link "Payments" at bounding box center [804, 215] width 76 height 36
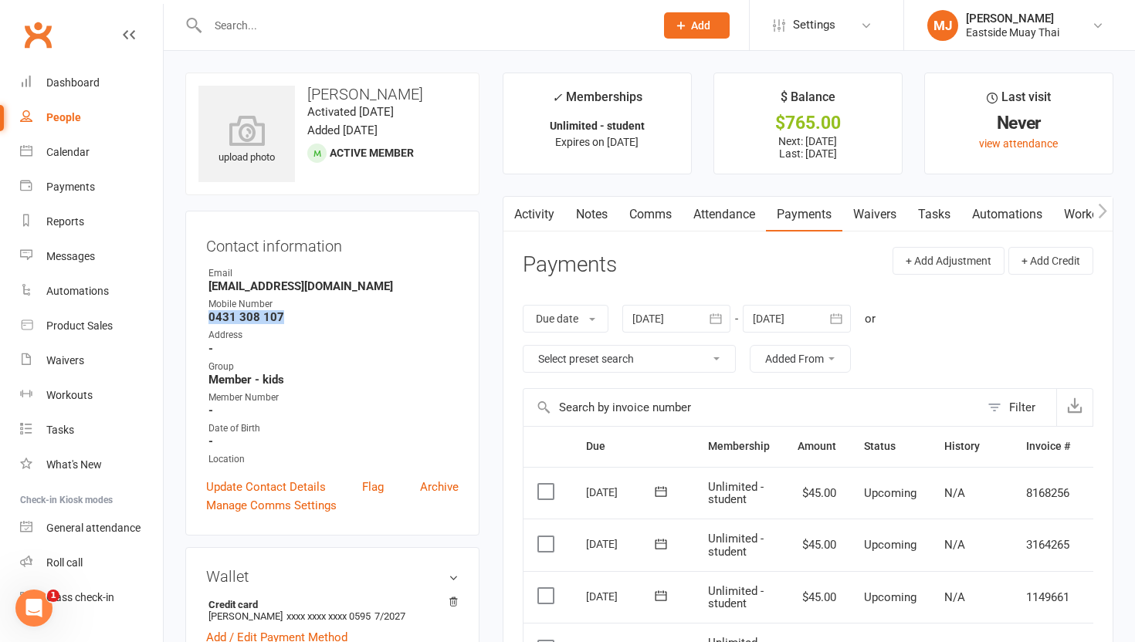
click at [694, 220] on link "Attendance" at bounding box center [723, 215] width 83 height 36
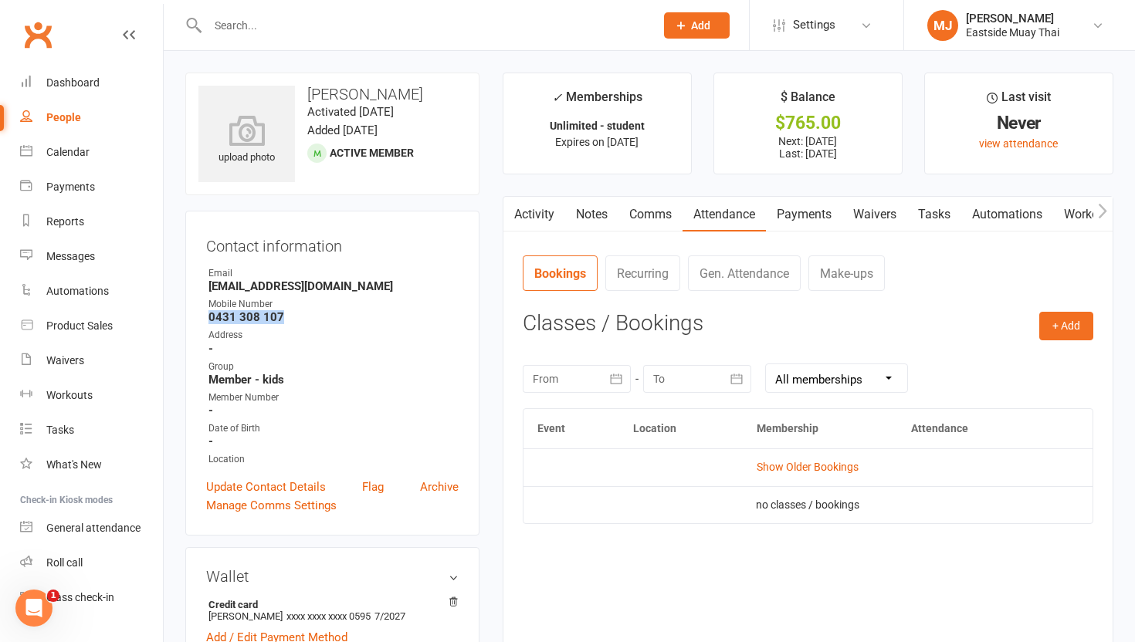
click at [694, 211] on link "Waivers" at bounding box center [874, 215] width 65 height 36
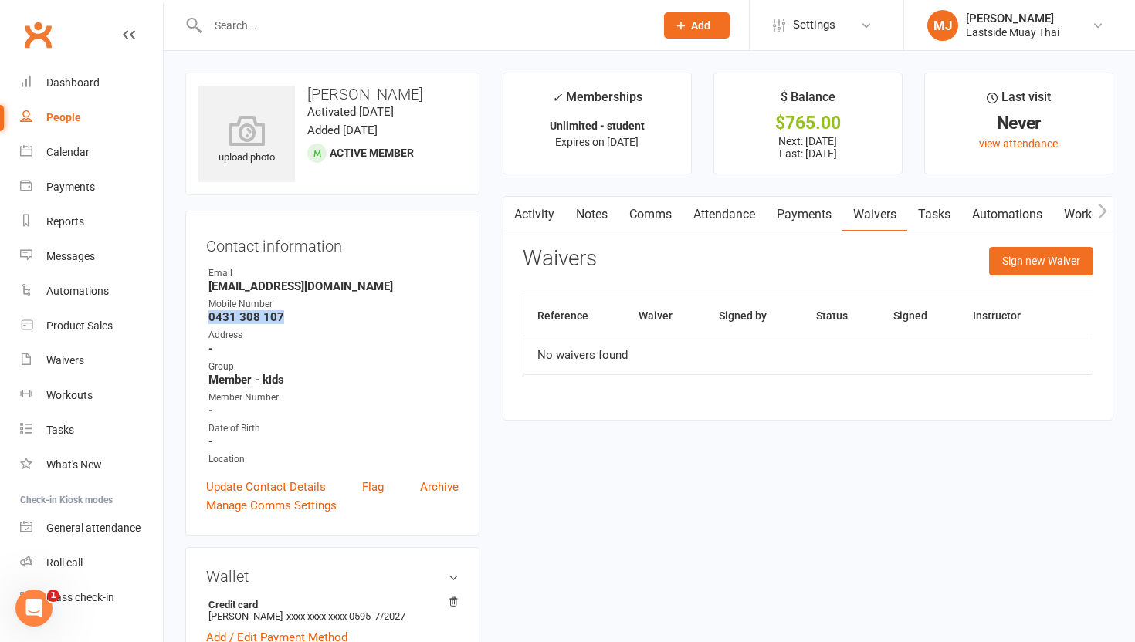
click at [694, 202] on link "Payments" at bounding box center [804, 215] width 76 height 36
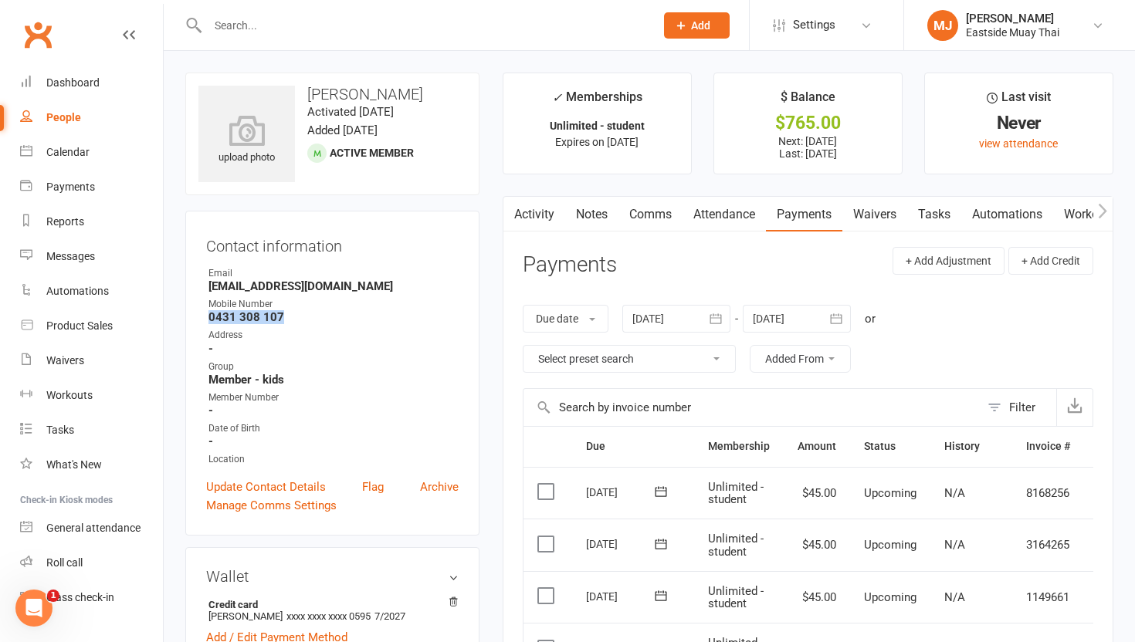
click at [694, 215] on link "Attendance" at bounding box center [723, 215] width 83 height 36
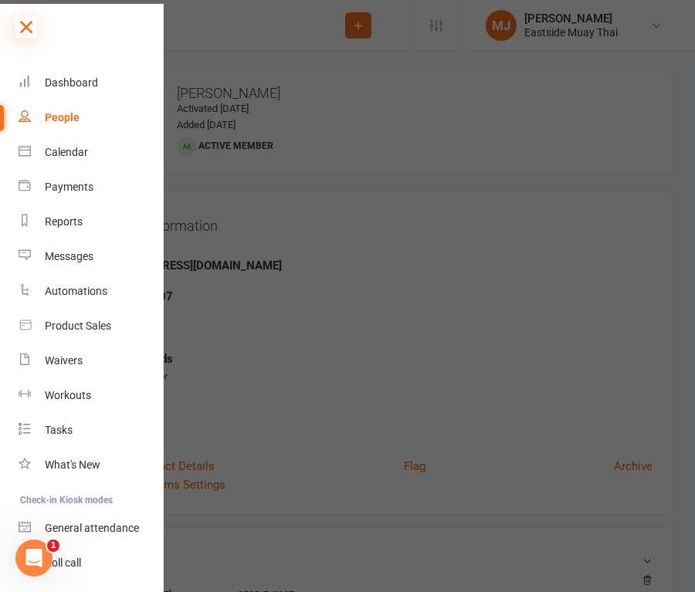
click at [29, 25] on icon at bounding box center [26, 27] width 22 height 22
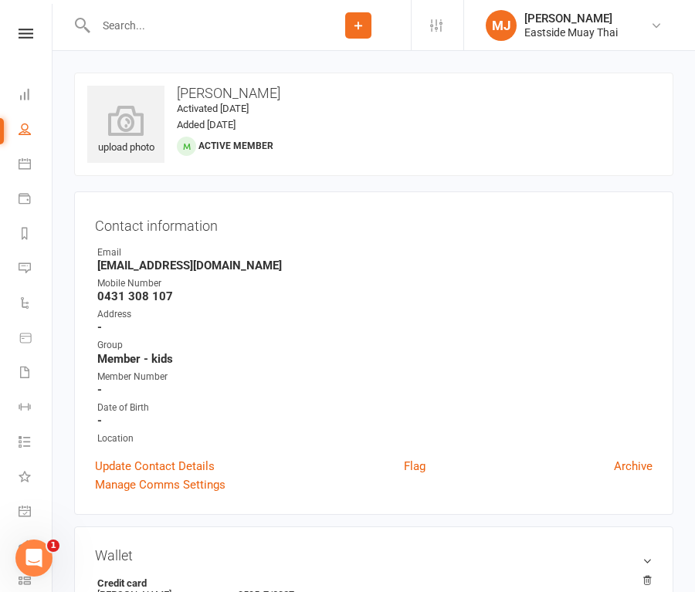
click at [152, 23] on input "text" at bounding box center [198, 26] width 215 height 22
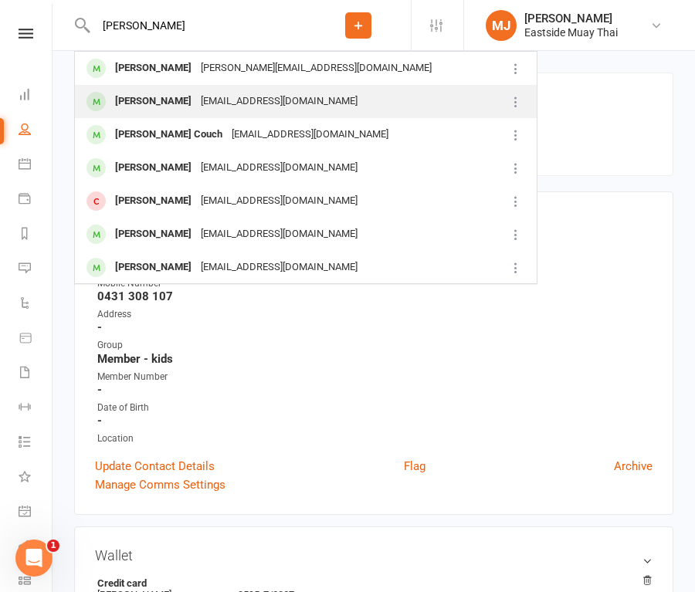
type input "[PERSON_NAME]"
click at [168, 100] on div "[PERSON_NAME]" at bounding box center [153, 101] width 86 height 22
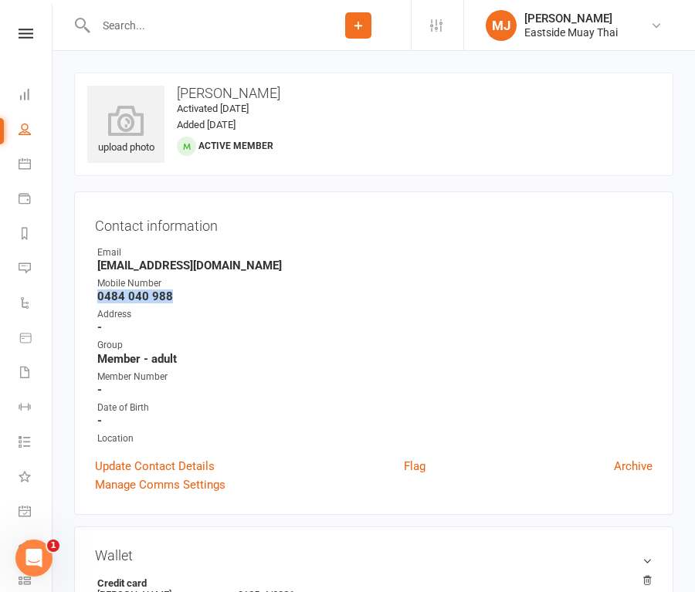
drag, startPoint x: 97, startPoint y: 296, endPoint x: 182, endPoint y: 293, distance: 85.0
click at [182, 293] on strong "0484 040 988" at bounding box center [374, 297] width 555 height 14
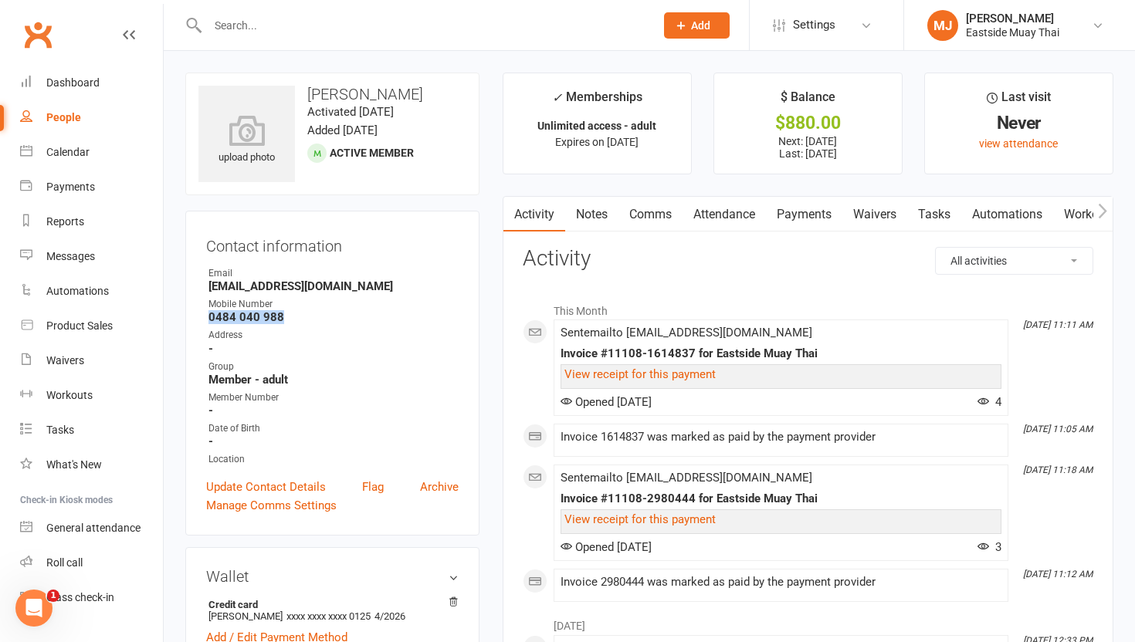
click at [694, 213] on link "Payments" at bounding box center [804, 215] width 76 height 36
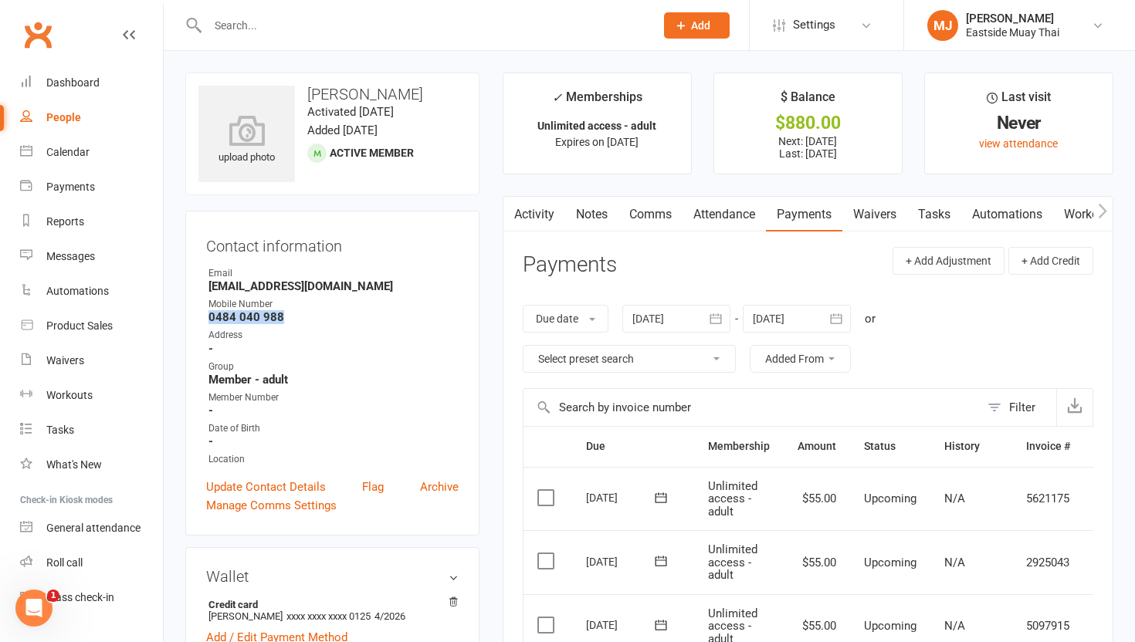
click at [694, 217] on link "Waivers" at bounding box center [874, 215] width 65 height 36
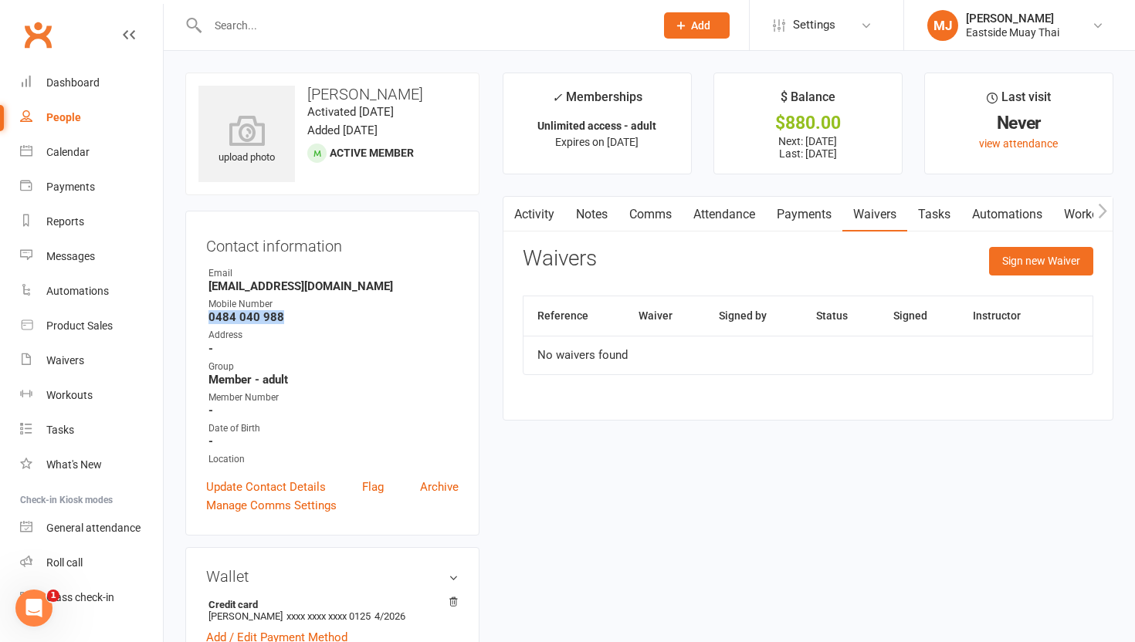
click at [694, 212] on link "Attendance" at bounding box center [723, 215] width 83 height 36
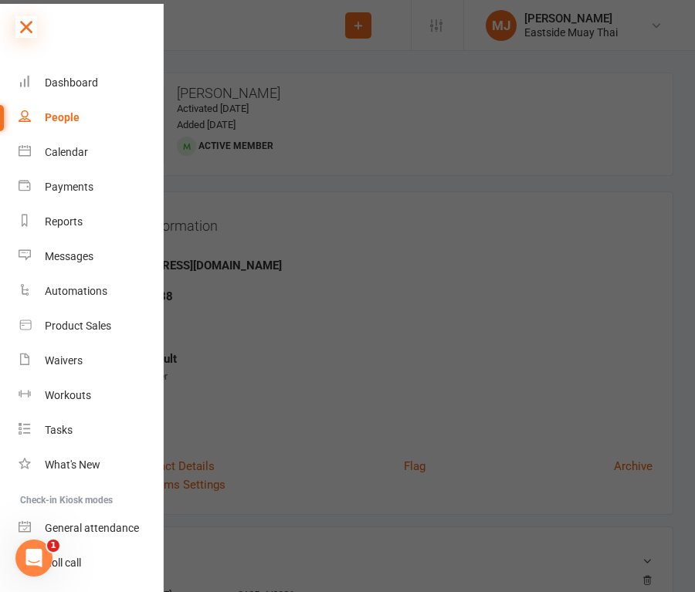
click at [29, 19] on icon at bounding box center [26, 27] width 22 height 22
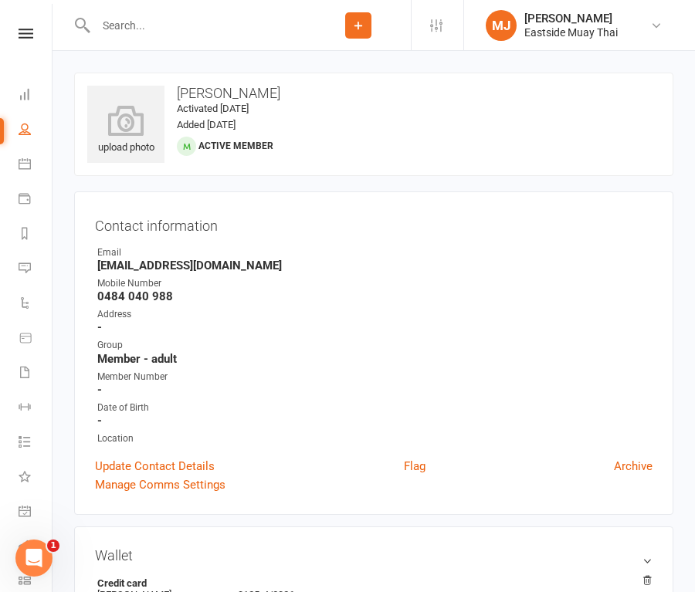
click at [193, 28] on input "text" at bounding box center [198, 26] width 215 height 22
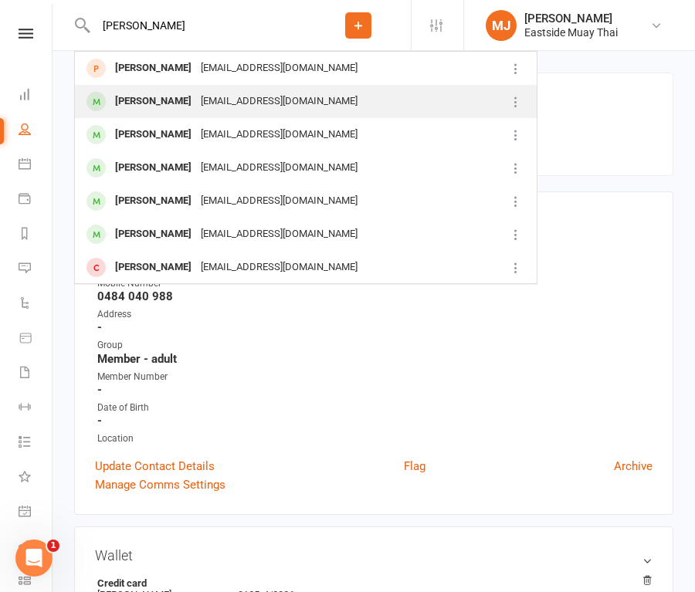
type input "[PERSON_NAME]"
click at [157, 97] on div "[PERSON_NAME]" at bounding box center [153, 101] width 86 height 22
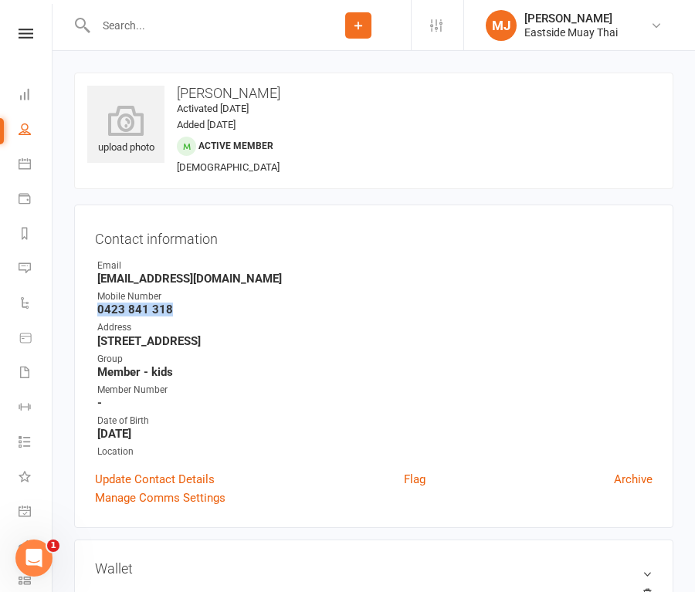
drag, startPoint x: 97, startPoint y: 307, endPoint x: 185, endPoint y: 306, distance: 88.8
click at [185, 306] on strong "0423 841 318" at bounding box center [374, 310] width 555 height 14
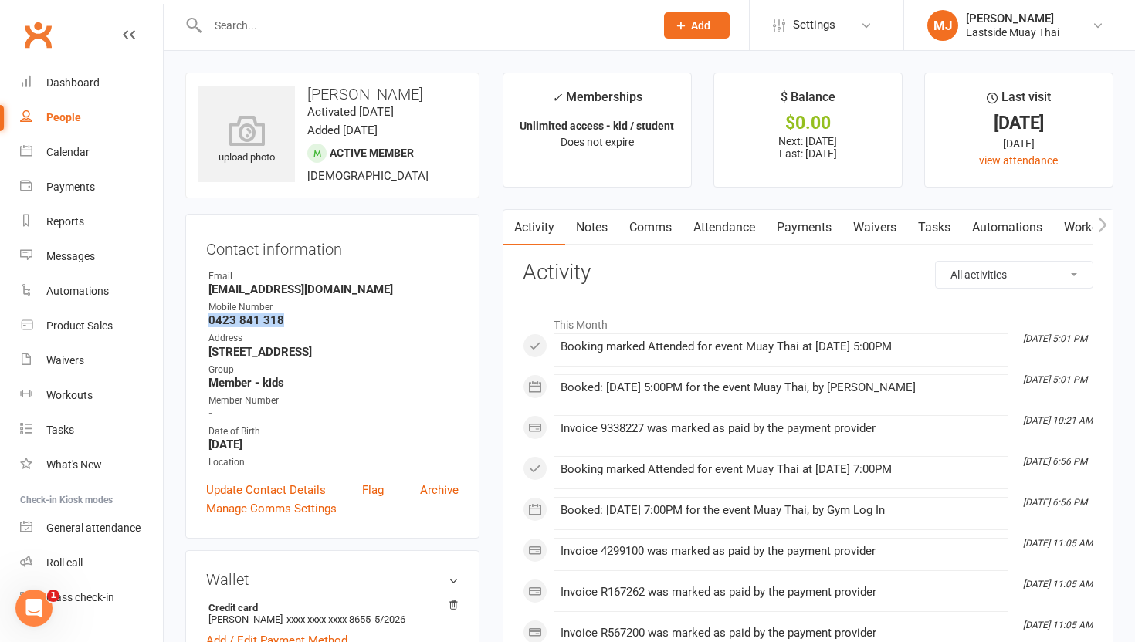
click at [694, 227] on link "Waivers" at bounding box center [874, 228] width 65 height 36
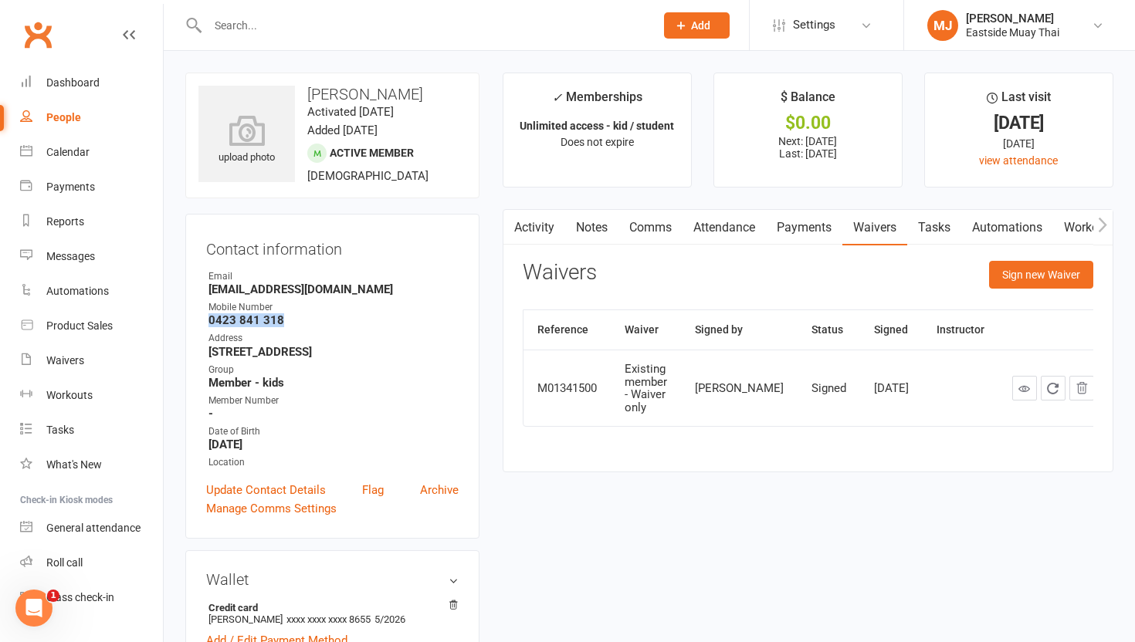
click at [694, 223] on link "Payments" at bounding box center [804, 228] width 76 height 36
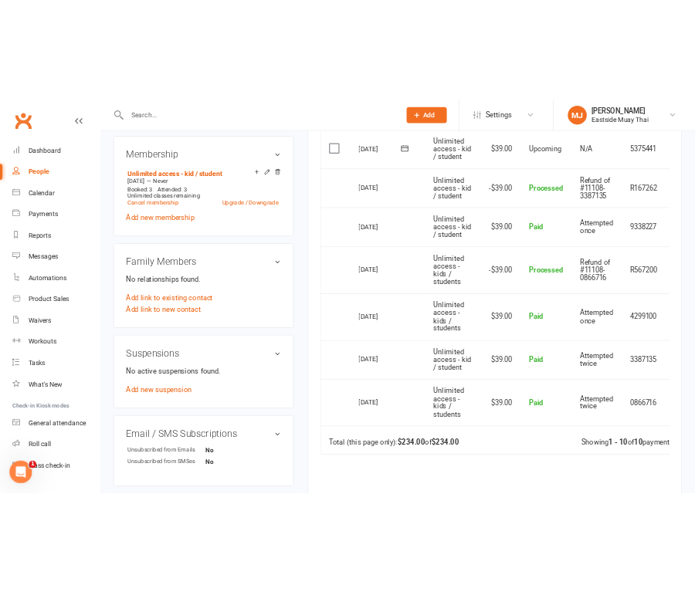
scroll to position [648, 0]
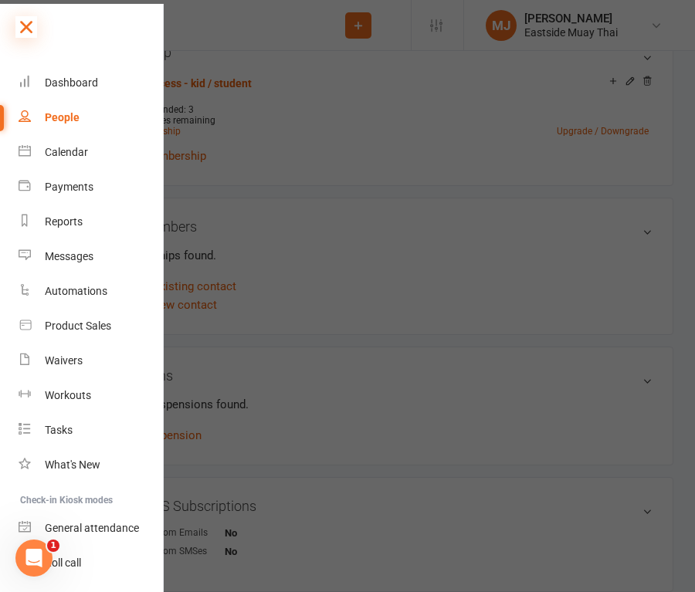
click at [26, 22] on icon at bounding box center [26, 27] width 22 height 22
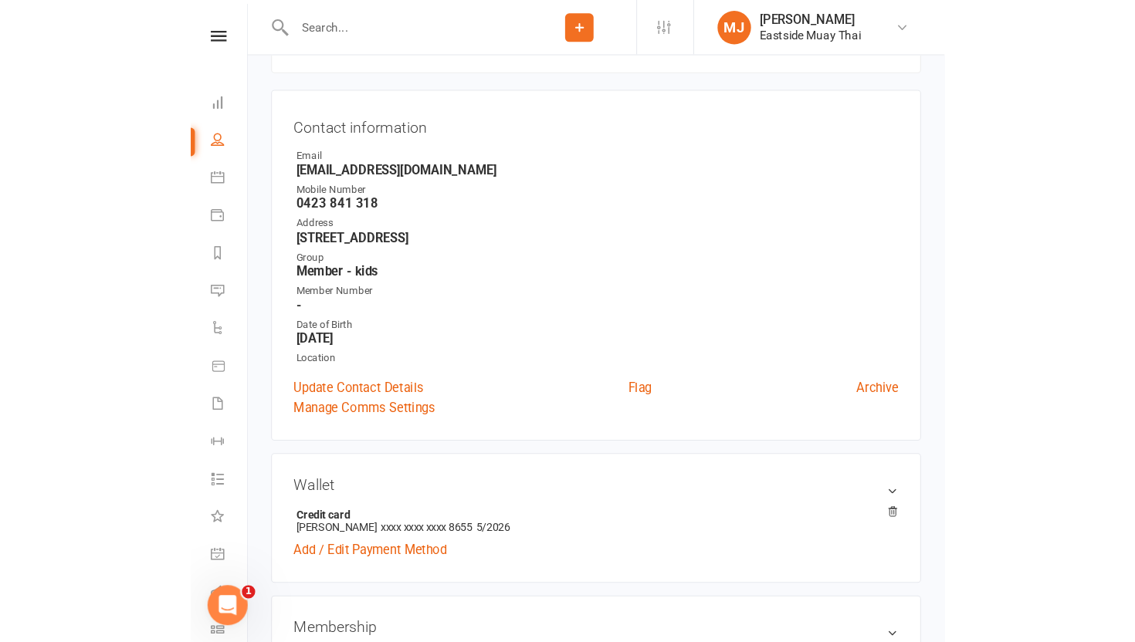
scroll to position [0, 0]
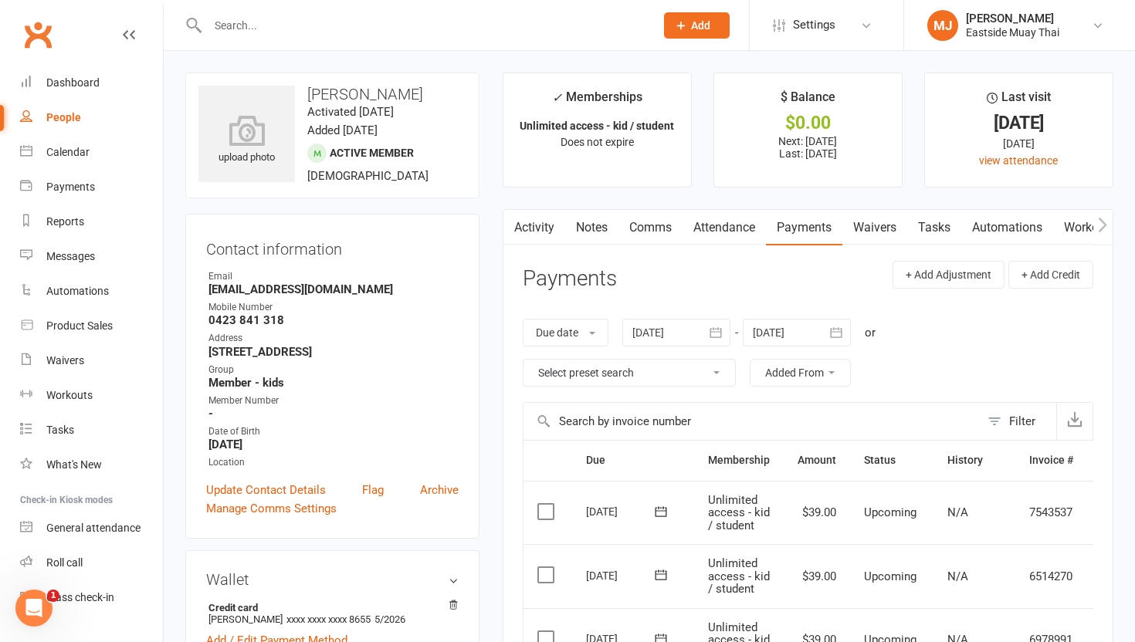
click at [694, 219] on link "Attendance" at bounding box center [723, 228] width 83 height 36
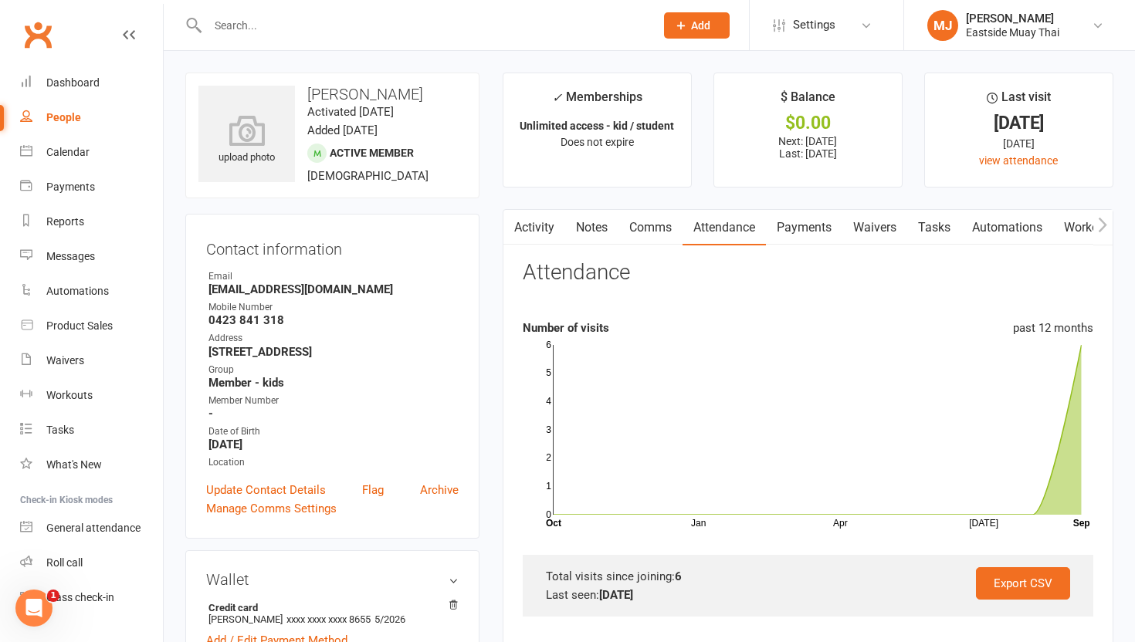
click at [694, 223] on link "Waivers" at bounding box center [874, 228] width 65 height 36
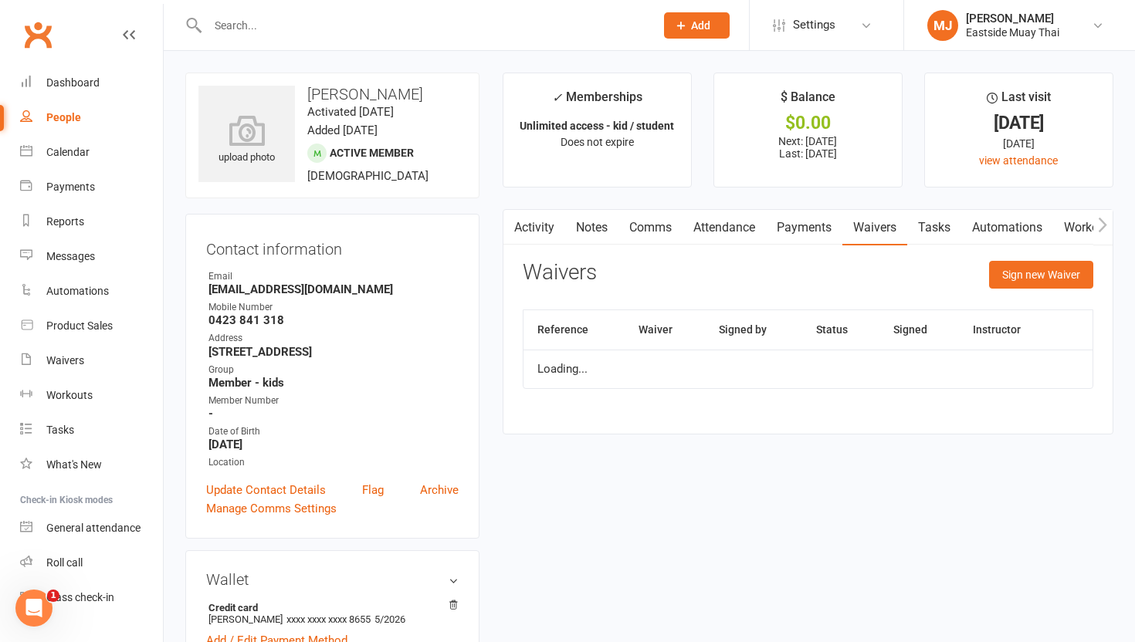
click at [694, 219] on link "Payments" at bounding box center [804, 228] width 76 height 36
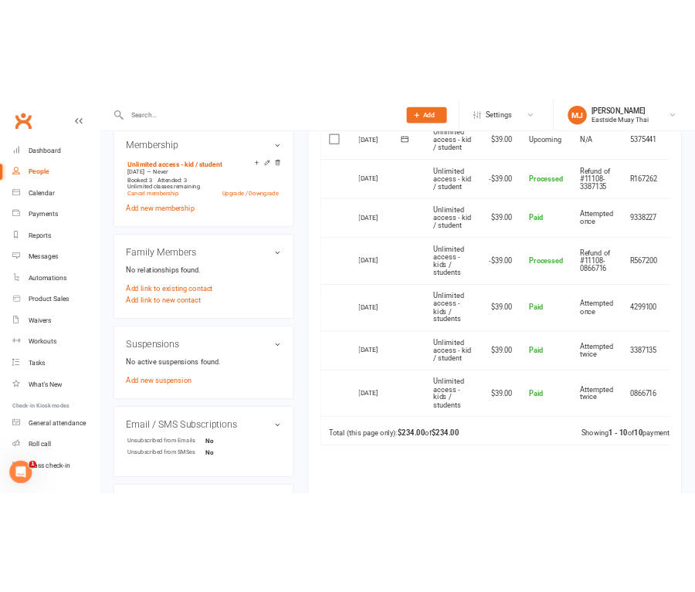
scroll to position [650, 0]
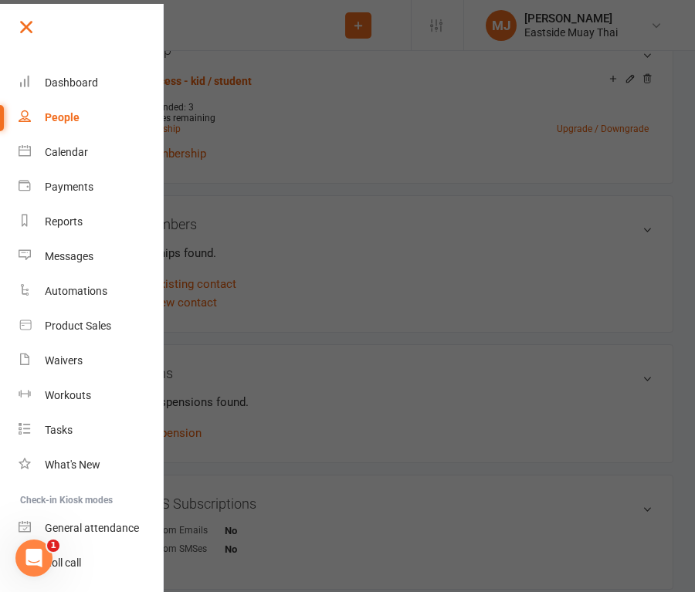
click at [39, 18] on link at bounding box center [89, 32] width 149 height 35
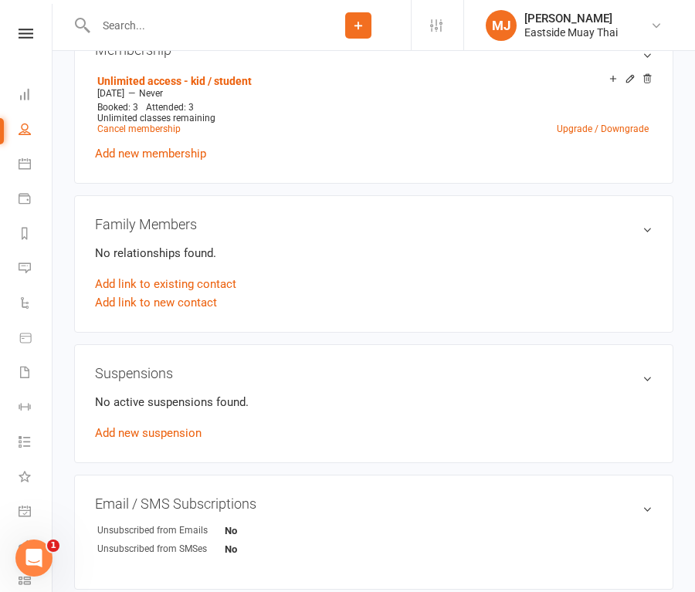
click at [168, 15] on input "text" at bounding box center [198, 26] width 215 height 22
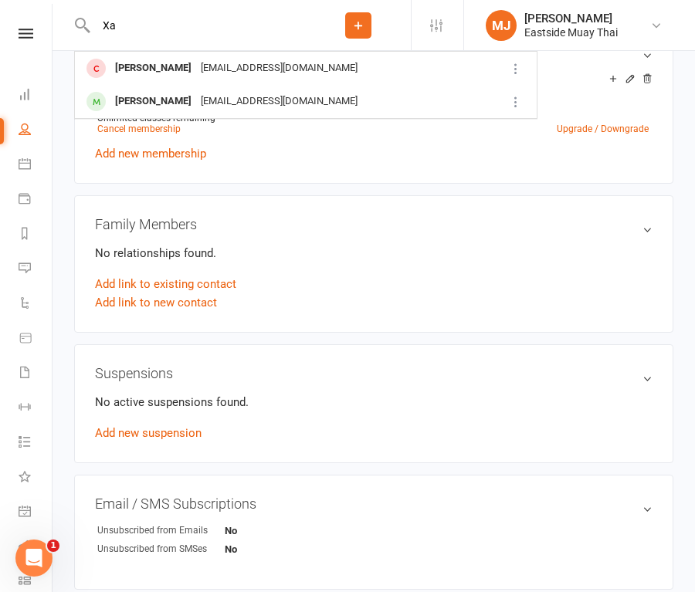
type input "X"
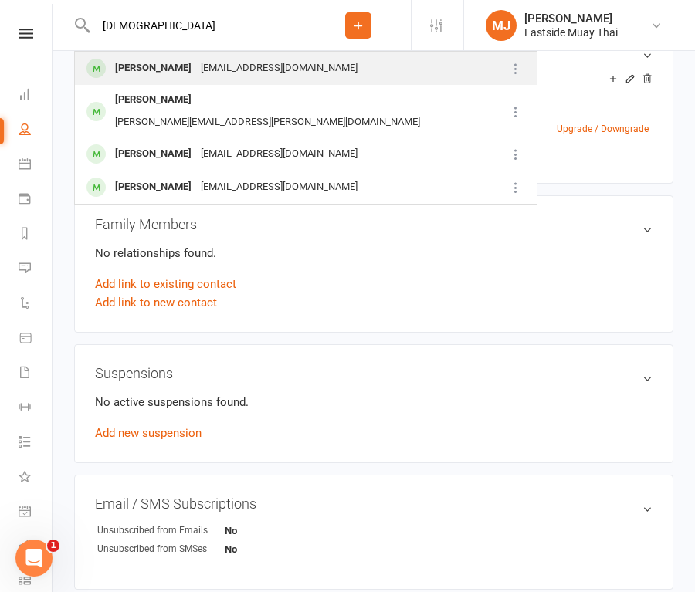
type input "[DEMOGRAPHIC_DATA]"
click at [151, 80] on div "[PERSON_NAME]" at bounding box center [153, 68] width 86 height 22
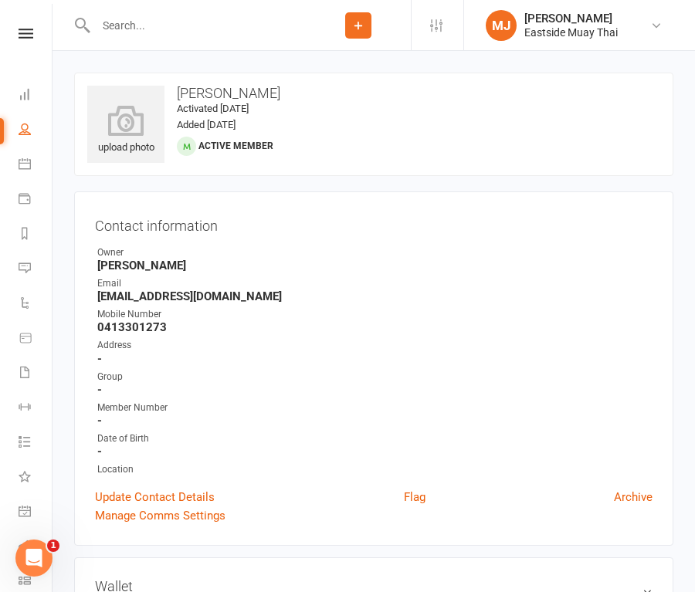
click at [158, 27] on input "text" at bounding box center [198, 26] width 215 height 22
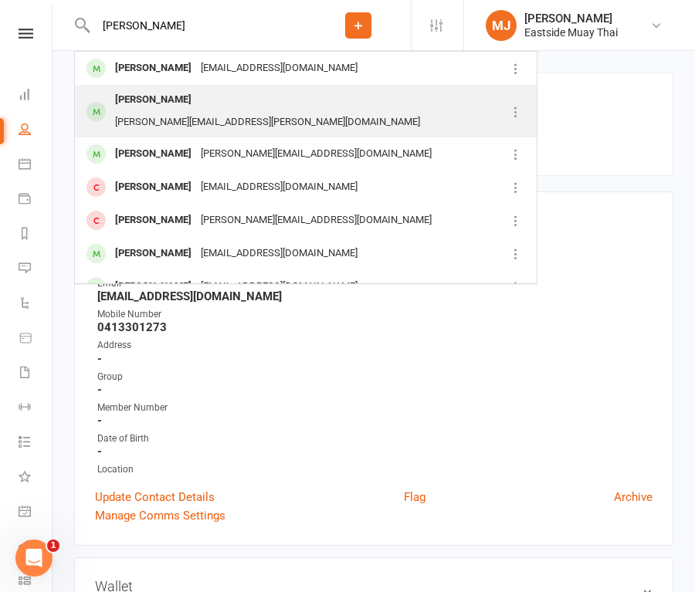
type input "[PERSON_NAME]"
click at [157, 102] on div "[PERSON_NAME]" at bounding box center [153, 100] width 86 height 22
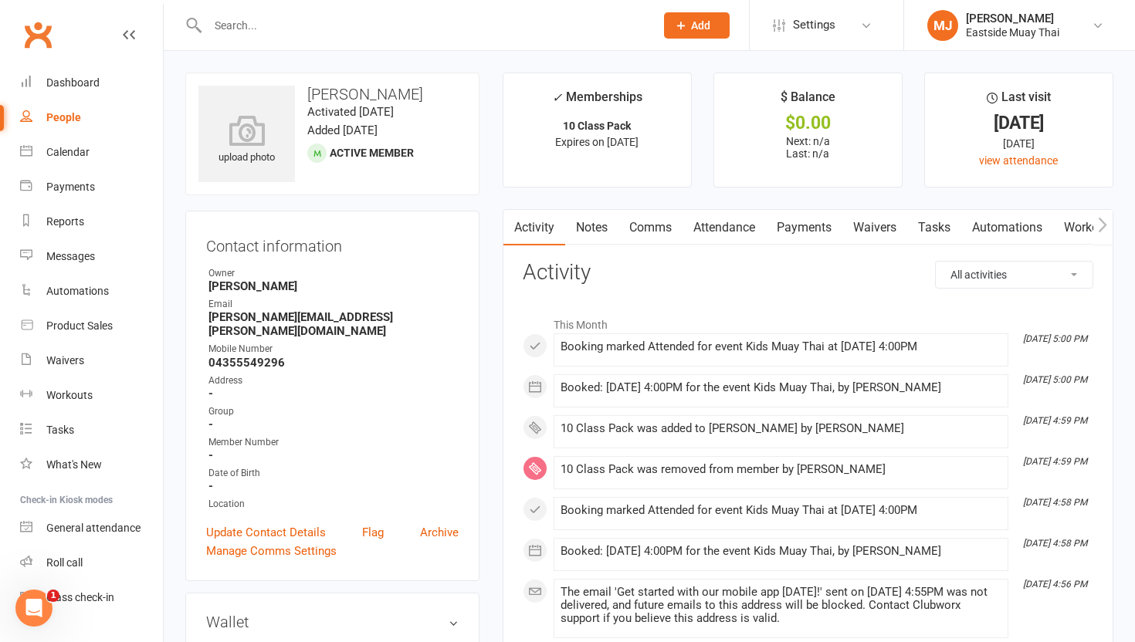
click at [694, 232] on link "Attendance" at bounding box center [723, 228] width 83 height 36
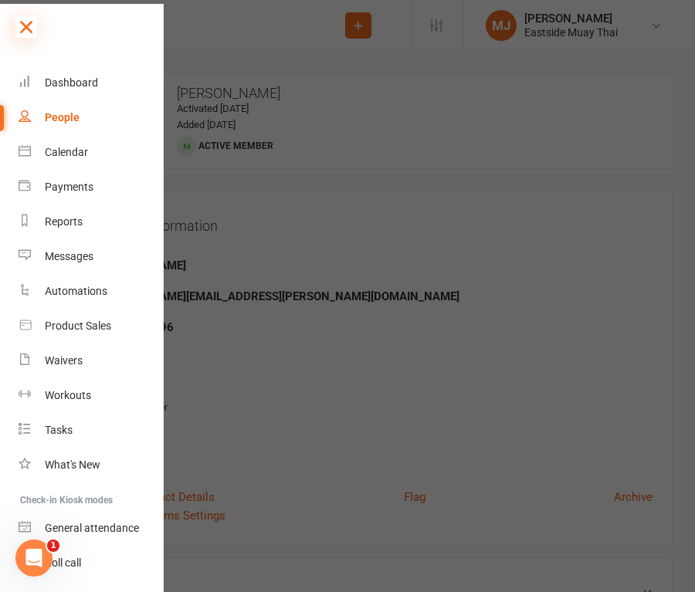
click at [22, 34] on icon at bounding box center [26, 27] width 22 height 22
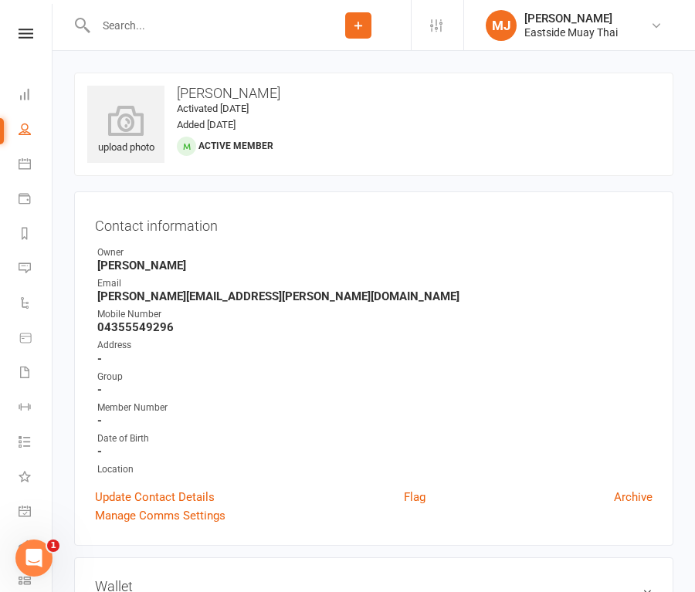
click at [145, 29] on input "text" at bounding box center [198, 26] width 215 height 22
type input "f"
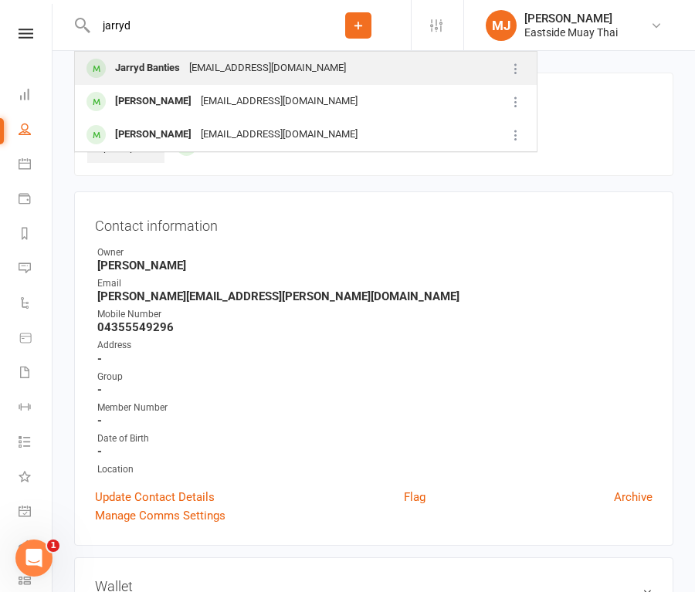
type input "jarryd"
click at [154, 63] on div "Jarryd Banties" at bounding box center [147, 68] width 74 height 22
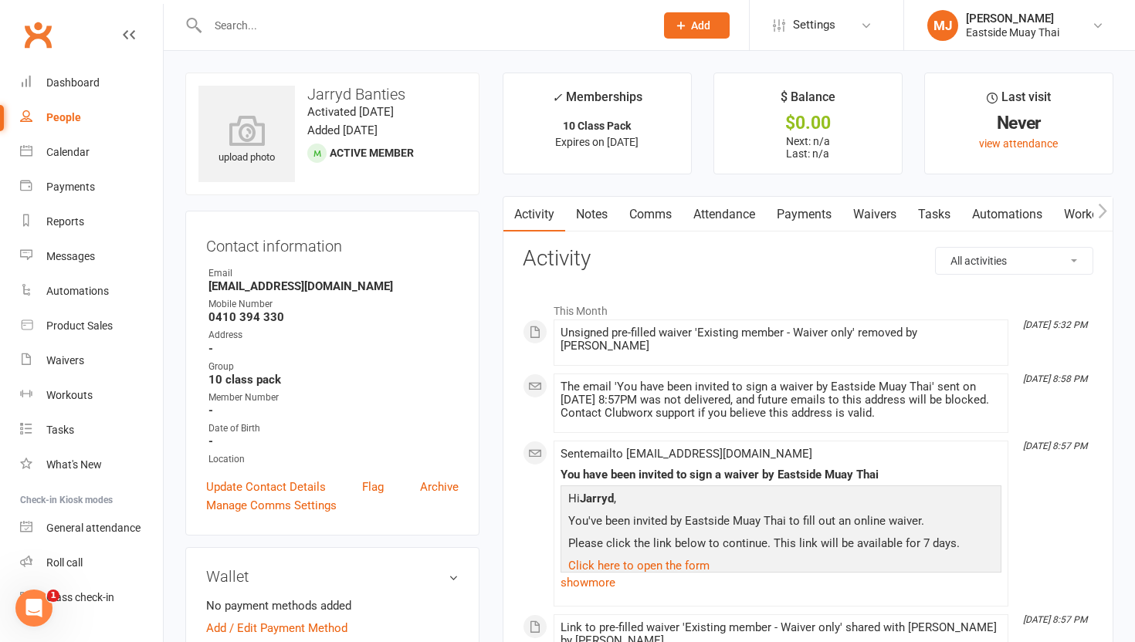
click at [694, 210] on link "Attendance" at bounding box center [723, 215] width 83 height 36
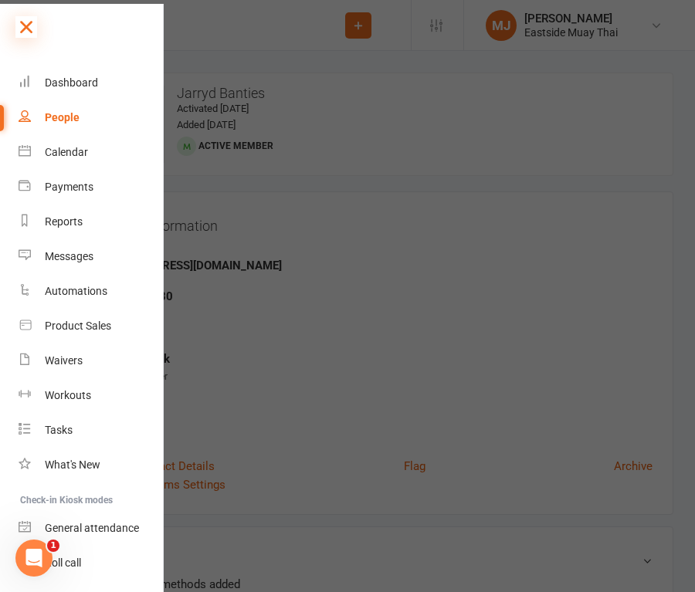
click at [28, 25] on icon at bounding box center [26, 27] width 22 height 22
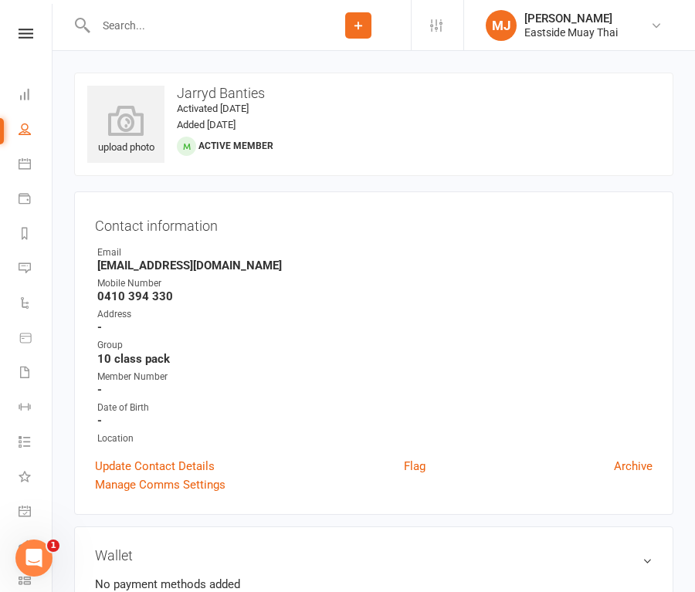
click at [169, 34] on input "text" at bounding box center [198, 26] width 215 height 22
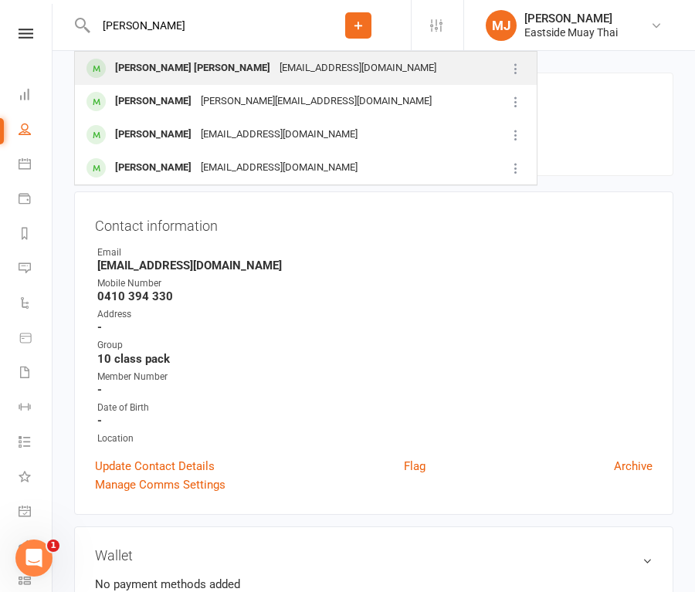
type input "[PERSON_NAME]"
click at [171, 73] on div "[PERSON_NAME] [PERSON_NAME]" at bounding box center [192, 68] width 164 height 22
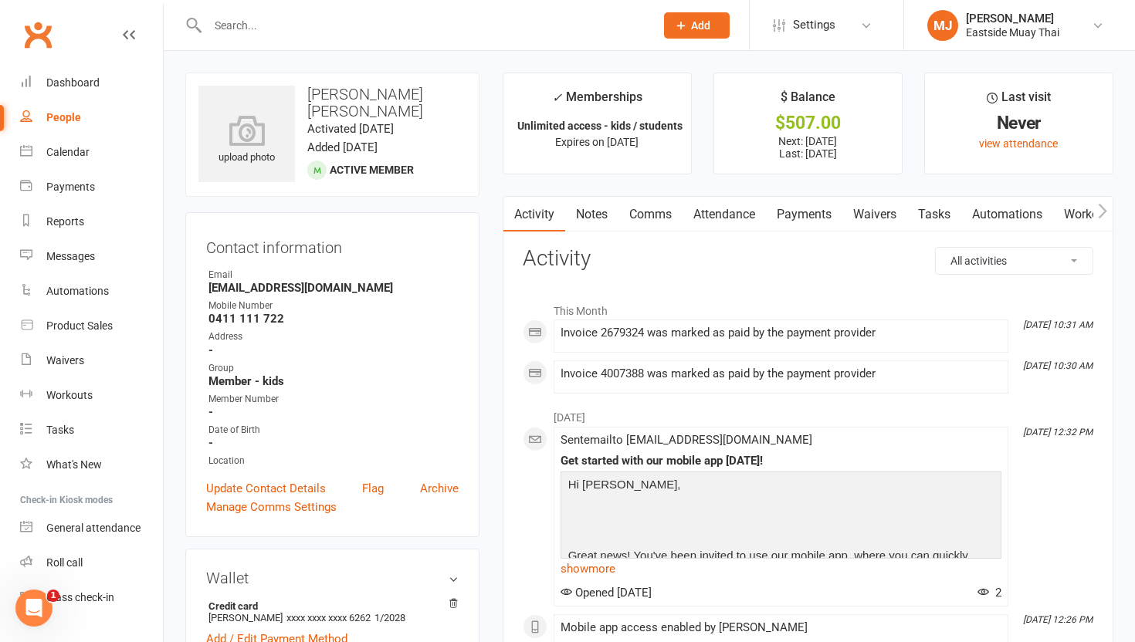
click at [694, 217] on link "Attendance" at bounding box center [723, 215] width 83 height 36
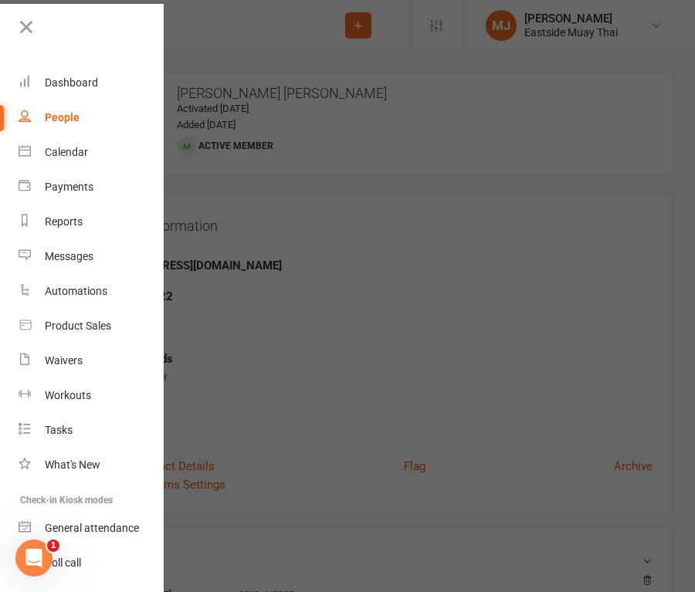
click at [520, 257] on div at bounding box center [347, 296] width 695 height 592
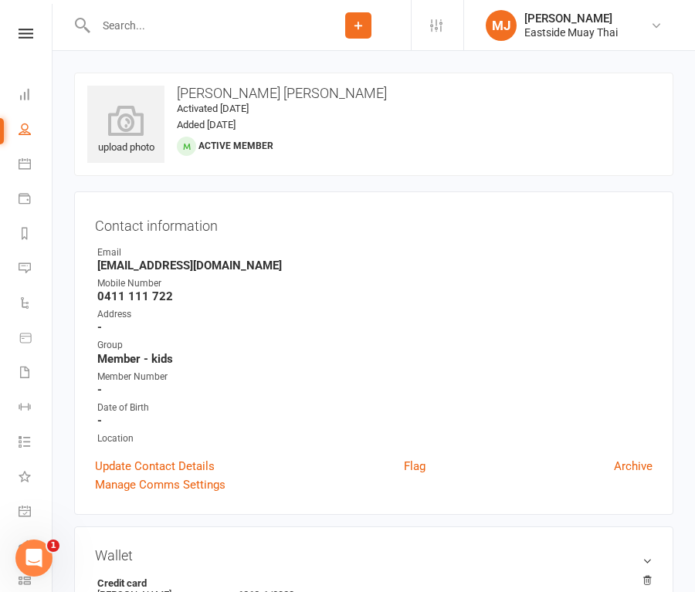
click at [124, 23] on input "text" at bounding box center [198, 26] width 215 height 22
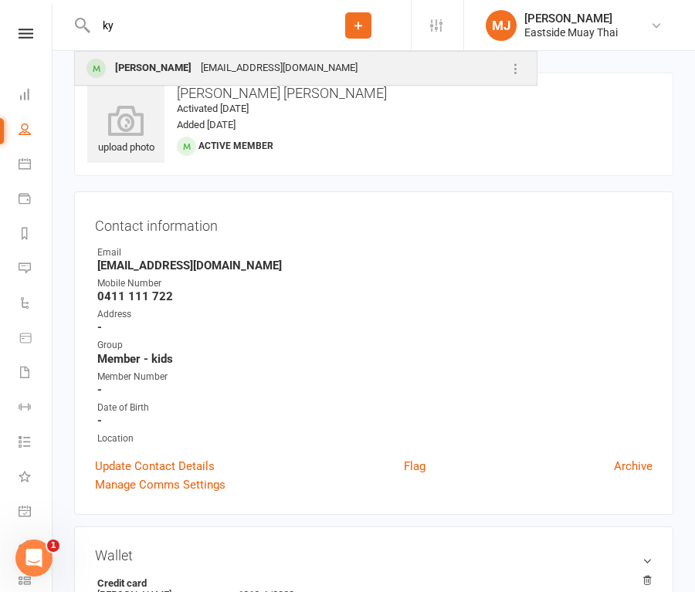
type input "ky"
click at [127, 73] on div "[PERSON_NAME]" at bounding box center [153, 68] width 86 height 22
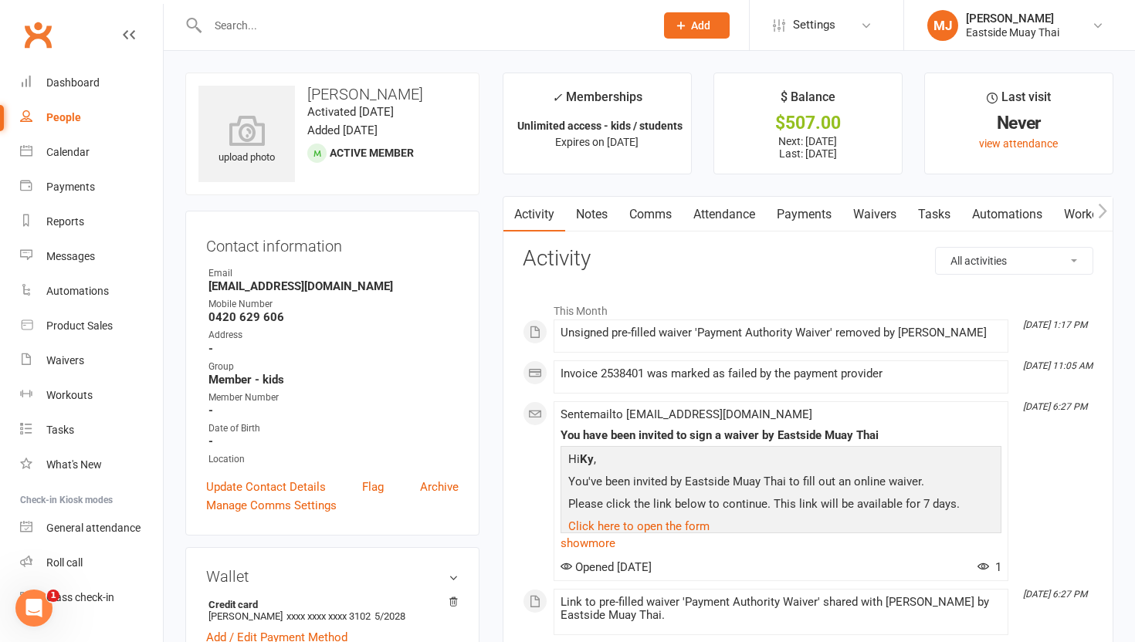
click at [694, 212] on link "Attendance" at bounding box center [723, 215] width 83 height 36
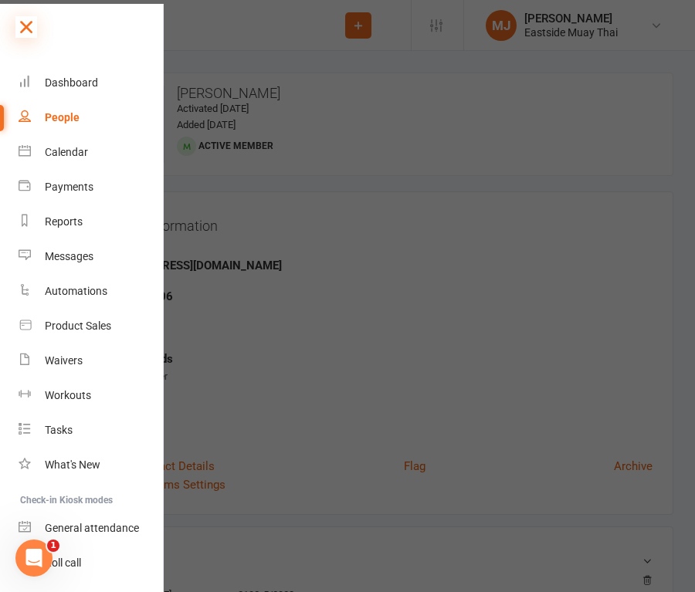
click at [22, 18] on icon at bounding box center [26, 27] width 22 height 22
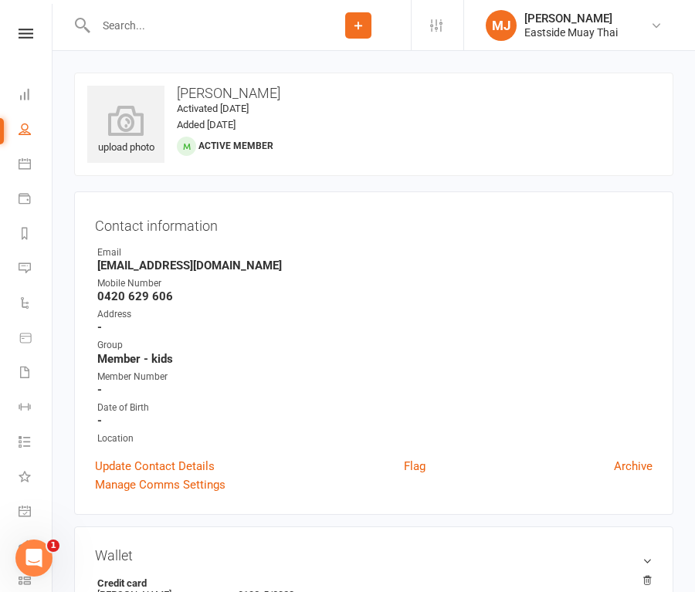
click at [154, 38] on div at bounding box center [190, 25] width 232 height 50
click at [156, 29] on input "text" at bounding box center [198, 26] width 215 height 22
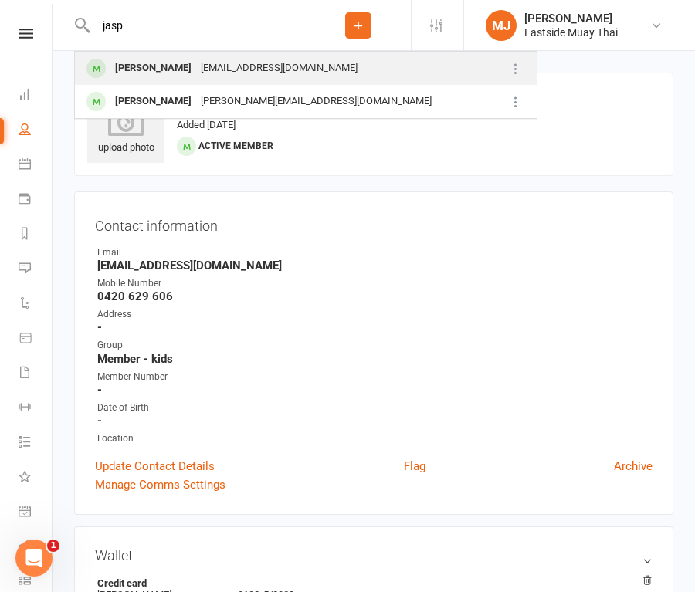
type input "jasp"
click at [131, 69] on div "[PERSON_NAME]" at bounding box center [153, 68] width 86 height 22
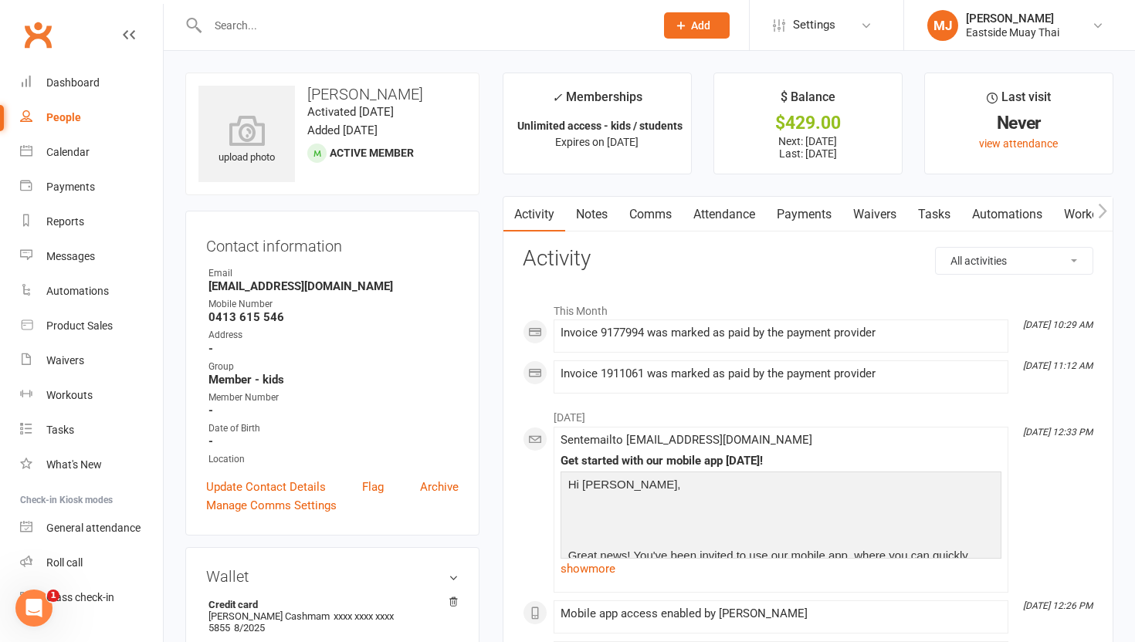
click at [694, 208] on link "Attendance" at bounding box center [723, 215] width 83 height 36
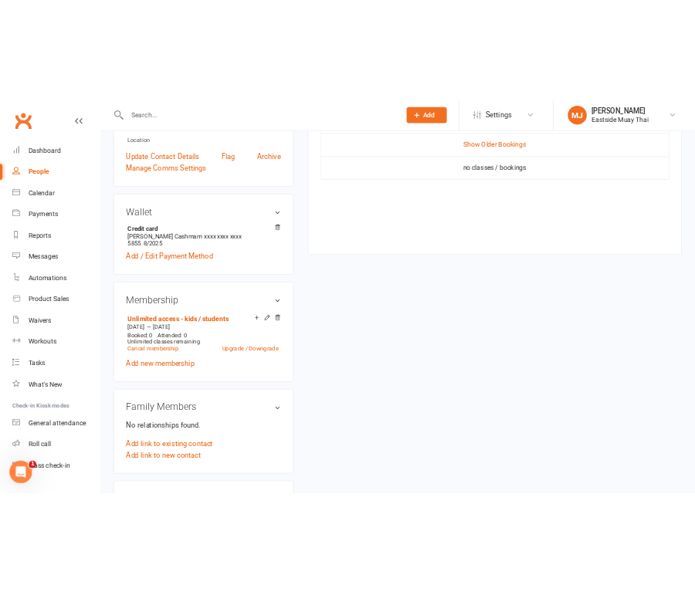
scroll to position [393, 0]
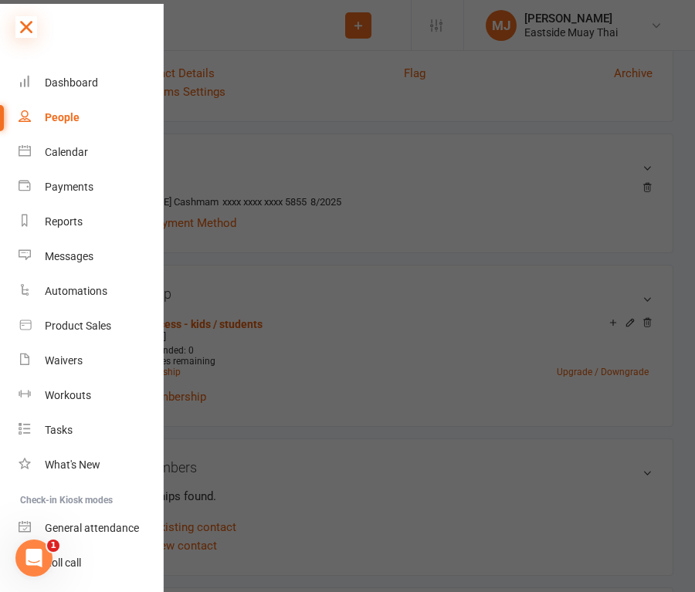
click at [22, 22] on icon at bounding box center [26, 27] width 22 height 22
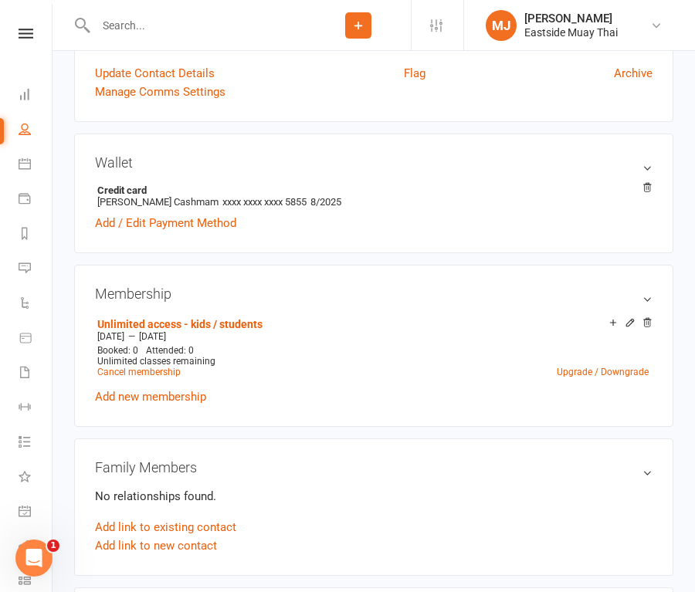
click at [143, 30] on input "text" at bounding box center [198, 26] width 215 height 22
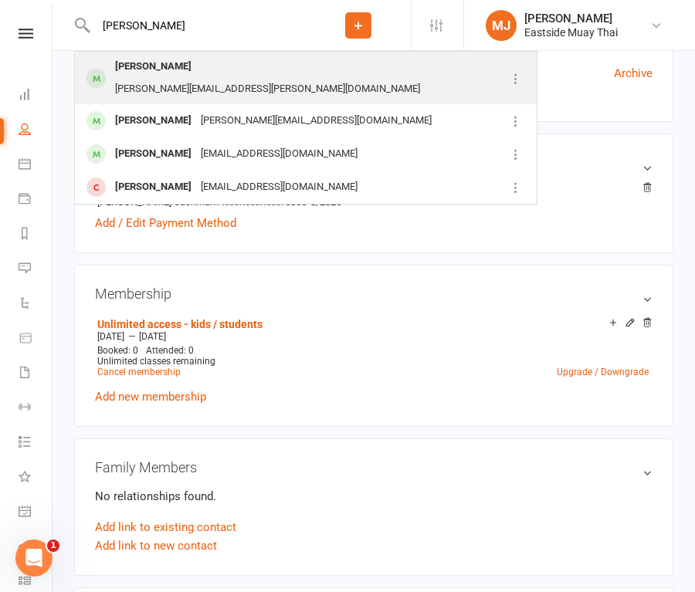
type input "[PERSON_NAME]"
click at [142, 73] on div "[PERSON_NAME]" at bounding box center [153, 67] width 86 height 22
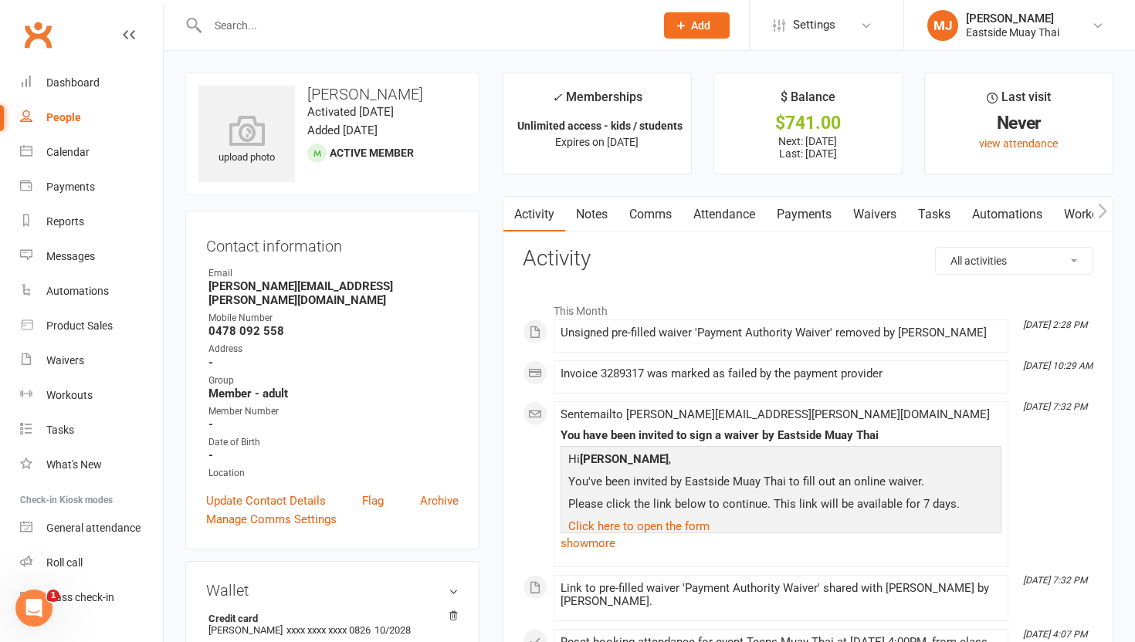
click at [694, 215] on link "Attendance" at bounding box center [723, 215] width 83 height 36
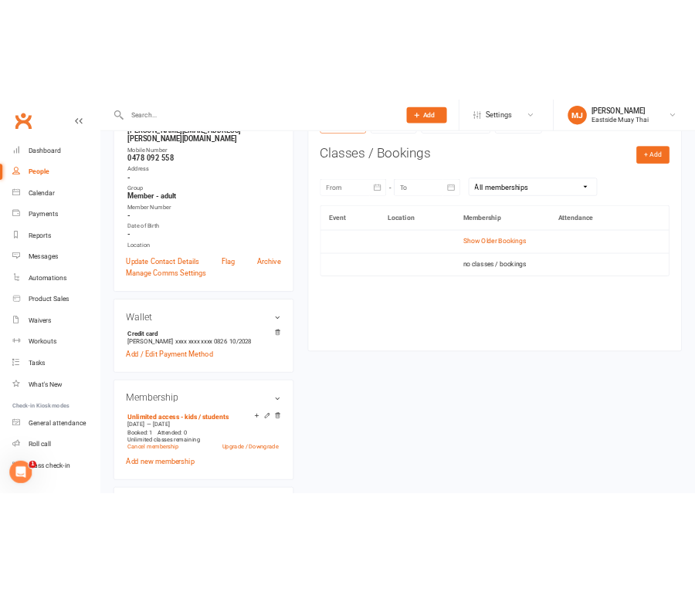
scroll to position [246, 0]
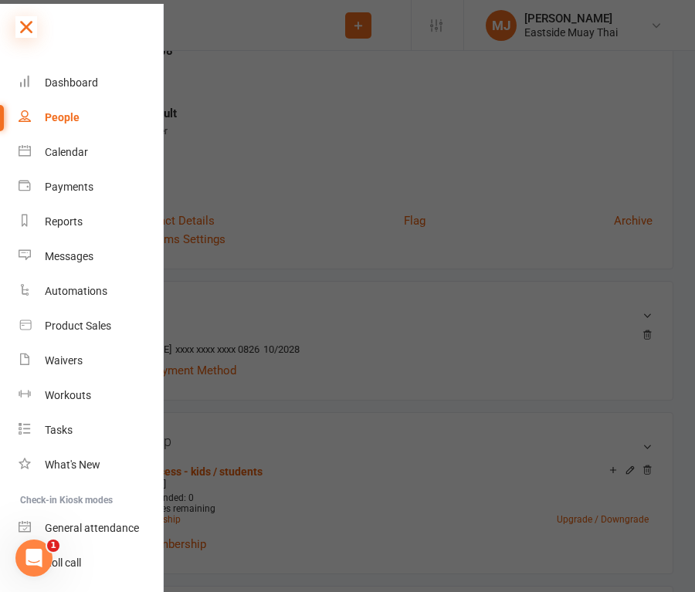
click at [29, 20] on icon at bounding box center [26, 27] width 22 height 22
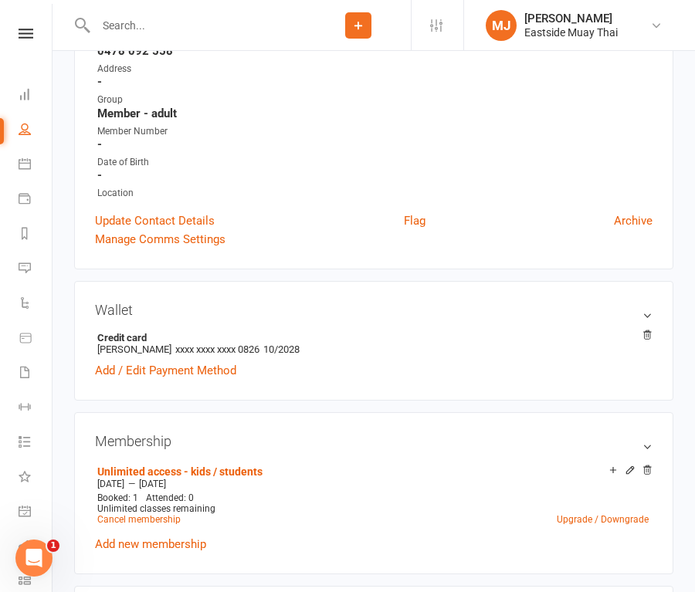
click at [197, 34] on input "text" at bounding box center [198, 26] width 215 height 22
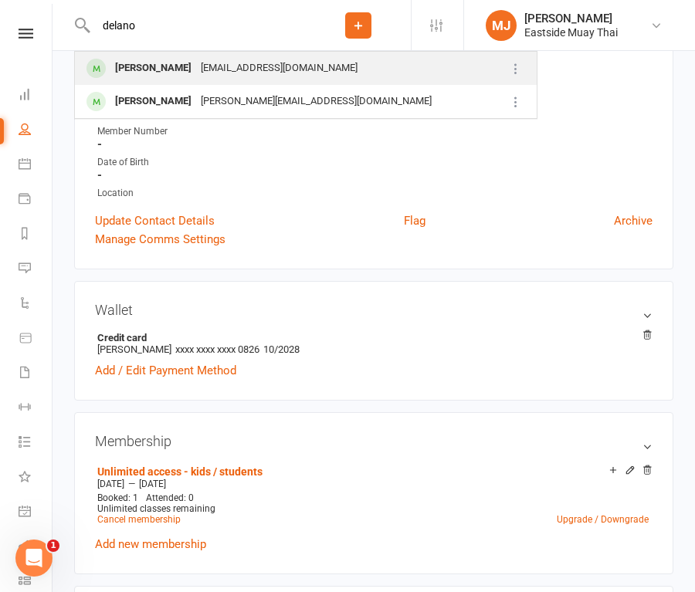
type input "delano"
click at [178, 66] on div "[PERSON_NAME]" at bounding box center [153, 68] width 86 height 22
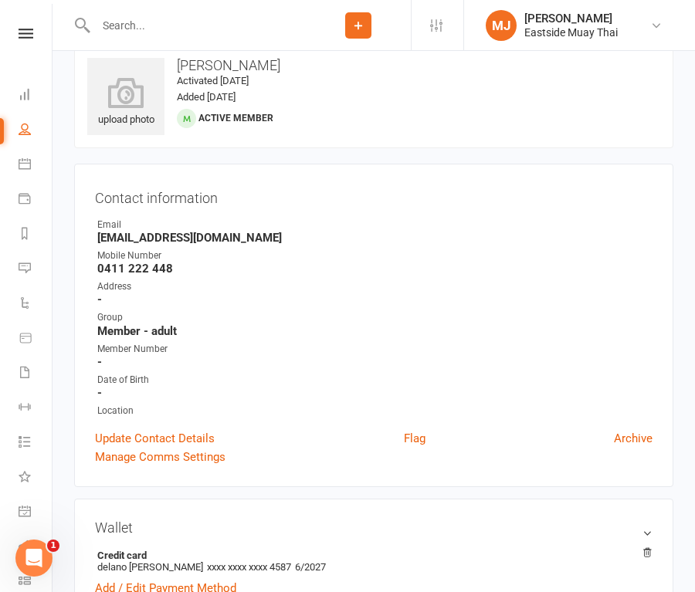
scroll to position [49, 0]
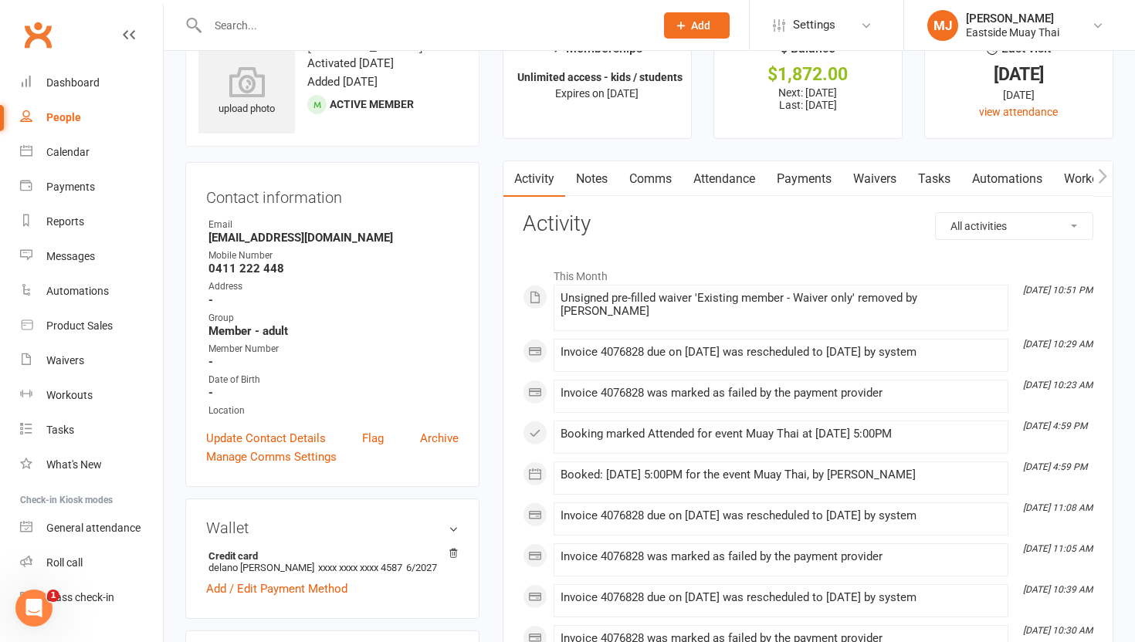
click at [694, 180] on link "Attendance" at bounding box center [723, 179] width 83 height 36
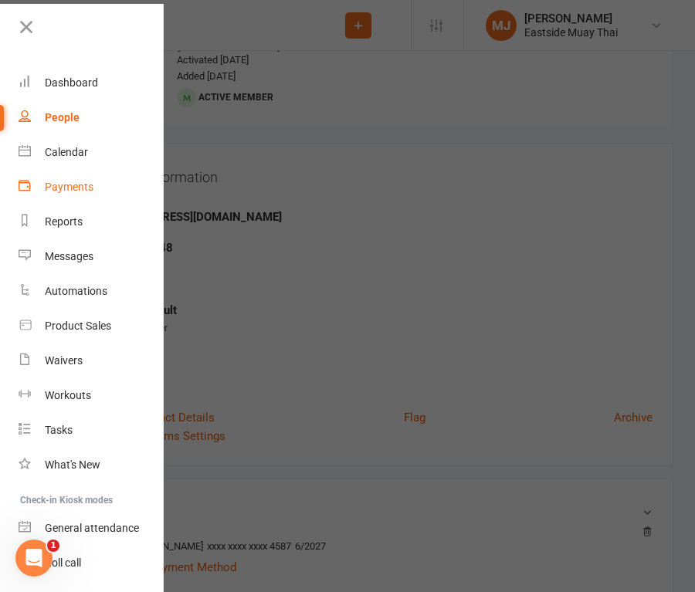
click at [73, 177] on link "Payments" at bounding box center [92, 187] width 146 height 35
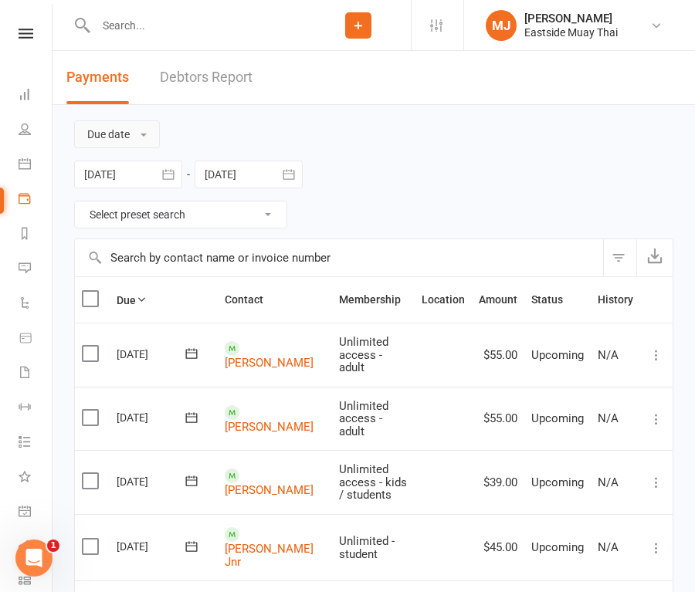
click at [120, 128] on button "Due date" at bounding box center [117, 134] width 86 height 28
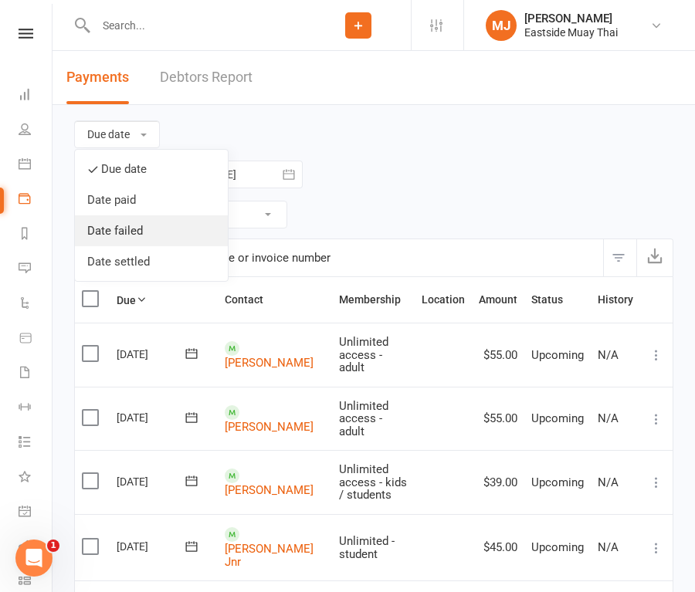
click at [127, 225] on link "Date failed" at bounding box center [151, 230] width 153 height 31
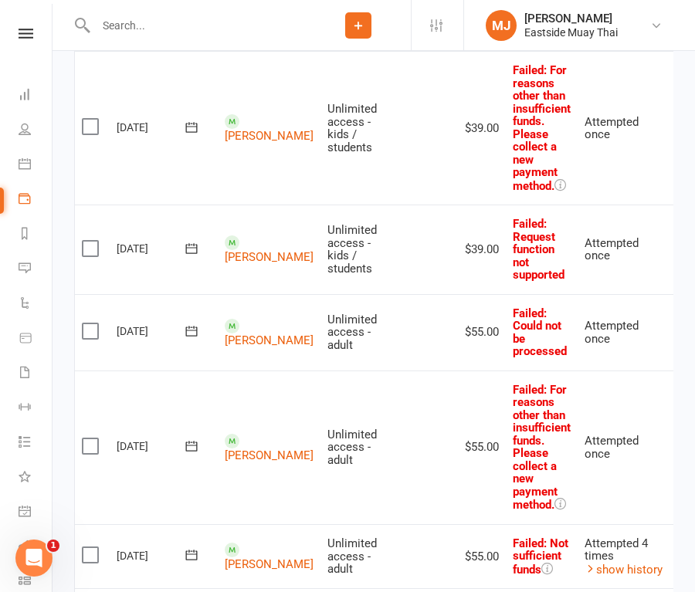
scroll to position [791, 0]
